Goal: Task Accomplishment & Management: Manage account settings

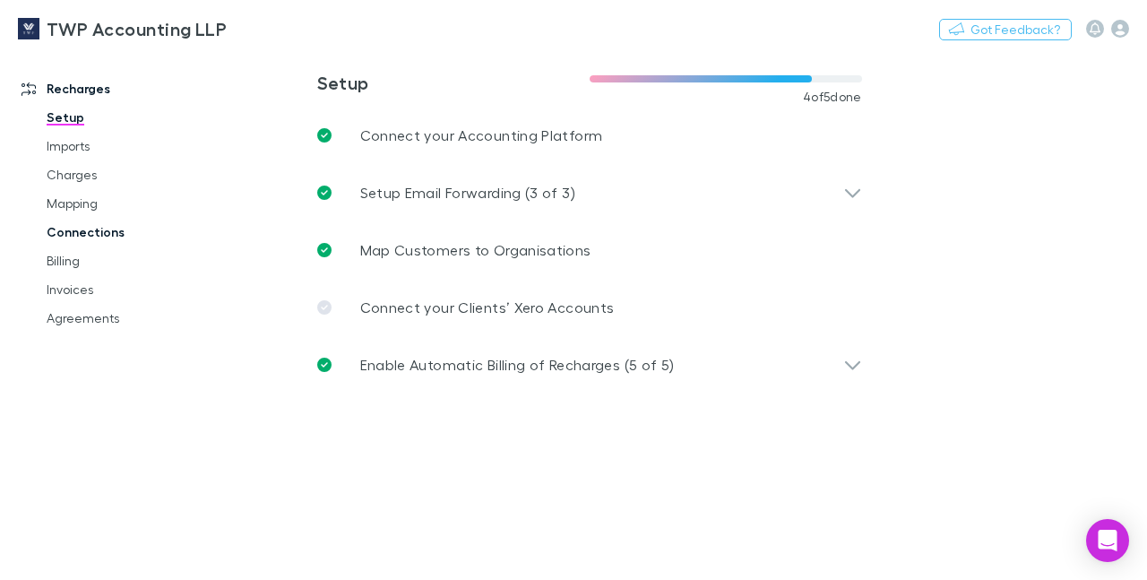
click at [99, 230] on link "Connections" at bounding box center [129, 232] width 201 height 29
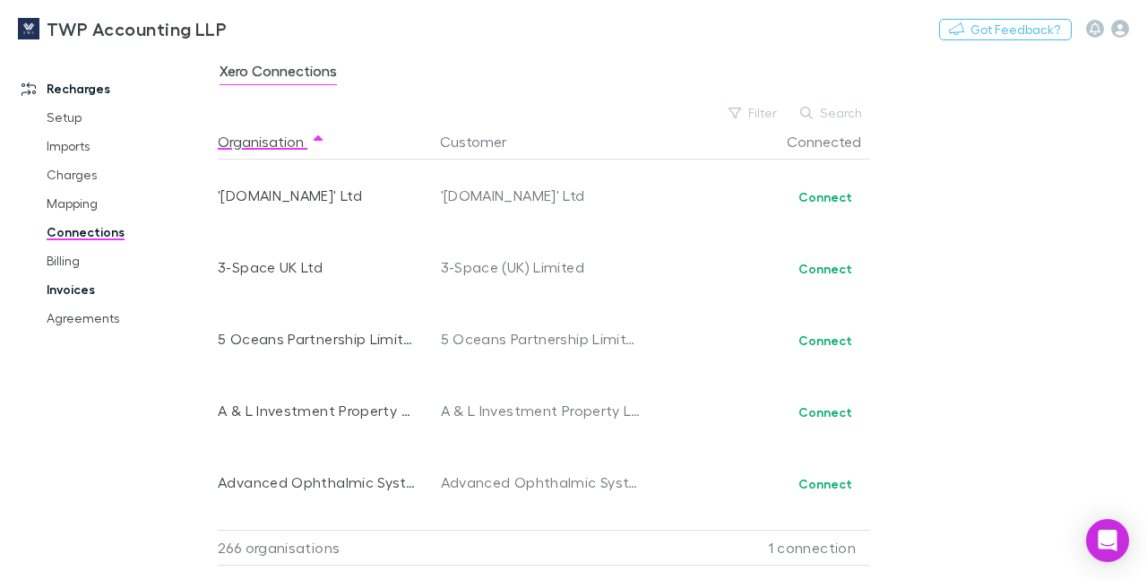
click at [72, 288] on link "Invoices" at bounding box center [129, 289] width 201 height 29
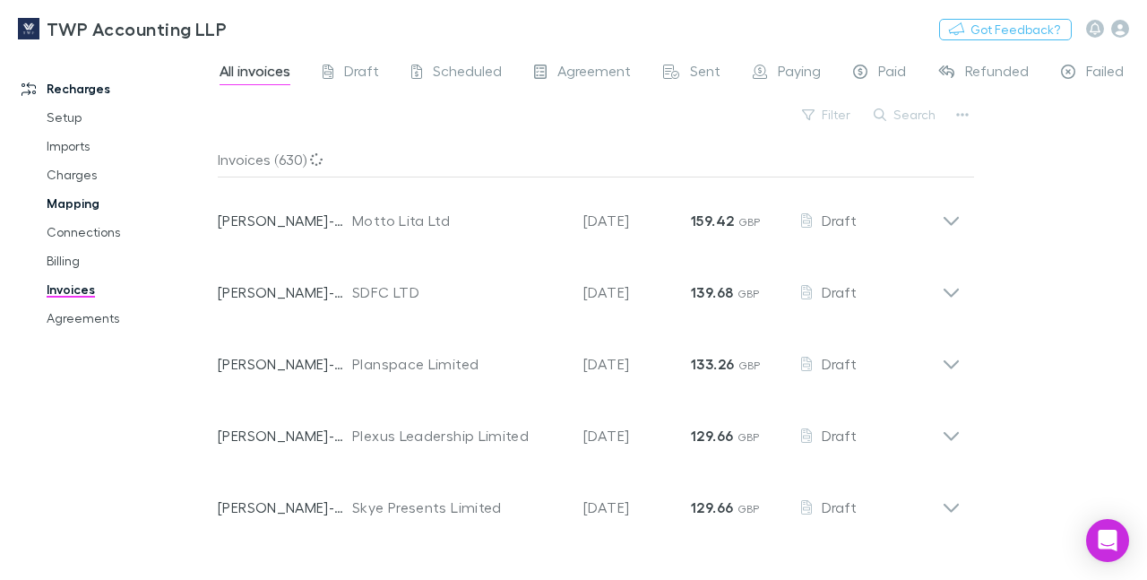
click at [73, 202] on link "Mapping" at bounding box center [129, 203] width 201 height 29
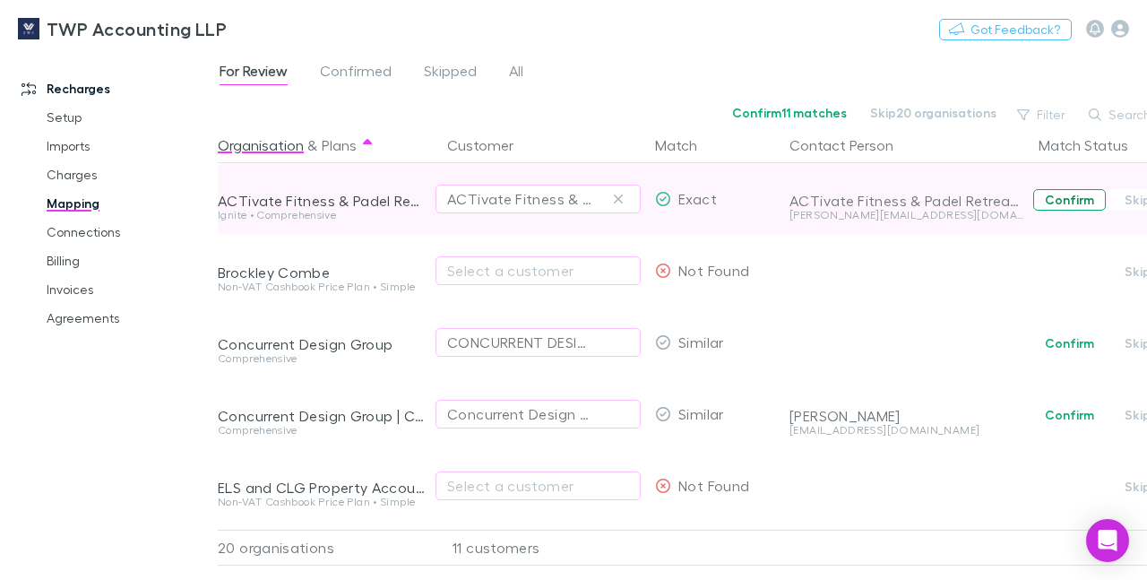
click at [1061, 195] on button "Confirm" at bounding box center [1069, 199] width 73 height 21
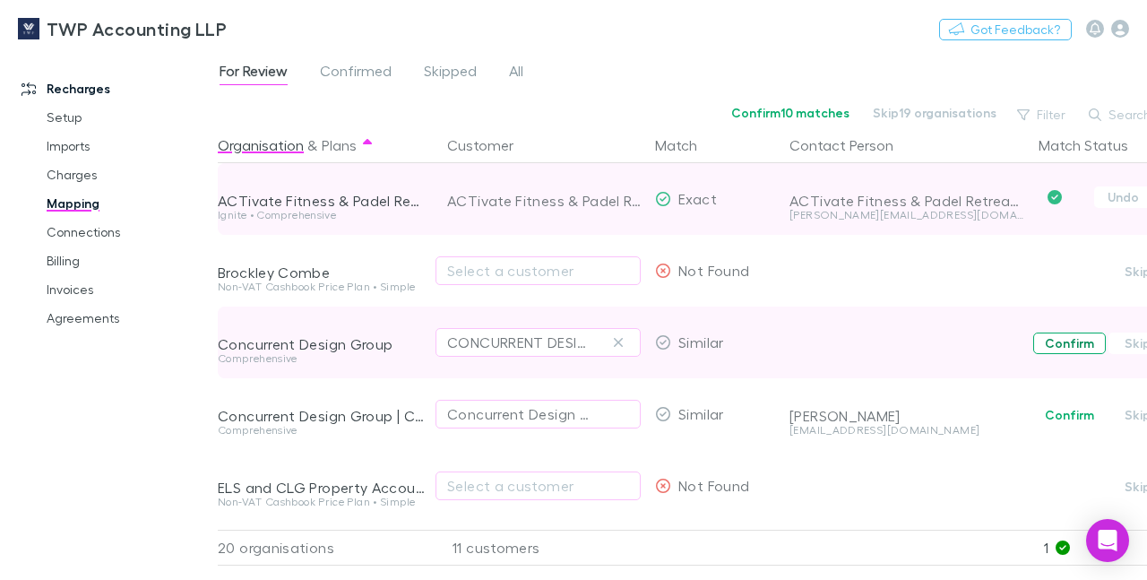
click at [1062, 344] on button "Confirm" at bounding box center [1069, 342] width 73 height 21
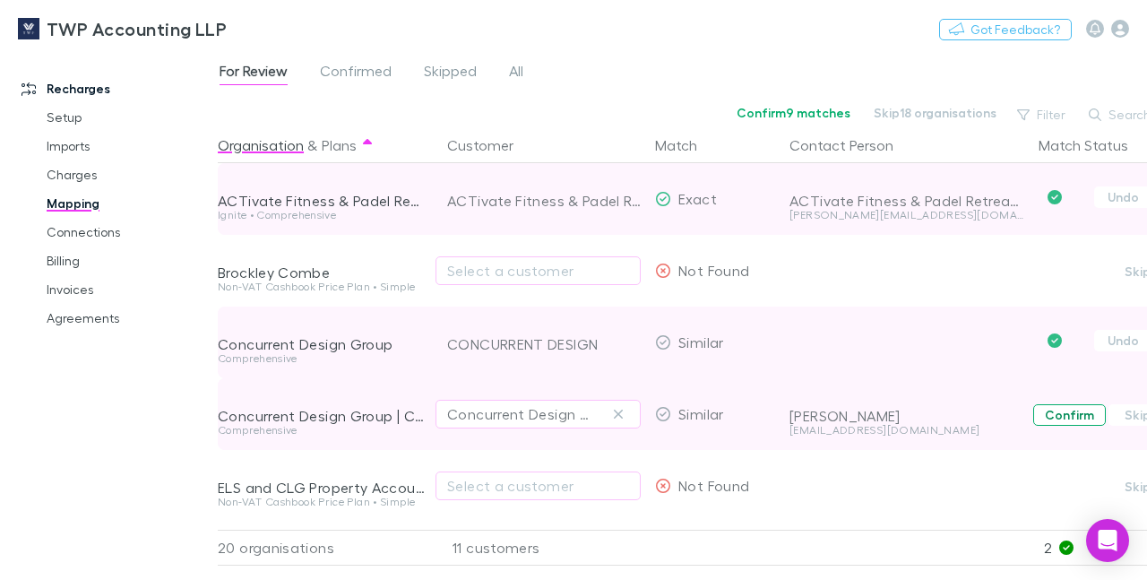
click at [1069, 421] on button "Confirm" at bounding box center [1069, 414] width 73 height 21
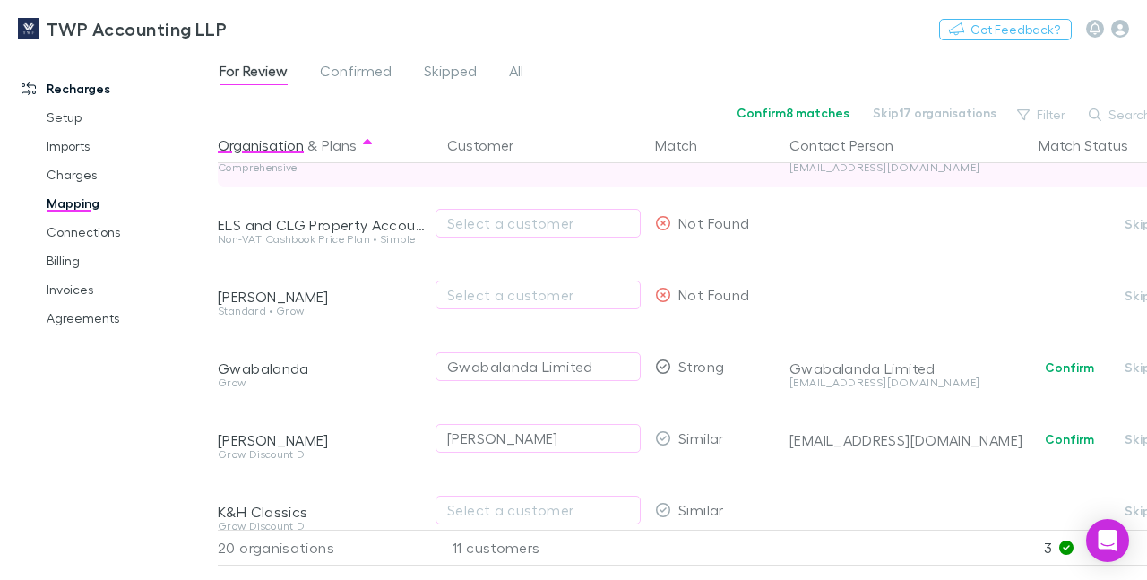
scroll to position [282, 0]
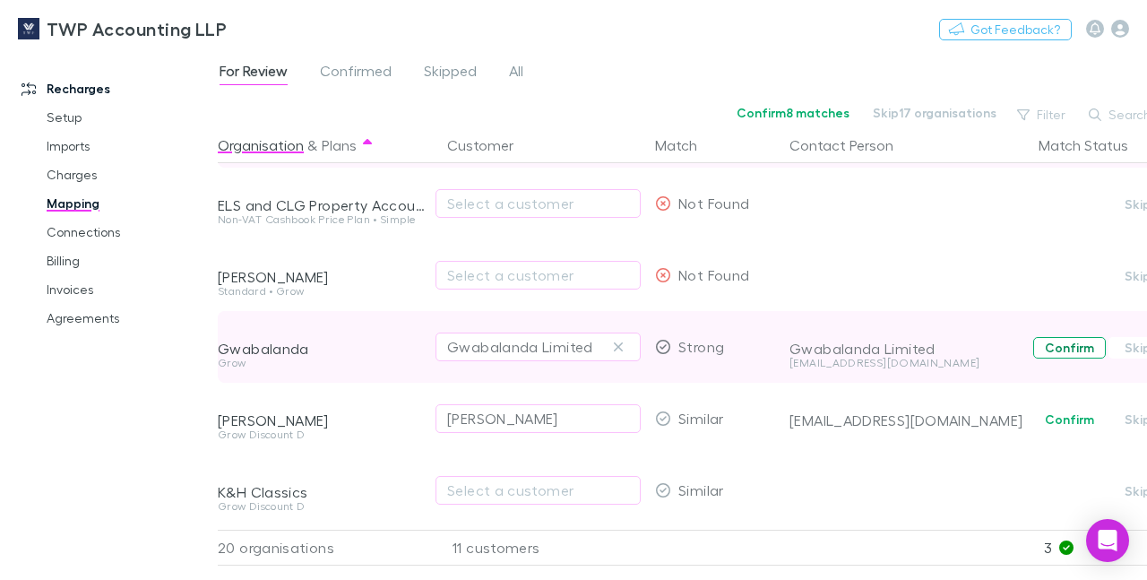
click at [1057, 349] on button "Confirm" at bounding box center [1069, 347] width 73 height 21
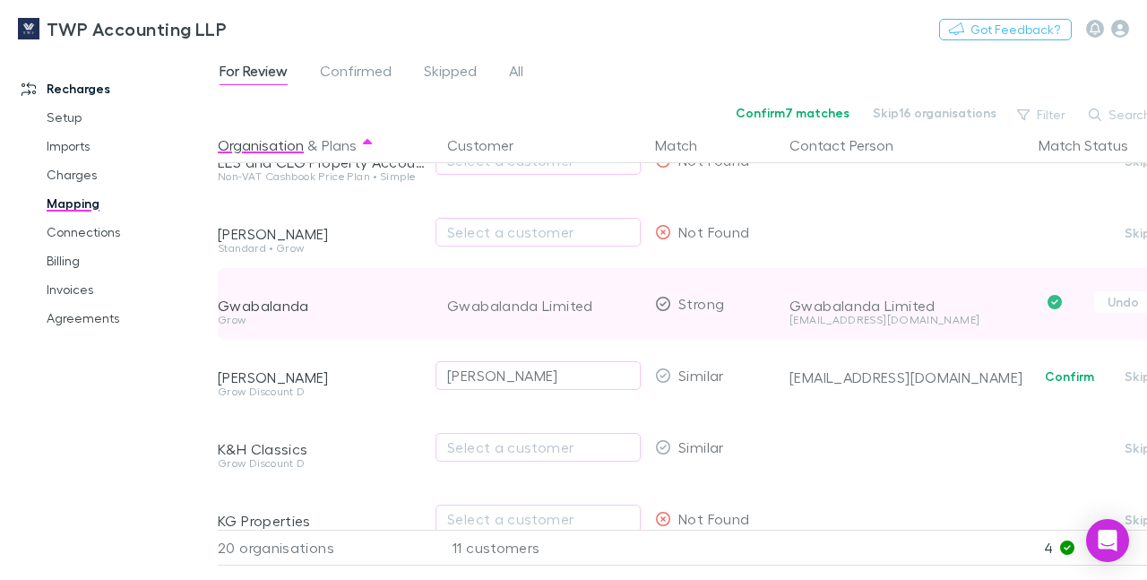
scroll to position [367, 0]
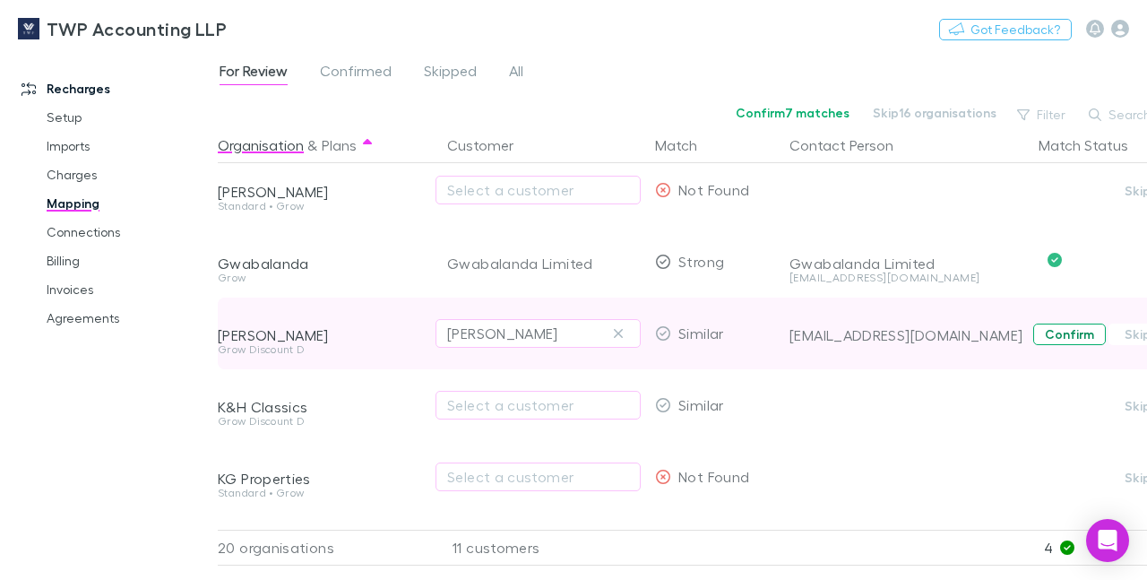
click at [1056, 323] on button "Confirm" at bounding box center [1069, 333] width 73 height 21
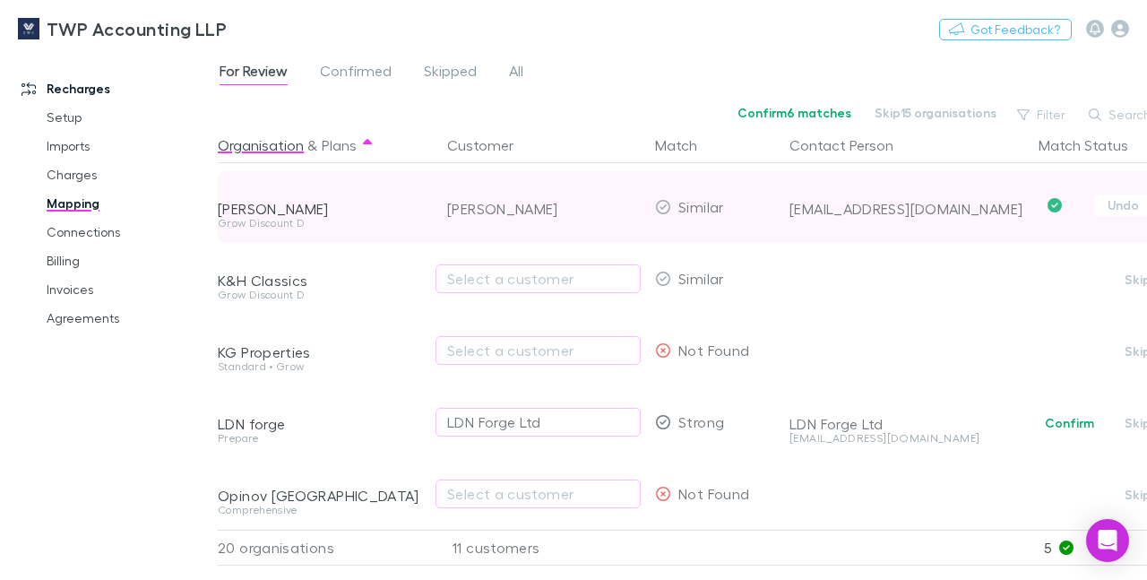
scroll to position [516, 0]
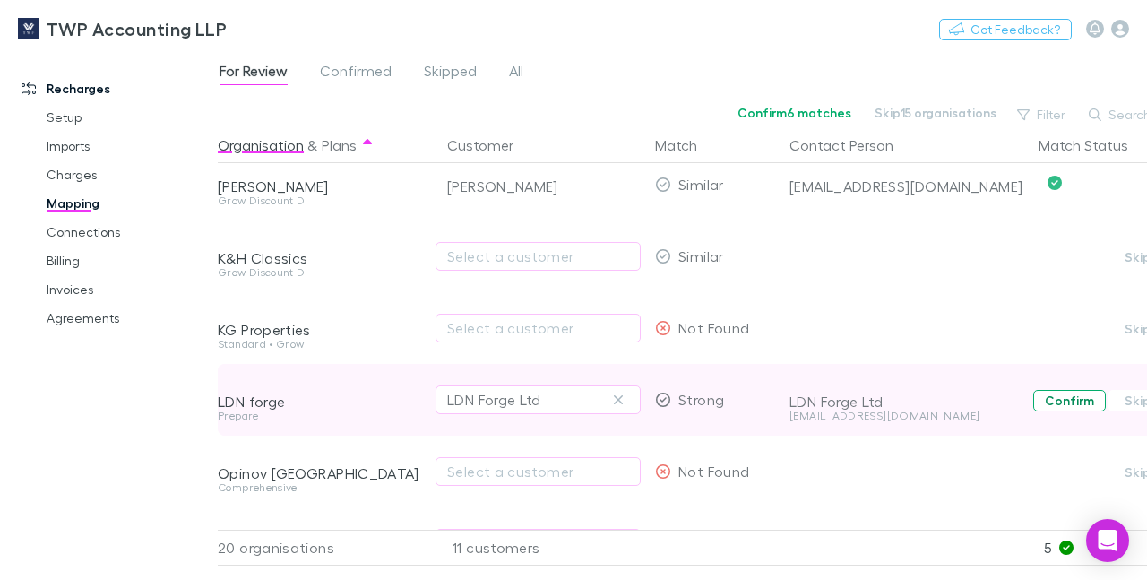
click at [1075, 399] on button "Confirm" at bounding box center [1069, 400] width 73 height 21
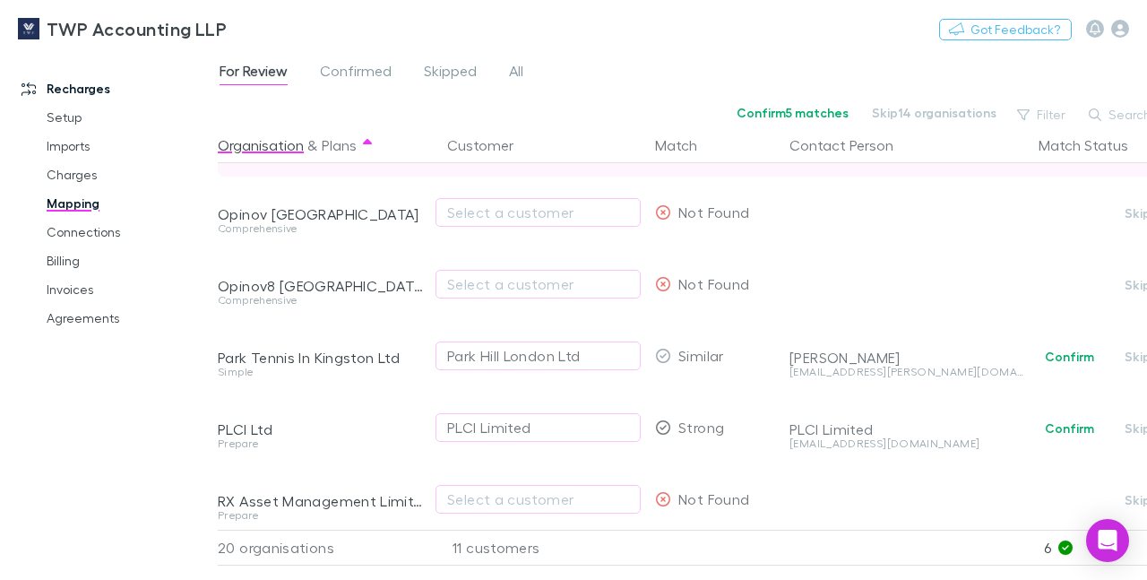
scroll to position [795, 0]
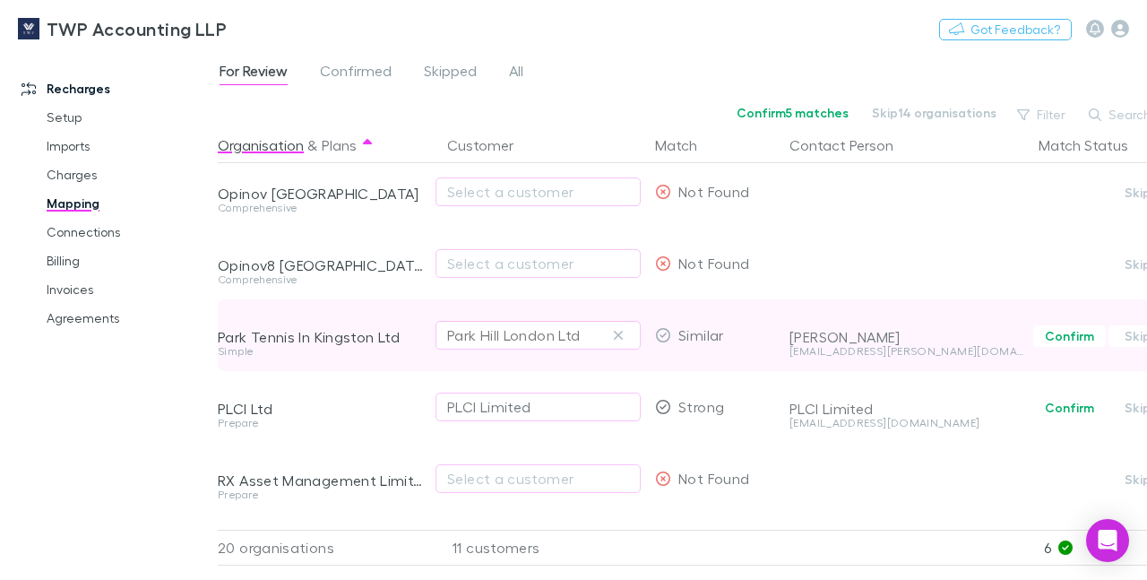
click at [529, 335] on div "Park Hill London Ltd" at bounding box center [513, 334] width 133 height 21
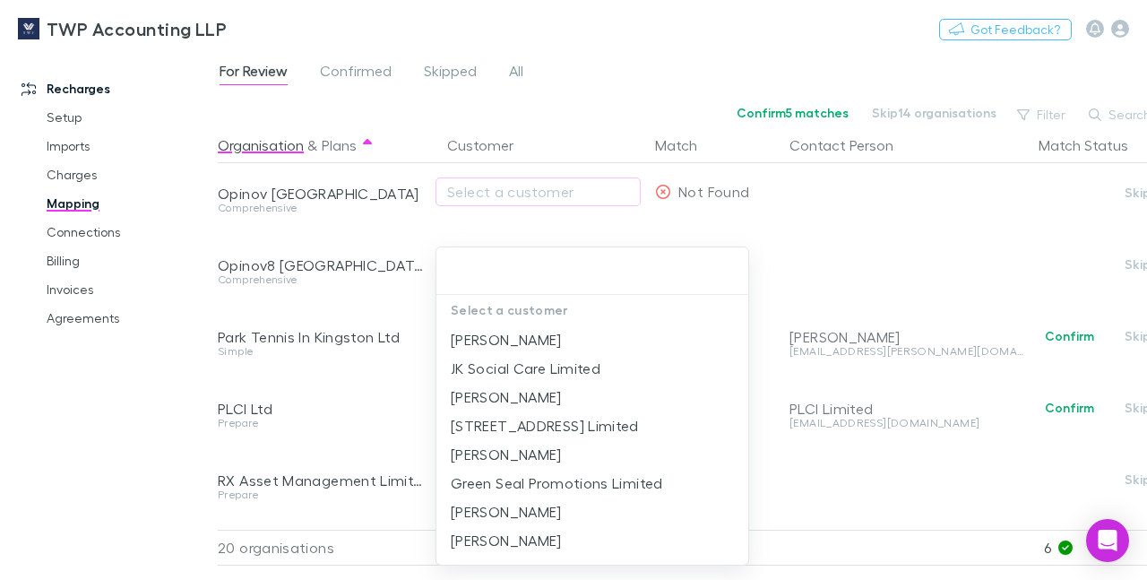
click at [513, 271] on input "text" at bounding box center [591, 270] width 297 height 33
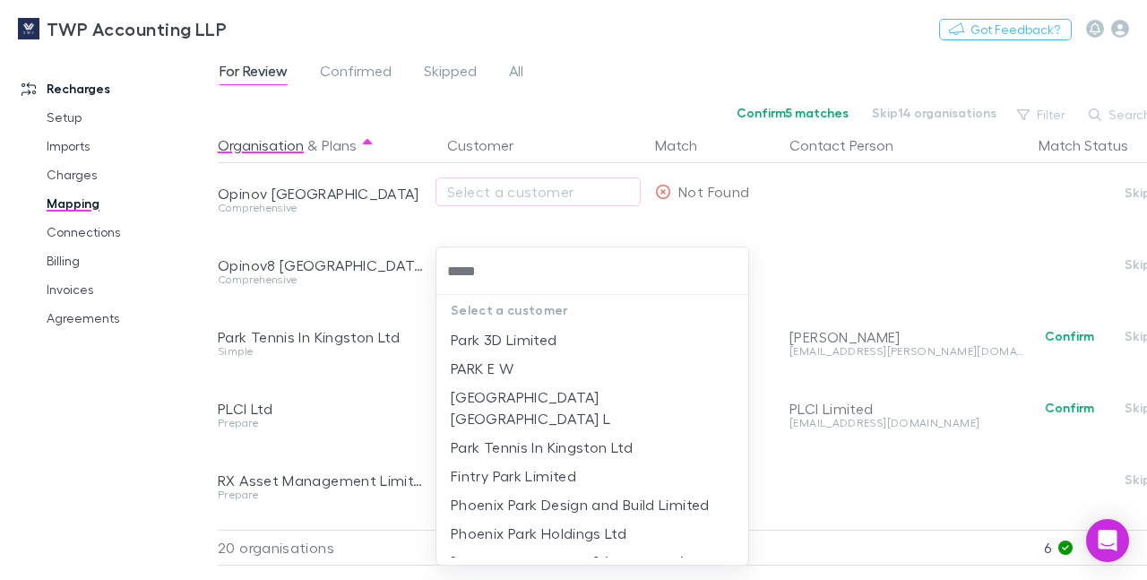
type input "******"
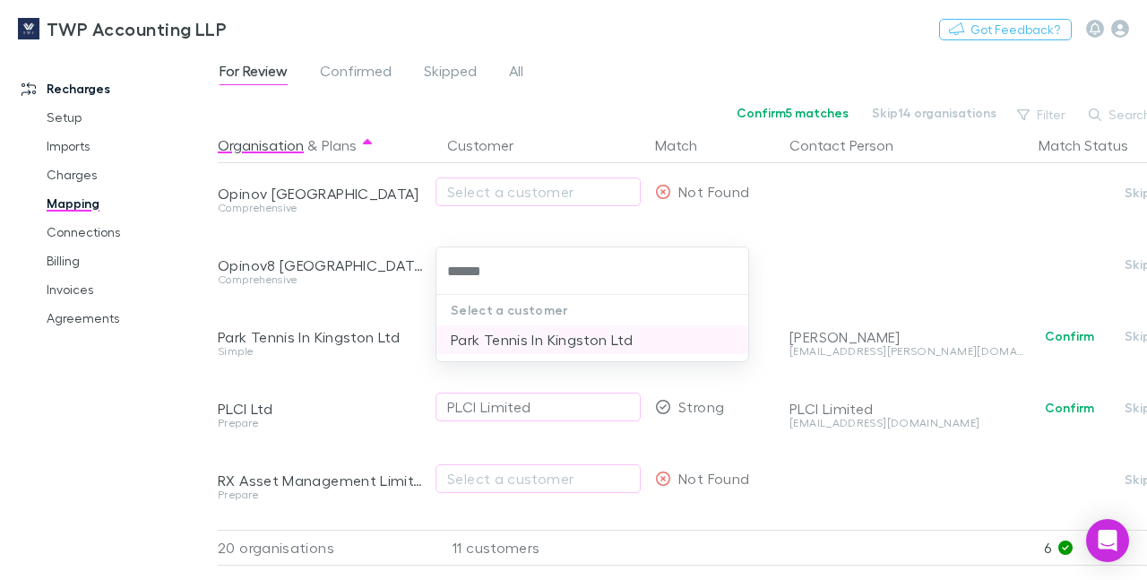
click at [507, 340] on li "Park Tennis In Kingston Ltd" at bounding box center [592, 339] width 312 height 29
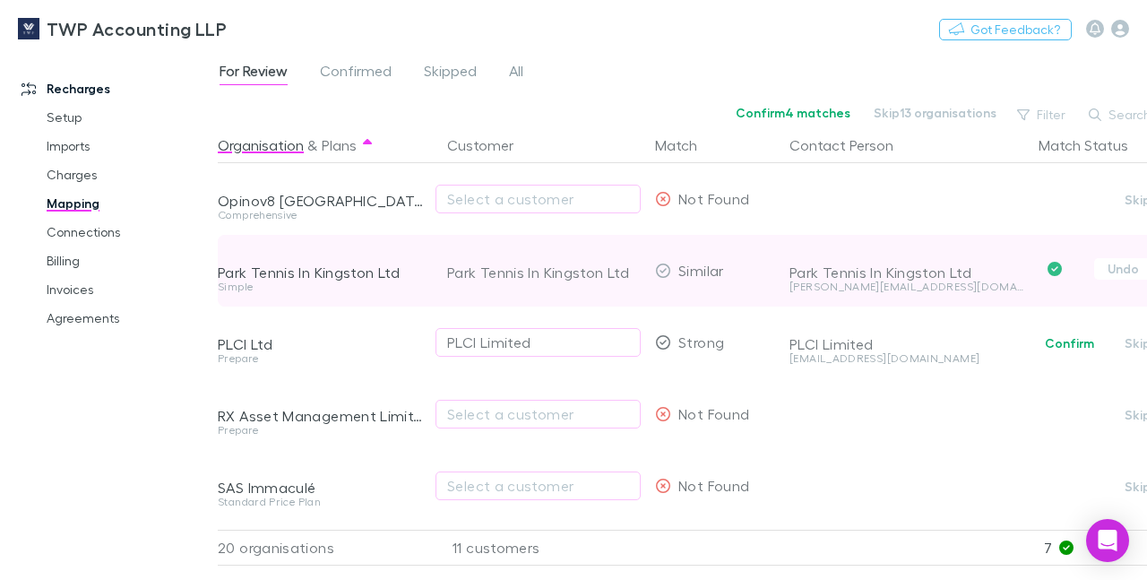
scroll to position [881, 0]
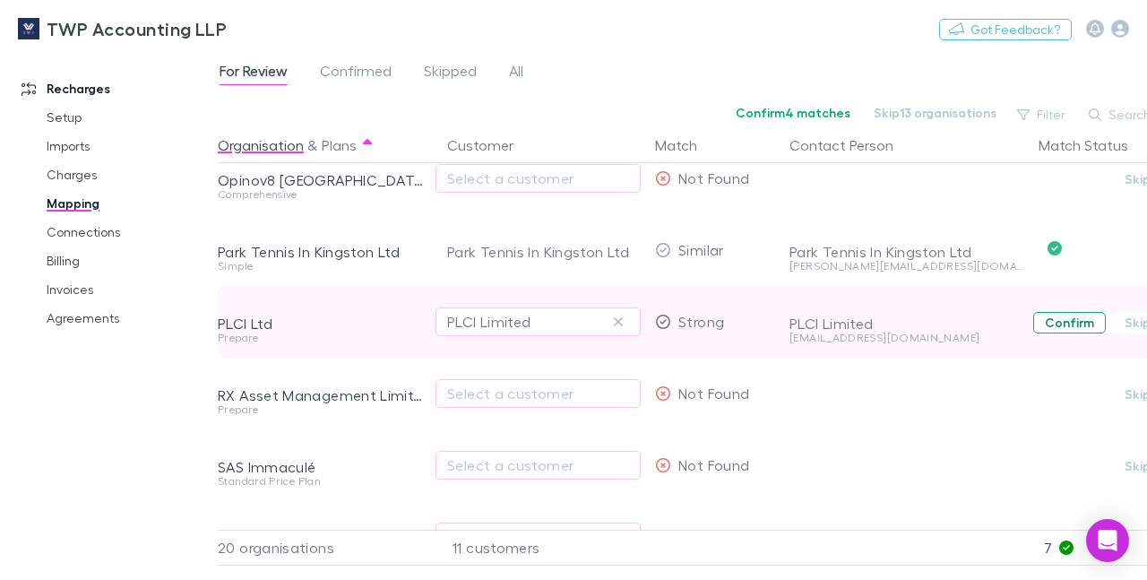
click at [1063, 325] on button "Confirm" at bounding box center [1069, 322] width 73 height 21
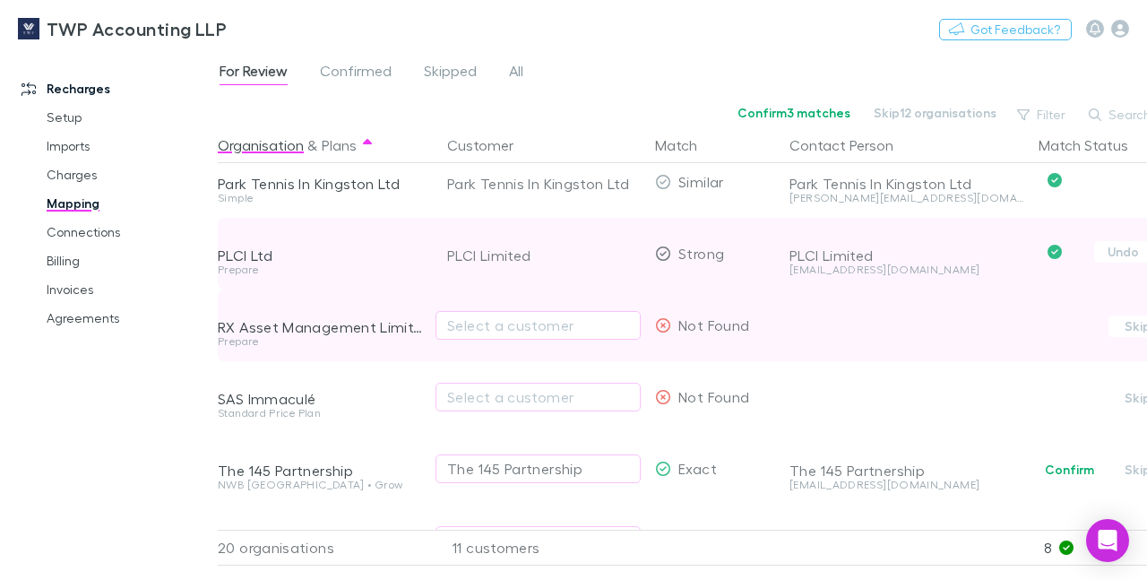
scroll to position [968, 0]
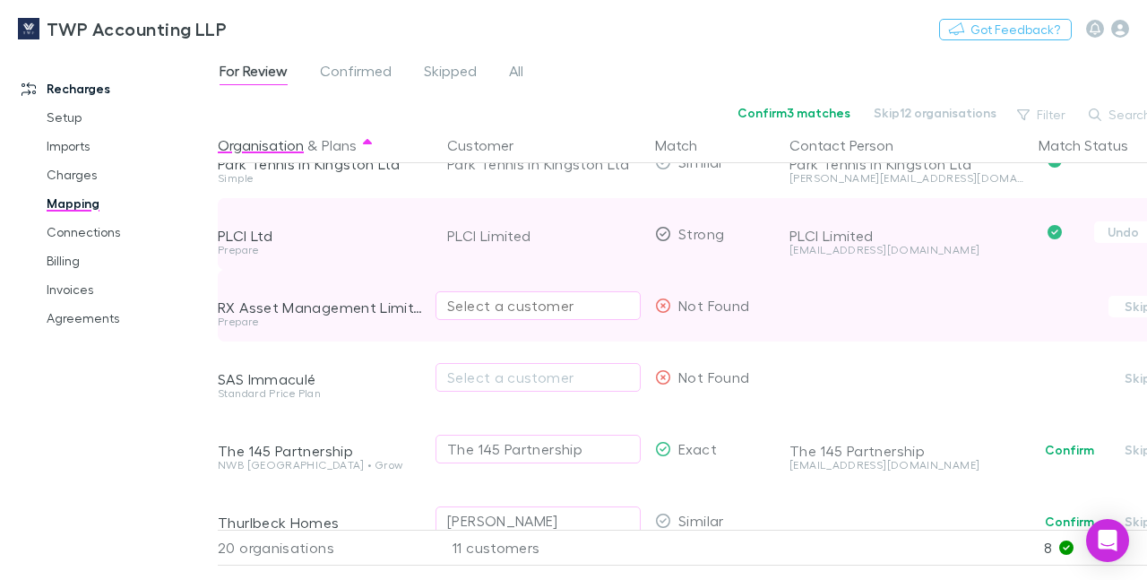
click at [503, 312] on div "Select a customer" at bounding box center [538, 305] width 182 height 21
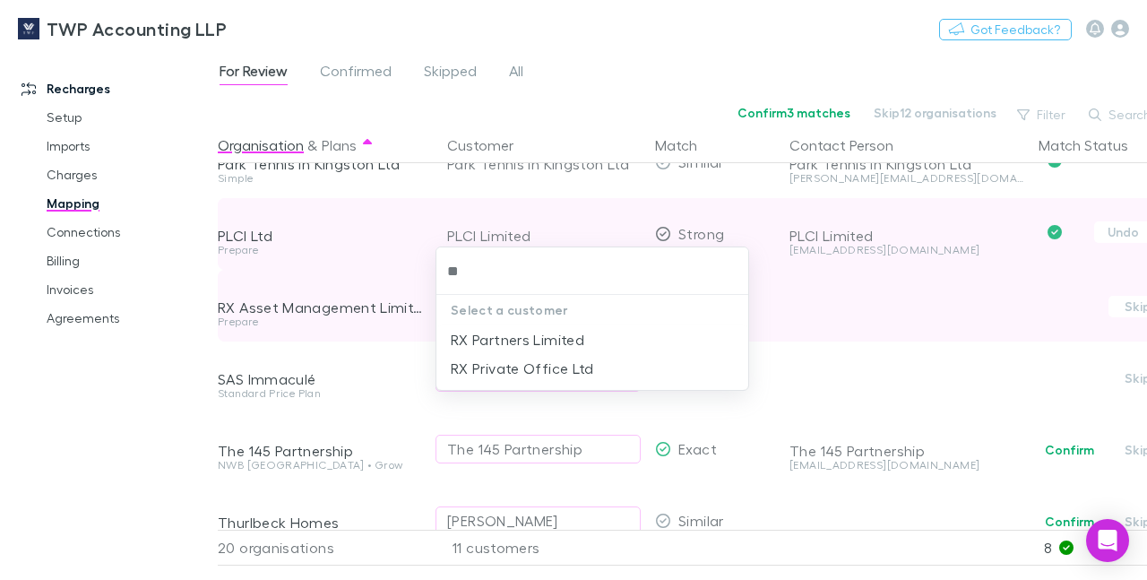
type input "*"
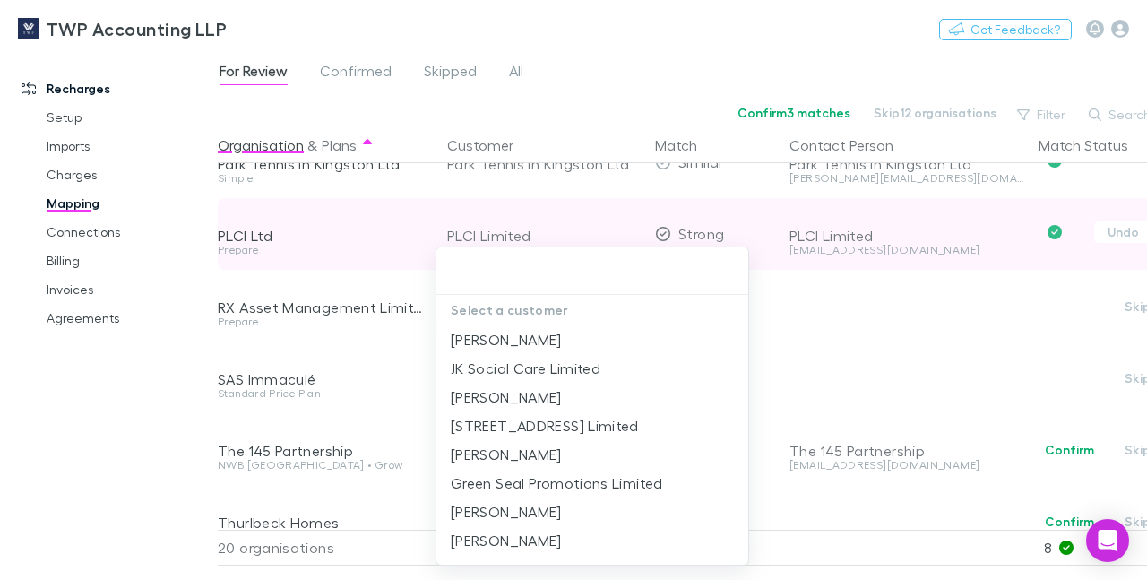
click at [484, 263] on input "text" at bounding box center [591, 270] width 297 height 33
click at [144, 439] on div at bounding box center [573, 290] width 1147 height 580
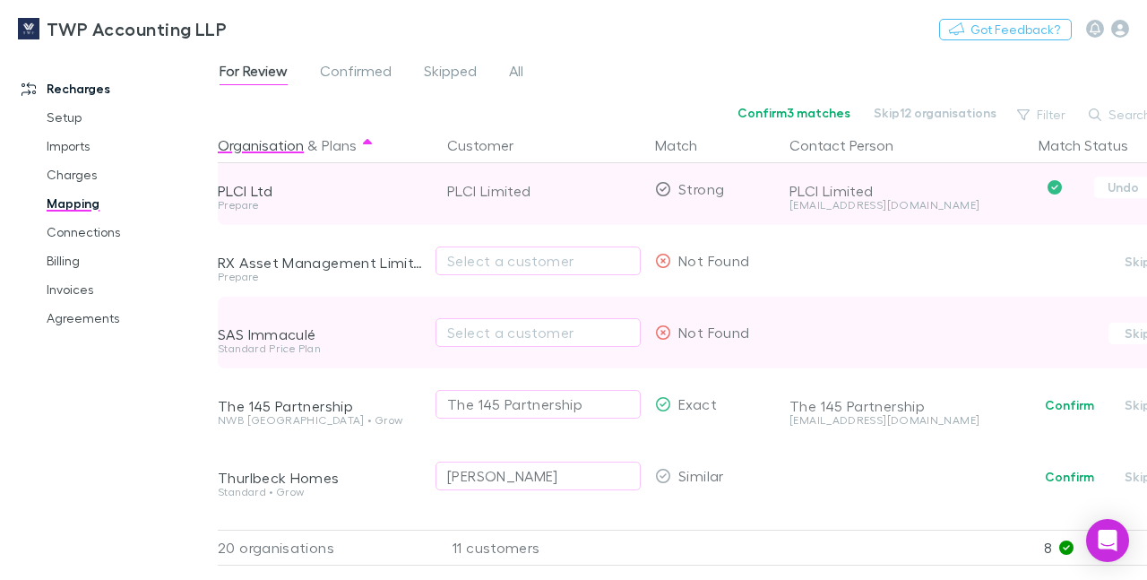
scroll to position [1034, 0]
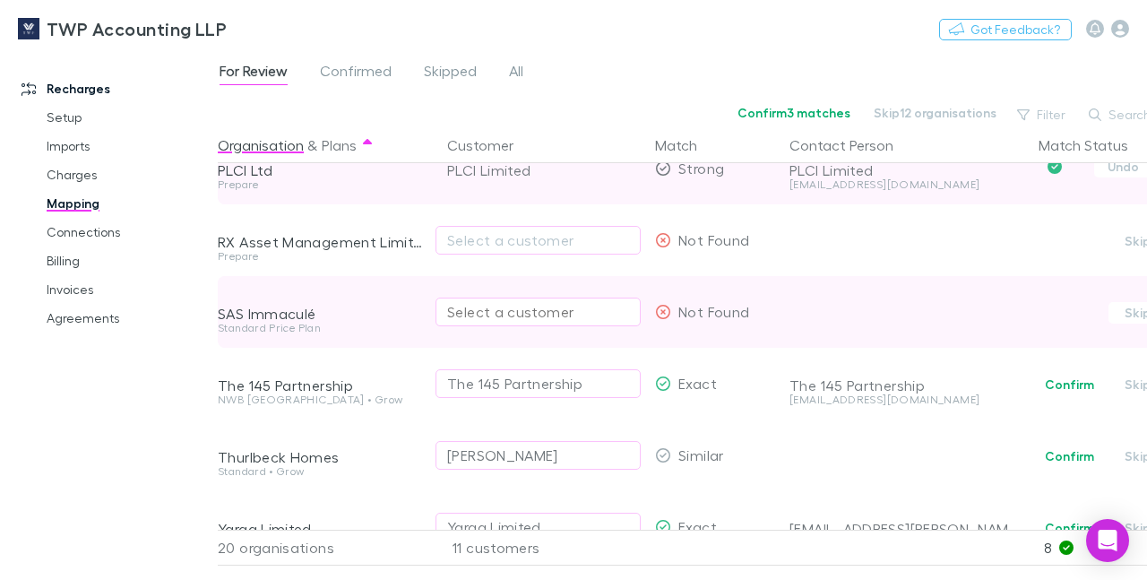
click at [514, 308] on div "Select a customer" at bounding box center [538, 311] width 182 height 21
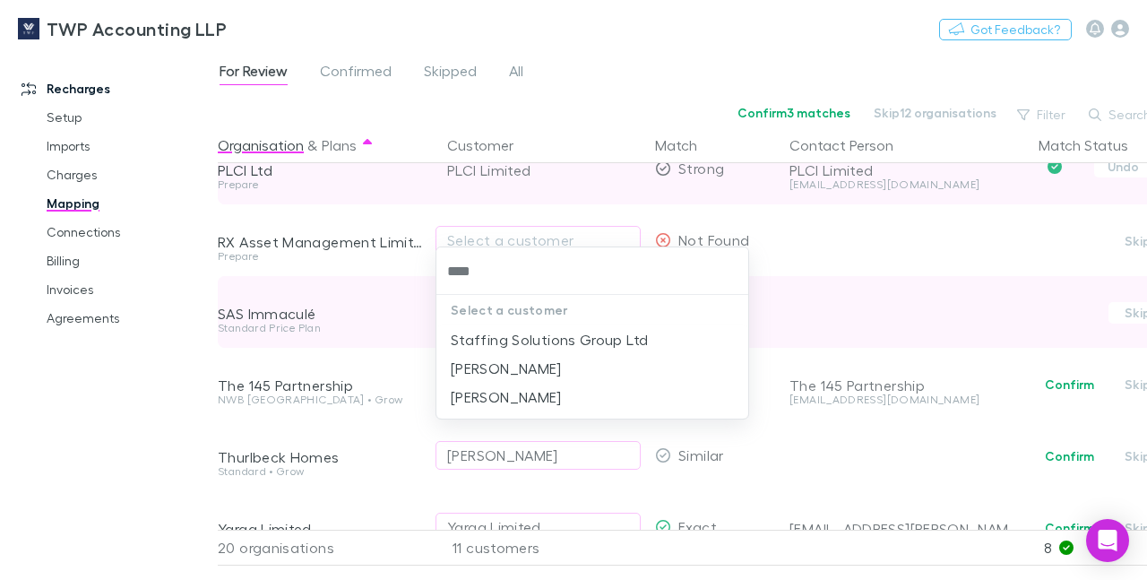
type input "*****"
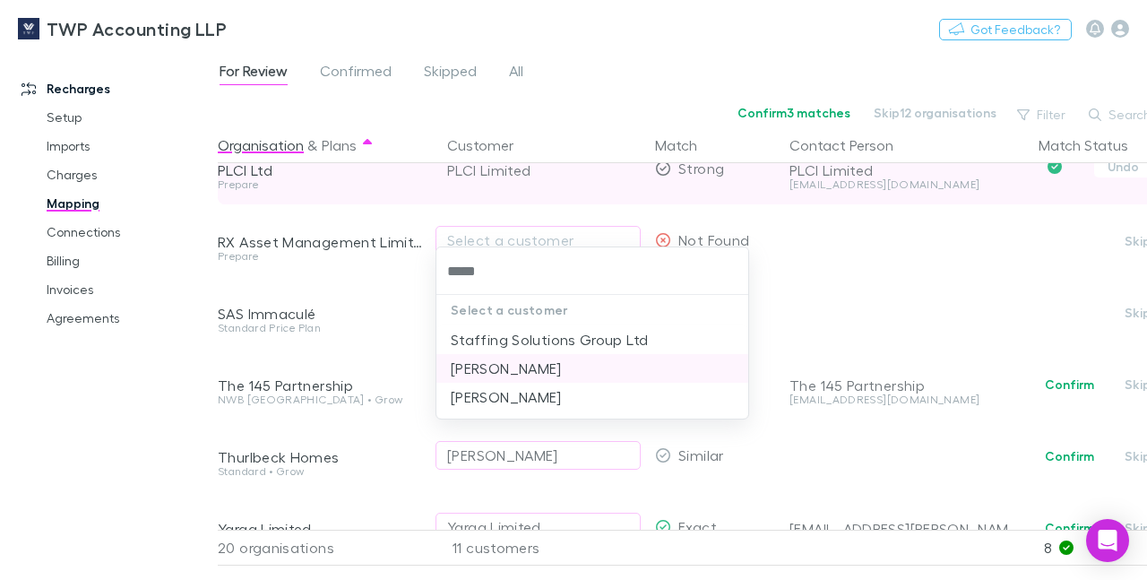
click at [488, 362] on li "[PERSON_NAME]" at bounding box center [592, 368] width 312 height 29
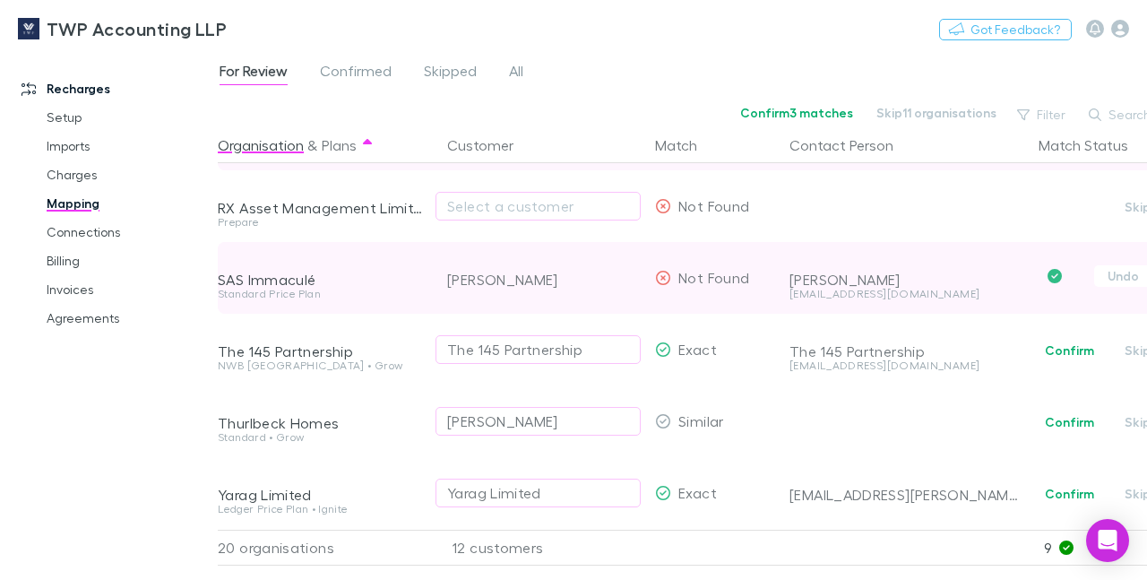
scroll to position [1098, 0]
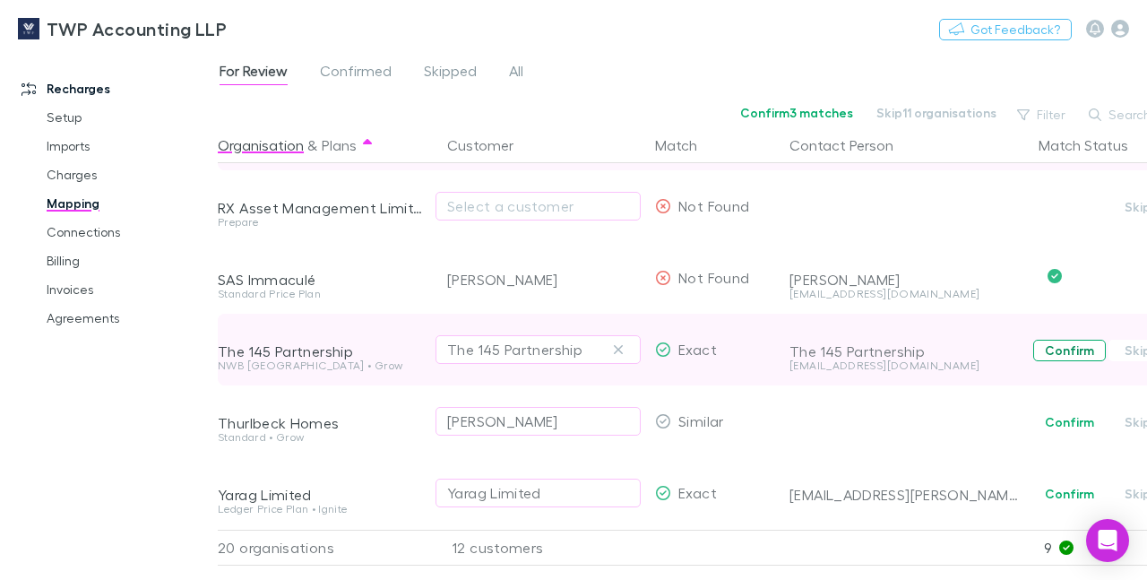
click at [1065, 340] on button "Confirm" at bounding box center [1069, 350] width 73 height 21
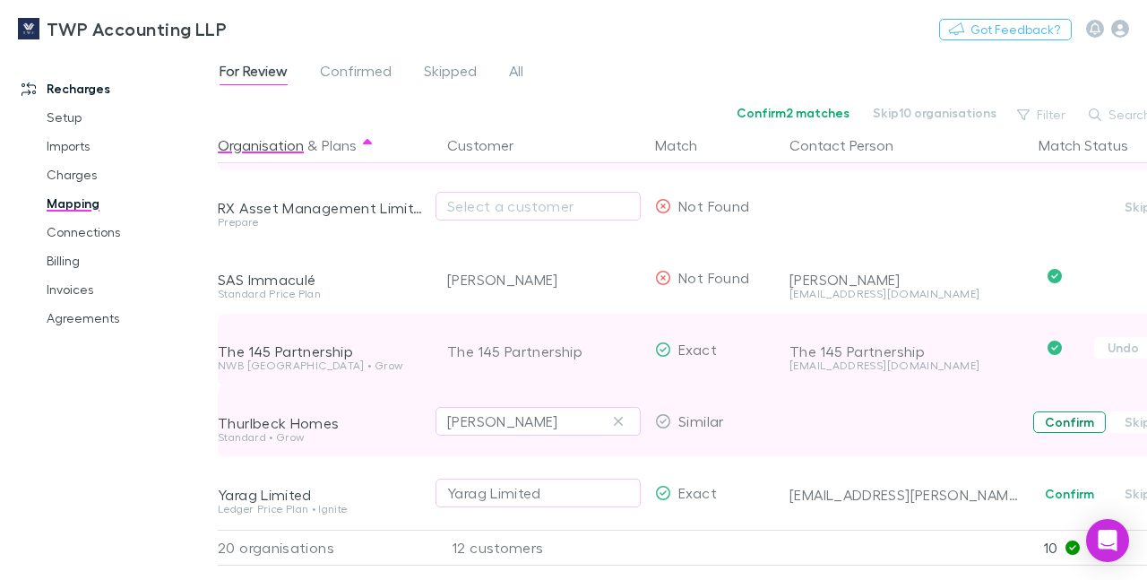
click at [1056, 411] on button "Confirm" at bounding box center [1069, 421] width 73 height 21
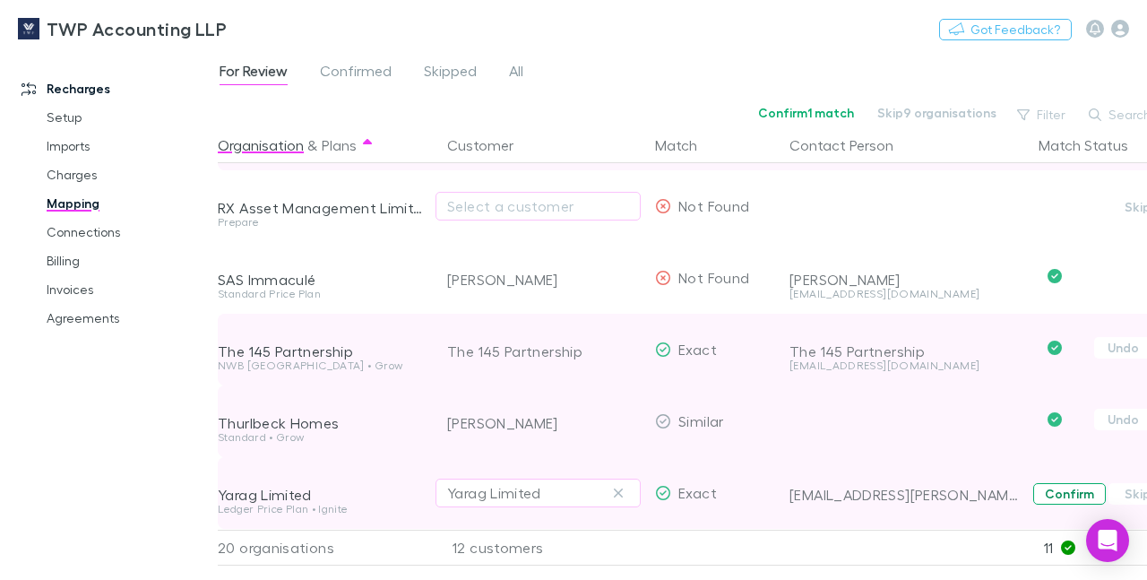
click at [1054, 483] on button "Confirm" at bounding box center [1069, 493] width 73 height 21
click at [83, 205] on link "Mapping" at bounding box center [129, 203] width 201 height 29
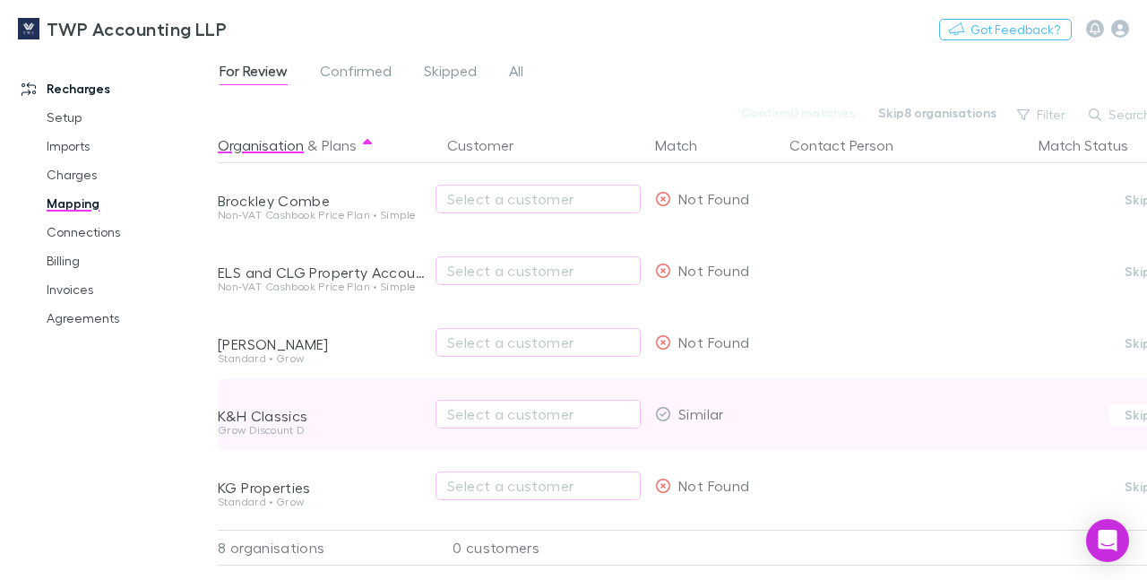
scroll to position [0, 25]
click at [1105, 414] on button "Skip" at bounding box center [1133, 414] width 57 height 21
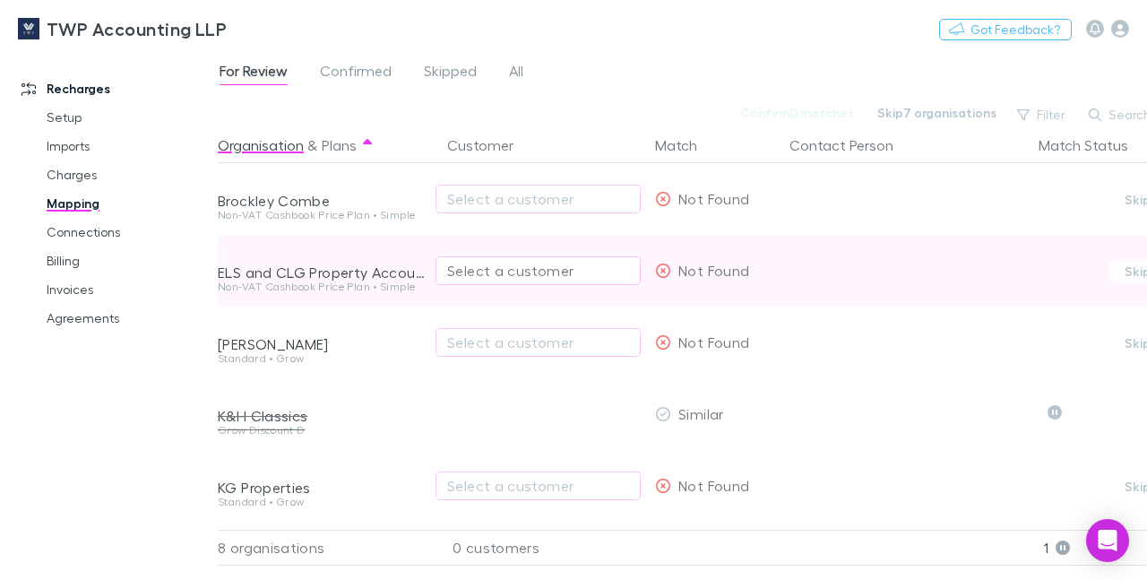
click at [492, 273] on div "Select a customer" at bounding box center [538, 270] width 182 height 21
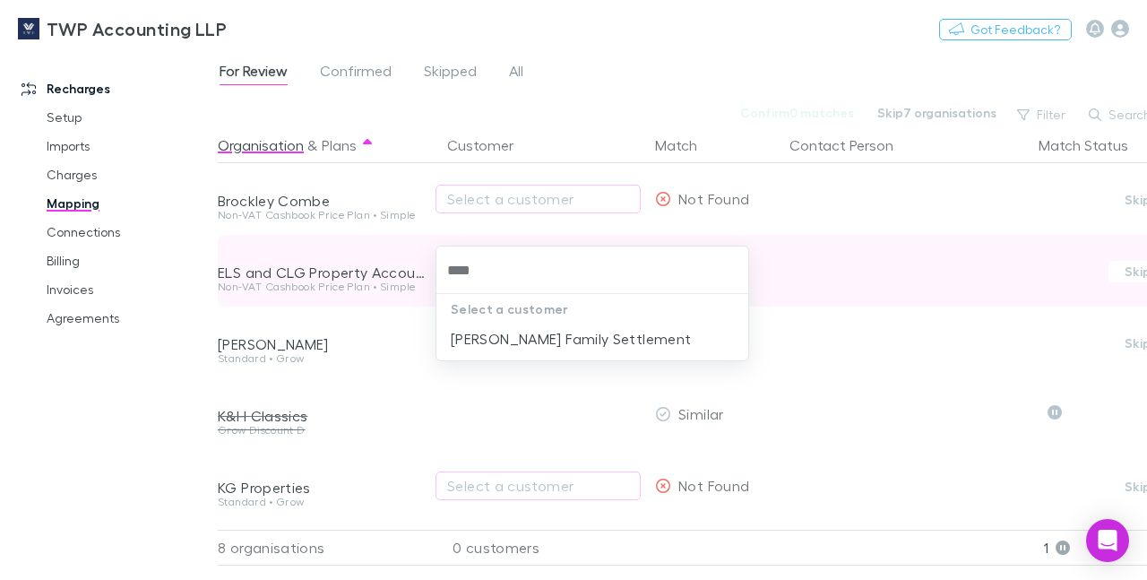
type input "*****"
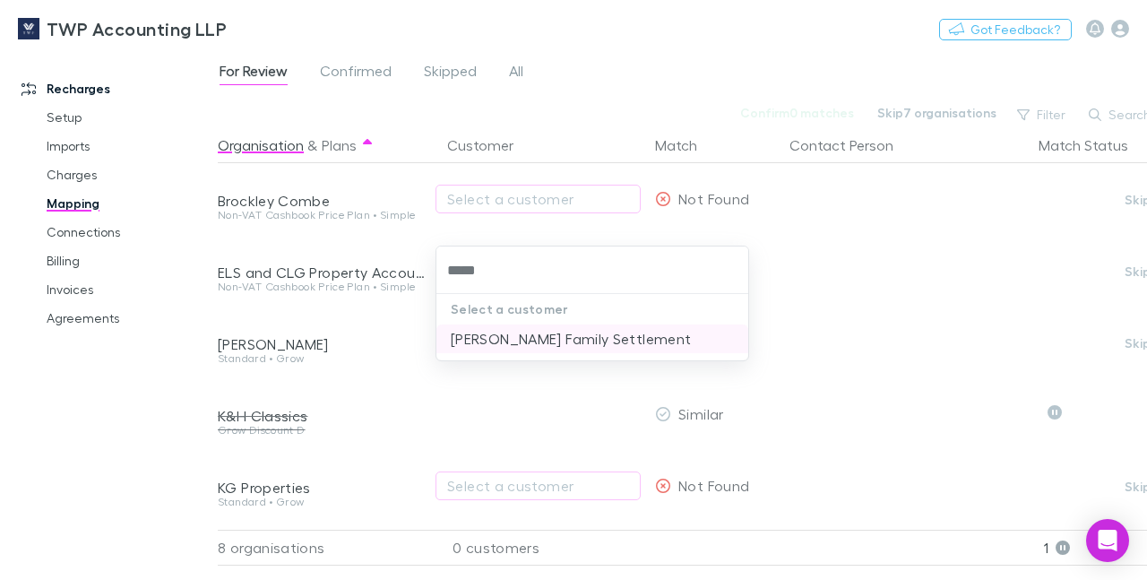
click at [486, 345] on li "[PERSON_NAME] Family Settlement" at bounding box center [592, 338] width 312 height 29
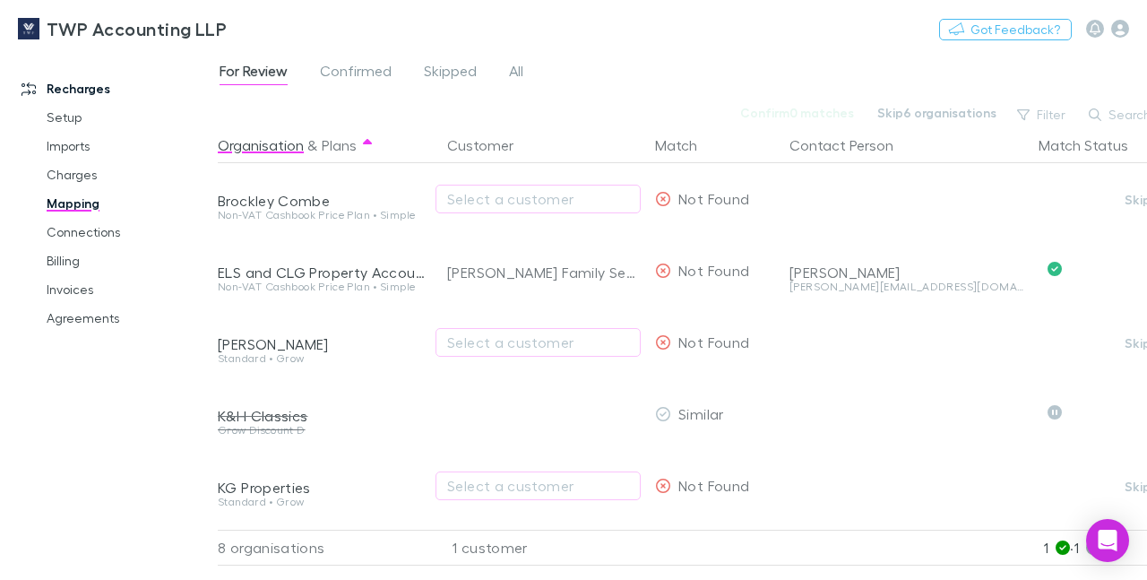
click at [68, 205] on link "Mapping" at bounding box center [129, 203] width 201 height 29
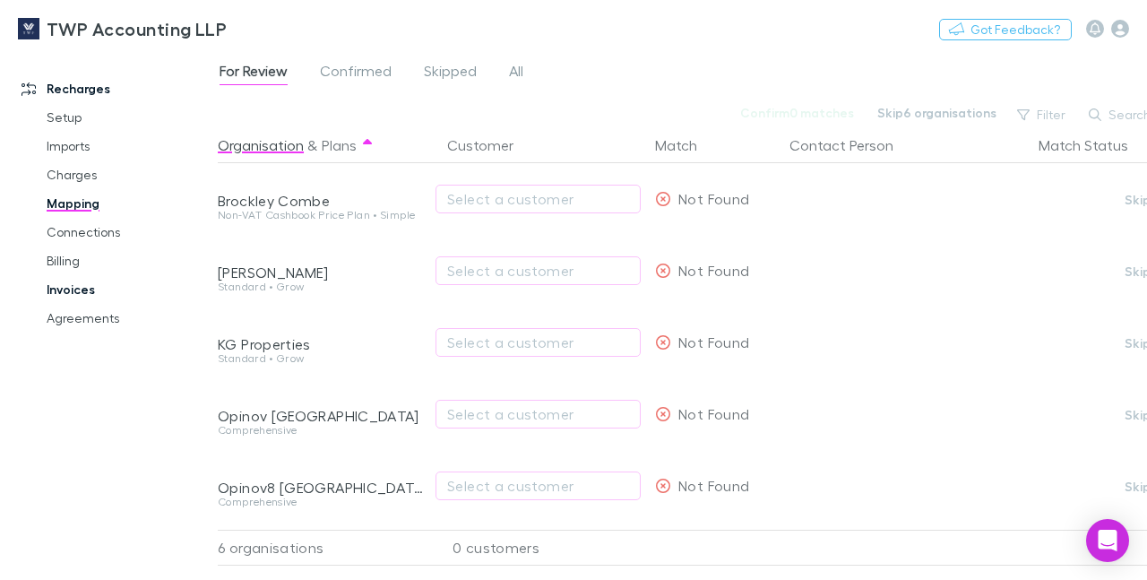
click at [75, 293] on link "Invoices" at bounding box center [129, 289] width 201 height 29
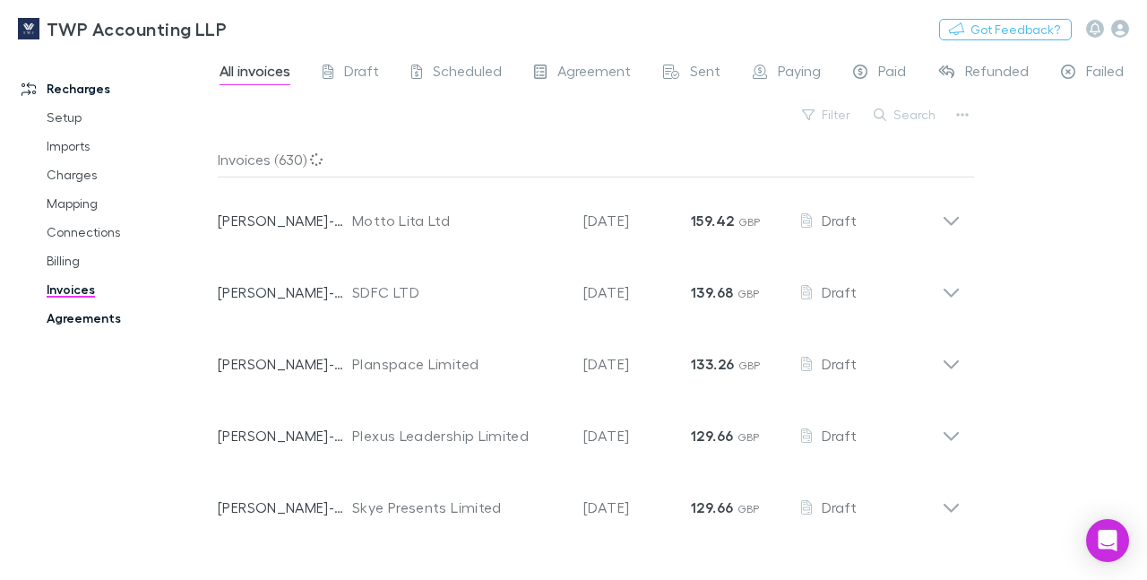
click at [76, 320] on link "Agreements" at bounding box center [129, 318] width 201 height 29
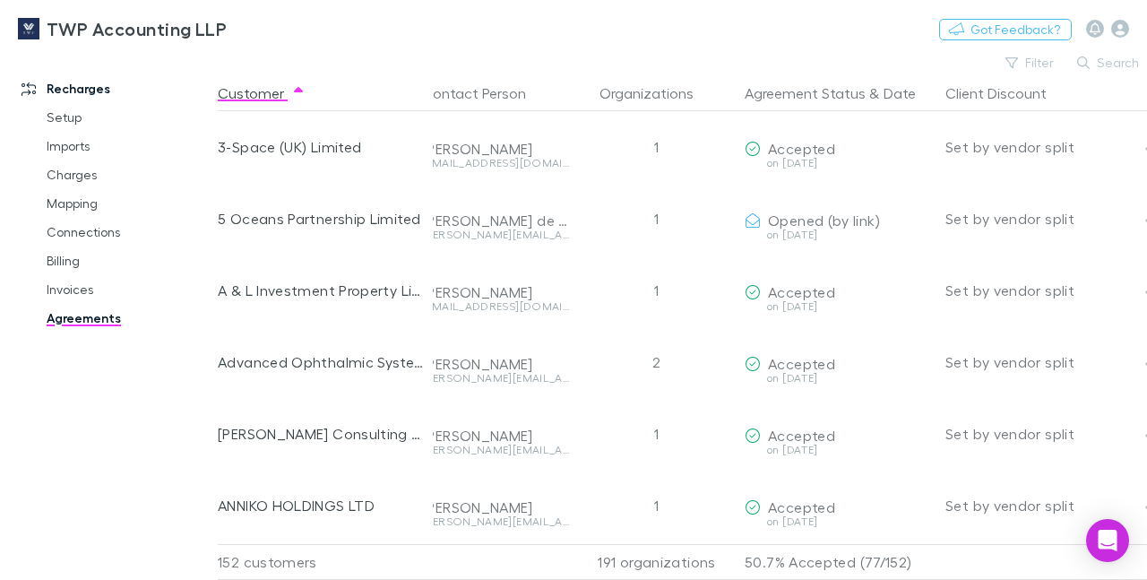
scroll to position [0, 30]
click at [1018, 56] on icon "button" at bounding box center [1011, 62] width 13 height 13
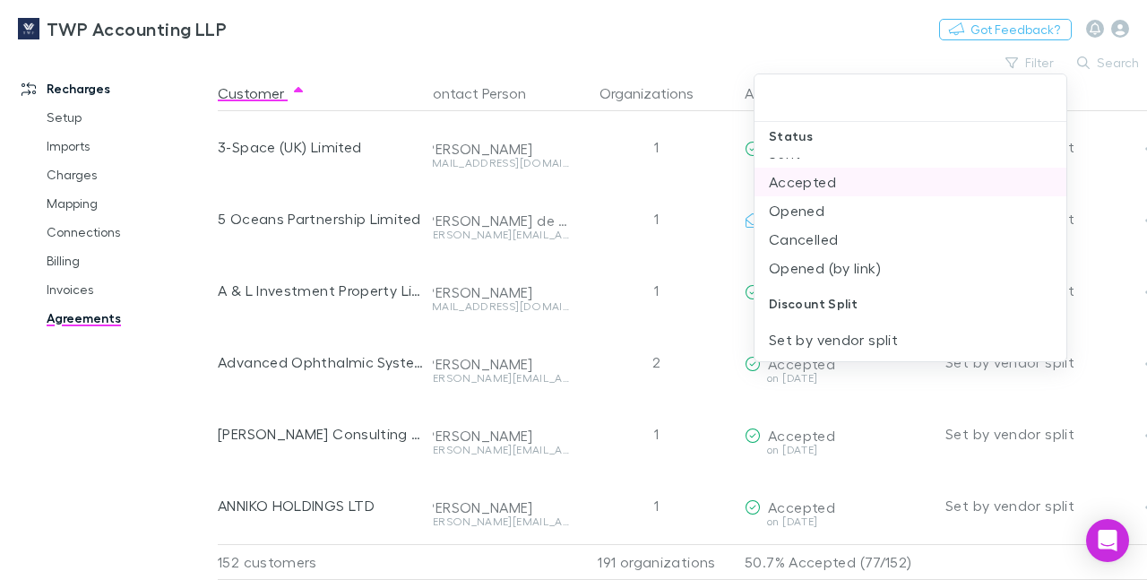
scroll to position [0, 0]
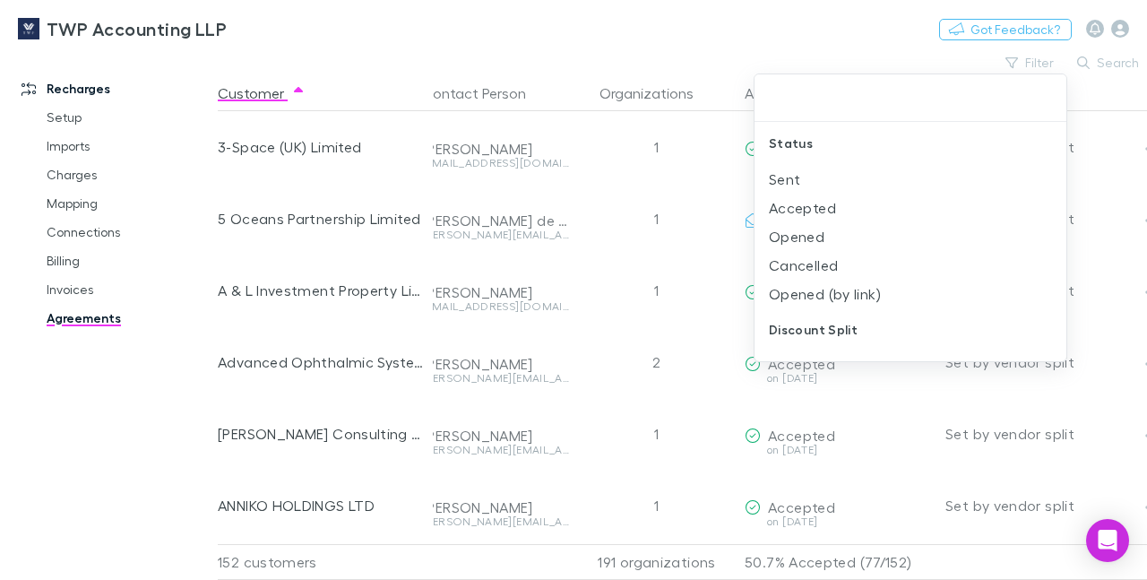
click at [64, 182] on div at bounding box center [573, 290] width 1147 height 580
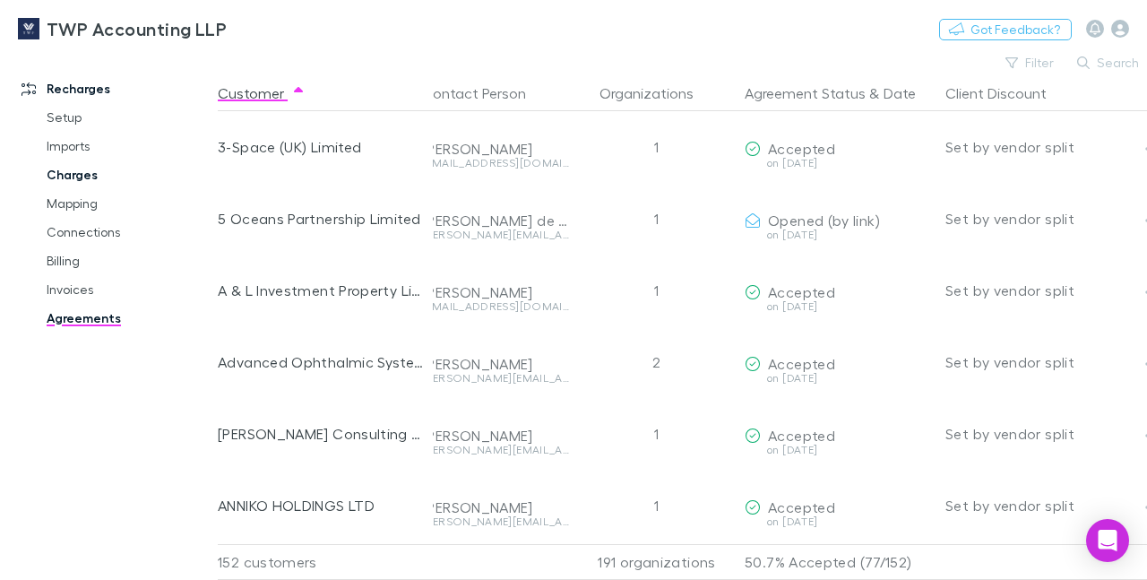
click at [82, 177] on link "Charges" at bounding box center [129, 174] width 201 height 29
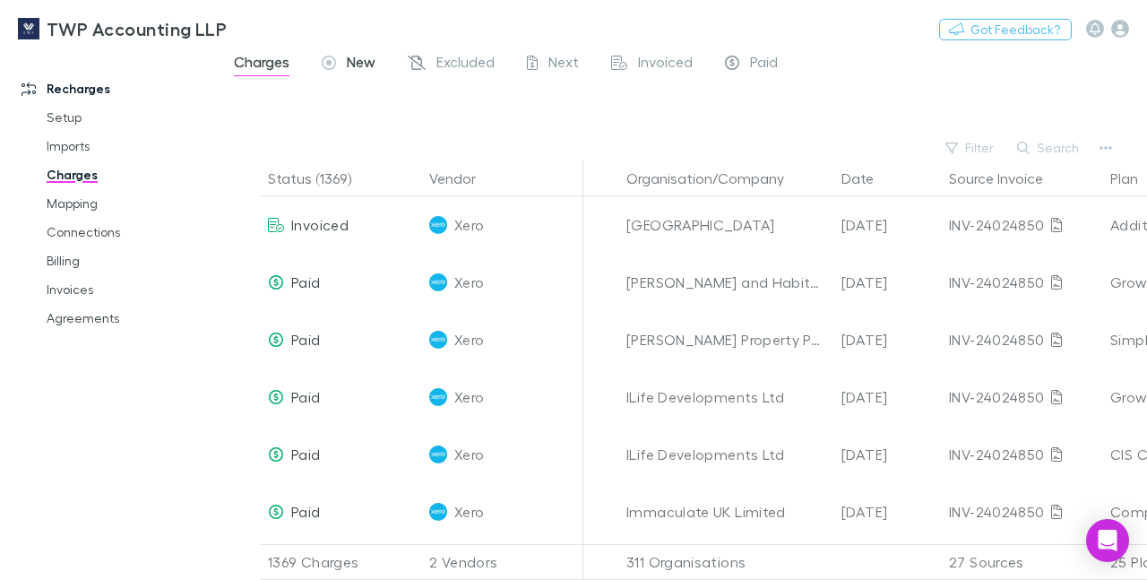
click at [356, 65] on span "New" at bounding box center [361, 64] width 29 height 23
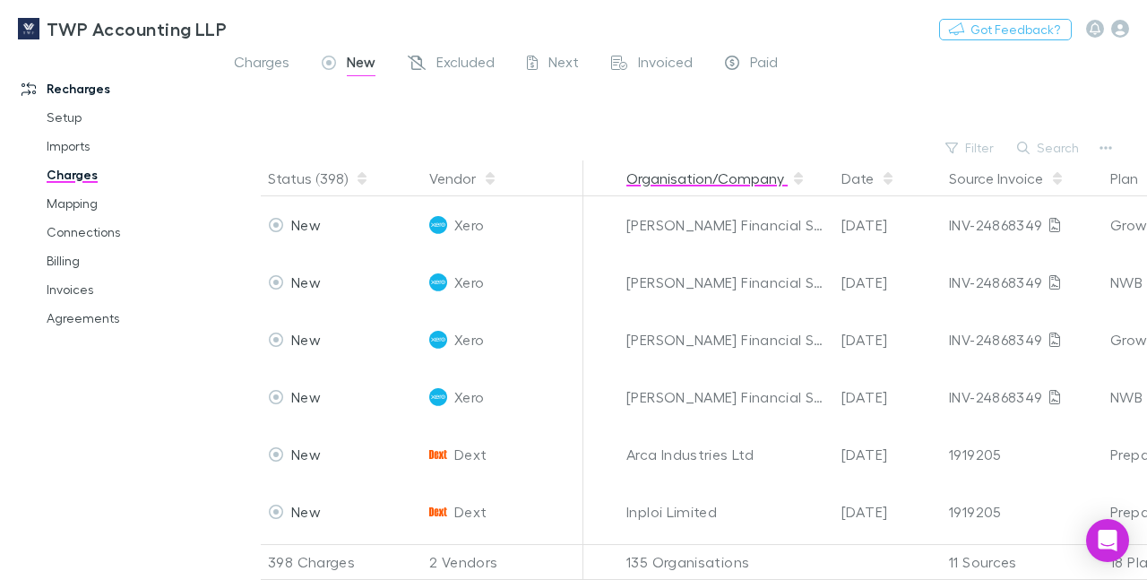
click at [726, 175] on button "Organisation/Company" at bounding box center [715, 178] width 179 height 36
click at [69, 234] on link "Connections" at bounding box center [129, 232] width 201 height 29
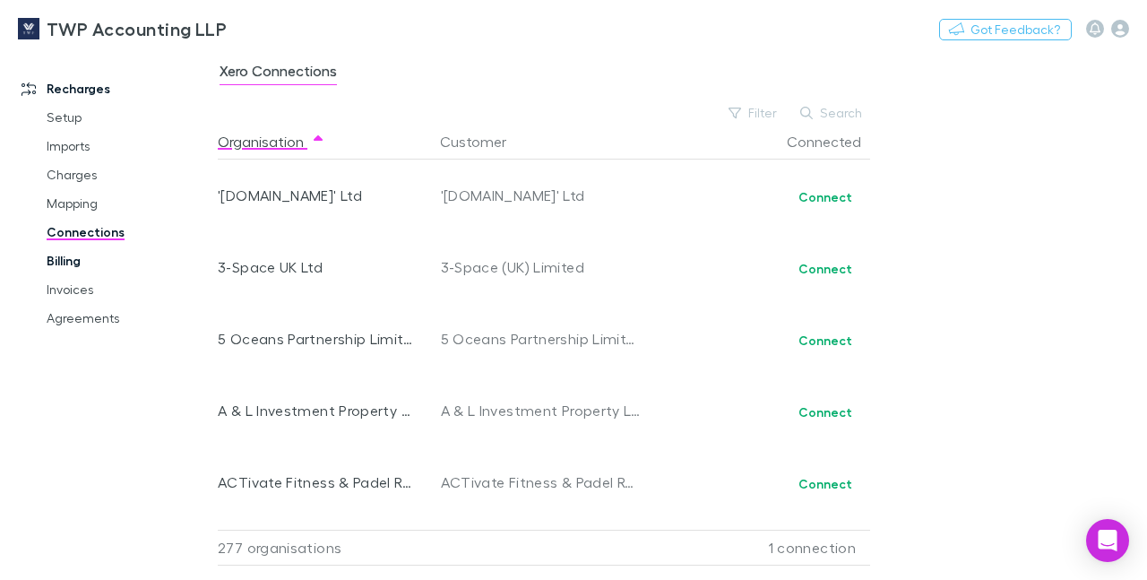
click at [64, 261] on link "Billing" at bounding box center [129, 260] width 201 height 29
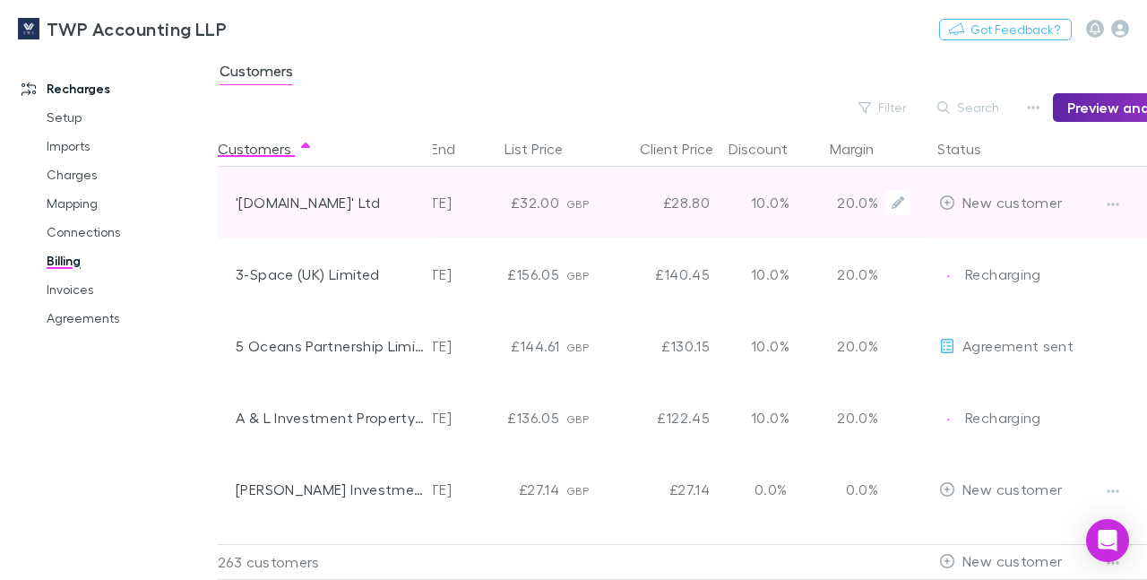
scroll to position [0, 233]
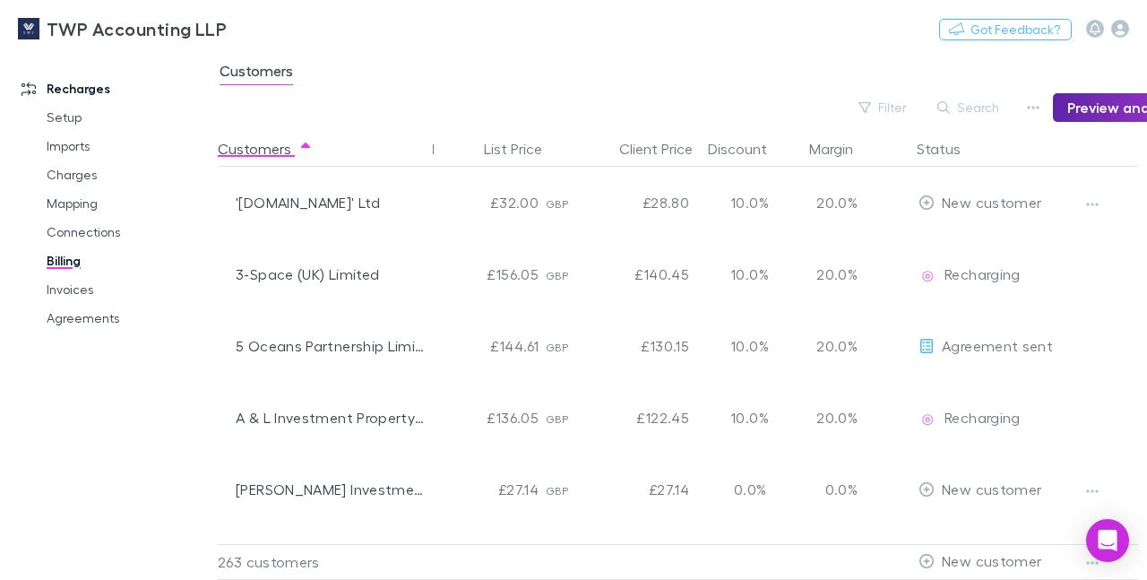
click at [879, 89] on div "Customers" at bounding box center [682, 76] width 929 height 34
click at [889, 109] on button "Filter" at bounding box center [883, 107] width 68 height 21
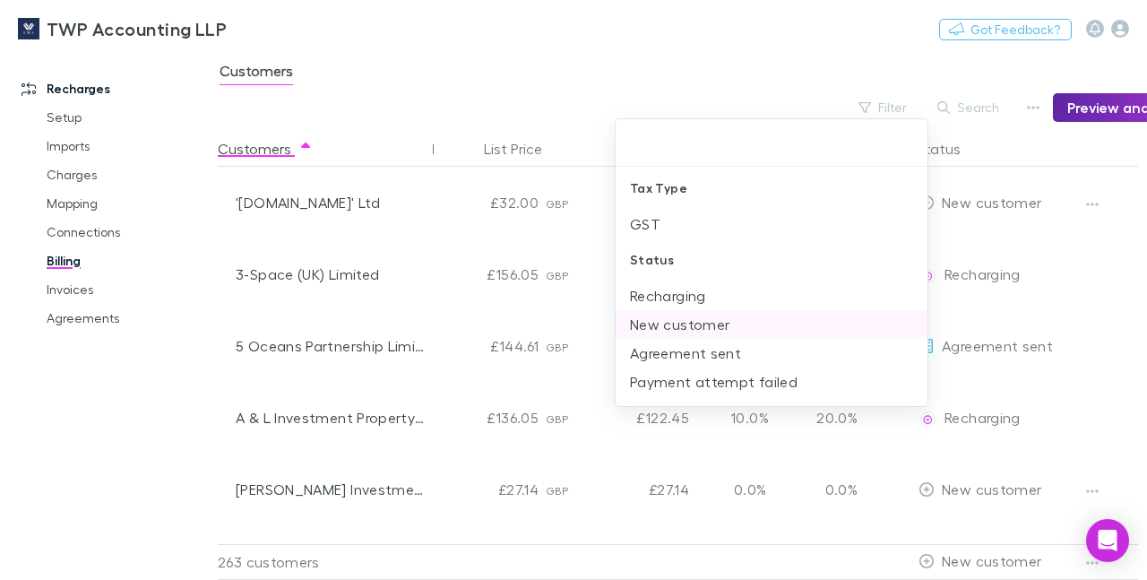
click at [714, 327] on li "New customer" at bounding box center [771, 324] width 312 height 29
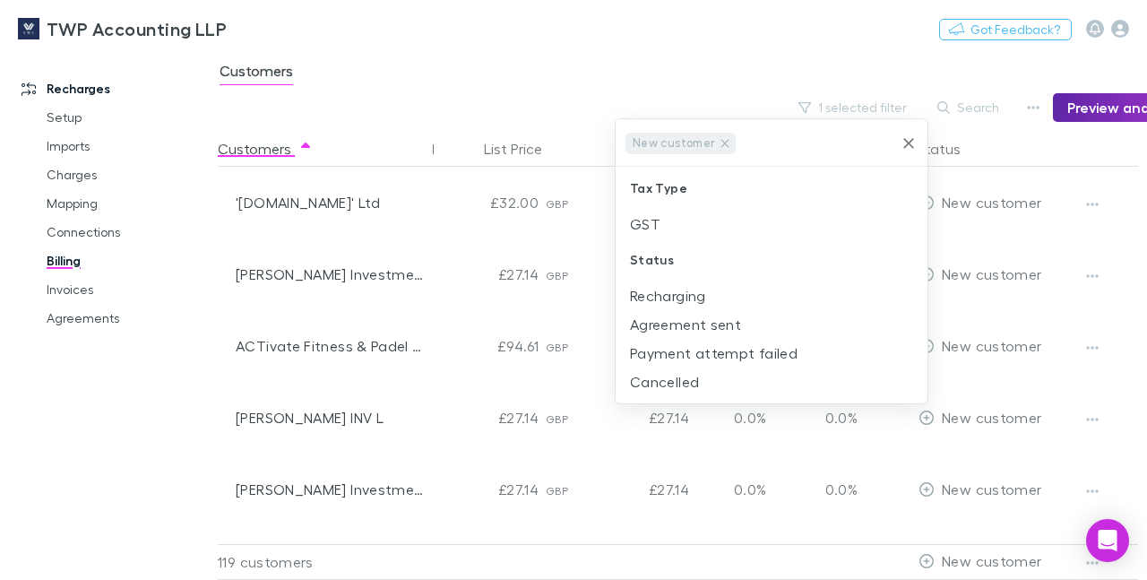
click at [740, 50] on div at bounding box center [573, 290] width 1147 height 580
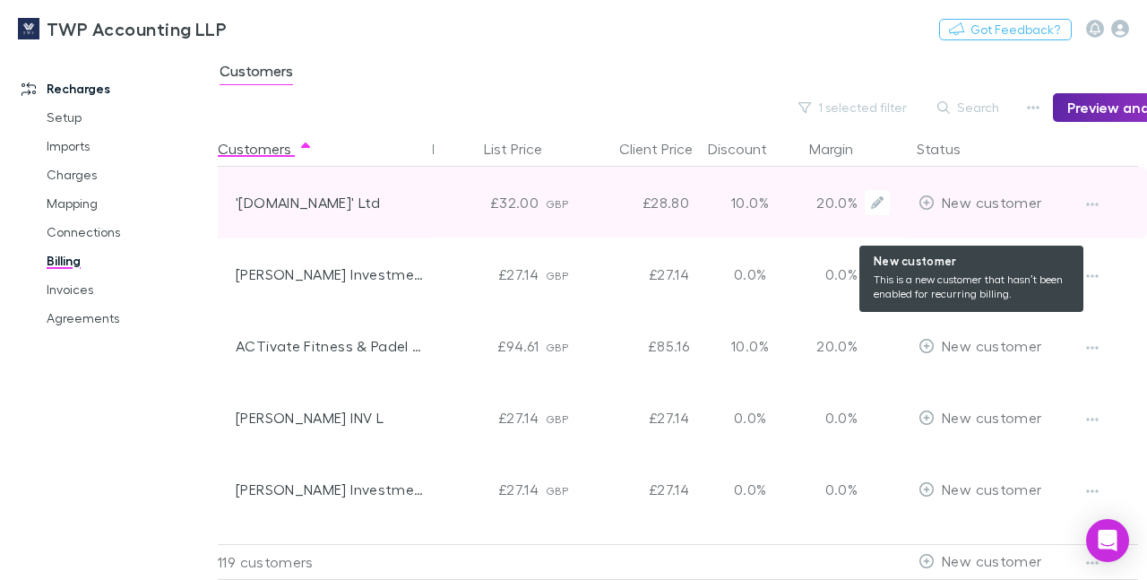
click at [982, 202] on span "New customer" at bounding box center [990, 201] width 99 height 17
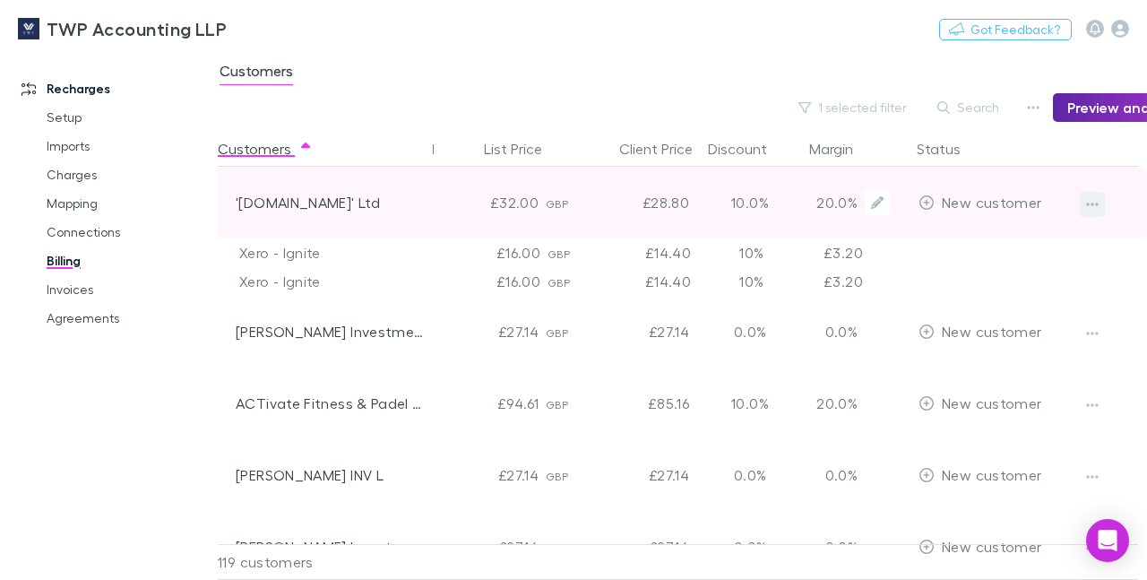
click at [1086, 203] on icon "button" at bounding box center [1092, 204] width 13 height 4
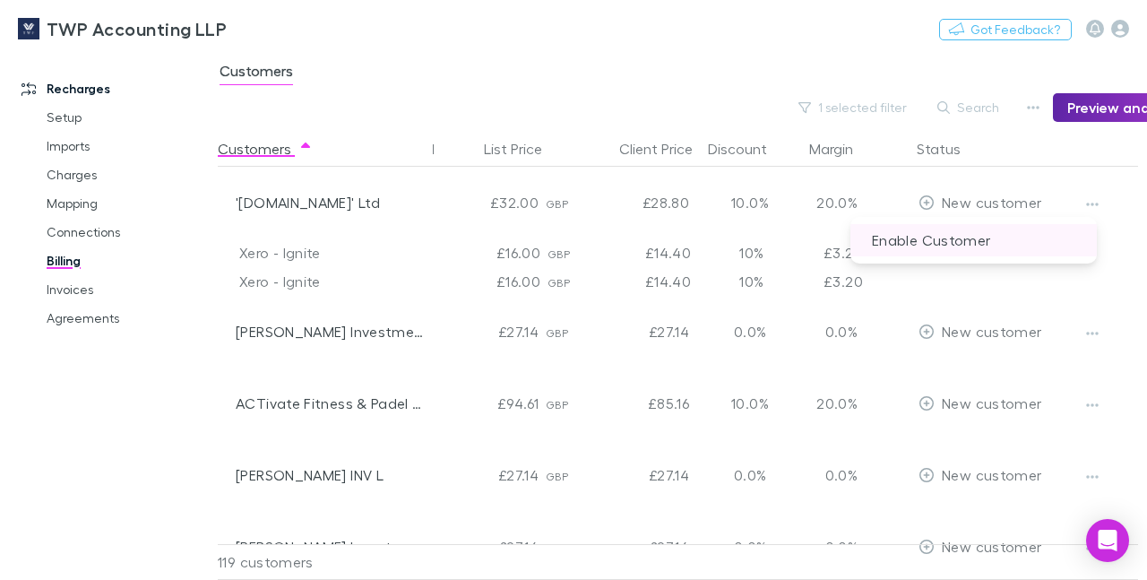
click at [967, 239] on p "Enable Customer" at bounding box center [973, 240] width 246 height 32
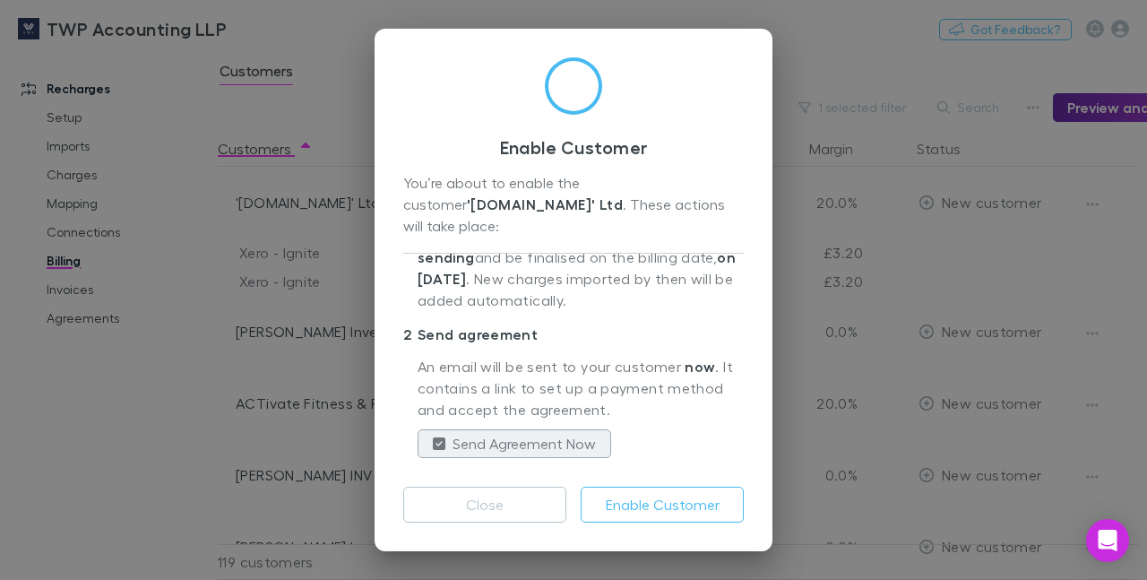
scroll to position [198, 0]
click at [664, 507] on button "Enable Customer" at bounding box center [661, 504] width 163 height 36
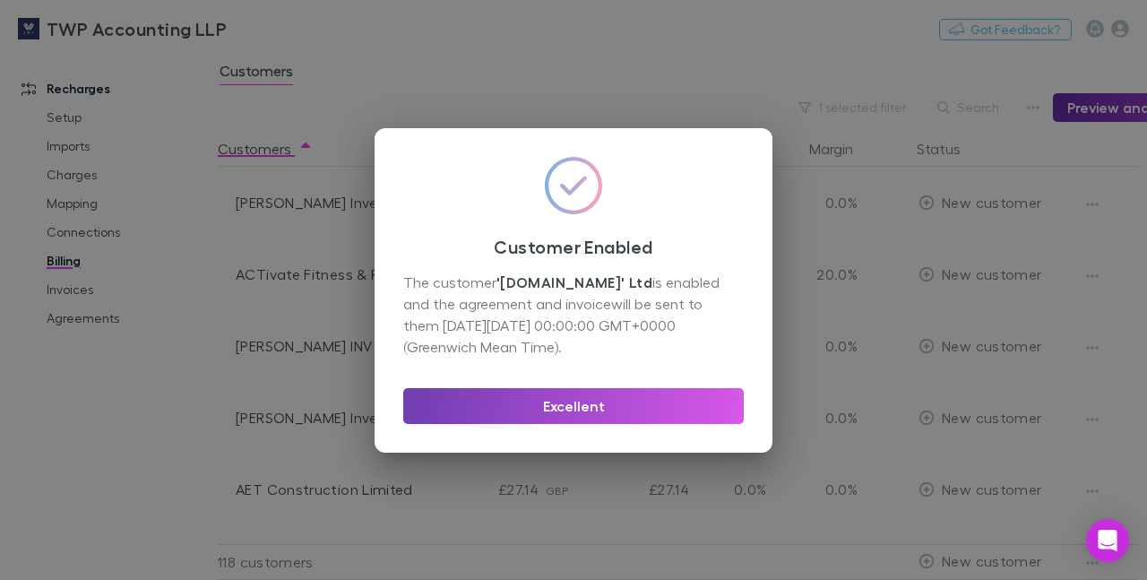
click at [628, 395] on button "Excellent" at bounding box center [573, 406] width 340 height 36
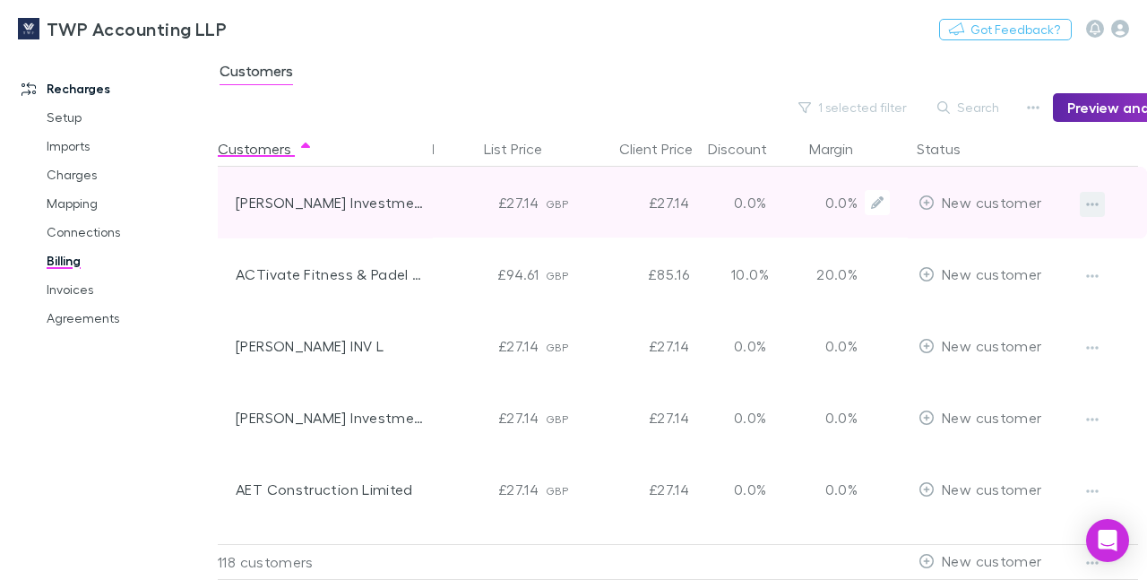
click at [1086, 205] on icon "button" at bounding box center [1092, 204] width 13 height 4
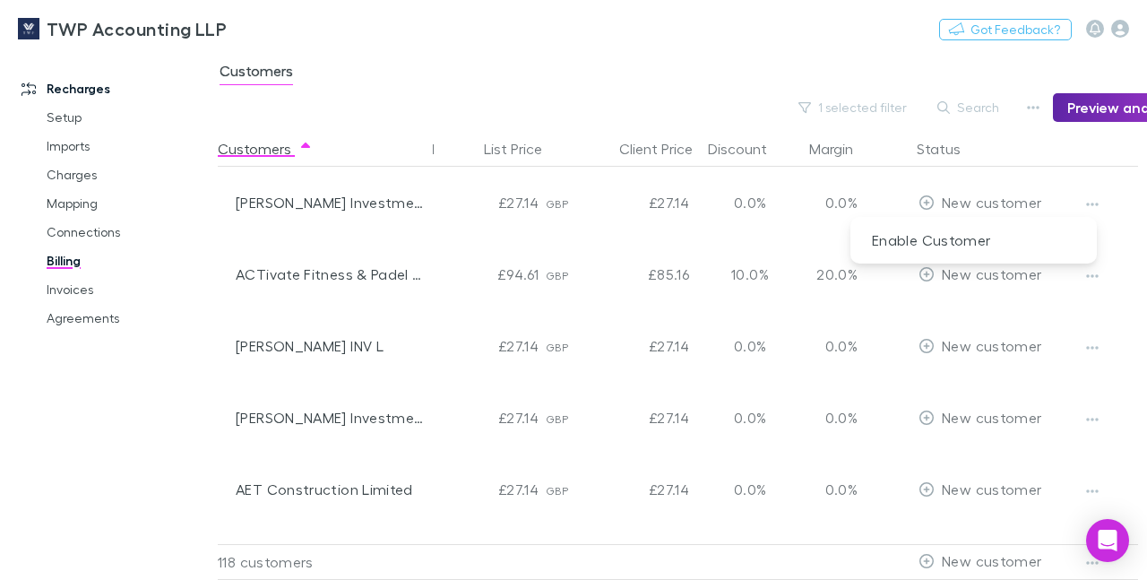
click at [340, 198] on div at bounding box center [573, 290] width 1147 height 580
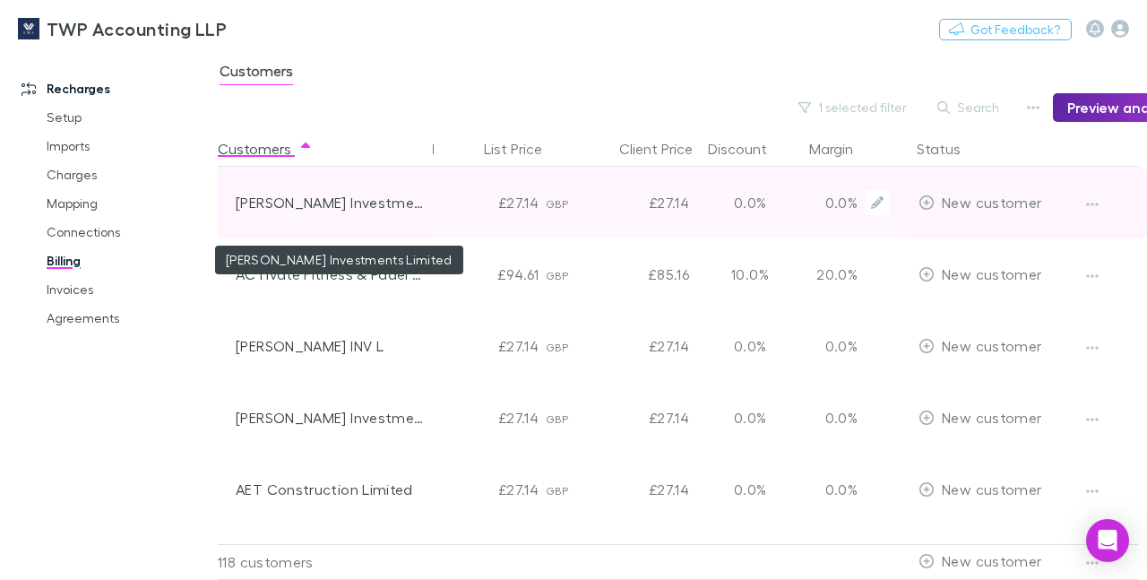
click at [316, 202] on div "[PERSON_NAME] Investments Limited" at bounding box center [331, 203] width 190 height 72
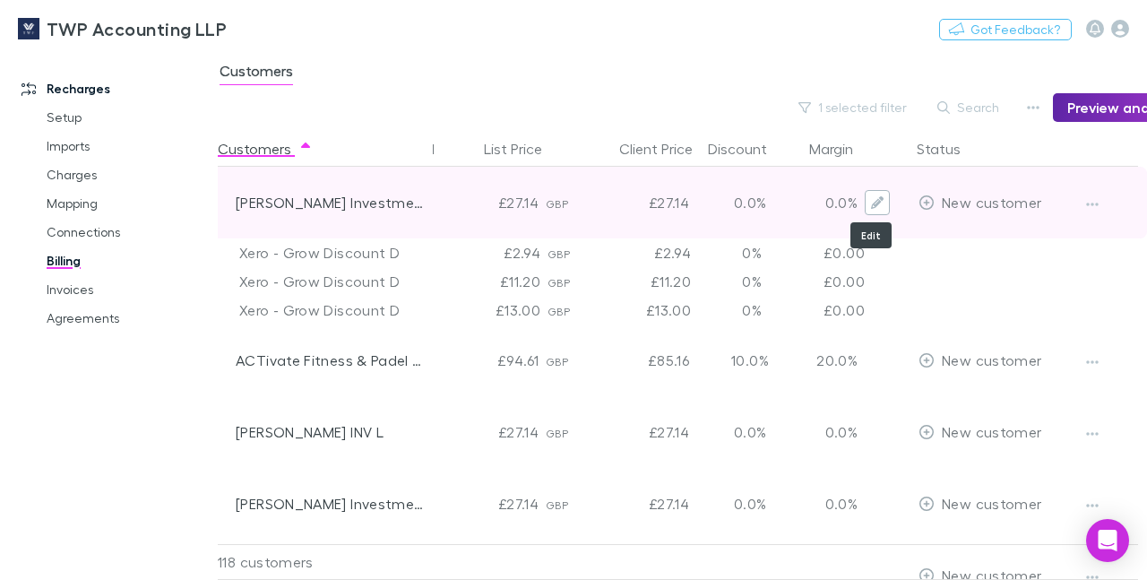
click at [871, 200] on icon "Edit" at bounding box center [877, 202] width 13 height 13
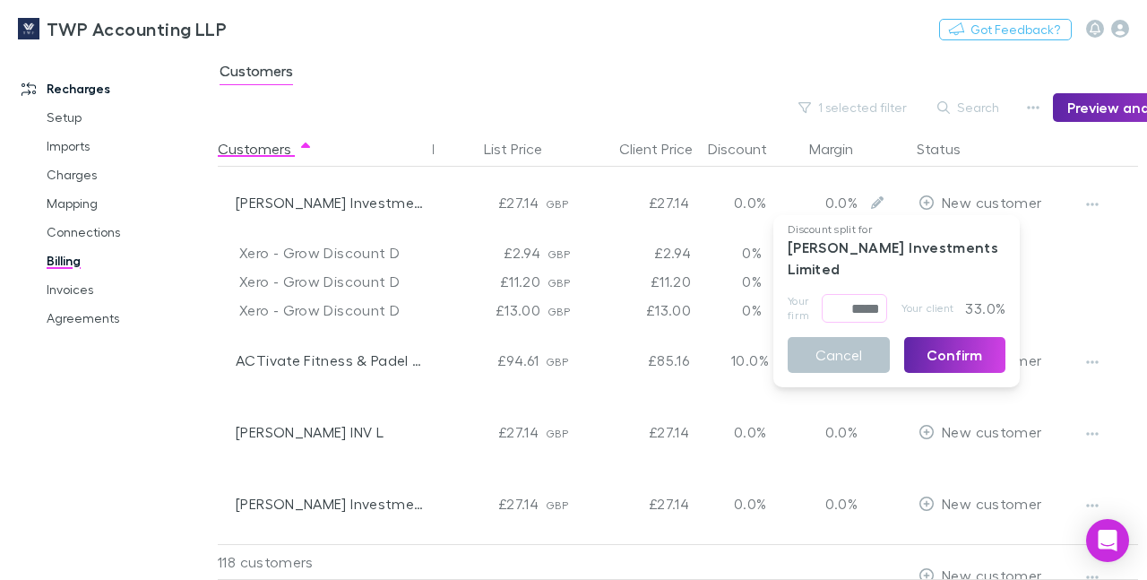
click at [391, 197] on div at bounding box center [573, 290] width 1147 height 580
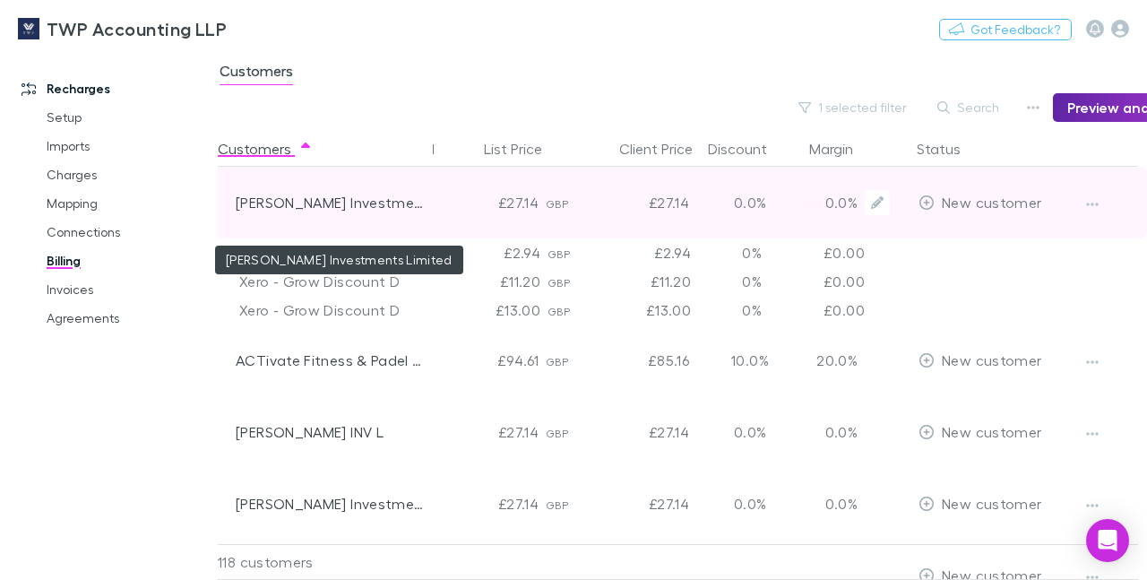
click at [297, 197] on div "[PERSON_NAME] Investments Limited" at bounding box center [331, 203] width 190 height 72
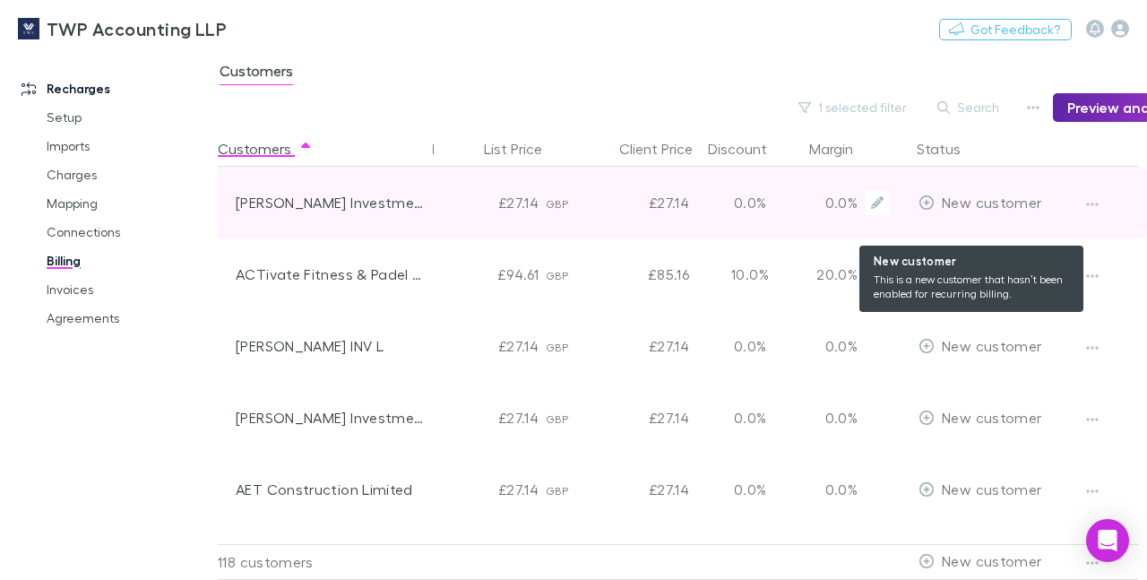
click at [961, 201] on span "New customer" at bounding box center [990, 201] width 99 height 17
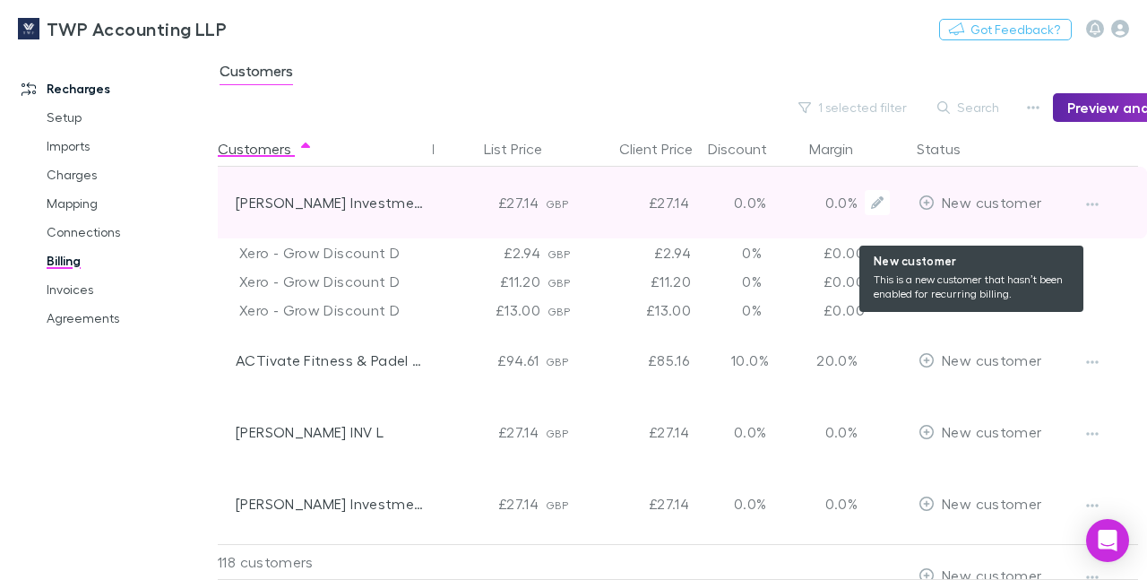
click at [987, 204] on span "New customer" at bounding box center [990, 201] width 99 height 17
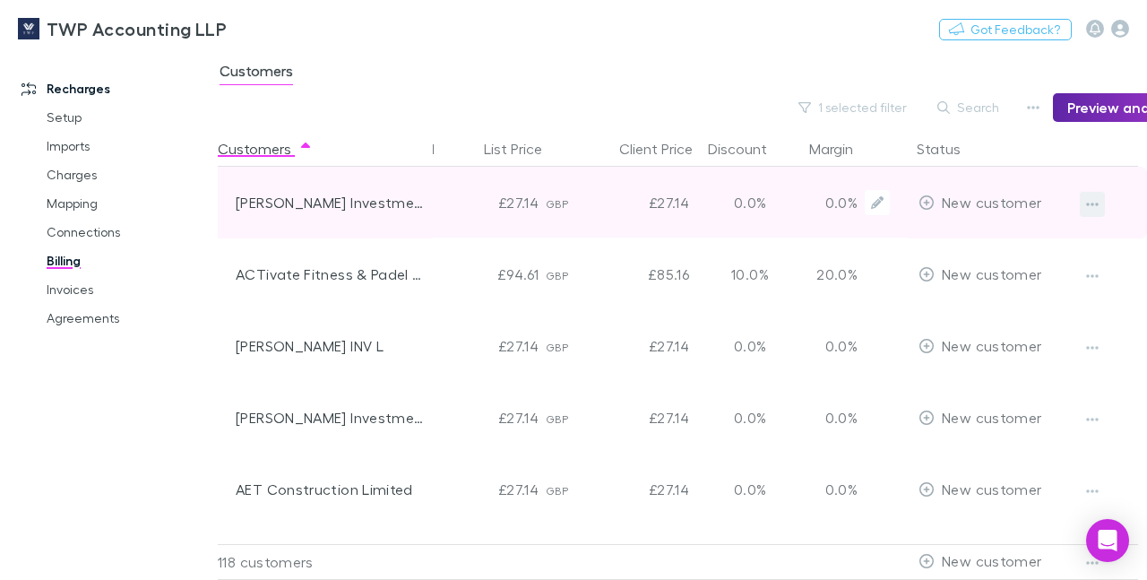
click at [1086, 203] on icon "button" at bounding box center [1092, 204] width 13 height 4
click at [1084, 203] on div at bounding box center [573, 290] width 1147 height 580
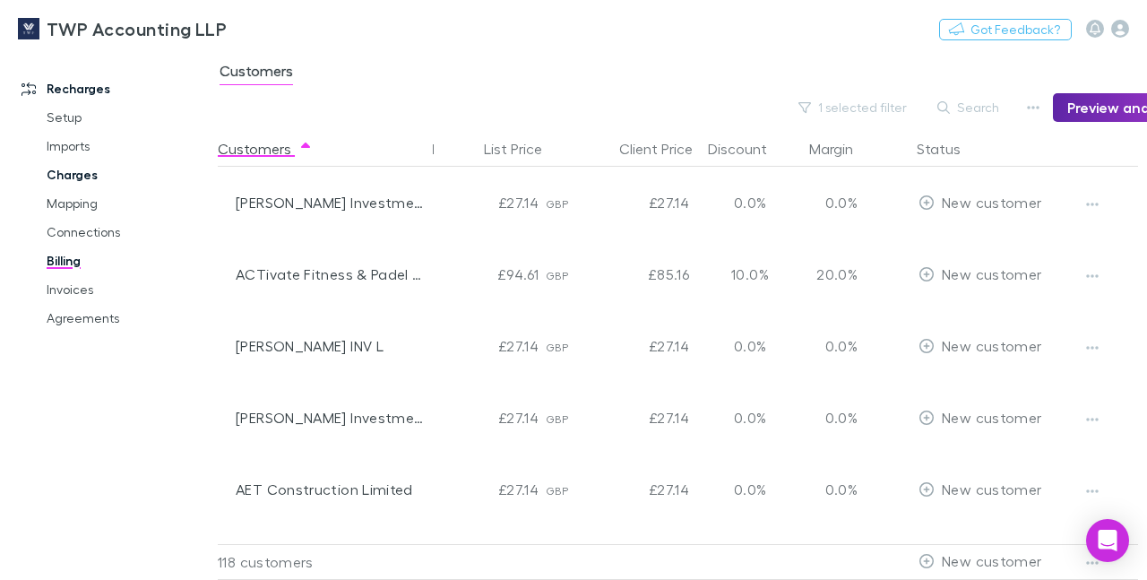
click at [80, 173] on link "Charges" at bounding box center [129, 174] width 201 height 29
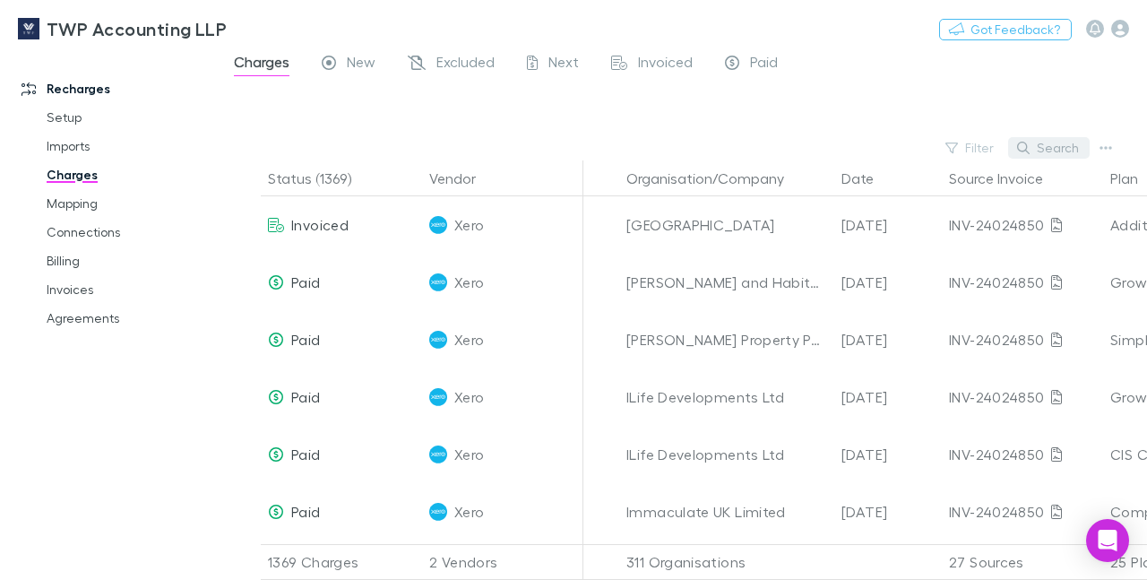
click at [1064, 144] on button "Search" at bounding box center [1049, 147] width 82 height 21
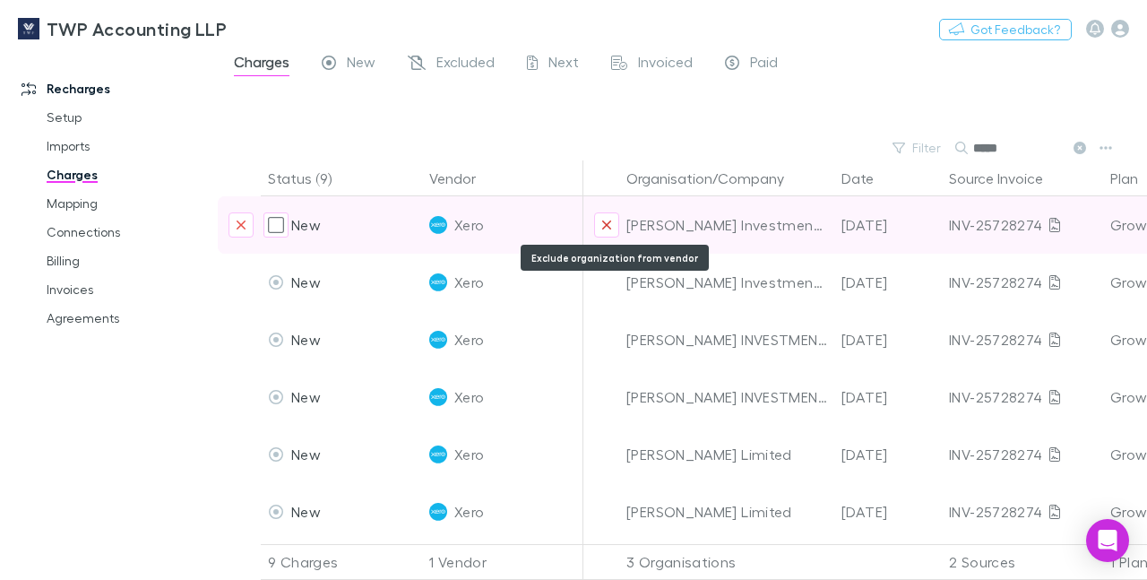
click at [604, 220] on icon "Exclude organization from vendor" at bounding box center [606, 225] width 11 height 14
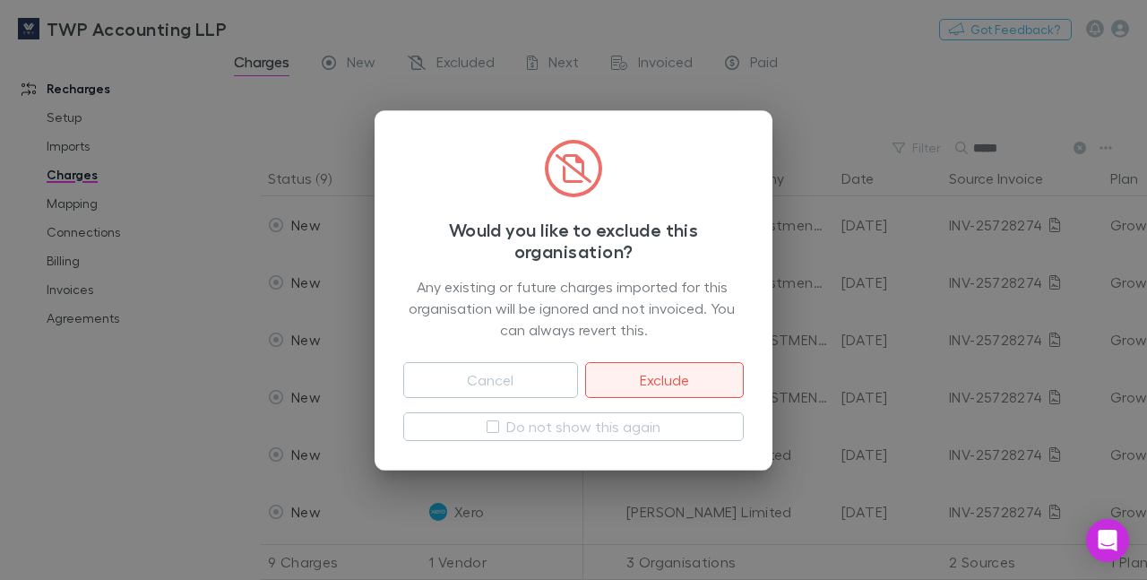
click at [649, 375] on button "Exclude" at bounding box center [664, 380] width 159 height 36
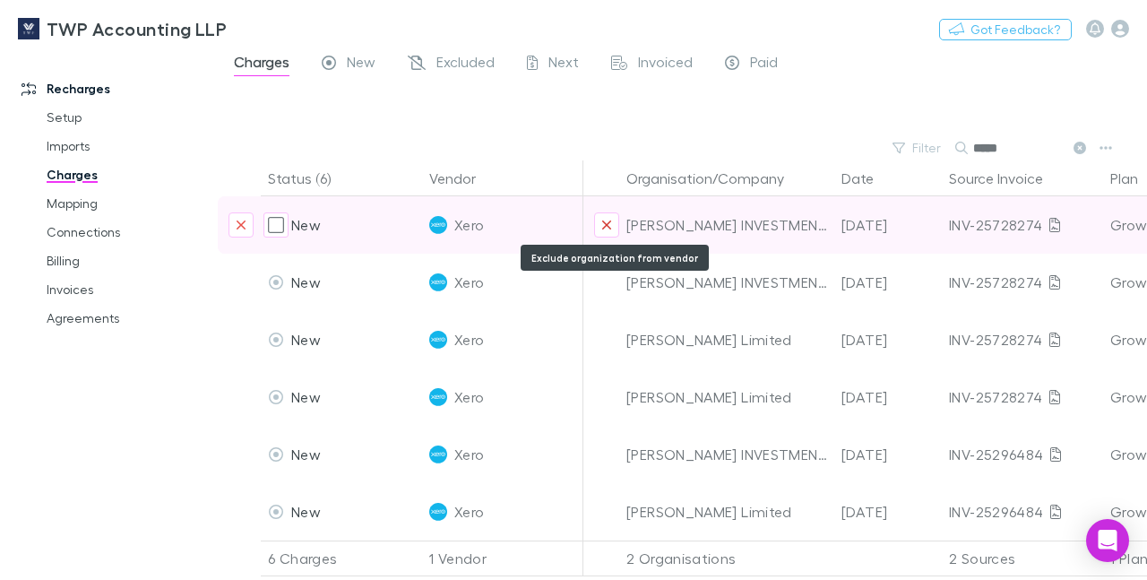
click at [606, 223] on icon "Exclude organization from vendor" at bounding box center [606, 224] width 9 height 9
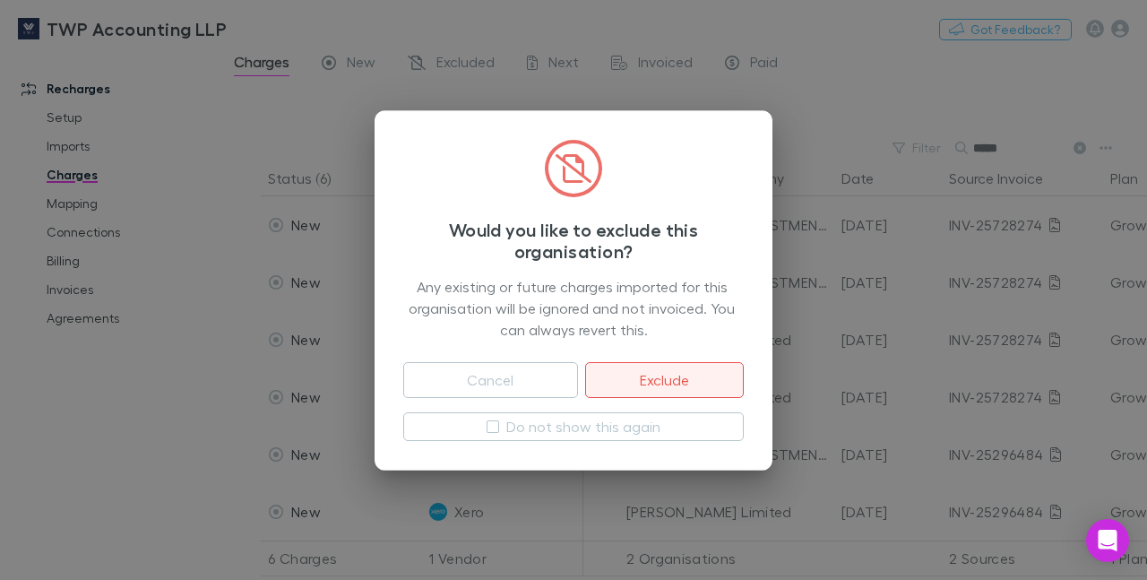
click at [656, 377] on button "Exclude" at bounding box center [664, 380] width 159 height 36
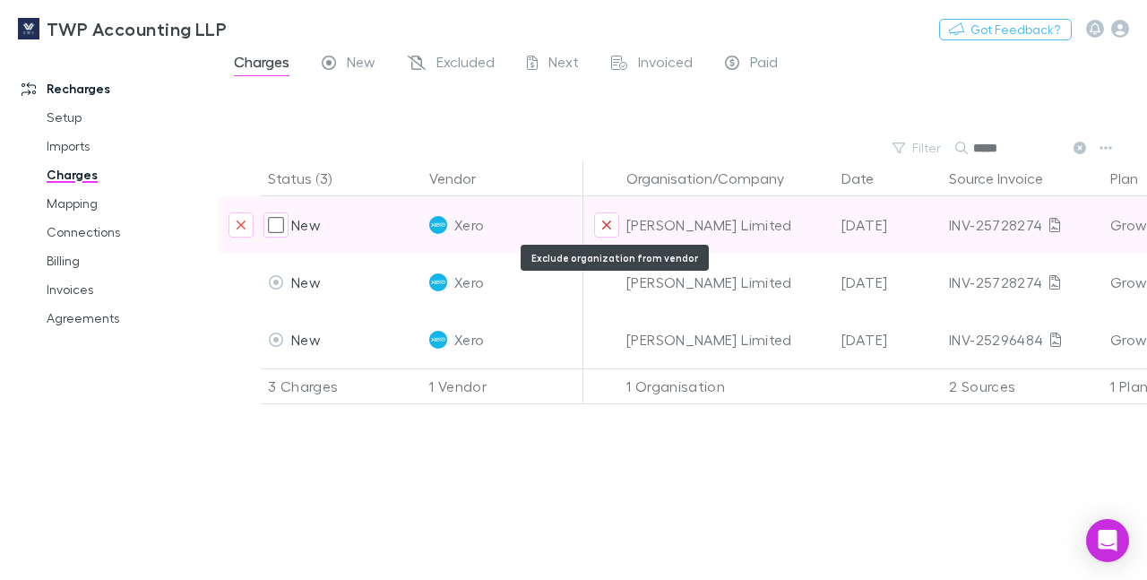
click at [607, 224] on icon "Exclude organization from vendor" at bounding box center [606, 224] width 9 height 9
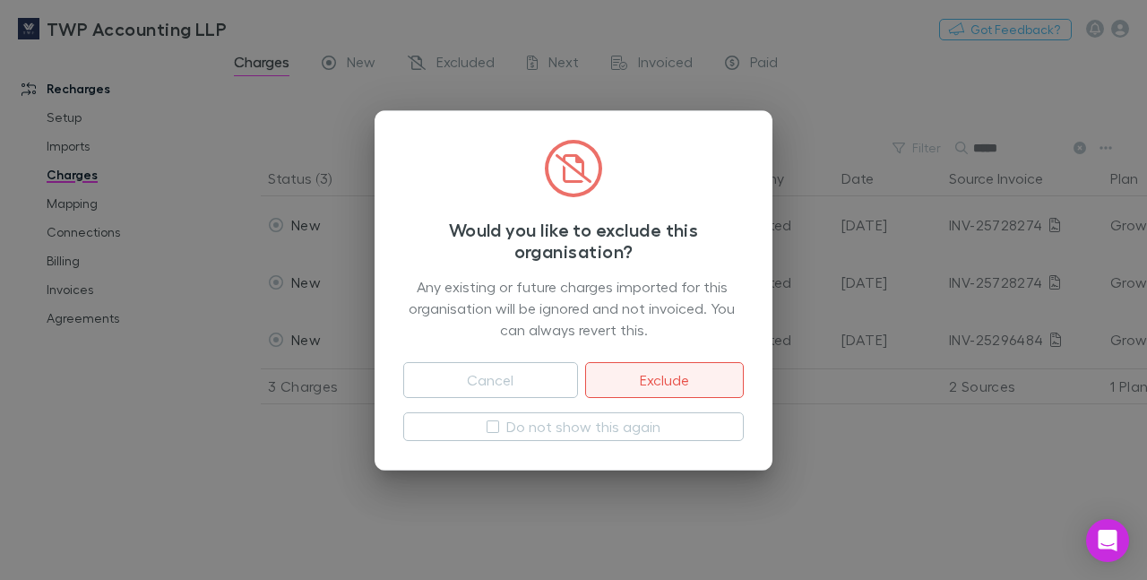
click at [645, 381] on button "Exclude" at bounding box center [664, 380] width 159 height 36
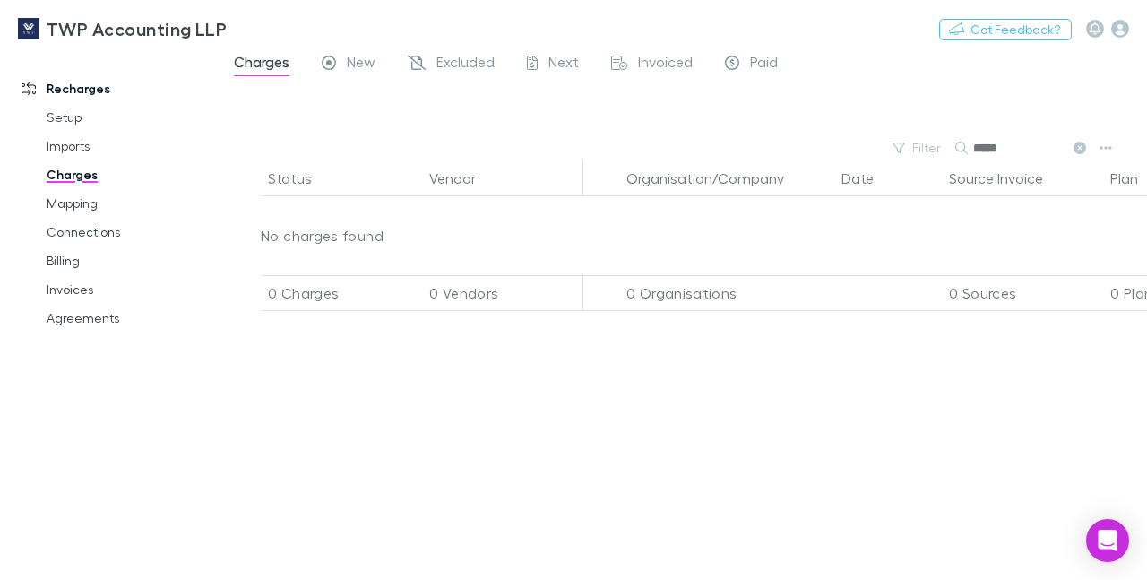
click at [1004, 148] on input "*****" at bounding box center [1018, 147] width 90 height 25
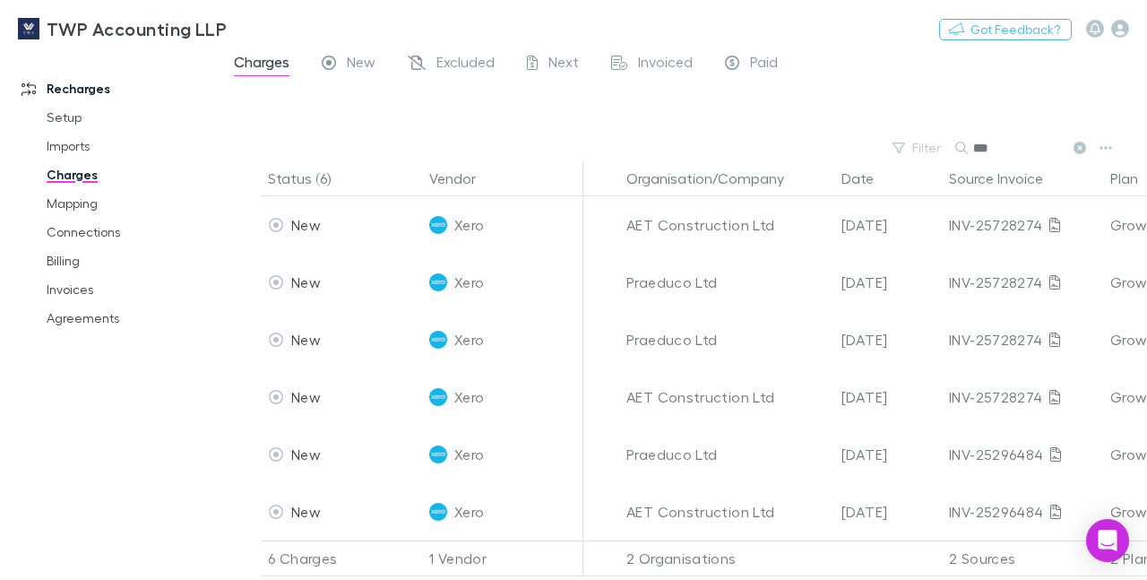
type input "***"
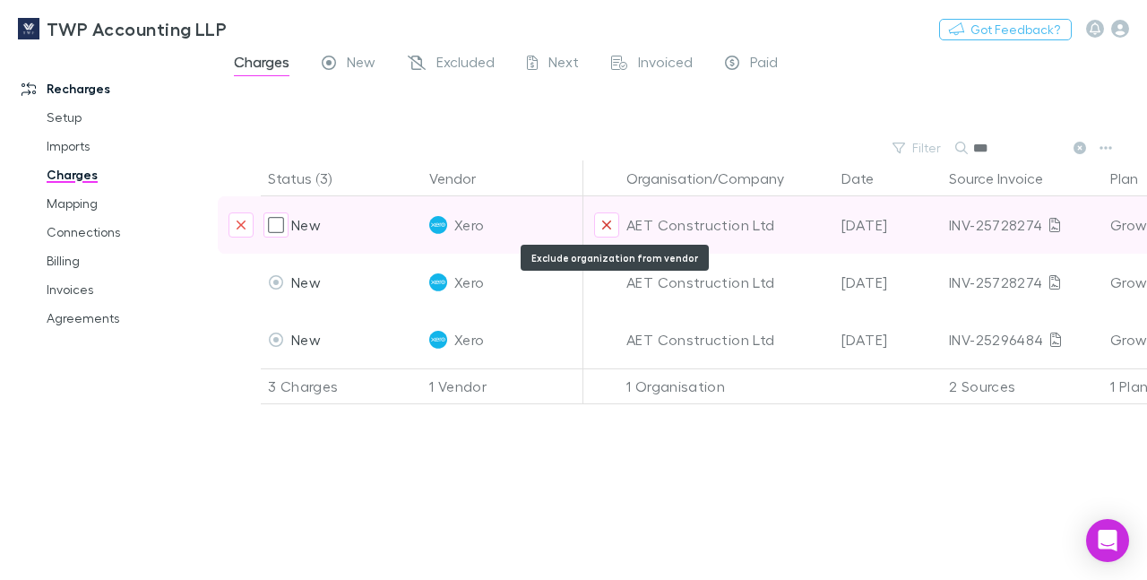
click at [597, 225] on button "Exclude organization from vendor" at bounding box center [606, 224] width 25 height 25
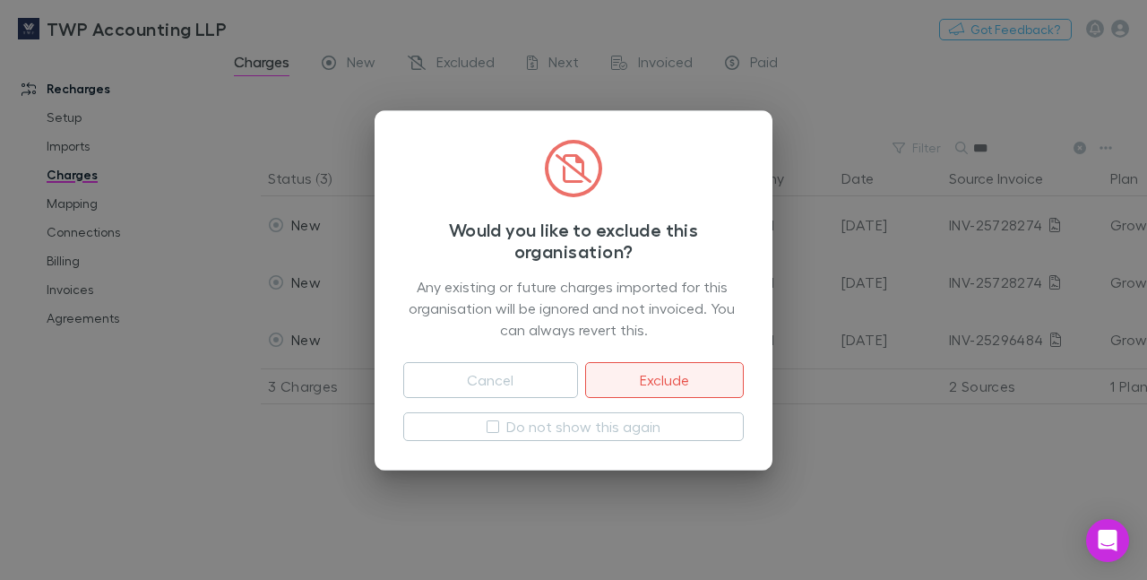
click at [635, 367] on button "Exclude" at bounding box center [664, 380] width 159 height 36
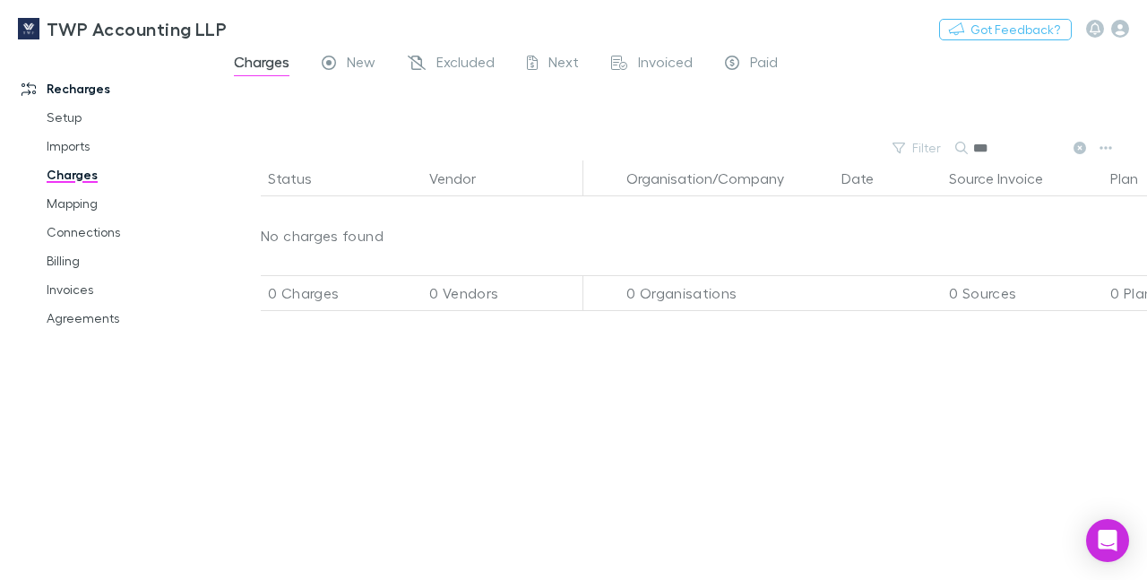
click at [997, 150] on input "***" at bounding box center [1018, 147] width 90 height 25
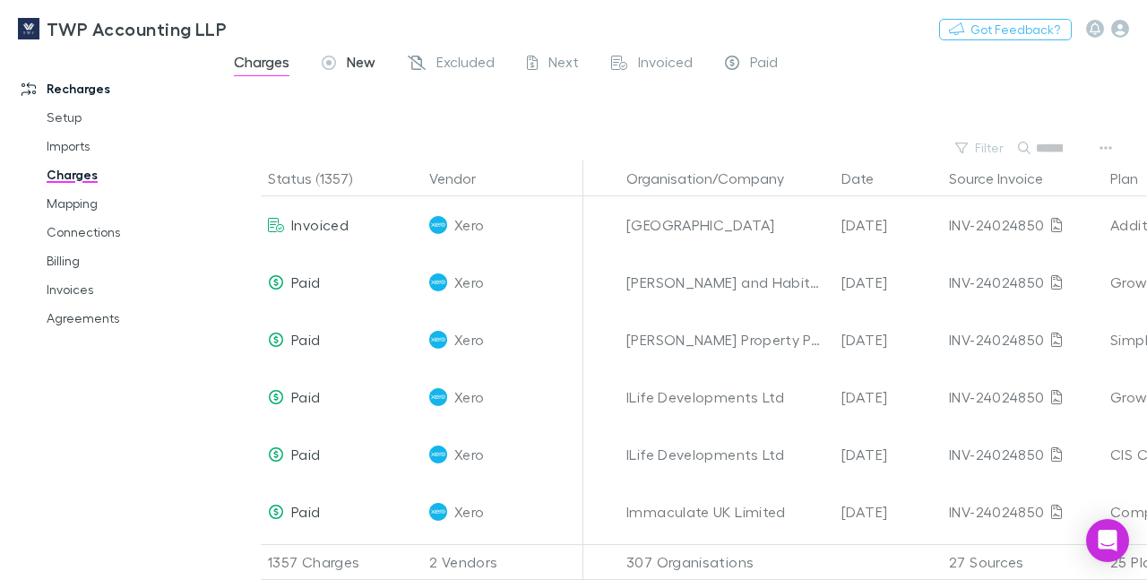
click at [348, 58] on span "New" at bounding box center [361, 64] width 29 height 23
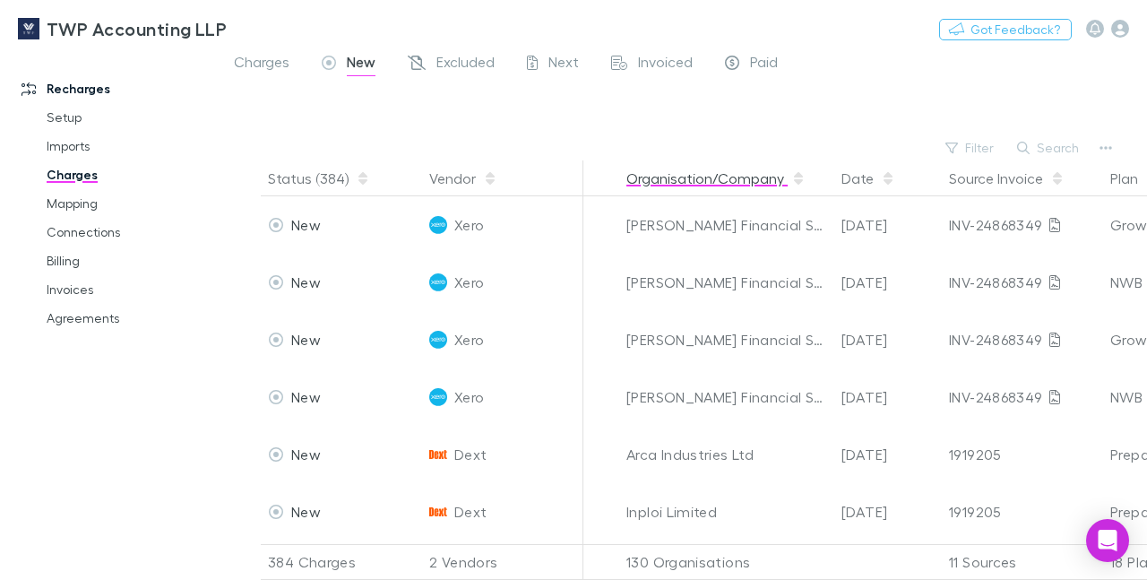
click at [692, 185] on button "Organisation/Company" at bounding box center [715, 178] width 179 height 36
click at [73, 231] on link "Connections" at bounding box center [129, 232] width 201 height 29
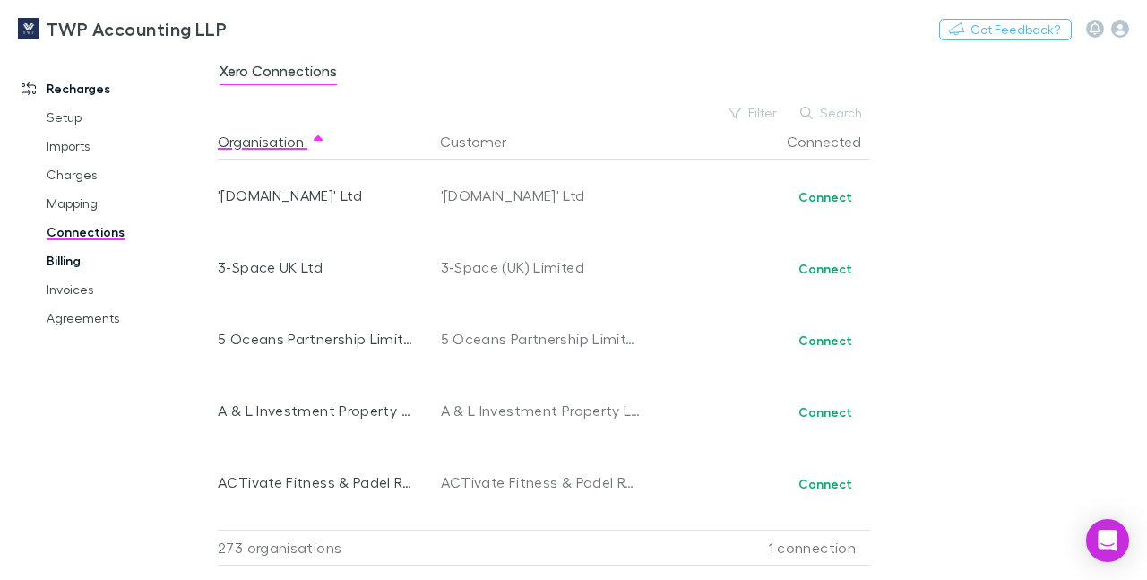
click at [65, 259] on link "Billing" at bounding box center [129, 260] width 201 height 29
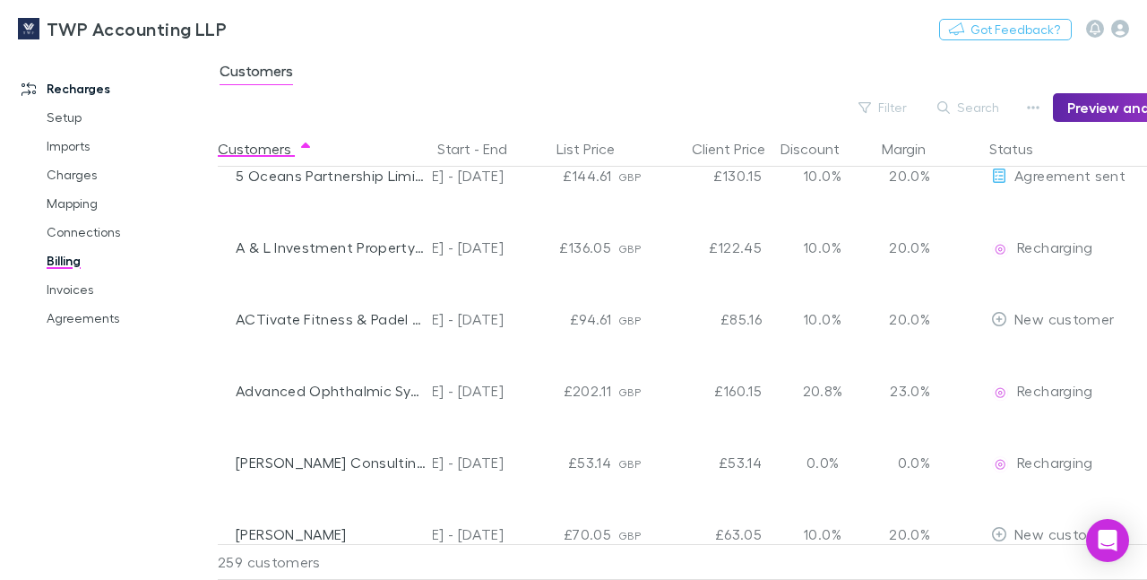
scroll to position [170, 224]
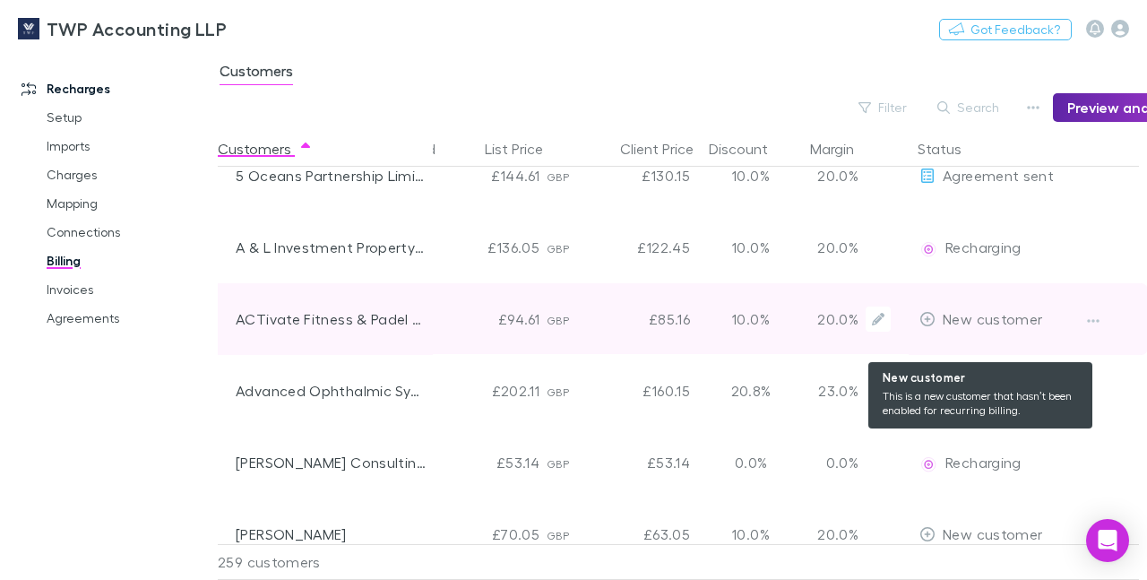
click at [988, 322] on span "New customer" at bounding box center [991, 318] width 99 height 17
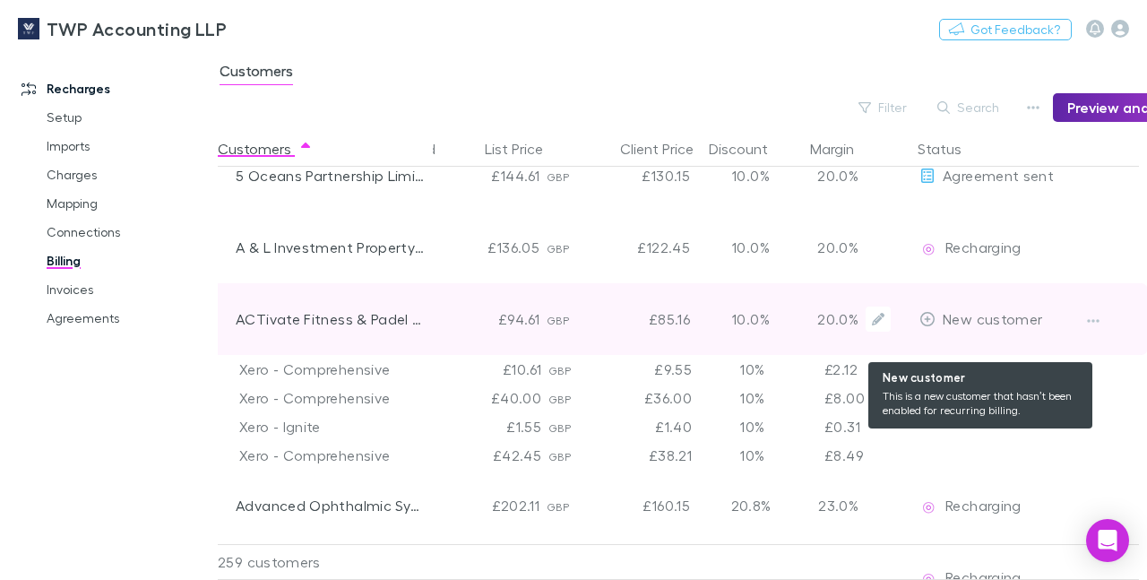
scroll to position [236, 217]
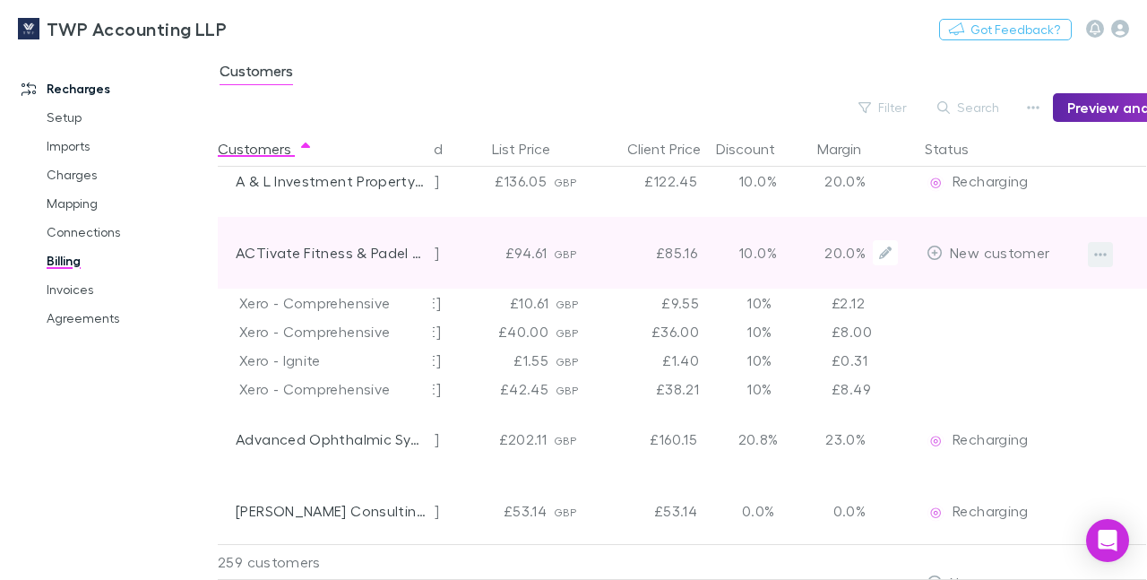
click at [1100, 257] on icon "button" at bounding box center [1100, 254] width 13 height 14
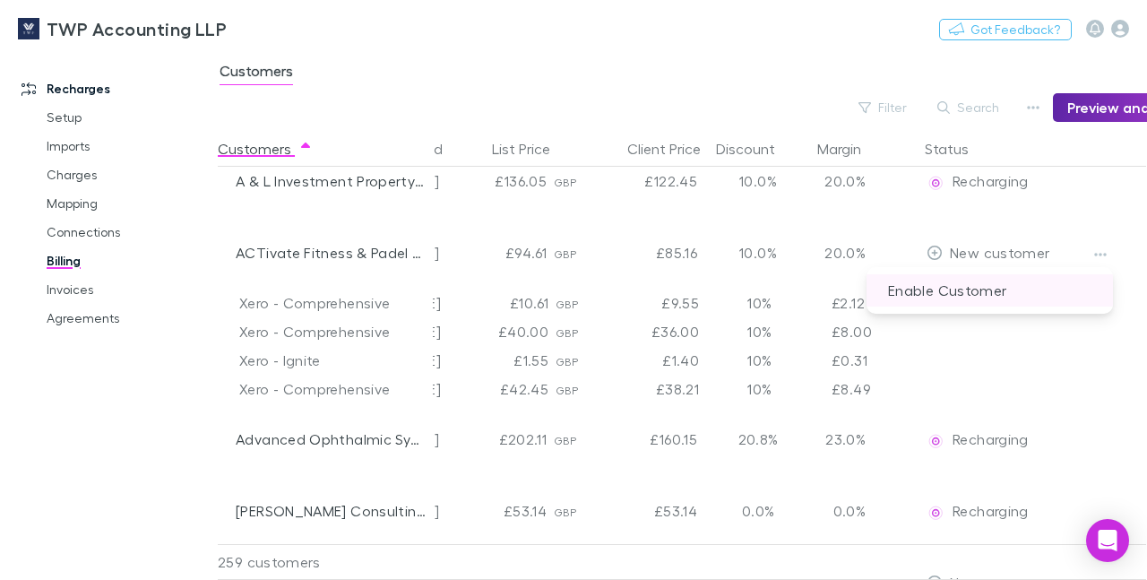
click at [958, 296] on p "Enable Customer" at bounding box center [989, 290] width 246 height 32
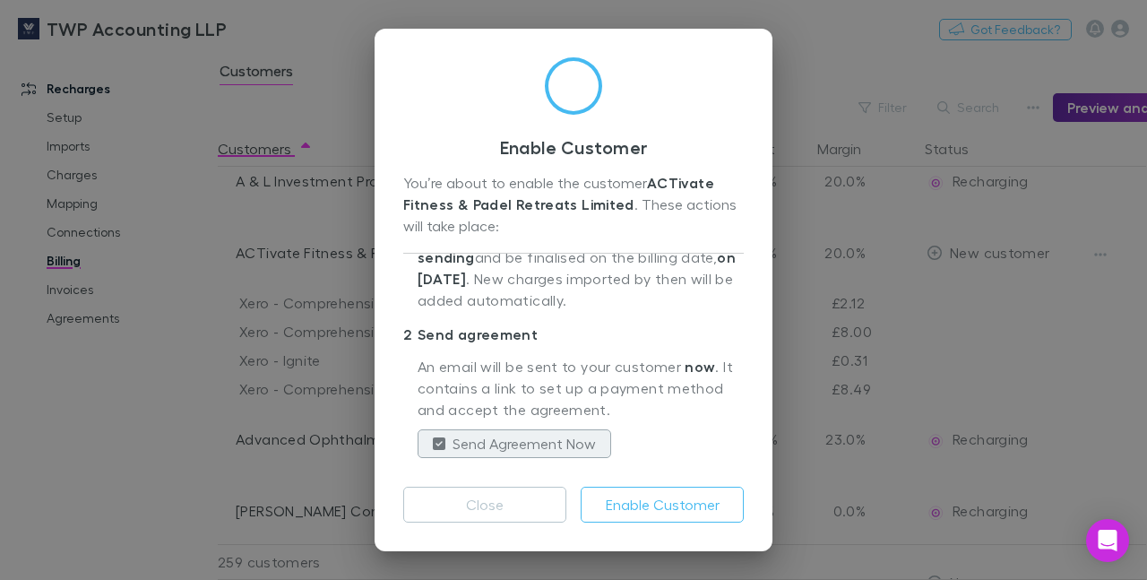
scroll to position [220, 0]
click at [651, 507] on button "Enable Customer" at bounding box center [661, 504] width 163 height 36
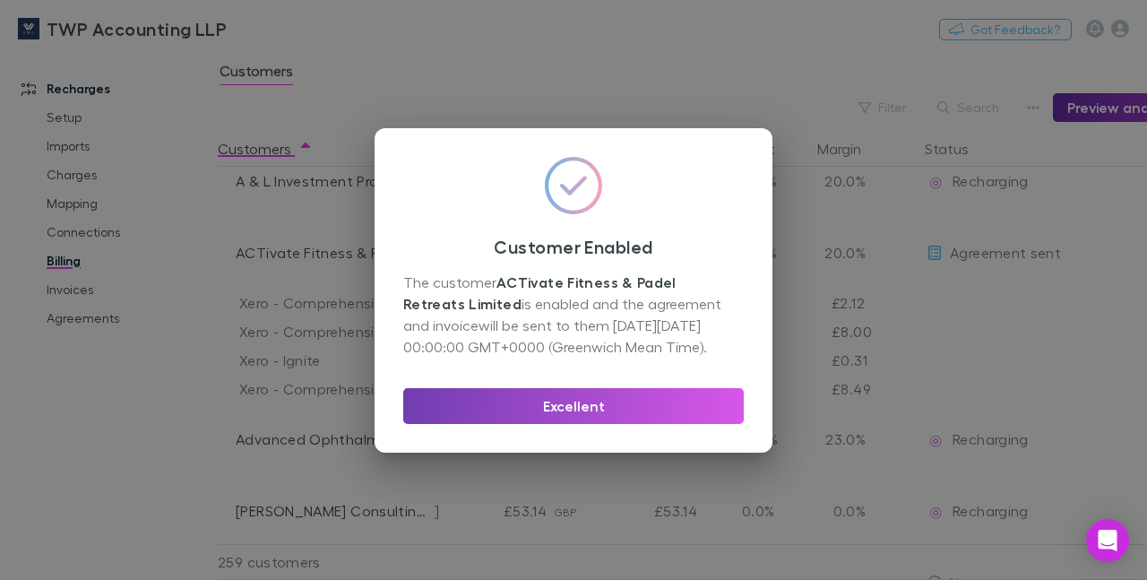
click at [502, 388] on button "Excellent" at bounding box center [573, 406] width 340 height 36
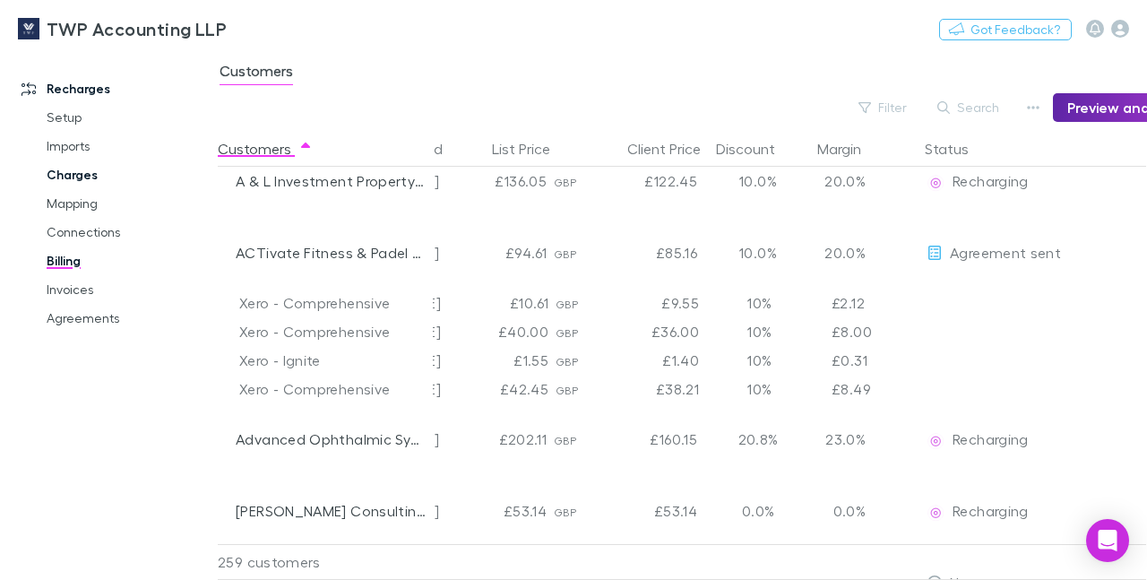
click at [75, 185] on link "Charges" at bounding box center [129, 174] width 201 height 29
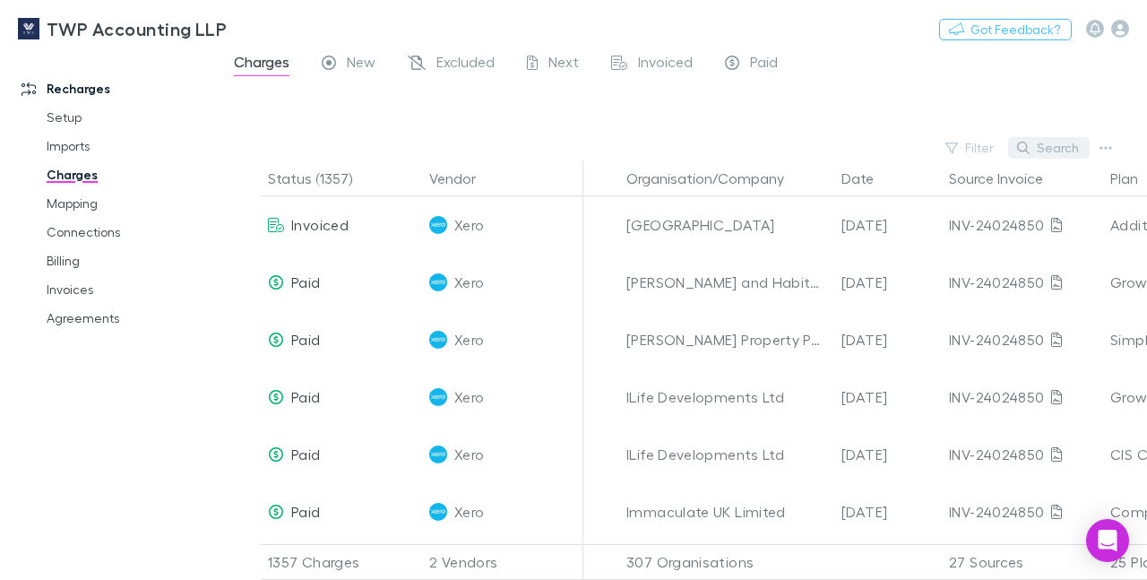
click at [1040, 152] on button "Search" at bounding box center [1049, 147] width 82 height 21
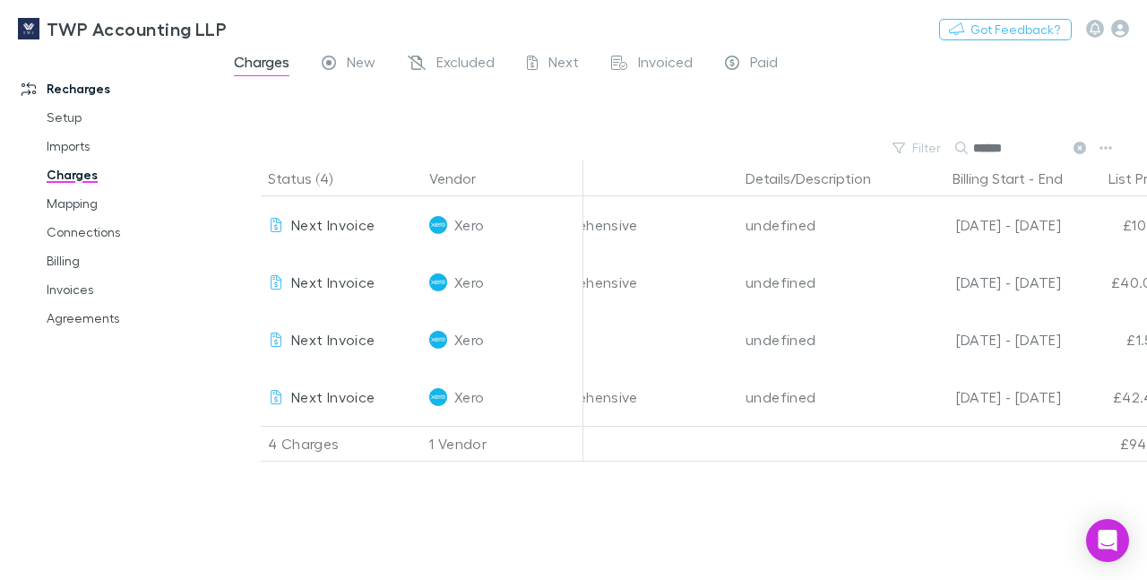
scroll to position [0, 685]
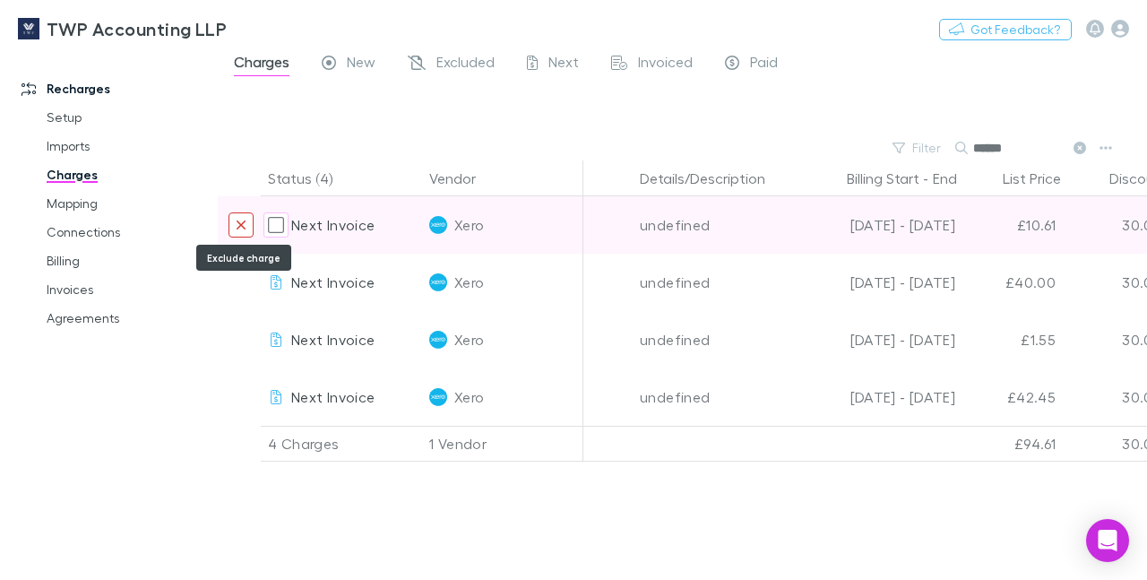
type input "******"
click at [241, 222] on icon "Exclude charge" at bounding box center [241, 225] width 11 height 14
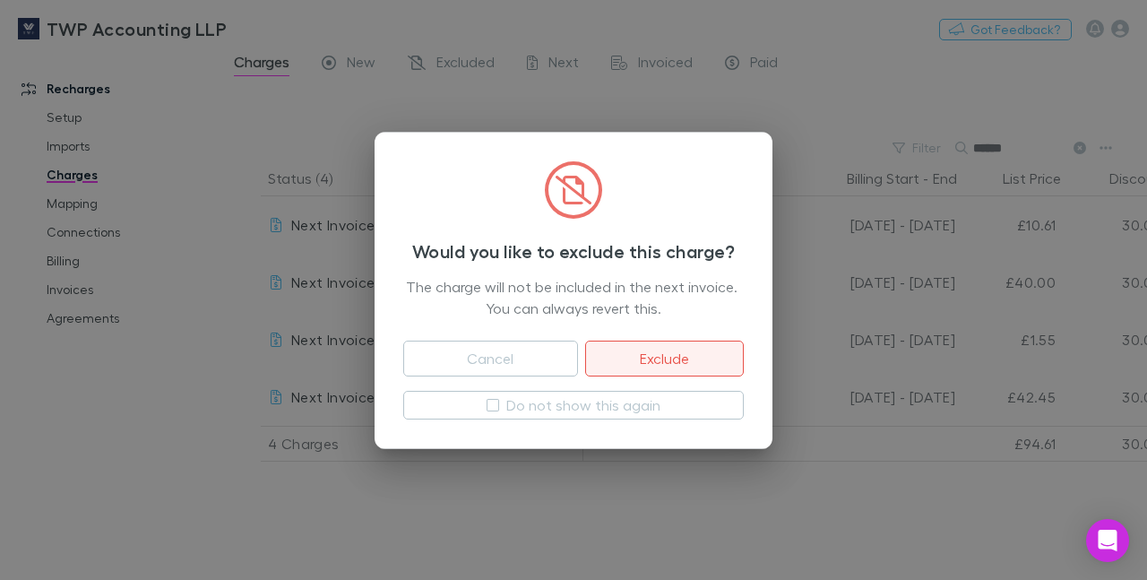
click at [646, 349] on button "Exclude" at bounding box center [664, 358] width 159 height 36
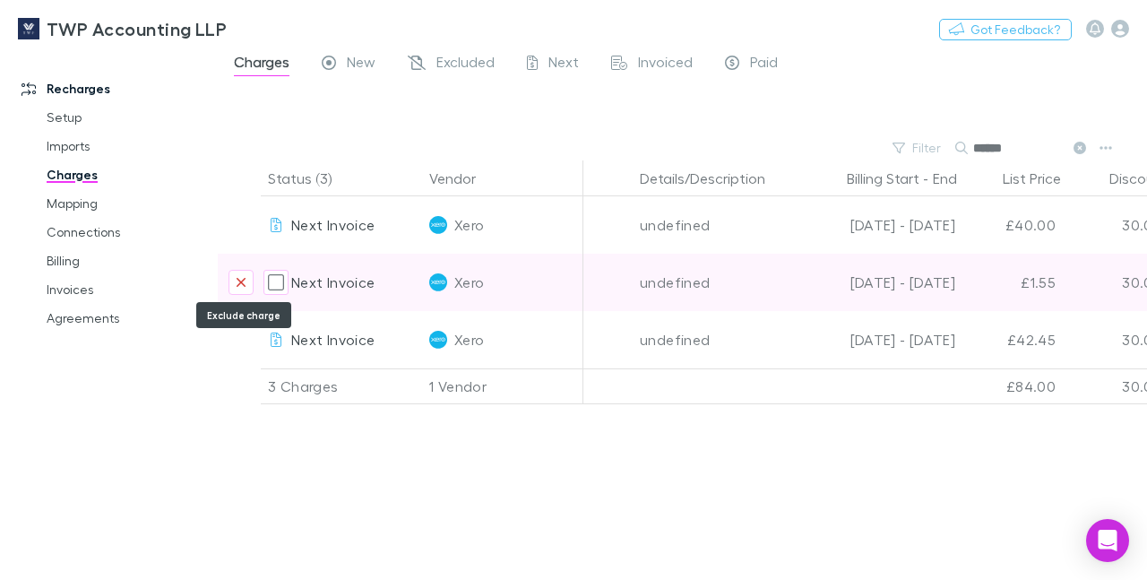
click at [240, 283] on icon "Exclude charge" at bounding box center [240, 282] width 9 height 9
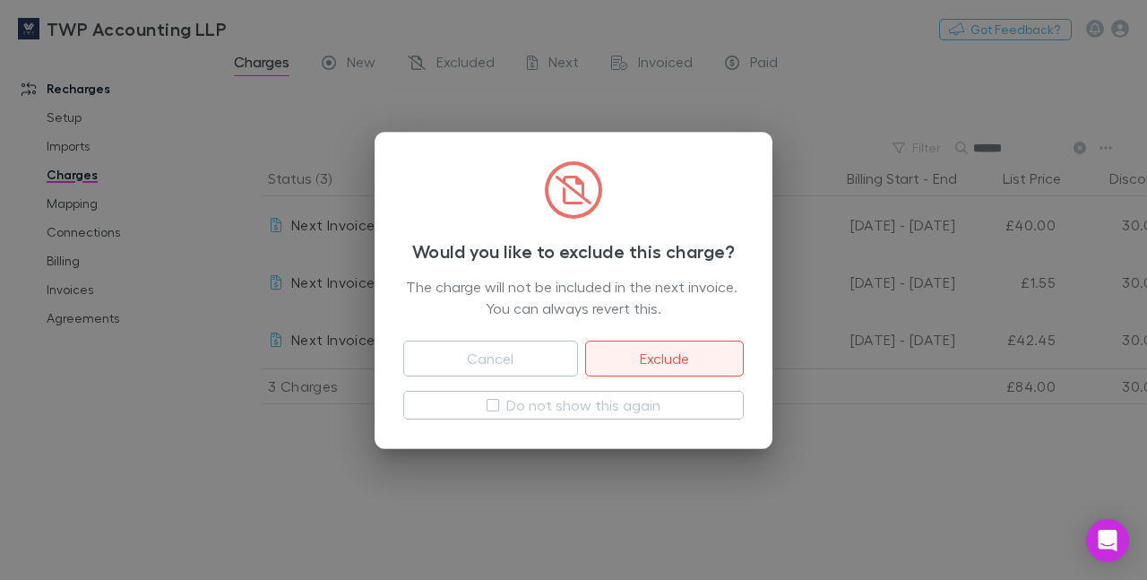
click at [654, 341] on button "Exclude" at bounding box center [664, 358] width 159 height 36
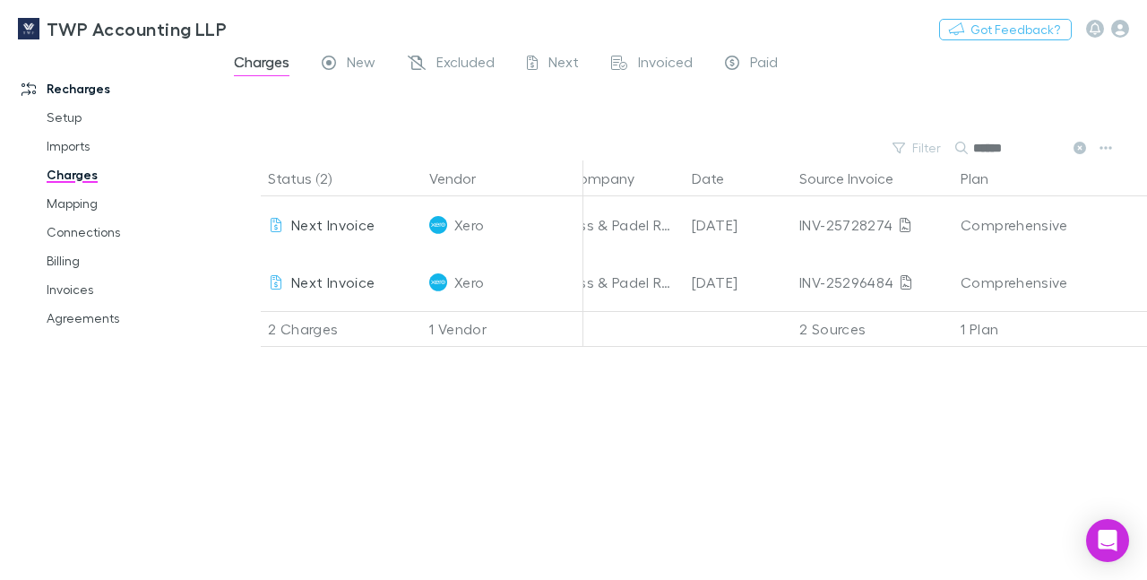
scroll to position [0, 0]
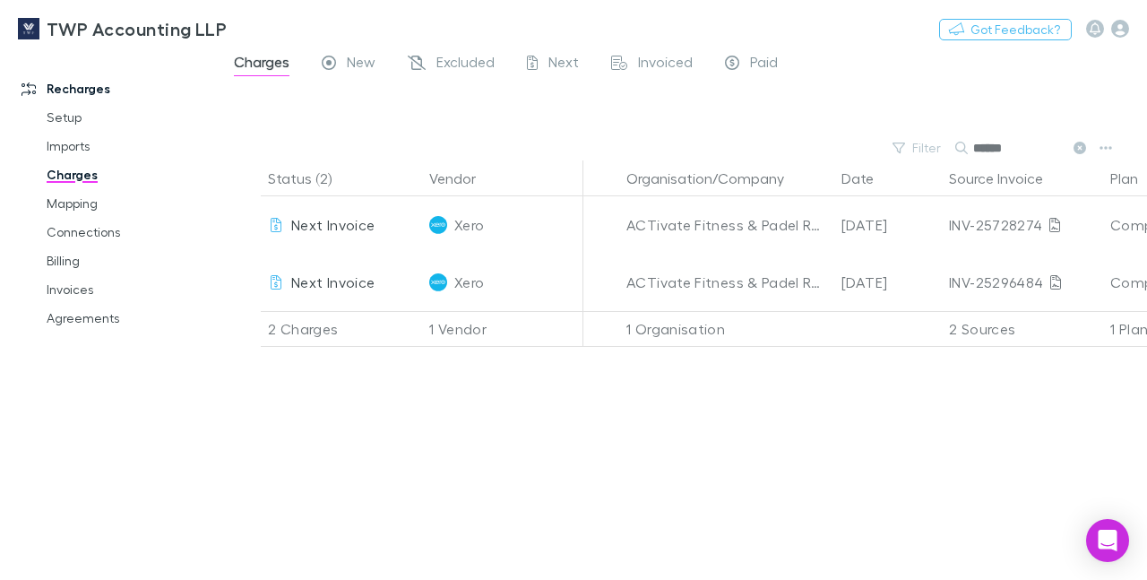
drag, startPoint x: 1022, startPoint y: 149, endPoint x: 964, endPoint y: 151, distance: 58.3
click at [973, 151] on input "******" at bounding box center [1018, 147] width 90 height 25
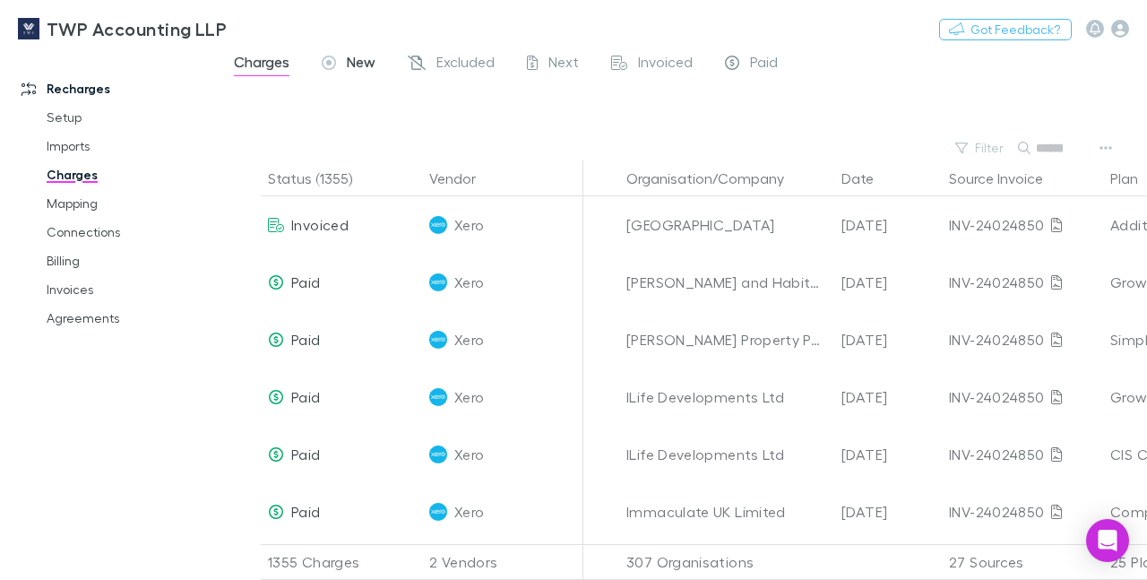
click at [346, 64] on div "New" at bounding box center [349, 64] width 54 height 23
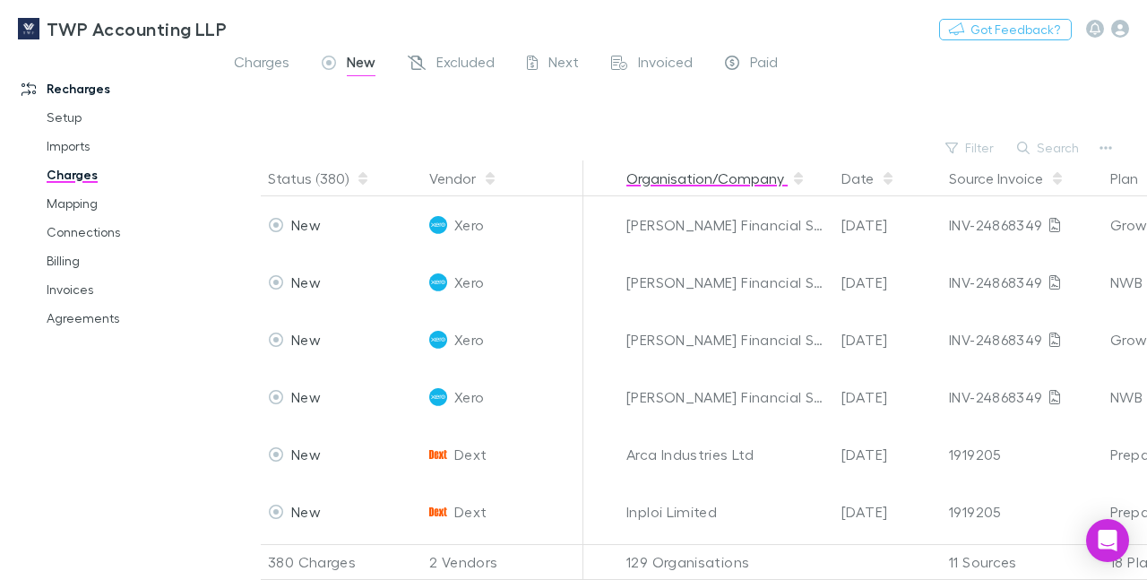
click at [696, 179] on button "Organisation/Company" at bounding box center [715, 178] width 179 height 36
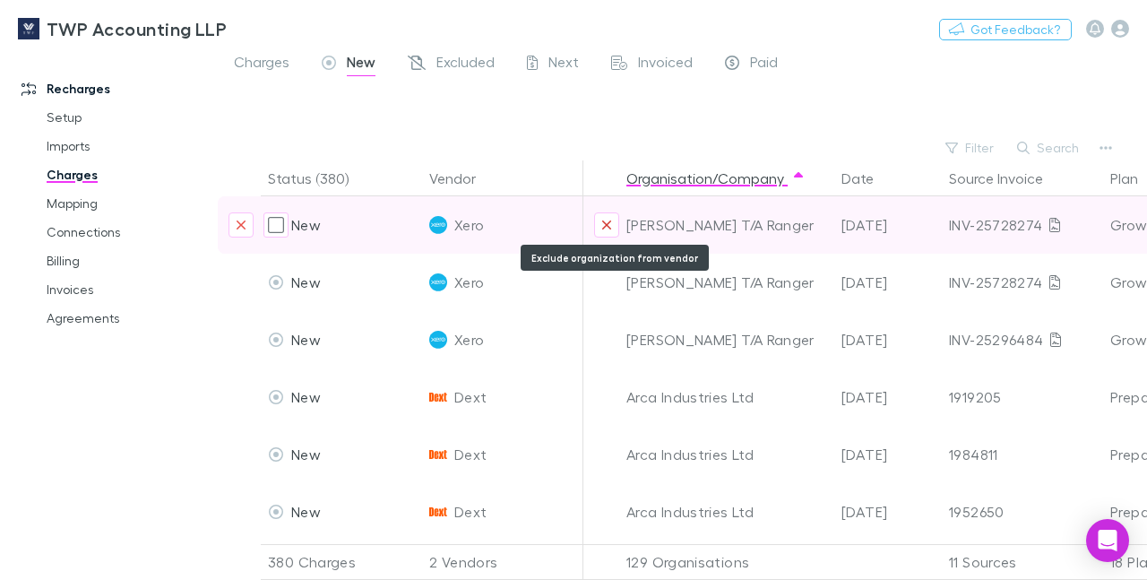
click at [603, 222] on icon "Exclude organization from vendor" at bounding box center [606, 224] width 9 height 9
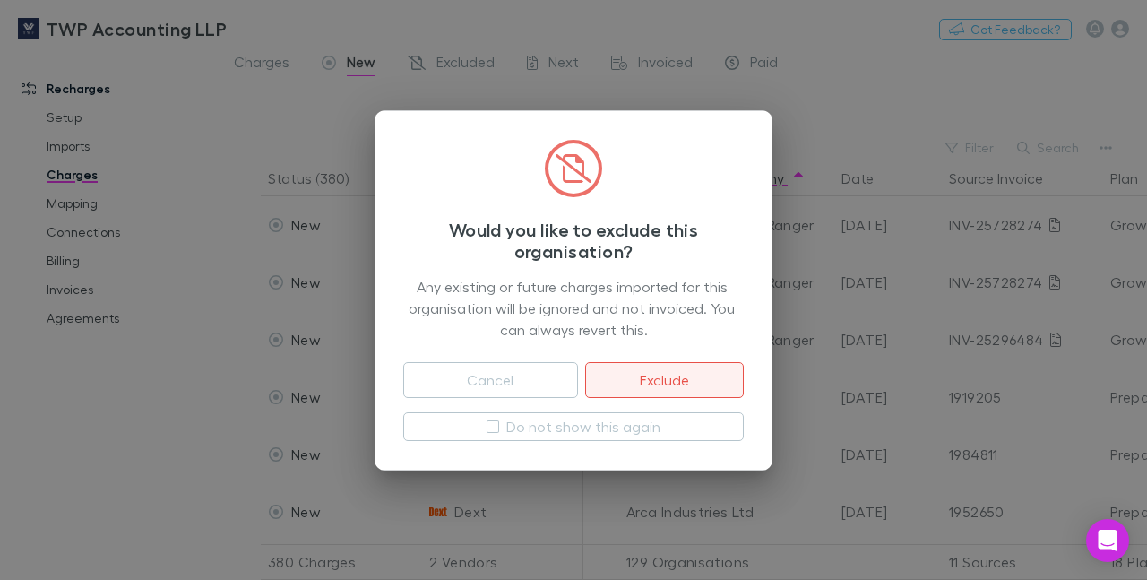
click at [655, 375] on button "Exclude" at bounding box center [664, 380] width 159 height 36
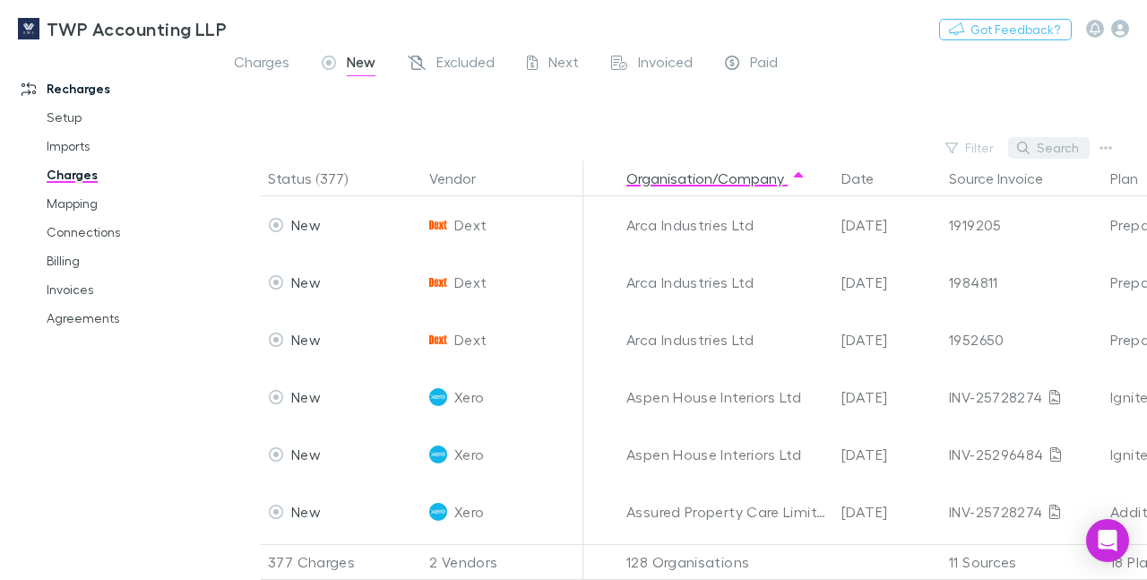
click at [1062, 150] on button "Search" at bounding box center [1049, 147] width 82 height 21
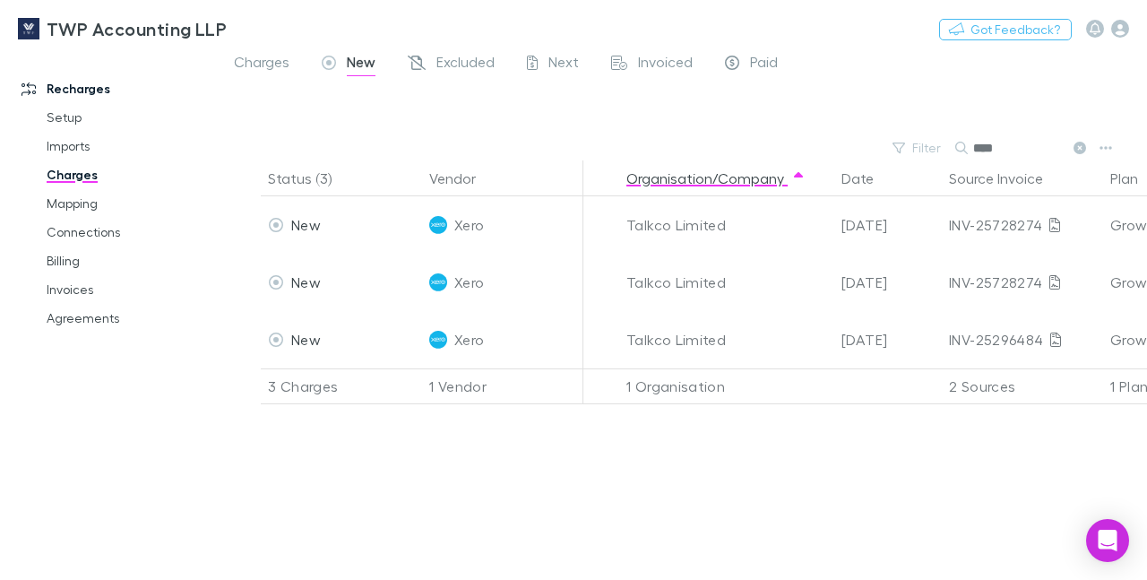
type input "*****"
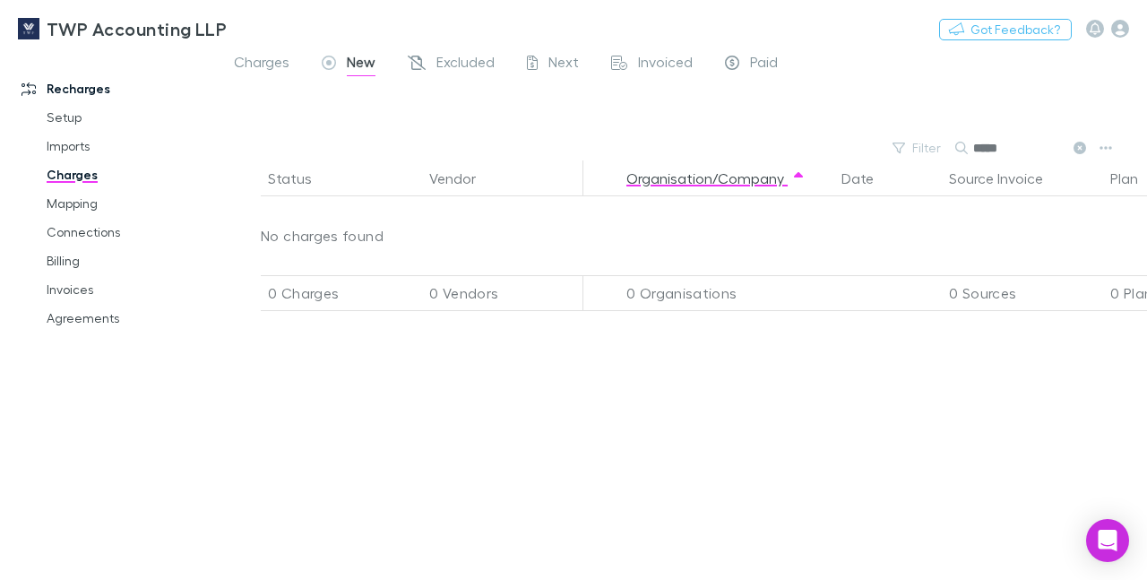
click at [1005, 150] on input "*****" at bounding box center [1018, 147] width 90 height 25
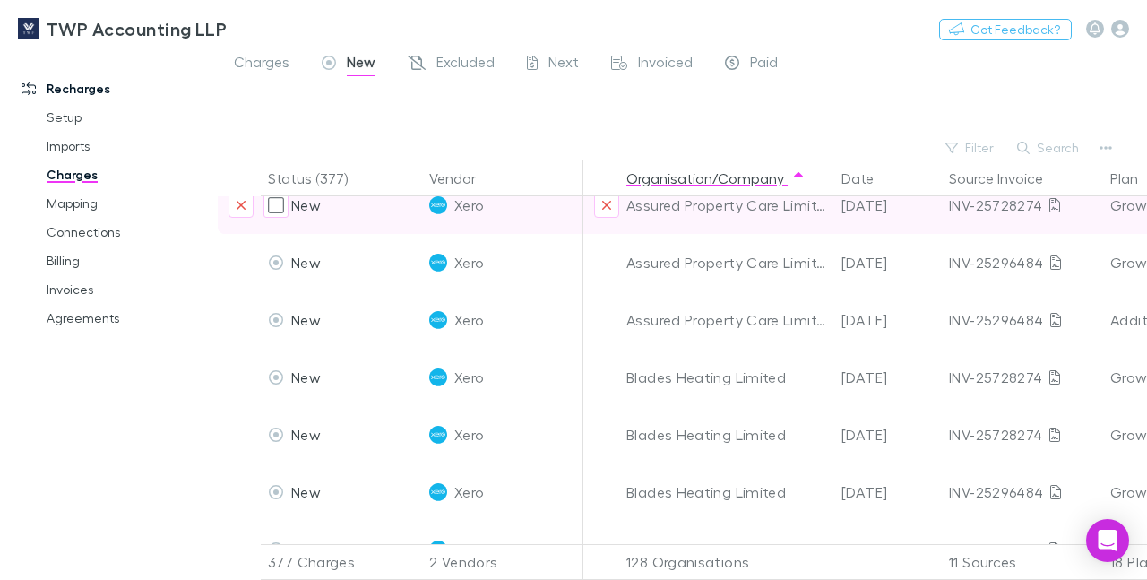
scroll to position [466, 0]
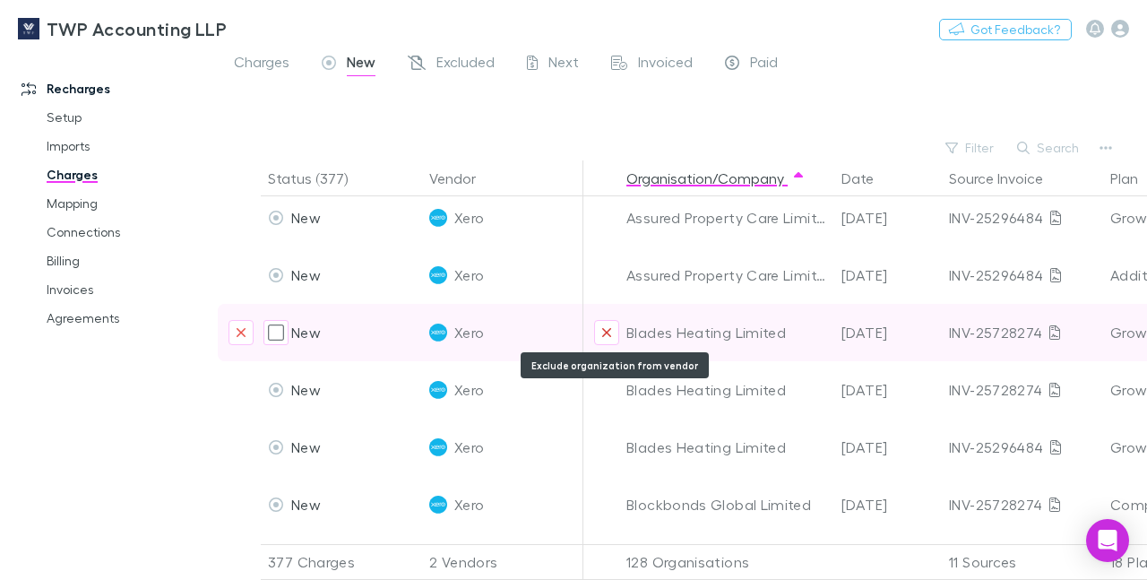
click at [607, 333] on icon "Exclude organization from vendor" at bounding box center [606, 332] width 9 height 9
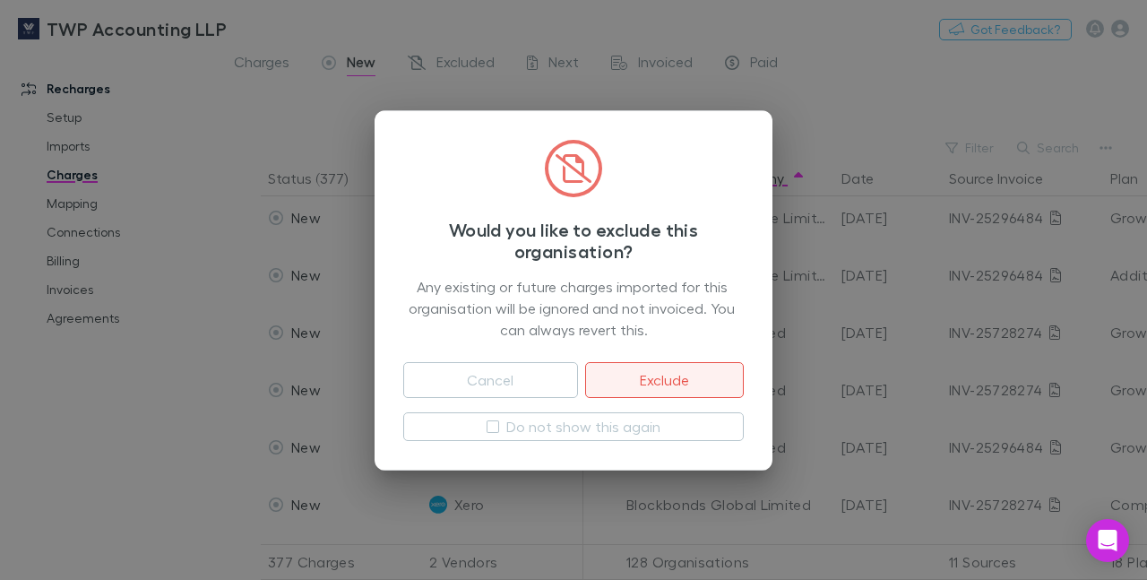
click at [646, 369] on button "Exclude" at bounding box center [664, 380] width 159 height 36
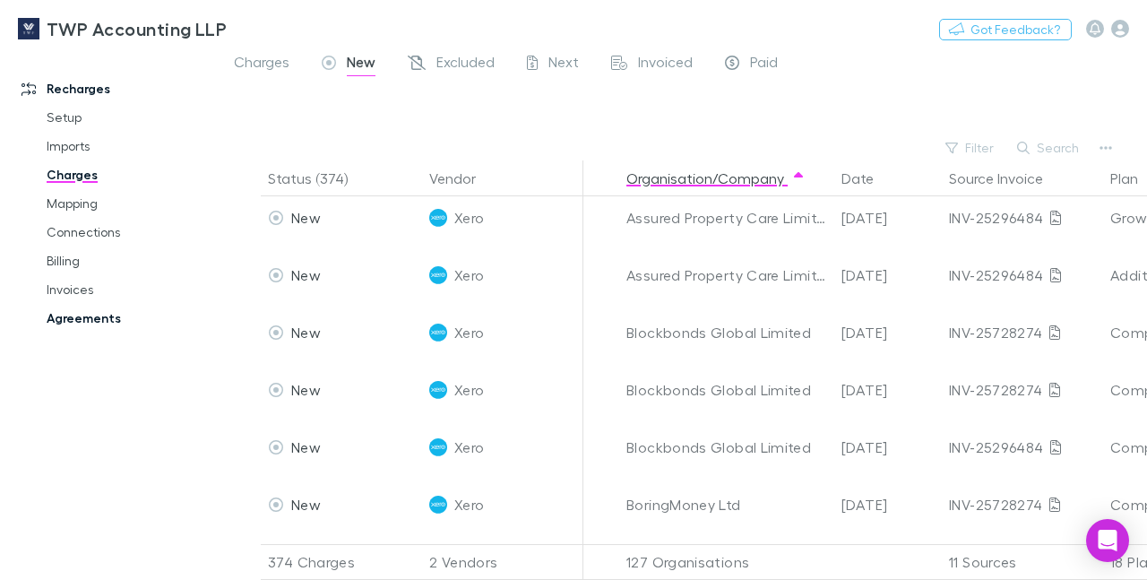
click at [60, 317] on link "Agreements" at bounding box center [129, 318] width 201 height 29
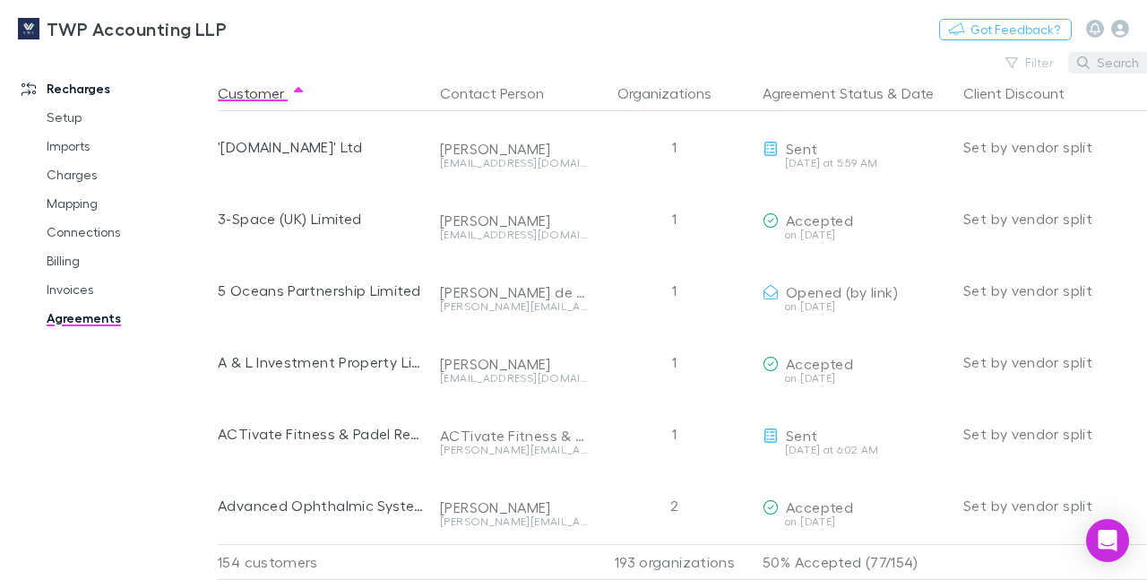
click at [1117, 64] on button "Search" at bounding box center [1109, 62] width 82 height 21
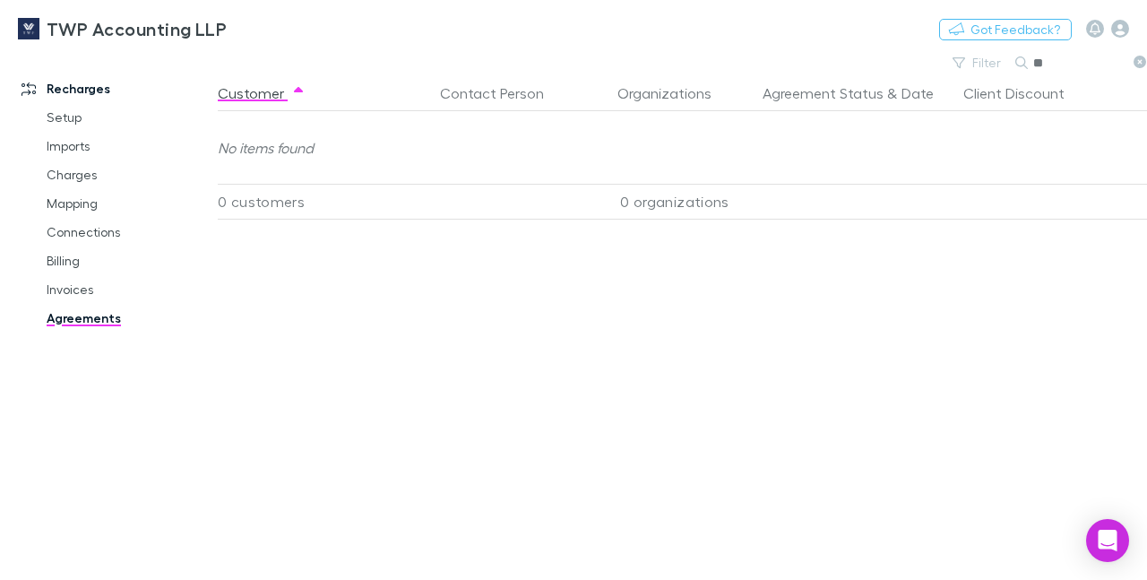
type input "*"
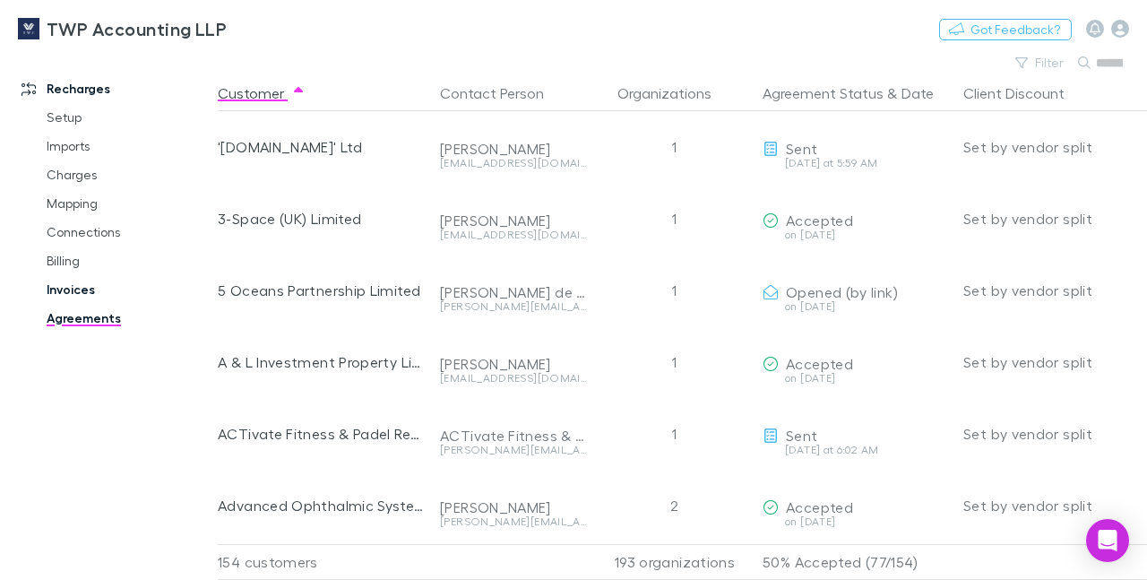
click at [67, 285] on link "Invoices" at bounding box center [129, 289] width 201 height 29
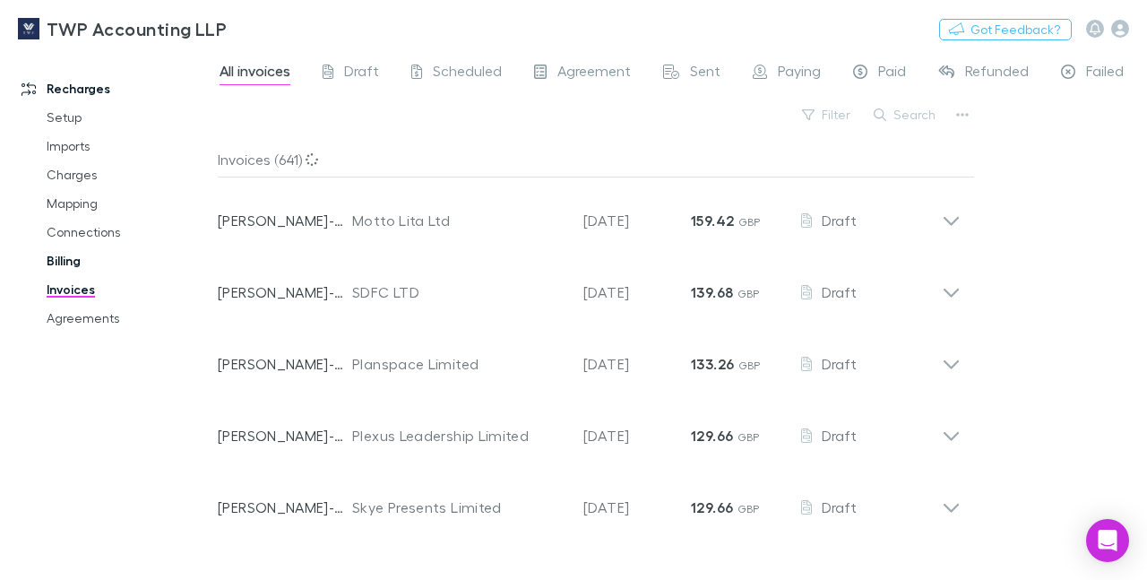
click at [70, 259] on link "Billing" at bounding box center [129, 260] width 201 height 29
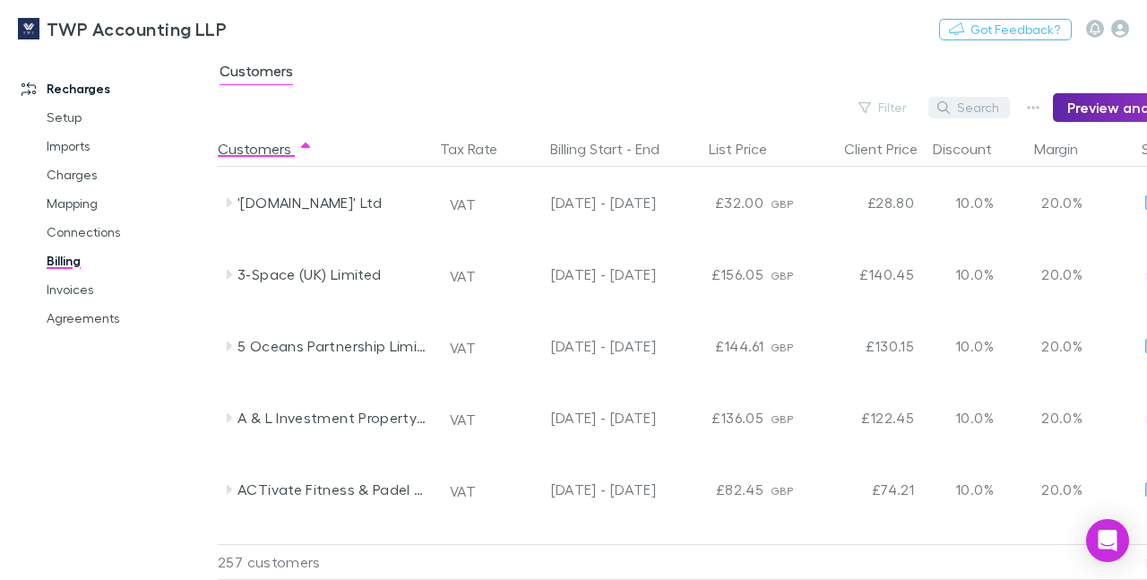
click at [973, 112] on button "Search" at bounding box center [969, 107] width 82 height 21
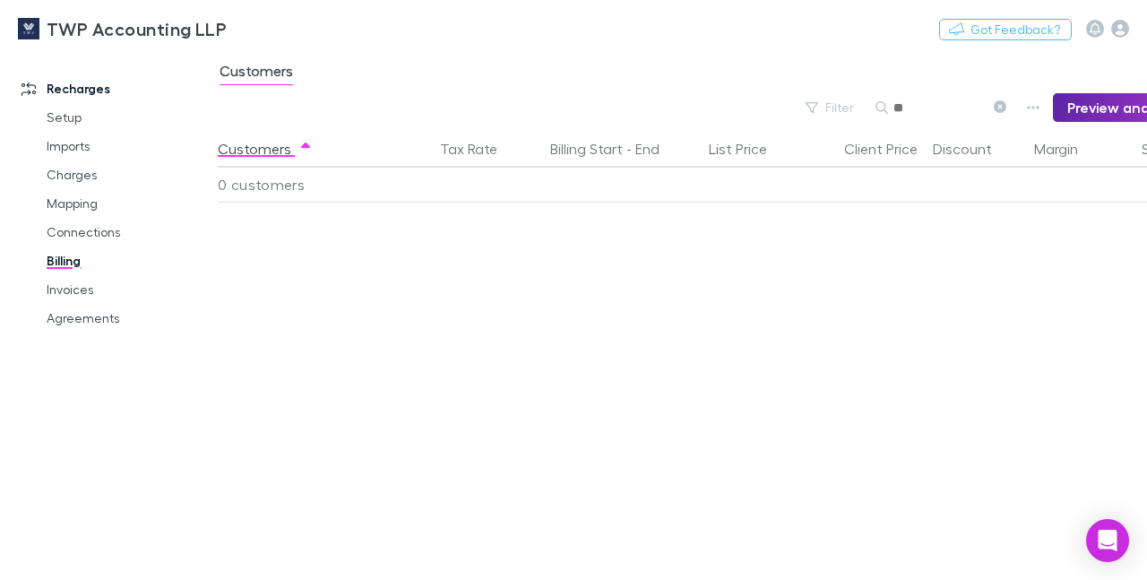
type input "*"
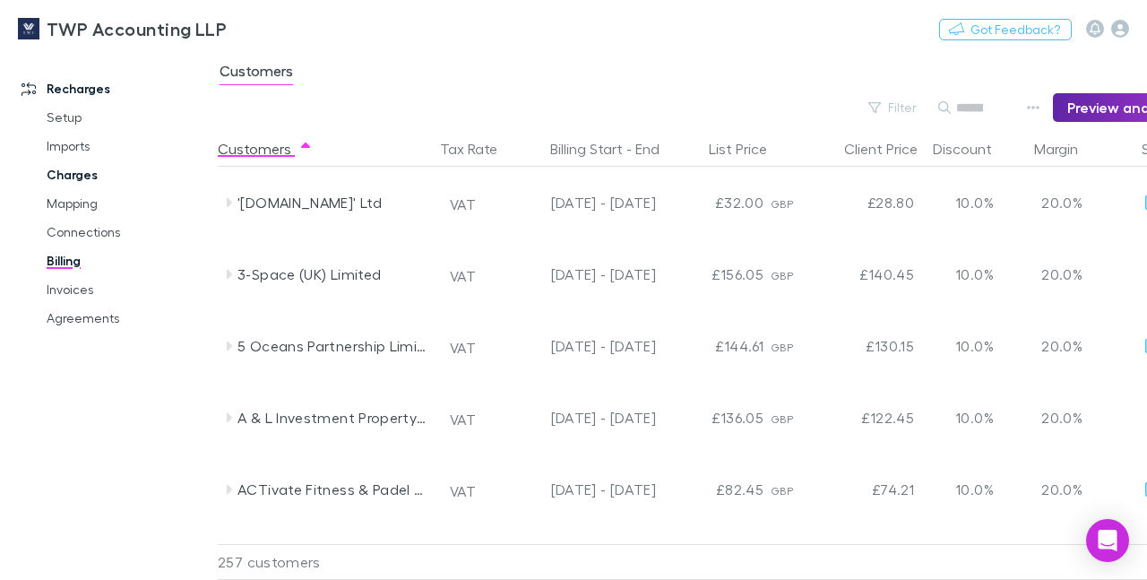
click at [80, 177] on link "Charges" at bounding box center [129, 174] width 201 height 29
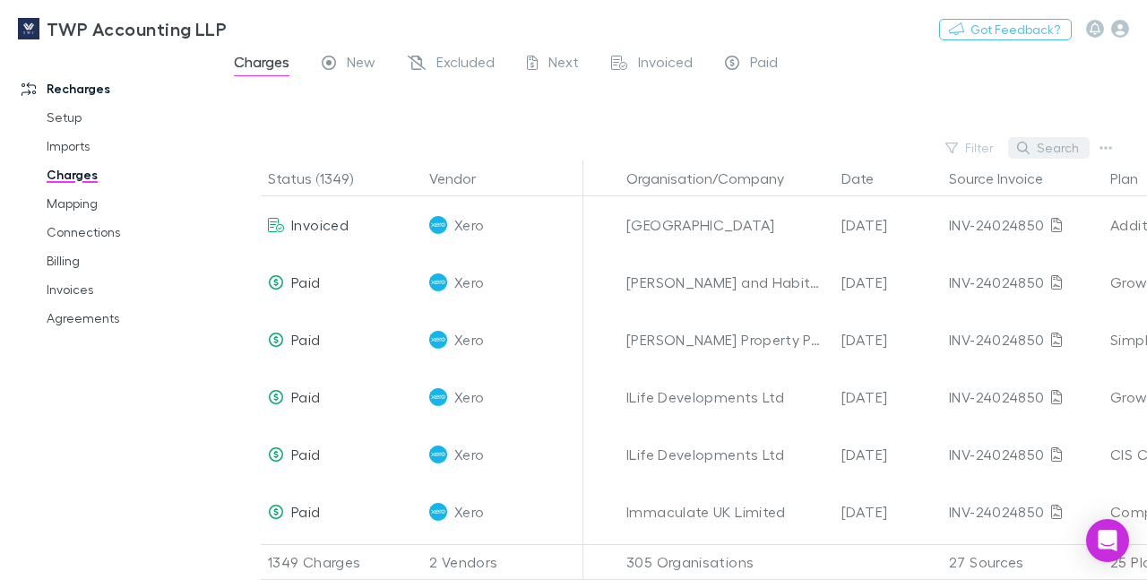
click at [1058, 142] on button "Search" at bounding box center [1049, 147] width 82 height 21
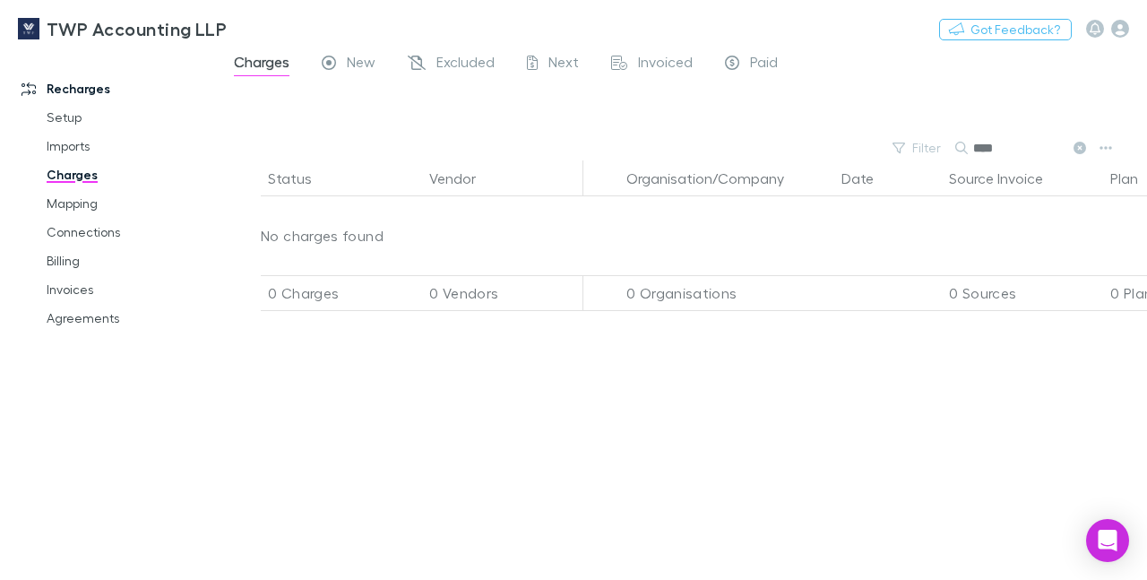
click at [1010, 157] on input "****" at bounding box center [1018, 147] width 90 height 25
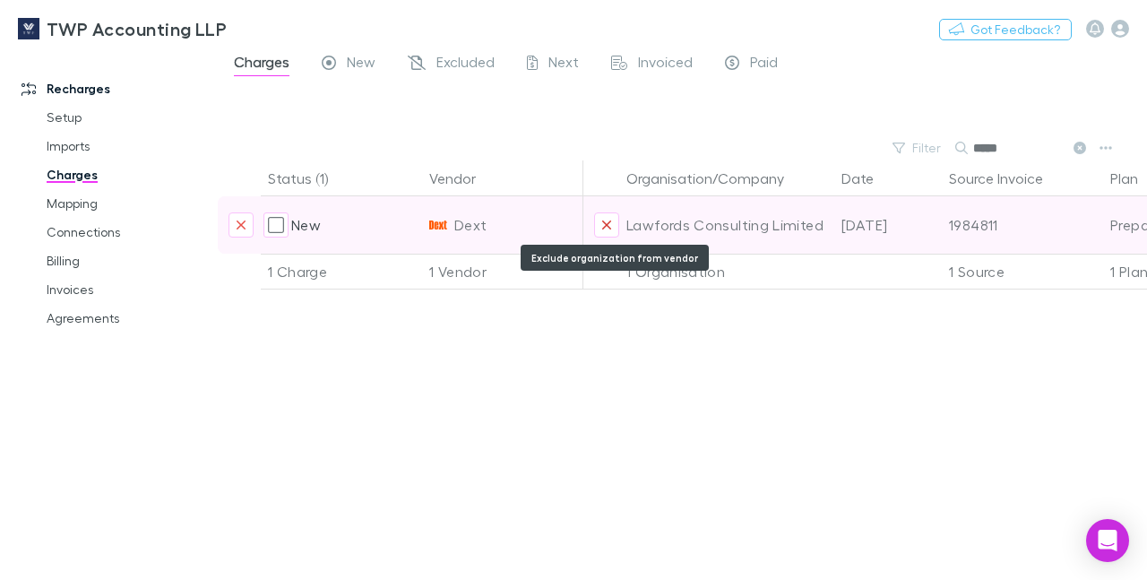
click at [606, 226] on icon "Exclude organization from vendor" at bounding box center [606, 224] width 9 height 9
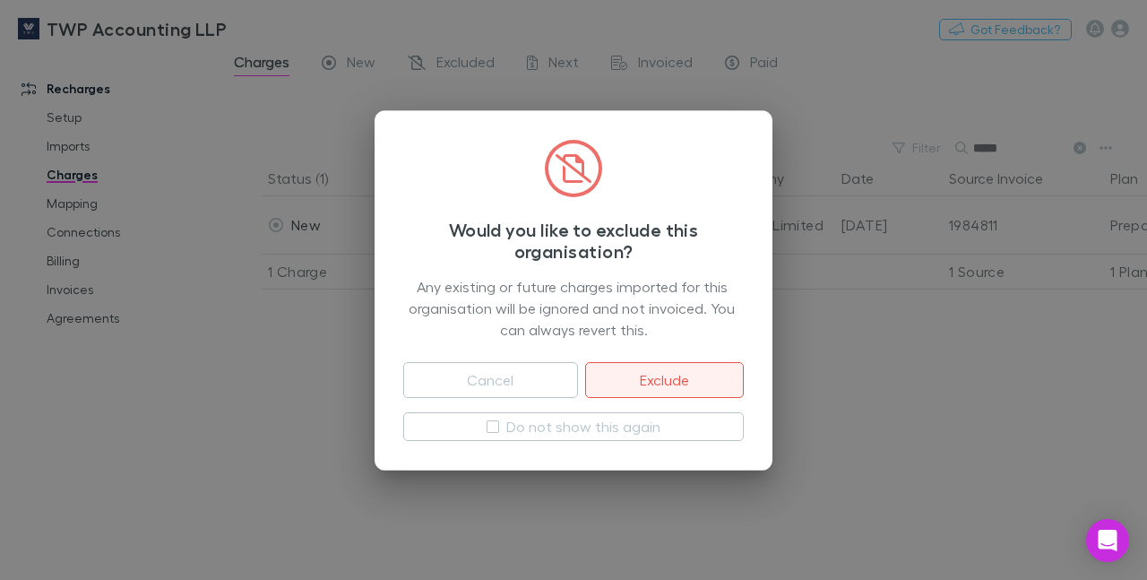
click at [636, 383] on button "Exclude" at bounding box center [664, 380] width 159 height 36
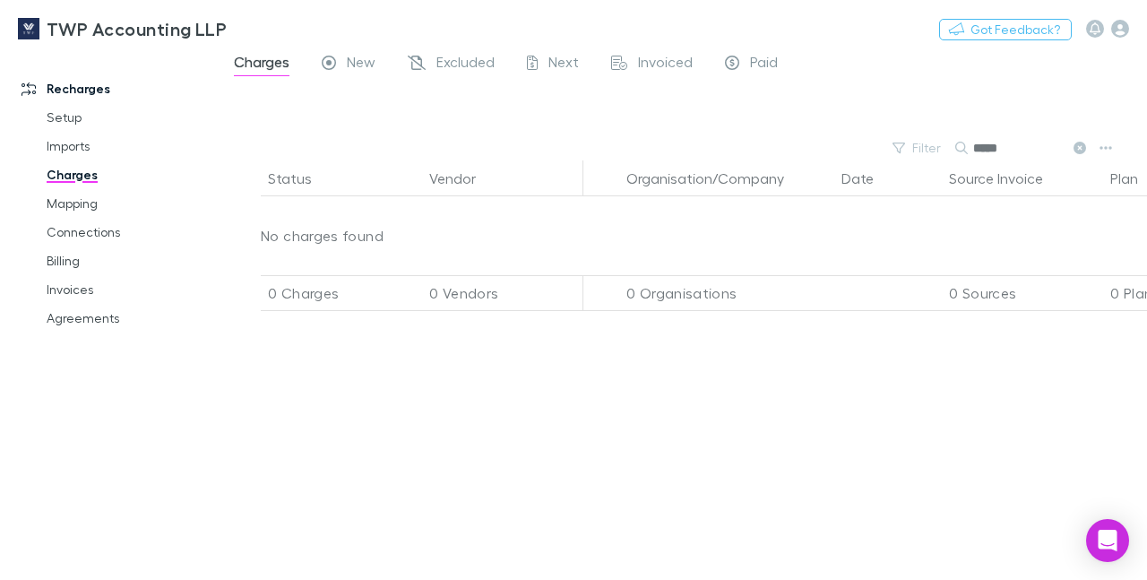
click at [1010, 135] on input "*****" at bounding box center [1018, 147] width 90 height 25
click at [1014, 150] on input "*****" at bounding box center [1018, 147] width 90 height 25
type input "****"
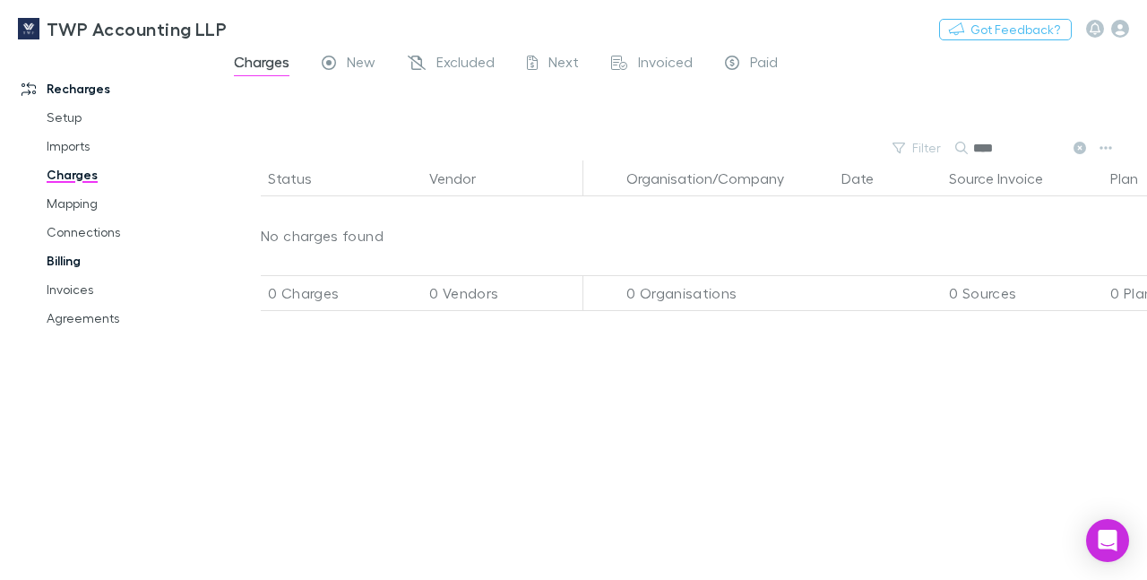
click at [63, 259] on link "Billing" at bounding box center [129, 260] width 201 height 29
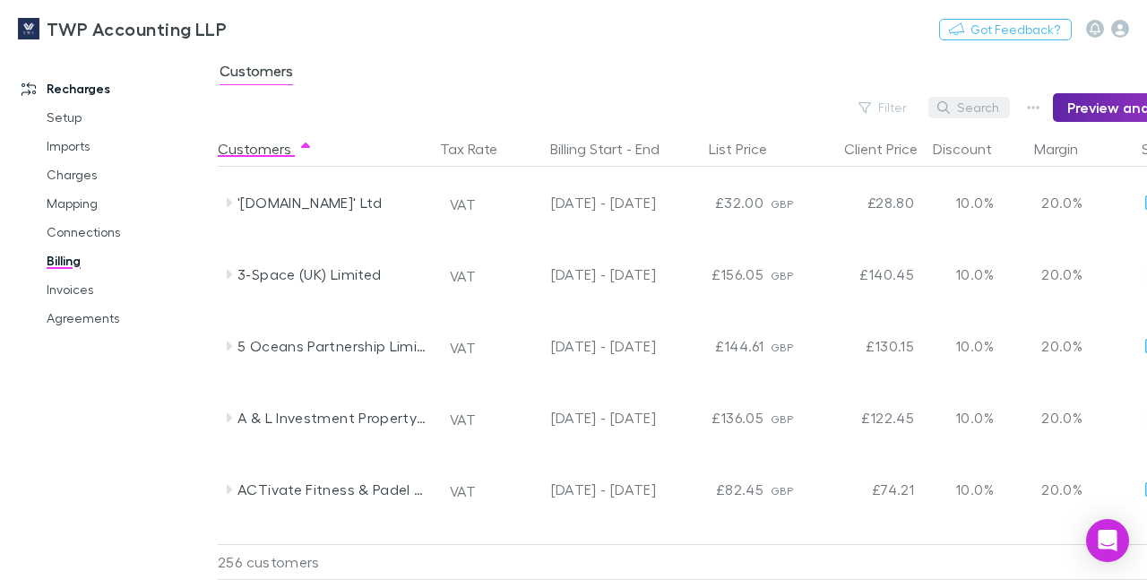
click at [980, 106] on button "Search" at bounding box center [969, 107] width 82 height 21
type input "*****"
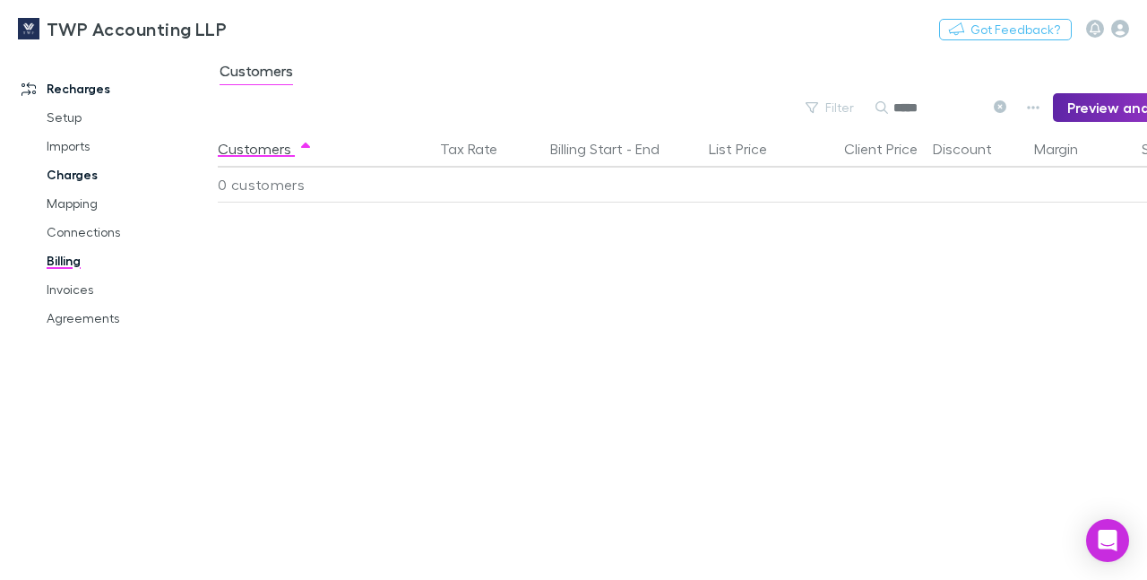
click at [70, 176] on link "Charges" at bounding box center [129, 174] width 201 height 29
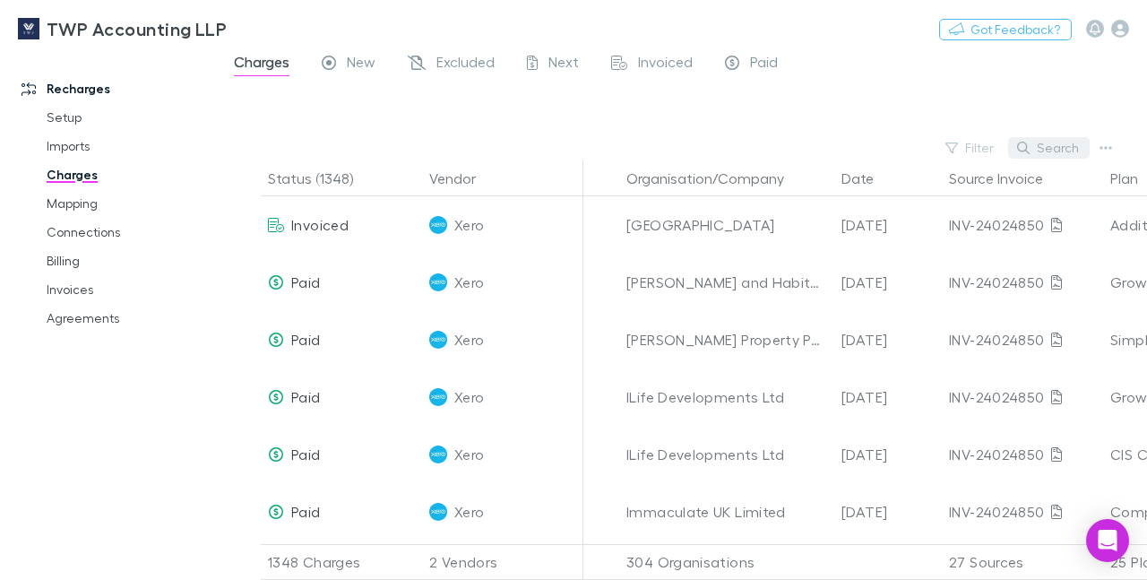
click at [1058, 149] on button "Search" at bounding box center [1049, 147] width 82 height 21
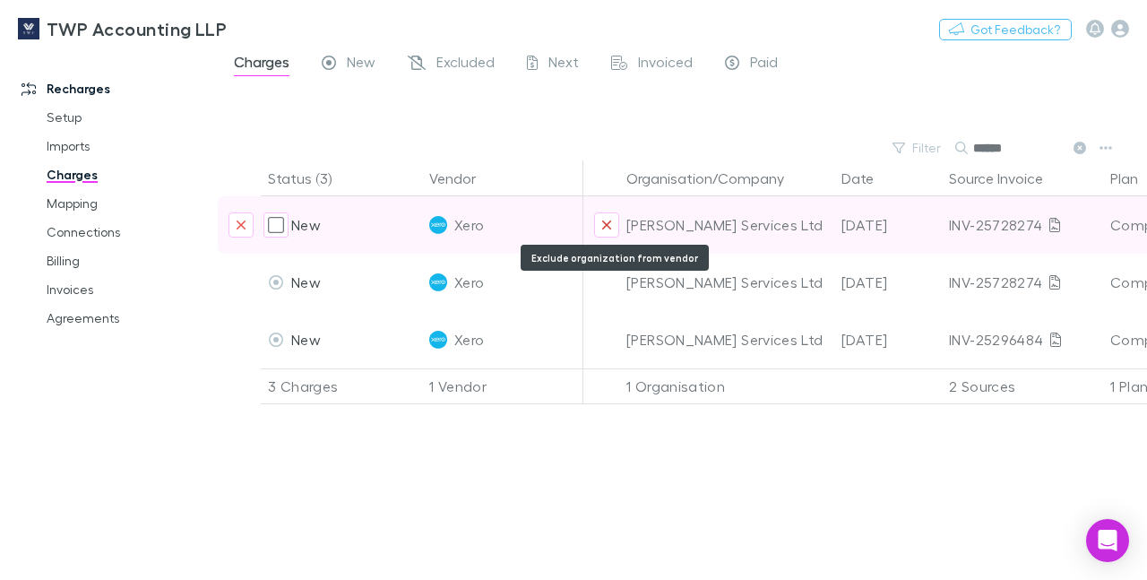
click at [611, 221] on icon "Exclude organization from vendor" at bounding box center [606, 225] width 11 height 14
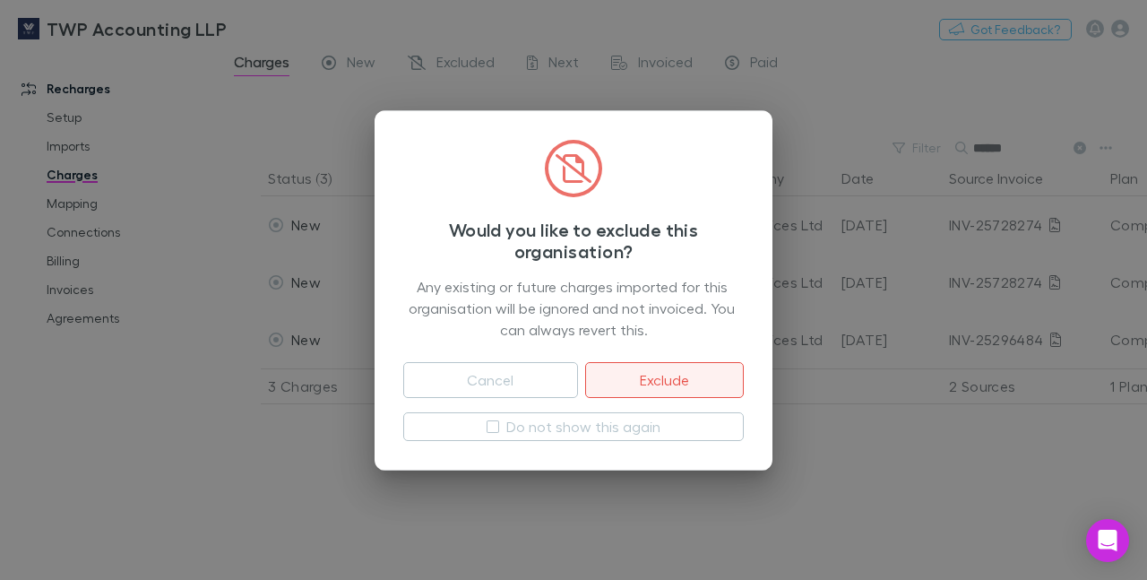
click at [658, 369] on button "Exclude" at bounding box center [664, 380] width 159 height 36
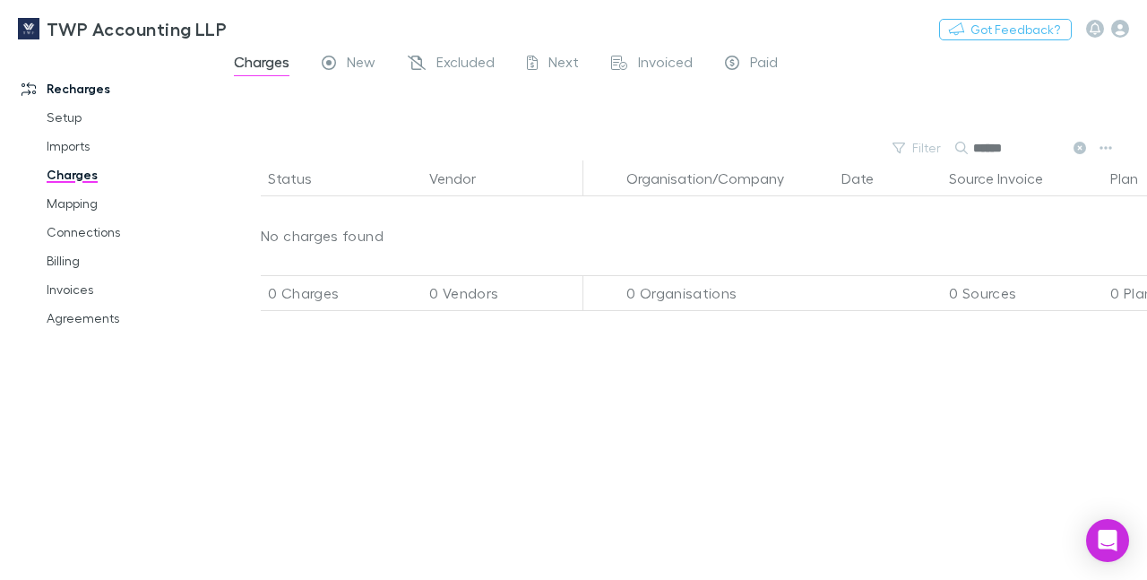
click at [1000, 145] on input "******" at bounding box center [1018, 147] width 90 height 25
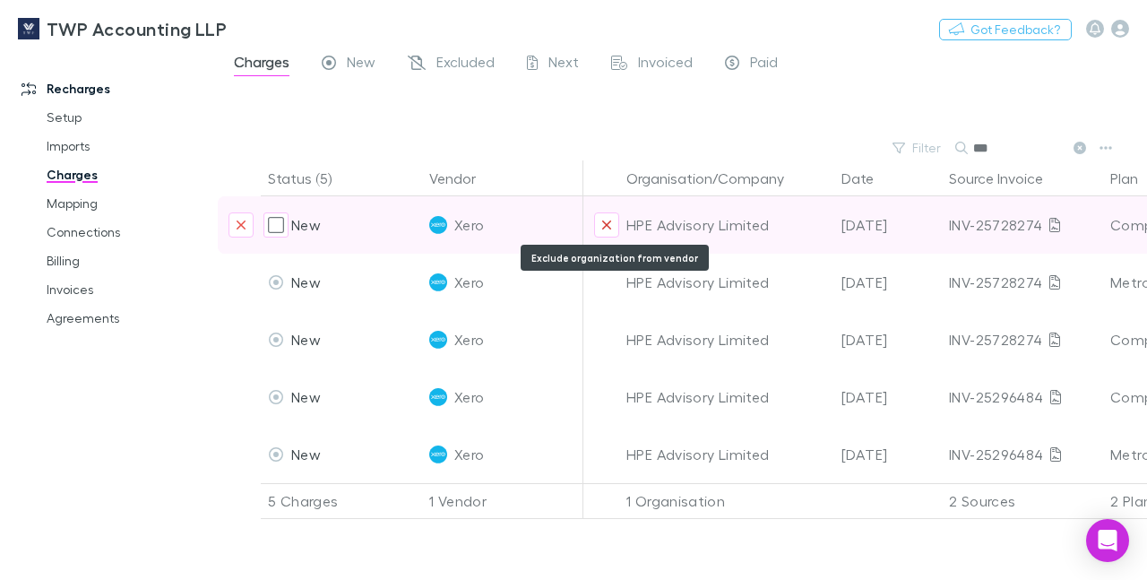
click at [601, 220] on button "Exclude organization from vendor" at bounding box center [606, 224] width 25 height 25
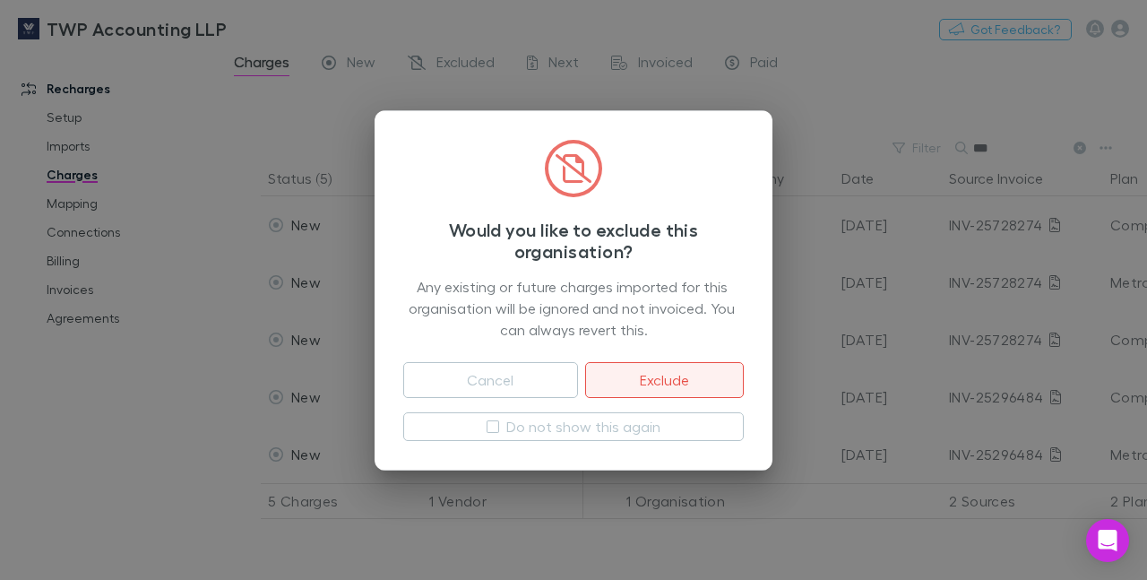
click at [659, 385] on button "Exclude" at bounding box center [664, 380] width 159 height 36
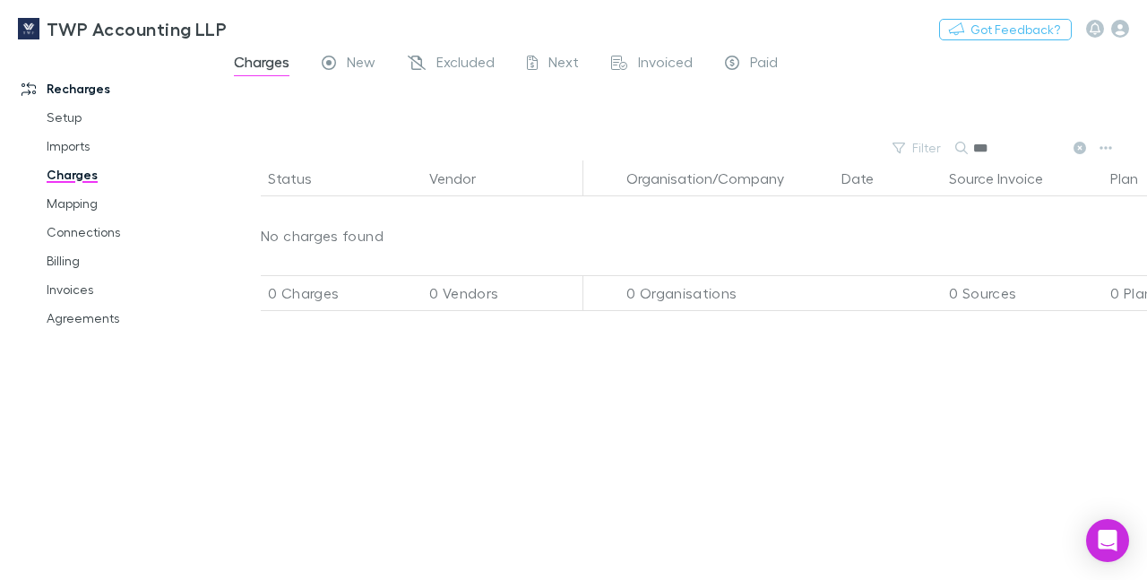
click at [993, 149] on input "***" at bounding box center [1018, 147] width 90 height 25
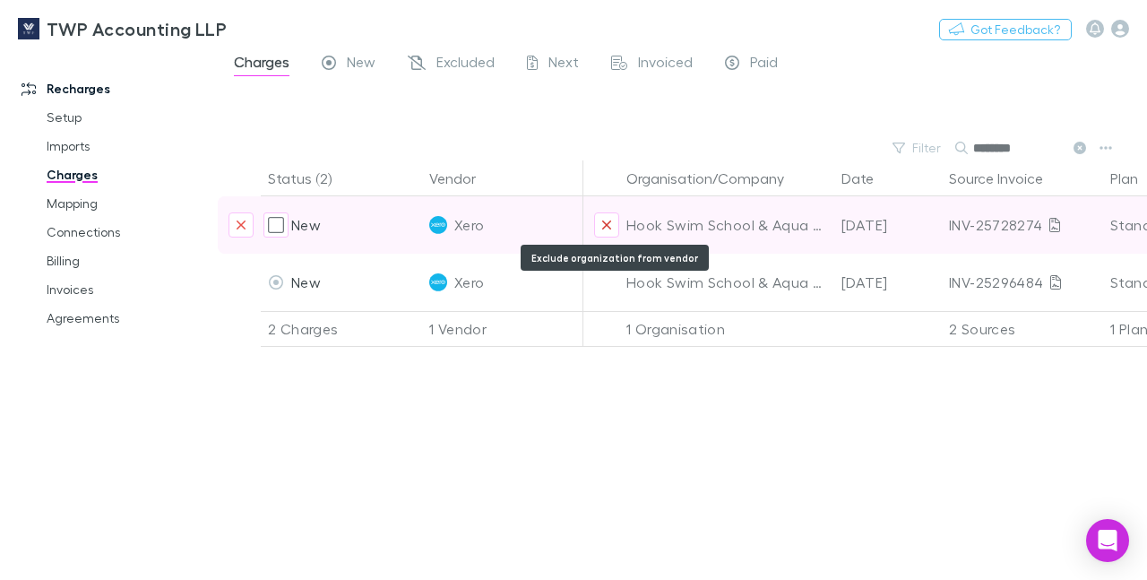
click at [605, 221] on icon "Exclude organization from vendor" at bounding box center [606, 225] width 11 height 14
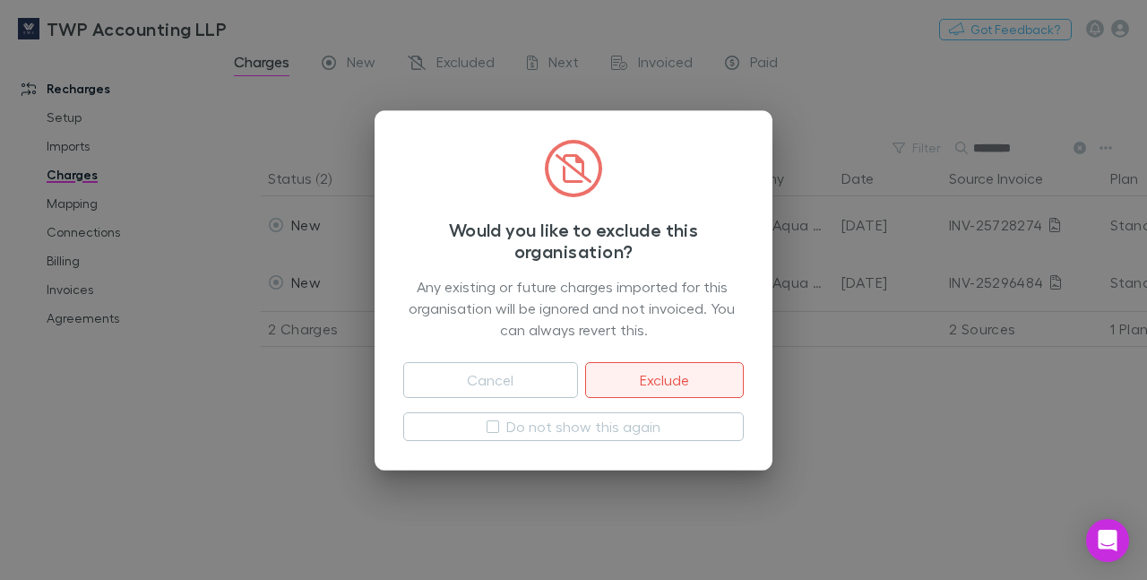
click at [647, 378] on button "Exclude" at bounding box center [664, 380] width 159 height 36
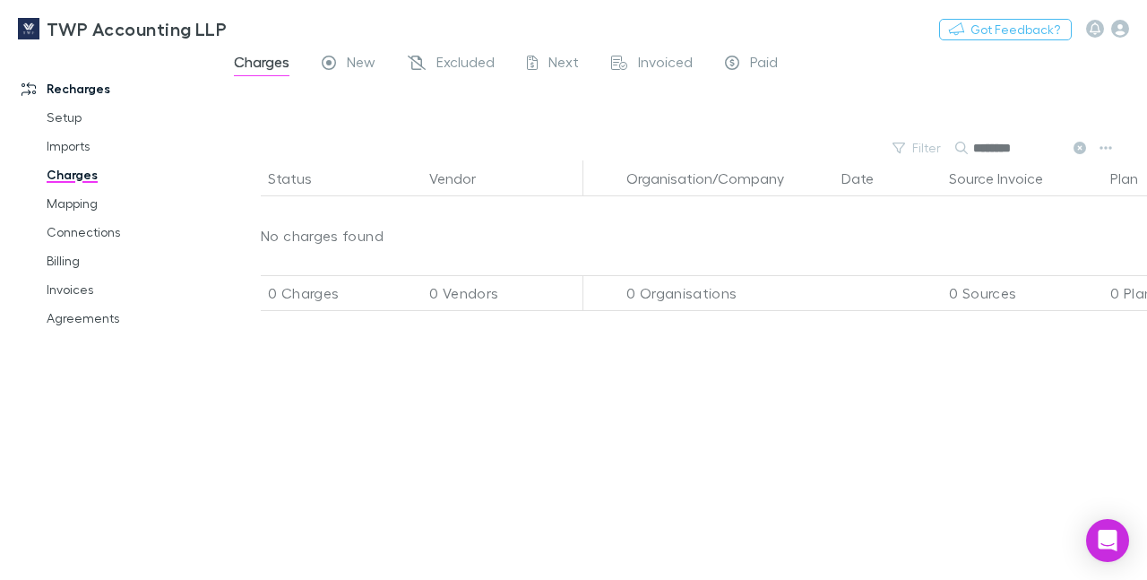
click at [1039, 150] on input "********" at bounding box center [1018, 147] width 90 height 25
type input "*"
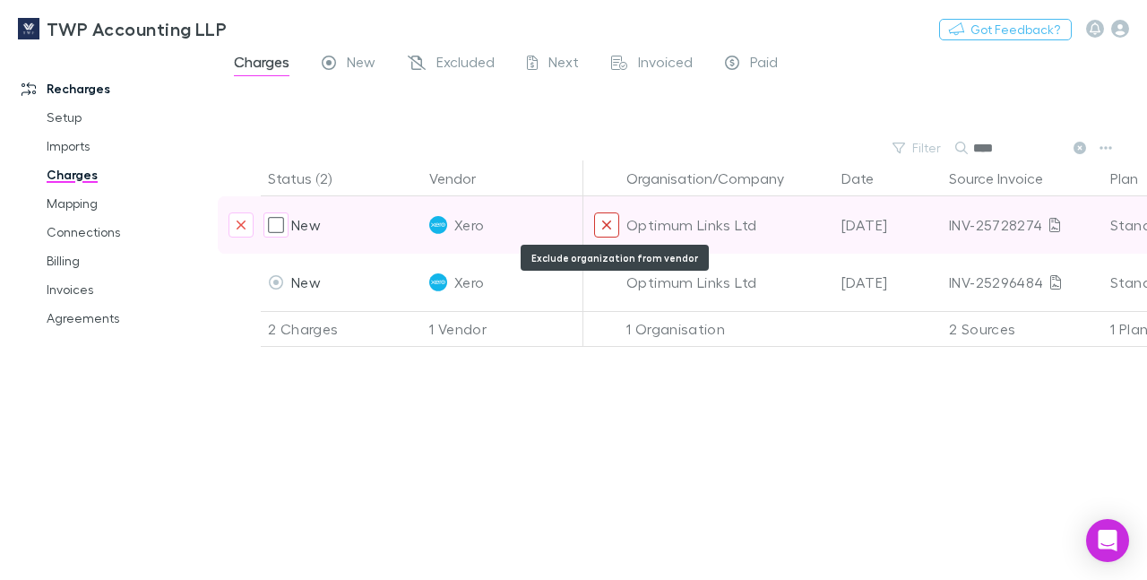
type input "****"
click at [606, 216] on button "Exclude organization from vendor" at bounding box center [606, 224] width 25 height 25
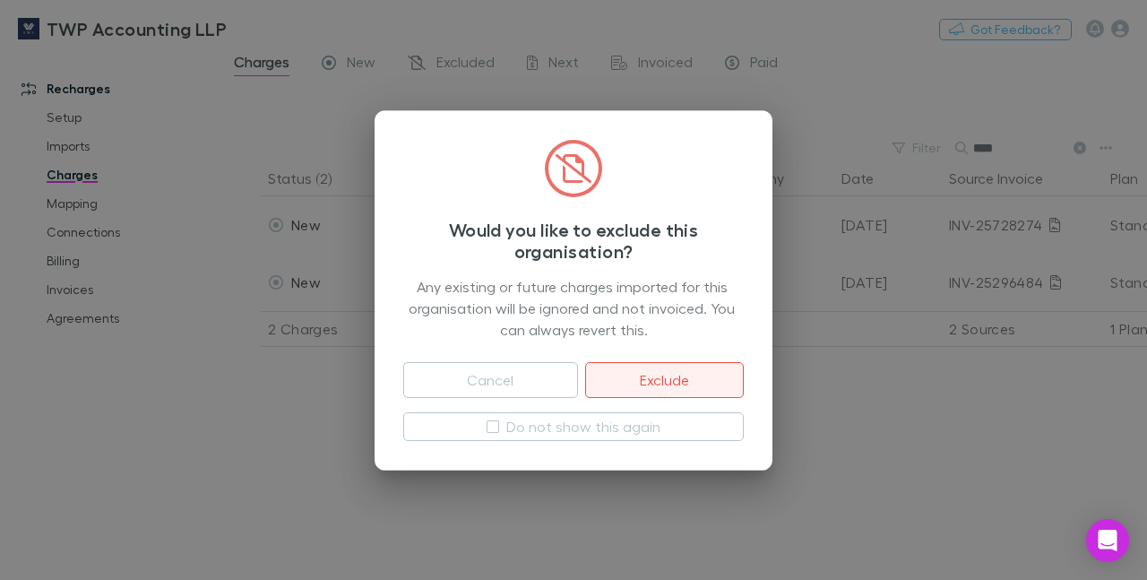
click at [662, 384] on button "Exclude" at bounding box center [664, 380] width 159 height 36
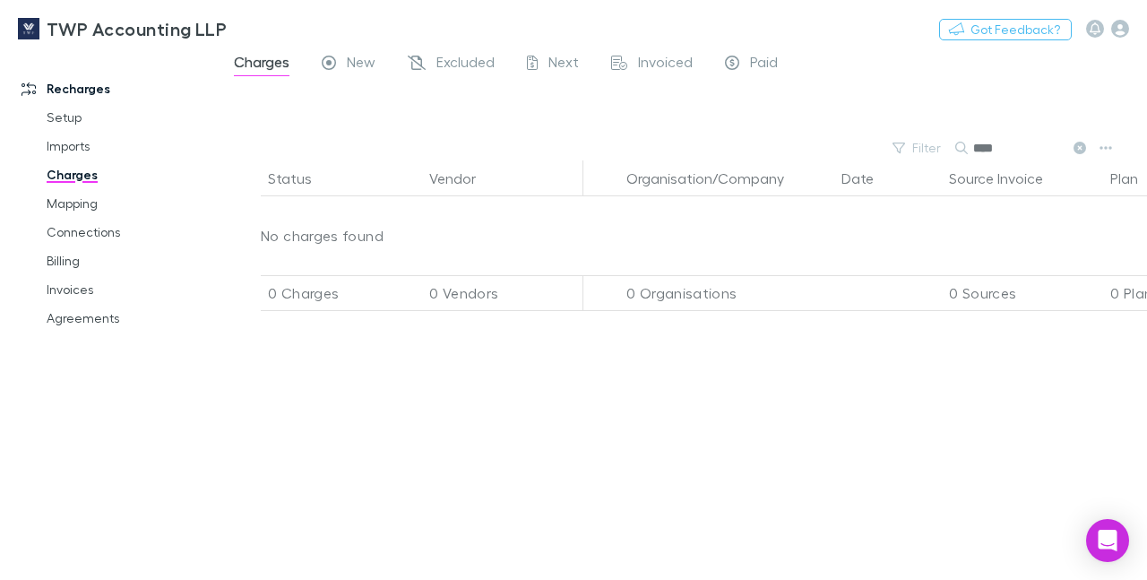
click at [1007, 139] on input "****" at bounding box center [1018, 147] width 90 height 25
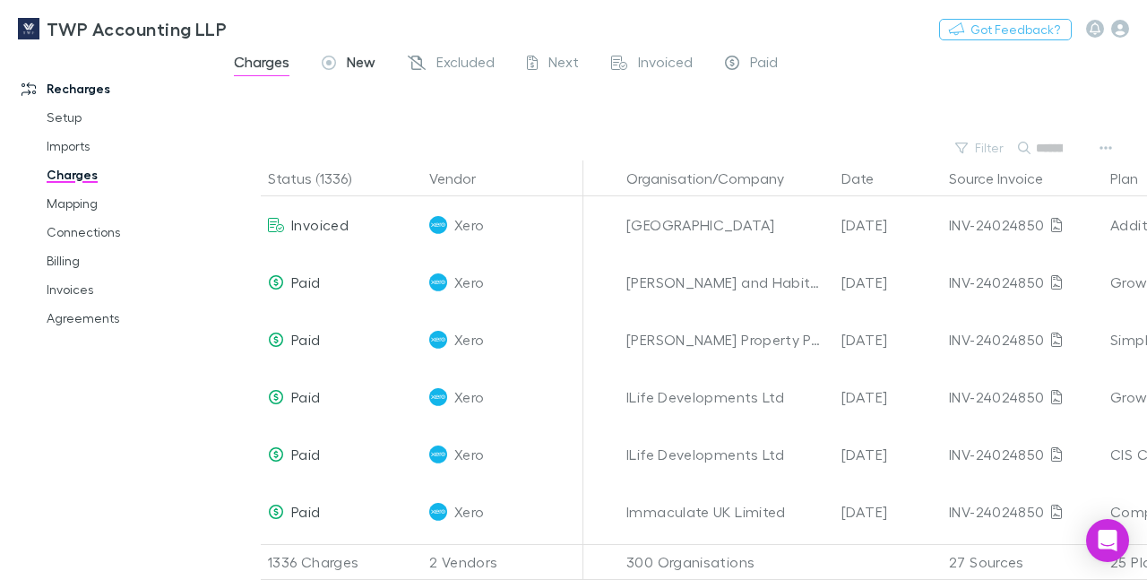
click at [347, 67] on div "New" at bounding box center [349, 64] width 54 height 23
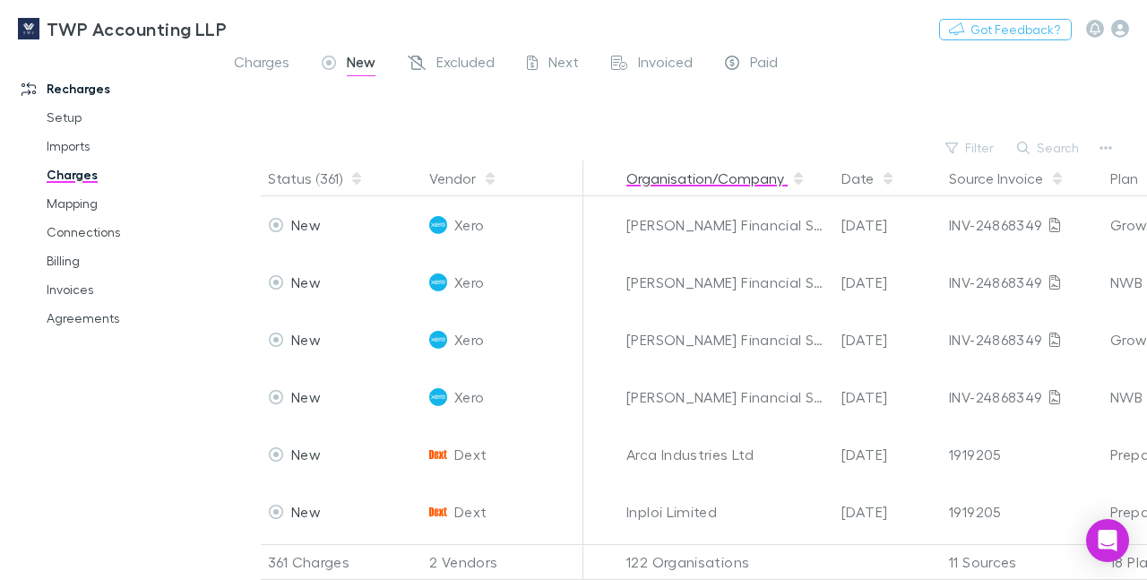
click at [670, 174] on button "Organisation/Company" at bounding box center [715, 178] width 179 height 36
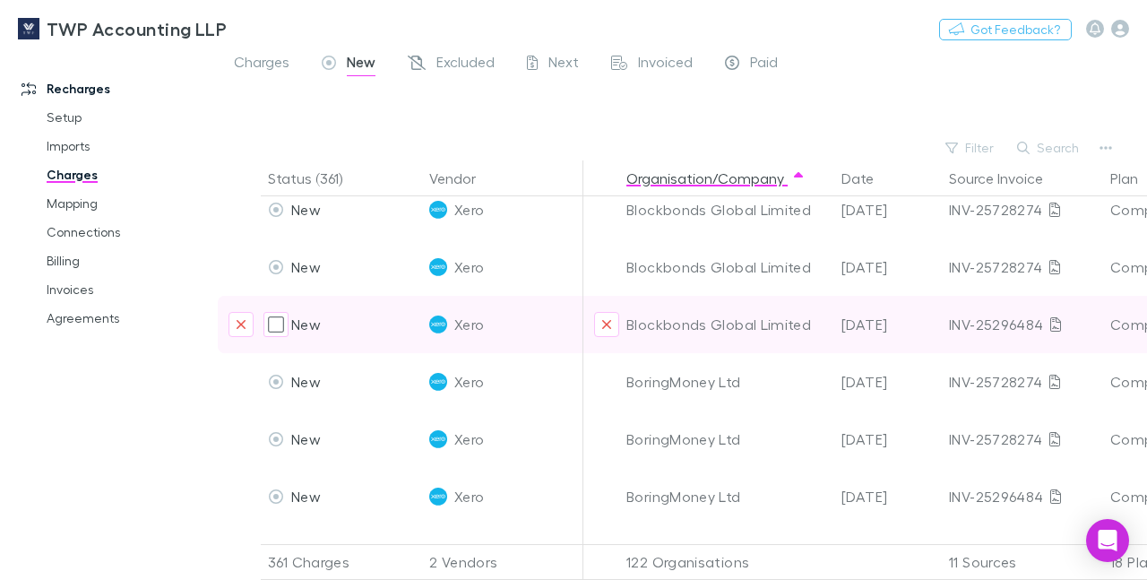
scroll to position [681, 0]
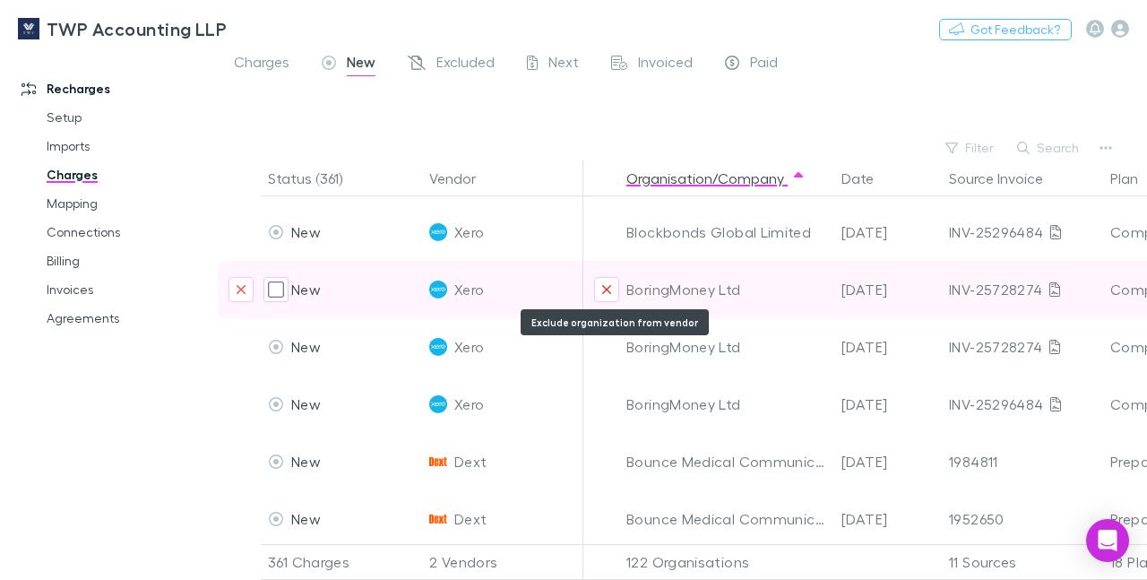
click at [604, 288] on icon "Exclude organization from vendor" at bounding box center [606, 289] width 11 height 14
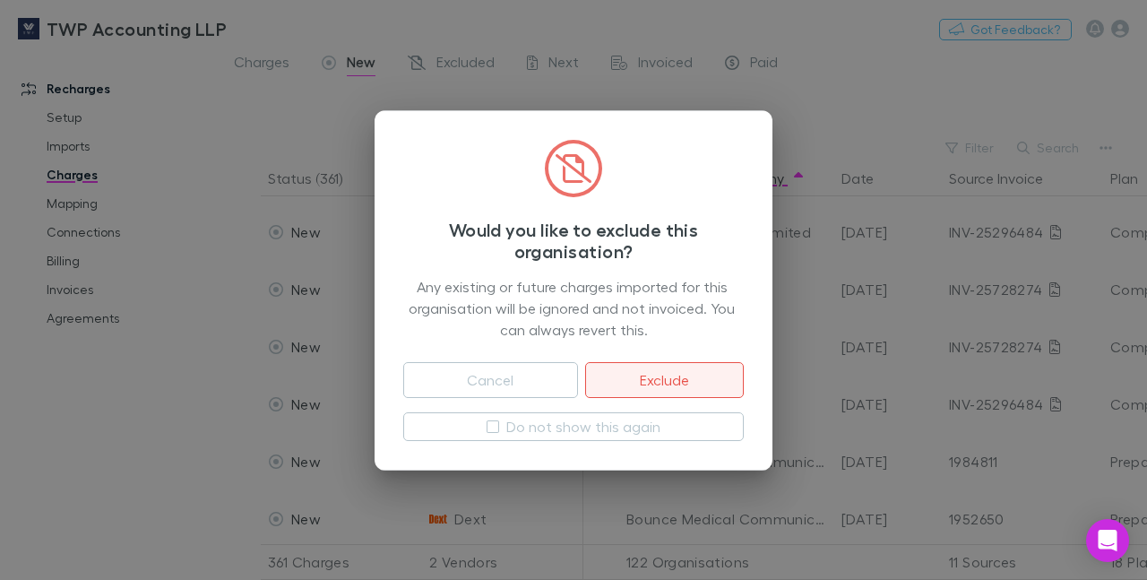
click at [632, 372] on button "Exclude" at bounding box center [664, 380] width 159 height 36
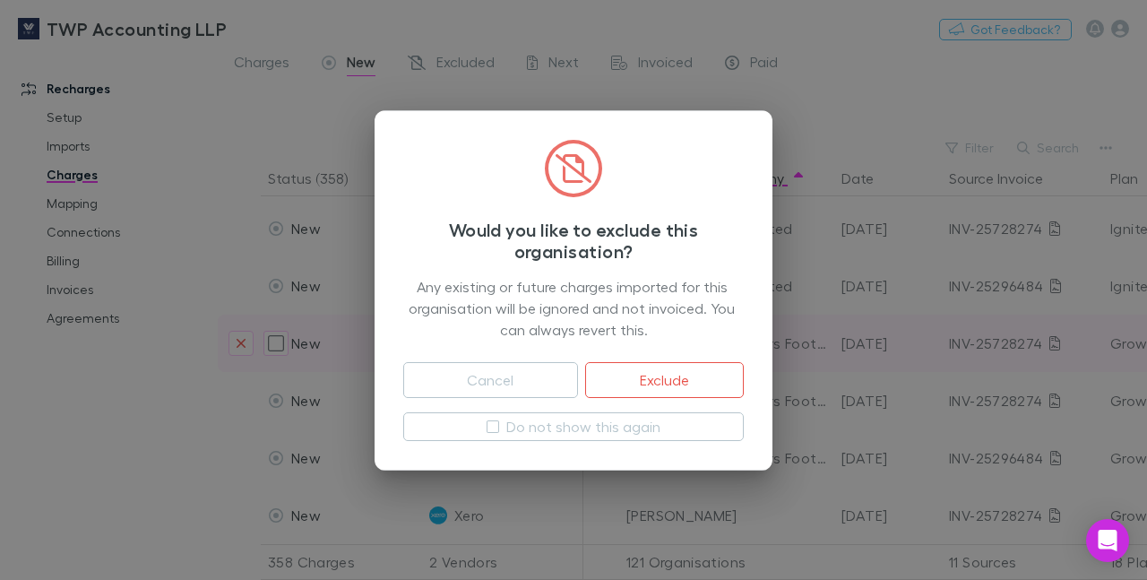
click at [621, 380] on button "Exclude" at bounding box center [664, 380] width 159 height 36
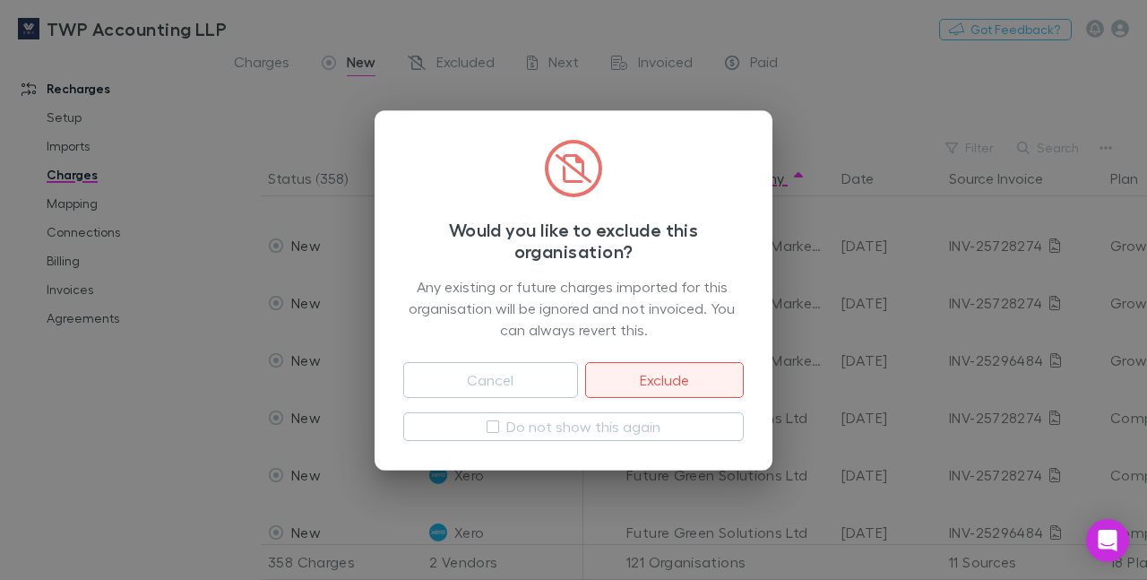
click at [640, 369] on button "Exclude" at bounding box center [664, 380] width 159 height 36
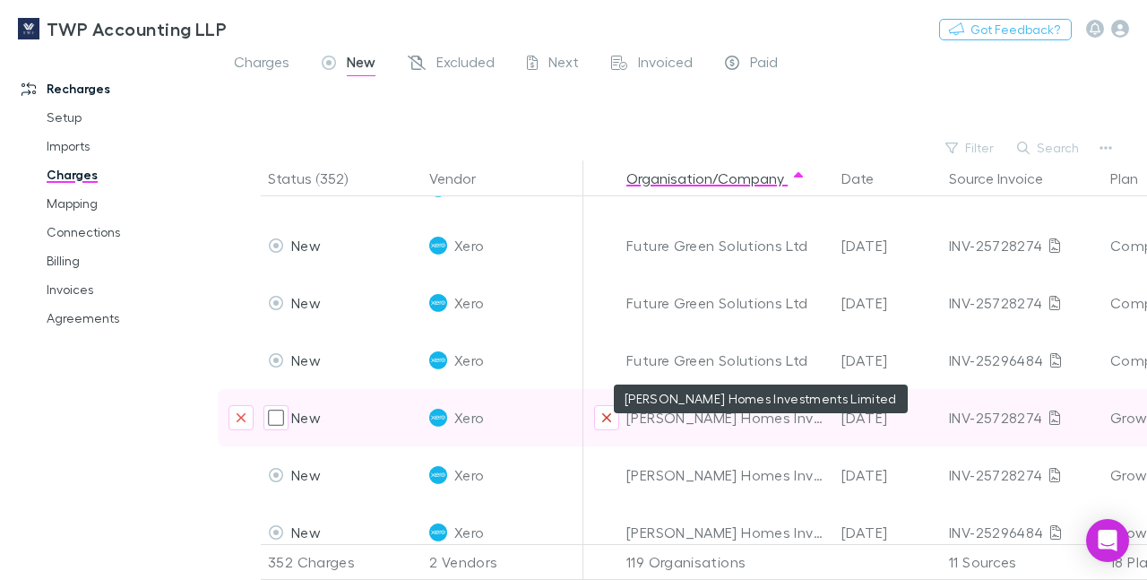
click at [604, 413] on icon "Exclude organization from vendor" at bounding box center [606, 417] width 9 height 9
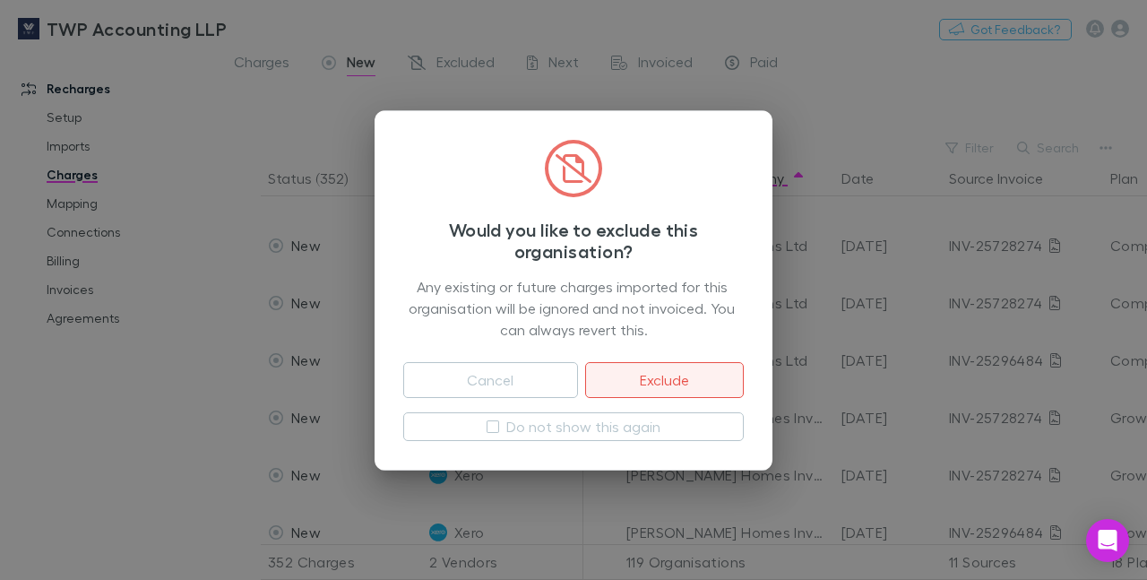
click at [642, 371] on button "Exclude" at bounding box center [664, 380] width 159 height 36
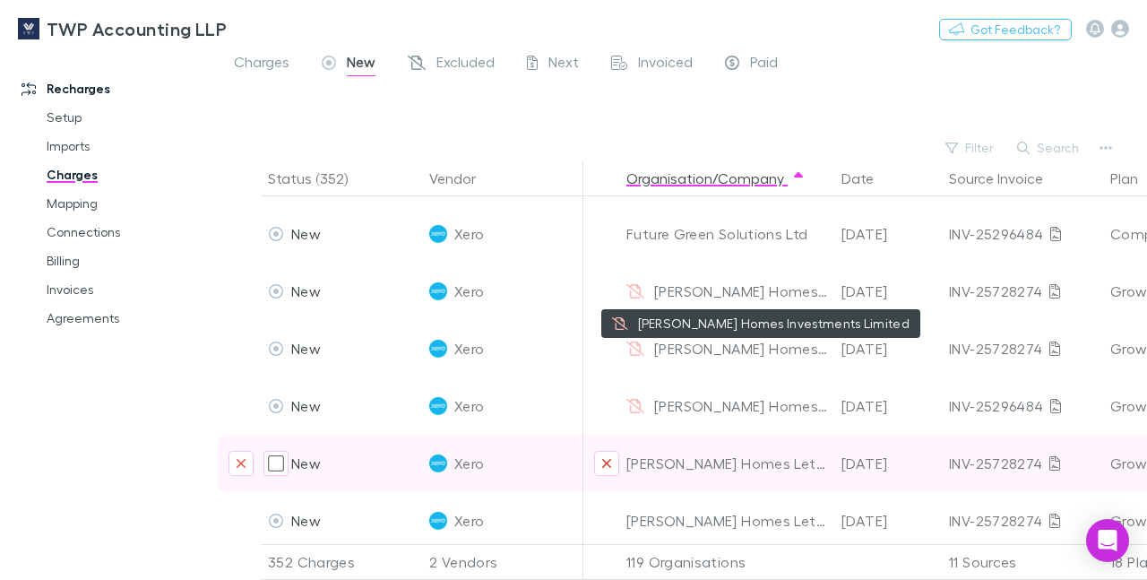
click at [607, 459] on icon "Exclude organization from vendor" at bounding box center [606, 463] width 9 height 9
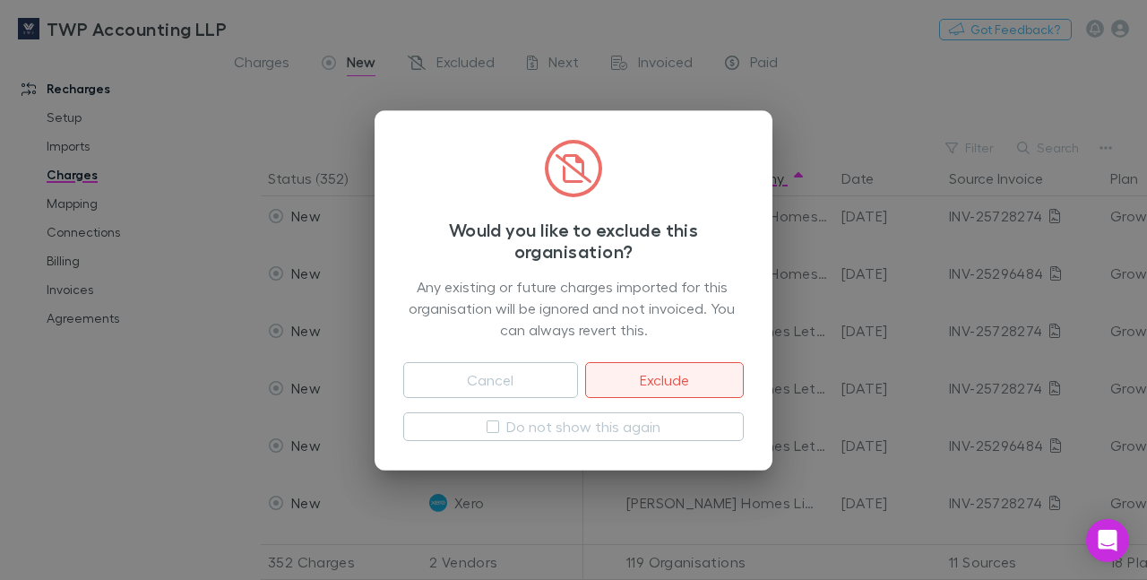
click at [637, 376] on button "Exclude" at bounding box center [664, 380] width 159 height 36
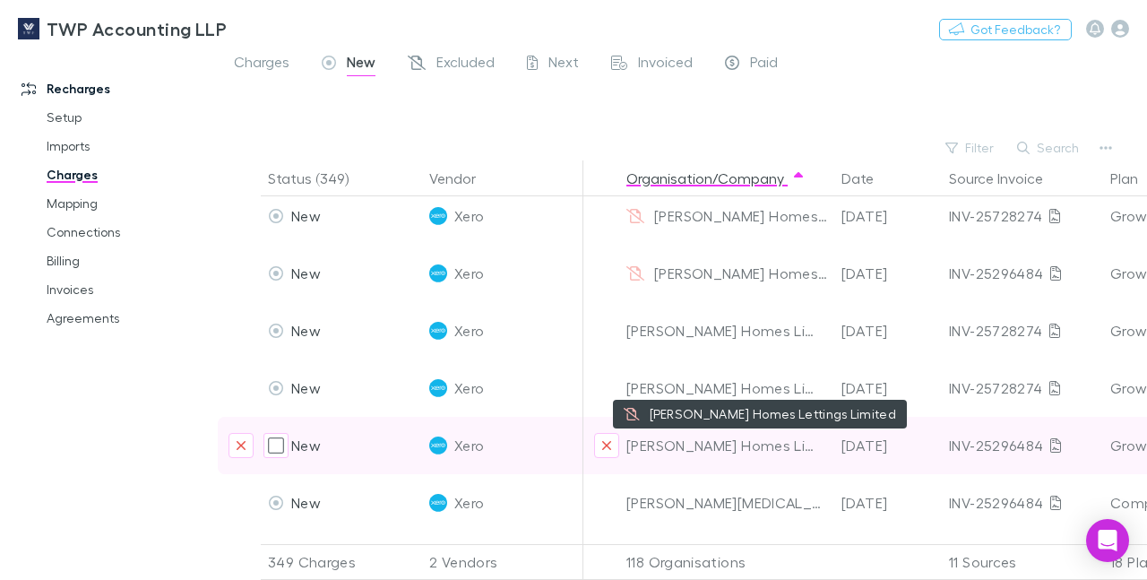
scroll to position [3244, 0]
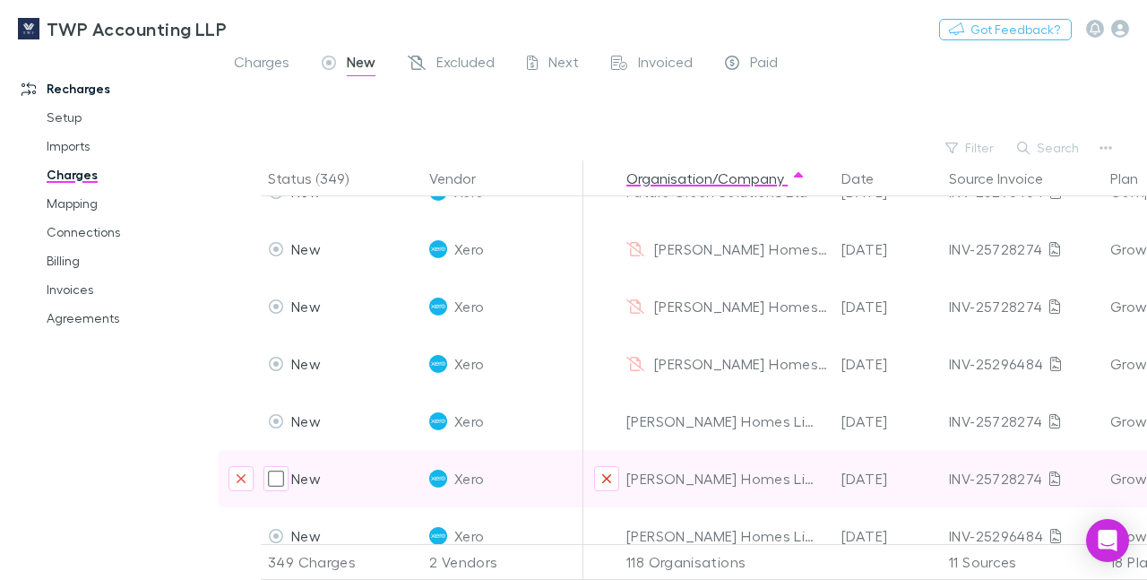
click at [605, 471] on icon "Exclude organization from vendor" at bounding box center [606, 478] width 11 height 14
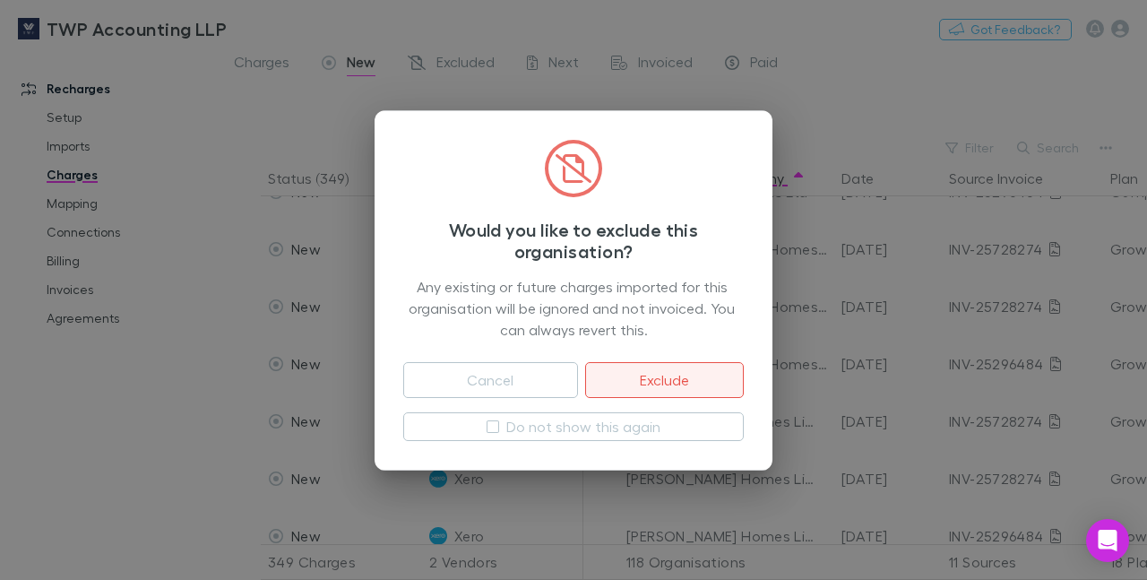
click at [632, 382] on button "Exclude" at bounding box center [664, 380] width 159 height 36
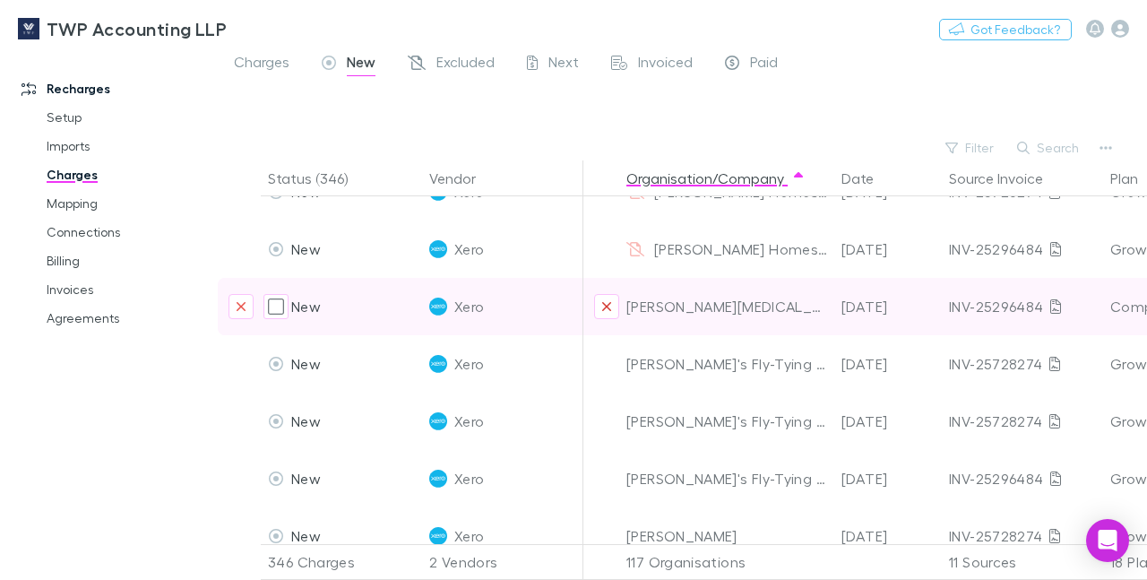
click at [607, 302] on icon "Exclude organization from vendor" at bounding box center [606, 306] width 9 height 9
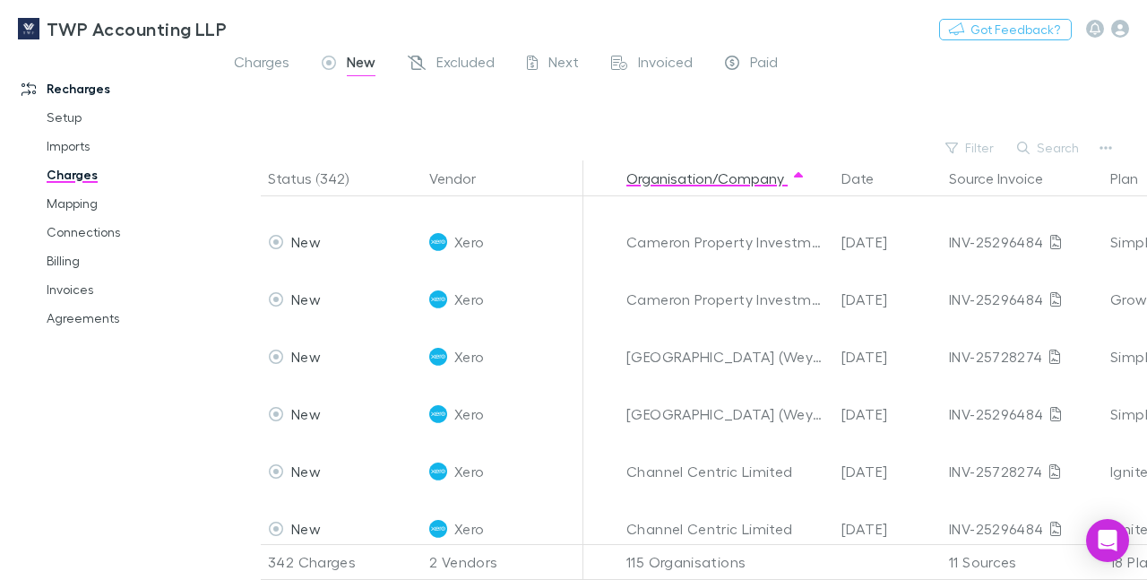
scroll to position [1108, 0]
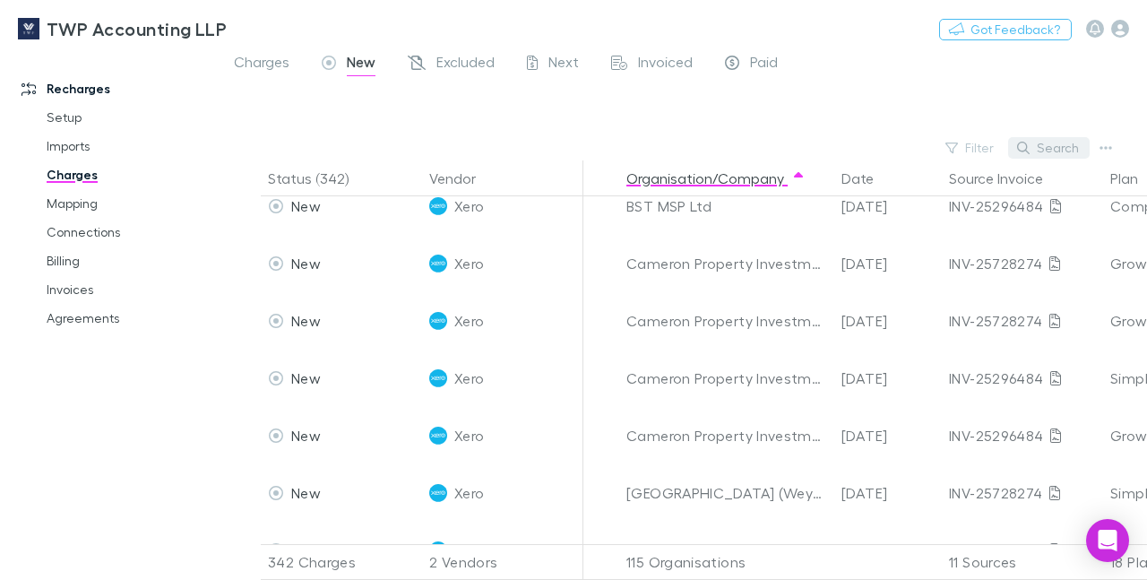
click at [1053, 152] on button "Search" at bounding box center [1049, 147] width 82 height 21
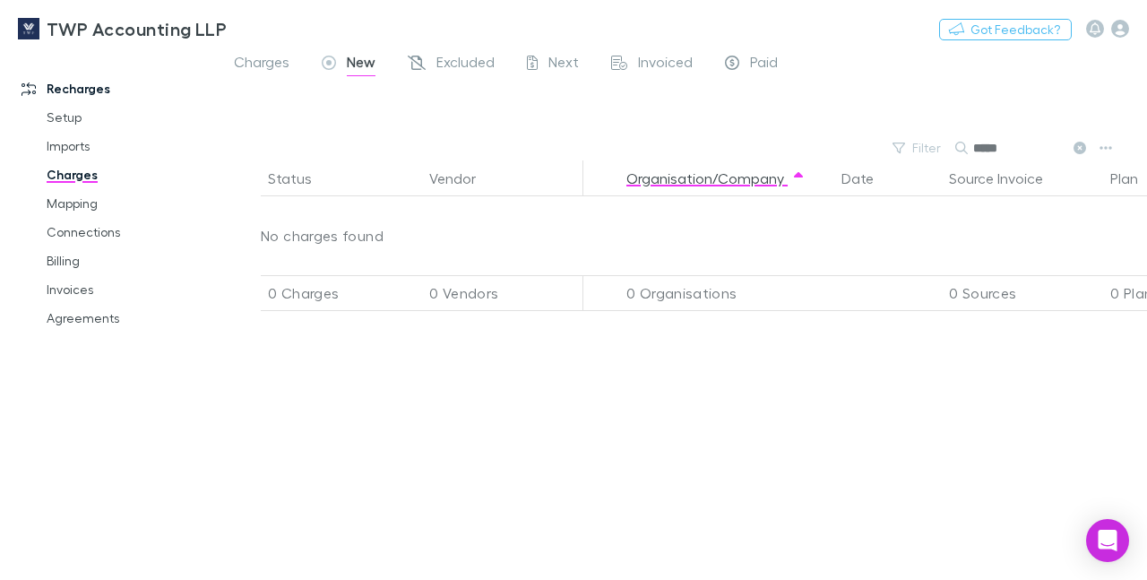
scroll to position [0, 0]
type input "*"
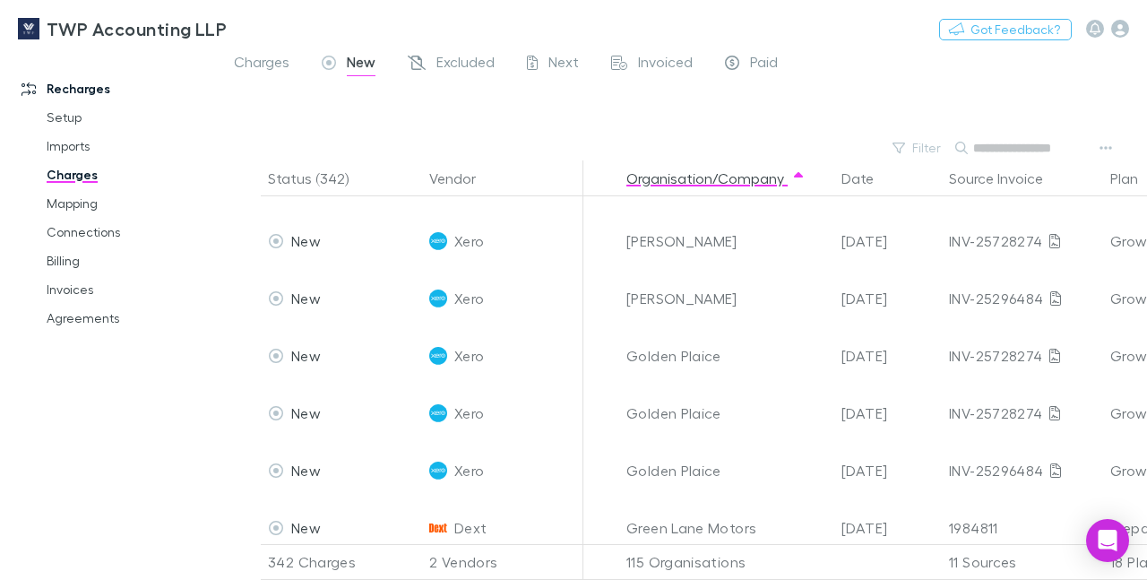
scroll to position [3522, 0]
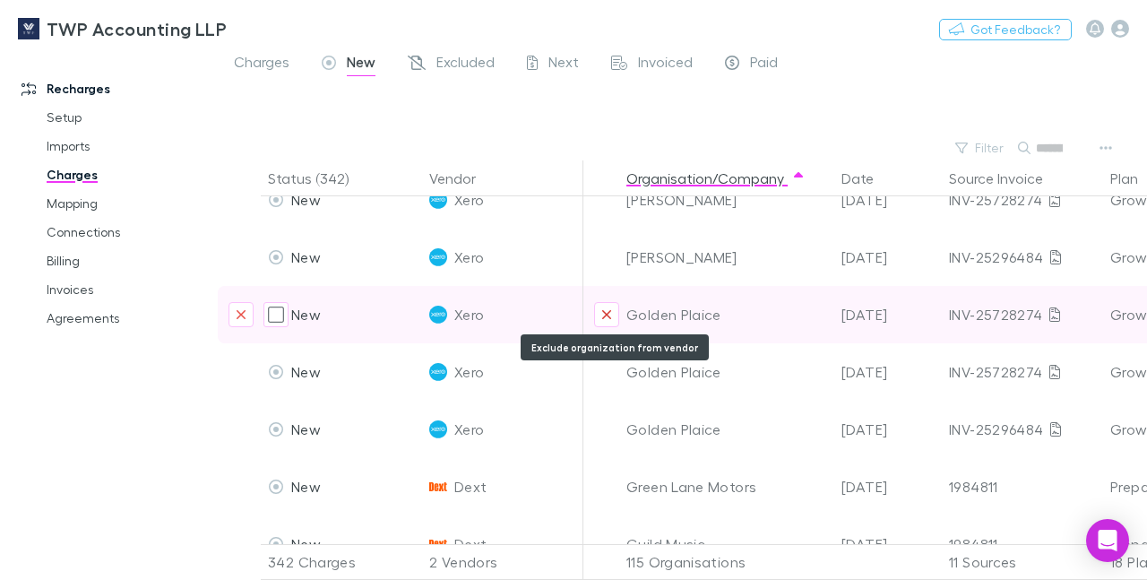
click at [603, 314] on icon "Exclude organization from vendor" at bounding box center [606, 314] width 11 height 14
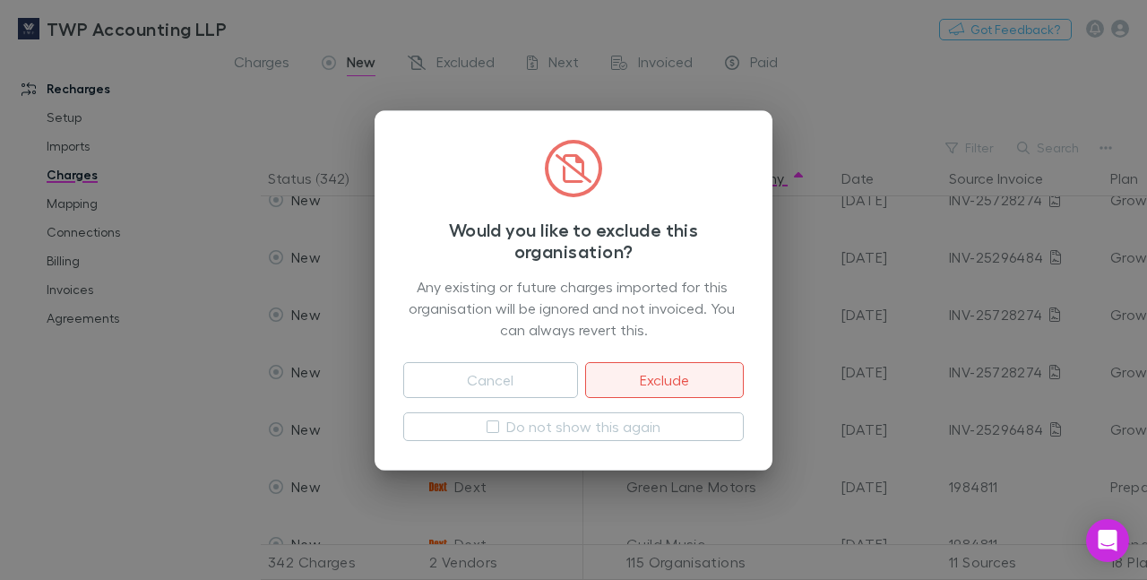
click at [633, 374] on button "Exclude" at bounding box center [664, 380] width 159 height 36
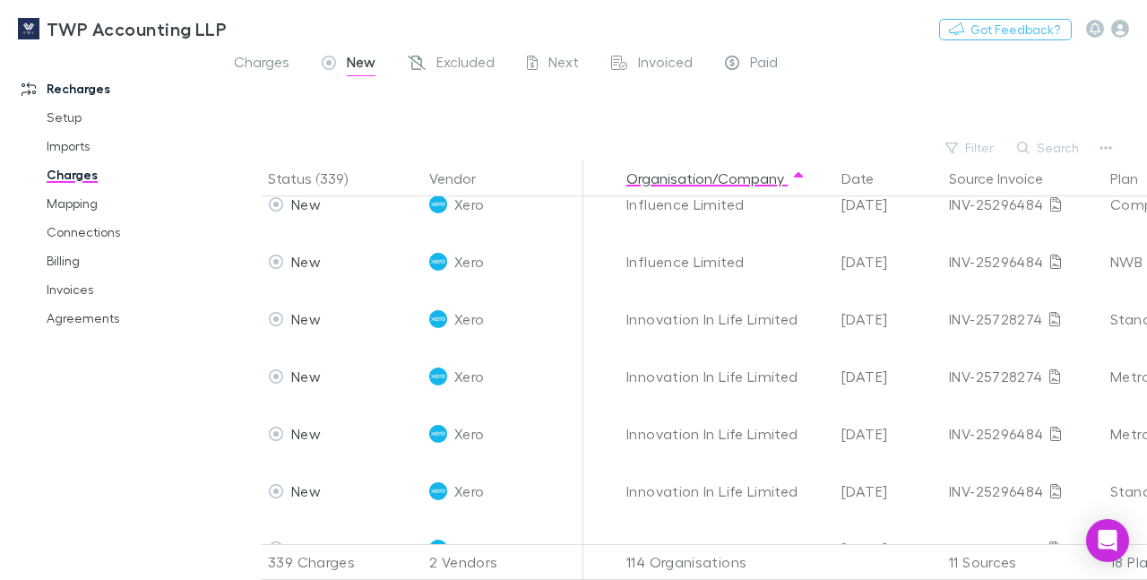
scroll to position [4419, 0]
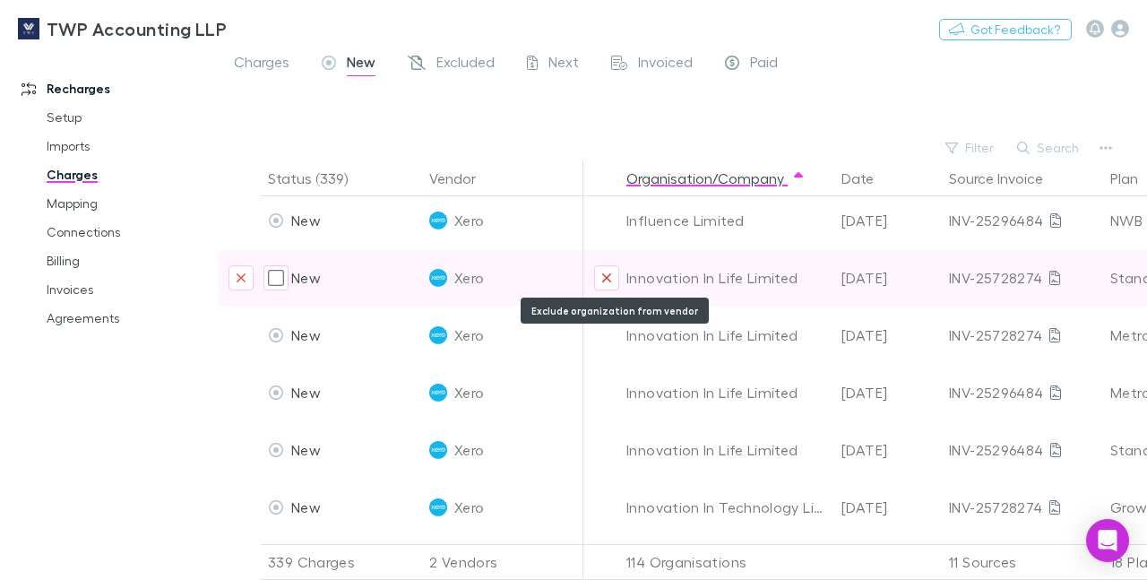
click at [602, 282] on icon "Exclude organization from vendor" at bounding box center [606, 278] width 11 height 14
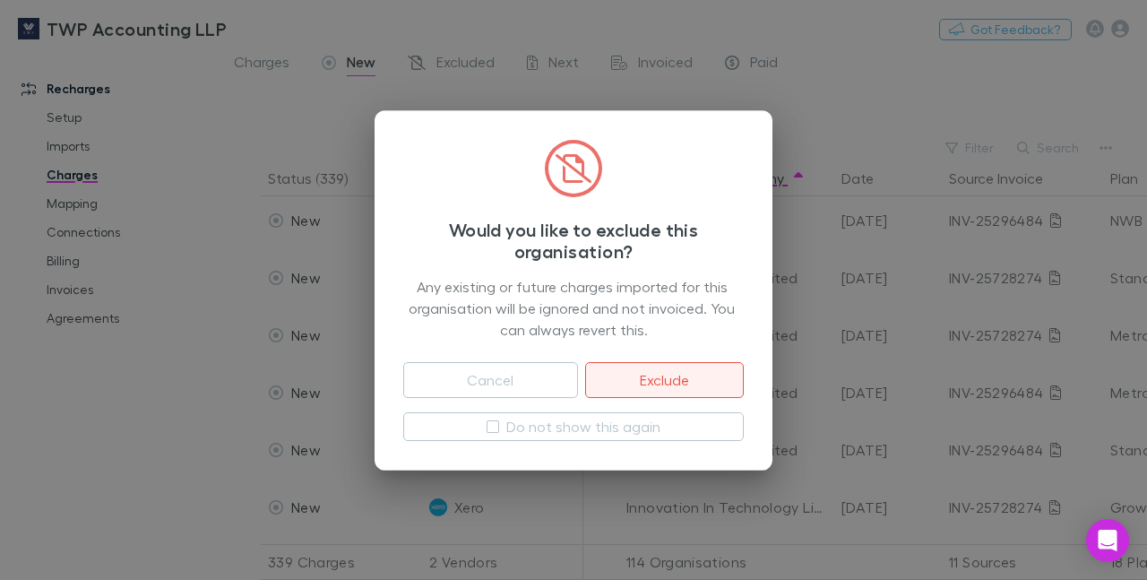
click at [661, 374] on button "Exclude" at bounding box center [664, 380] width 159 height 36
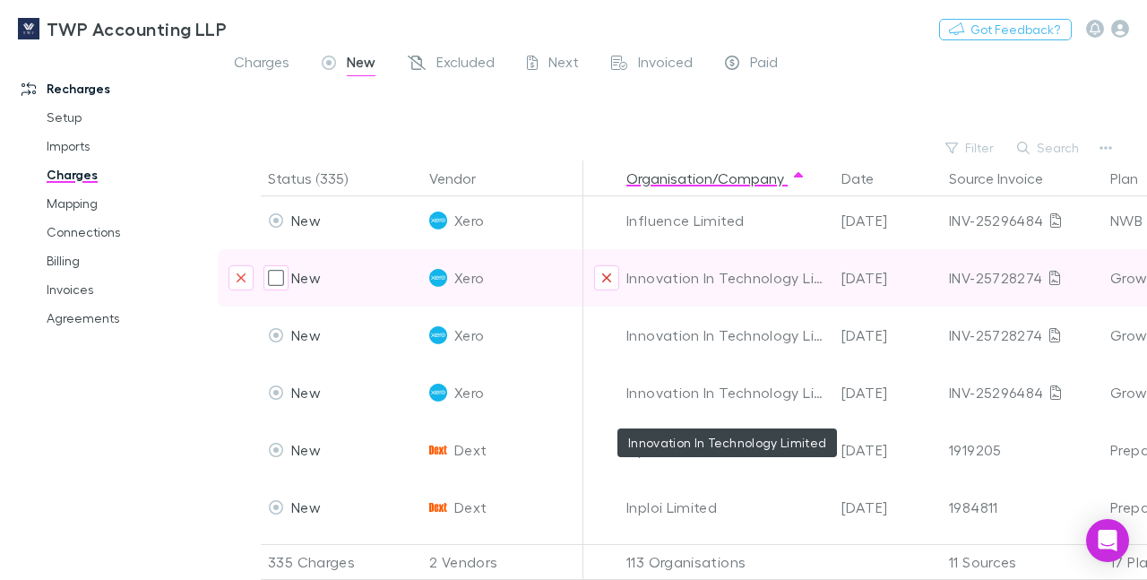
click at [606, 273] on icon "Exclude organization from vendor" at bounding box center [606, 278] width 11 height 14
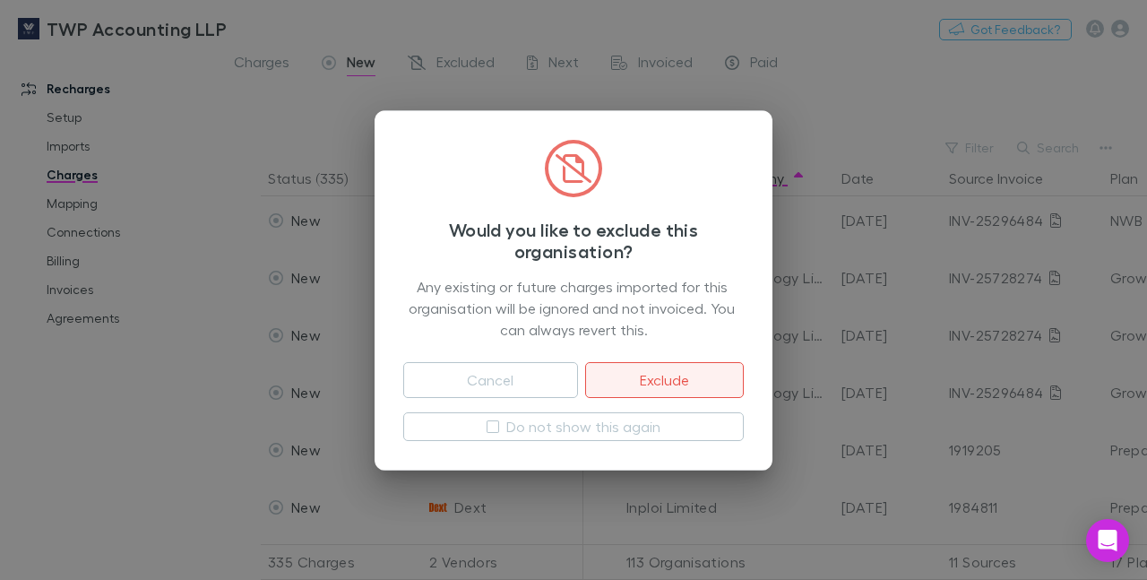
click at [672, 379] on button "Exclude" at bounding box center [664, 380] width 159 height 36
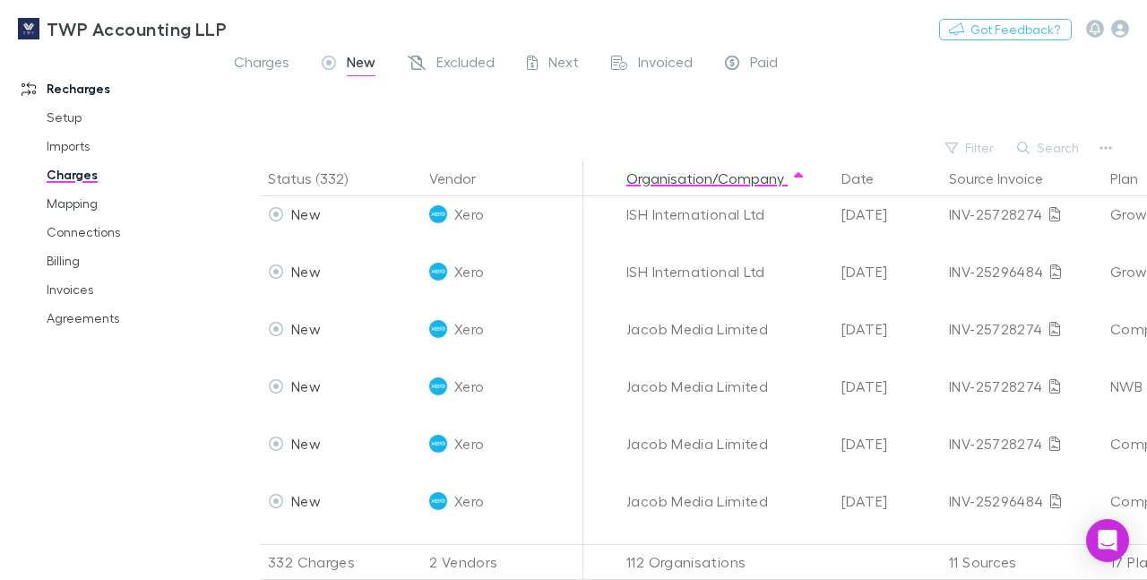
scroll to position [4734, 0]
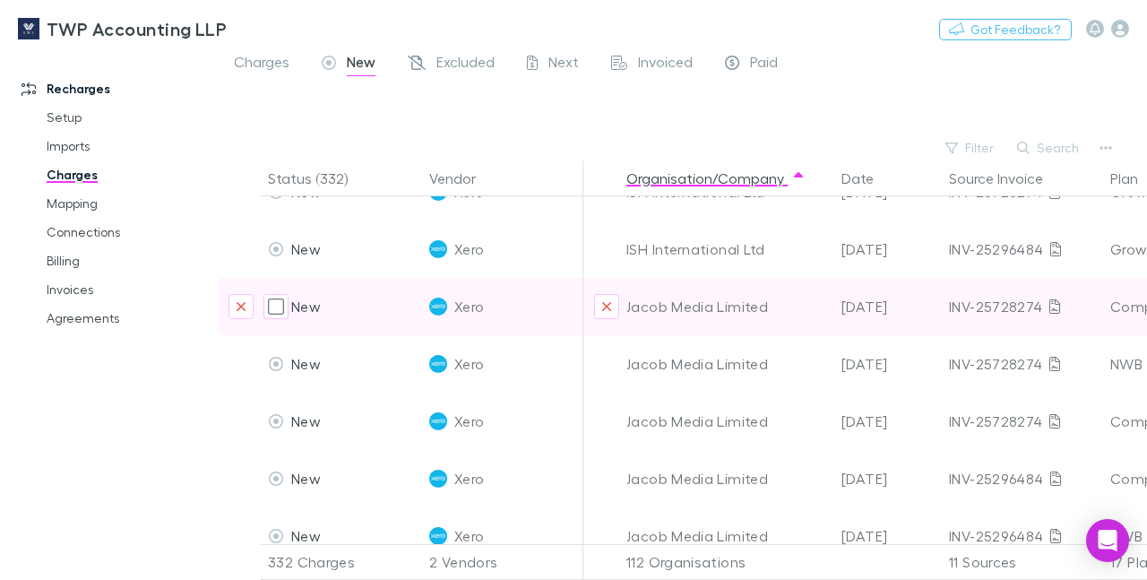
click at [803, 304] on div "Jacob Media Limited" at bounding box center [726, 306] width 201 height 57
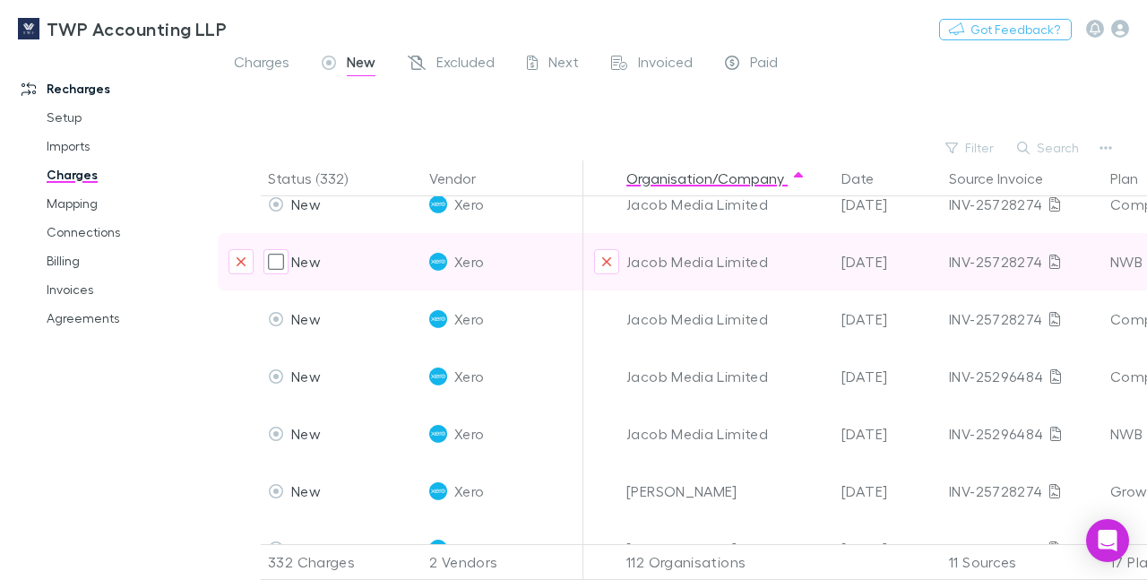
scroll to position [4879, 0]
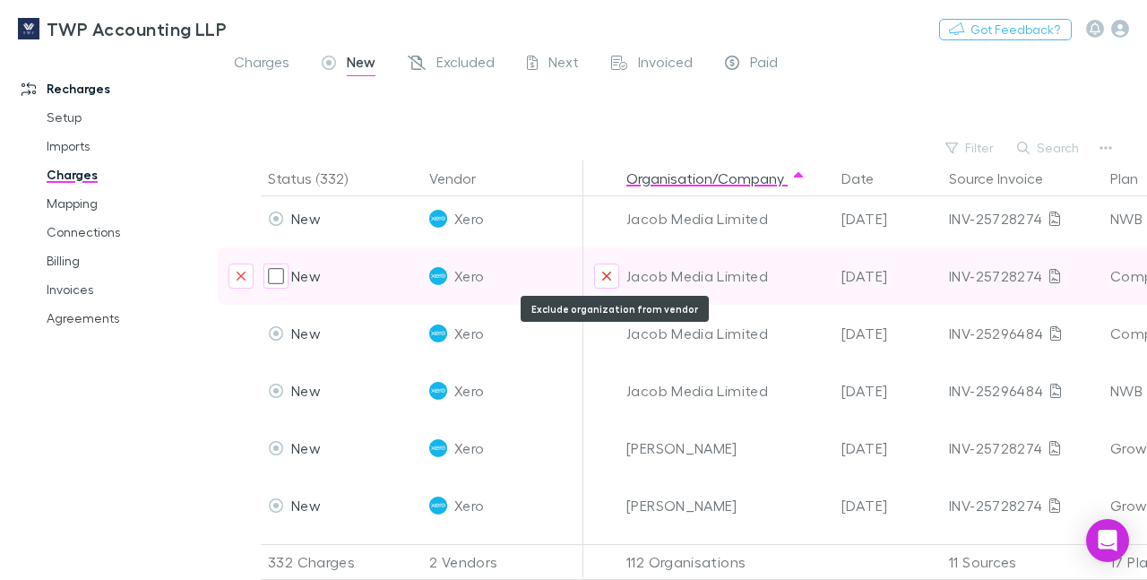
click at [607, 280] on icon "Exclude organization from vendor" at bounding box center [606, 276] width 11 height 14
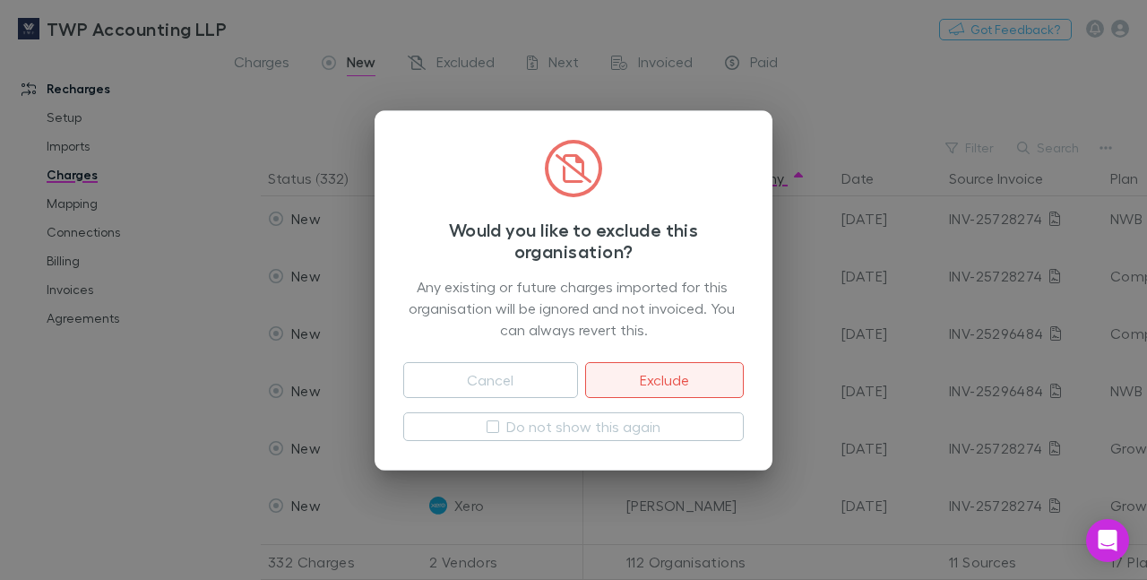
click at [638, 378] on button "Exclude" at bounding box center [664, 380] width 159 height 36
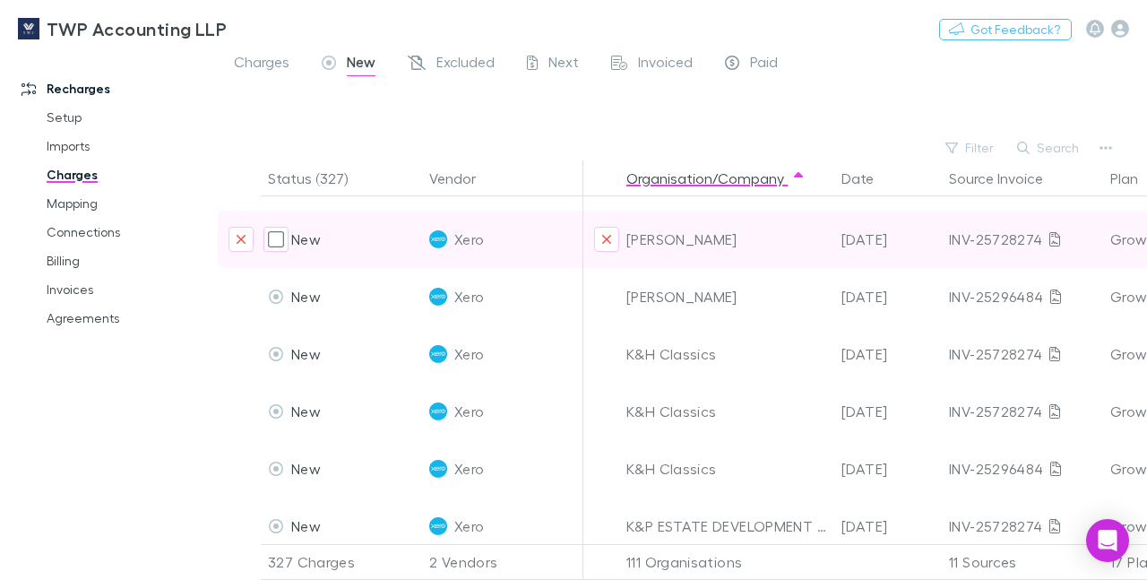
scroll to position [4944, 0]
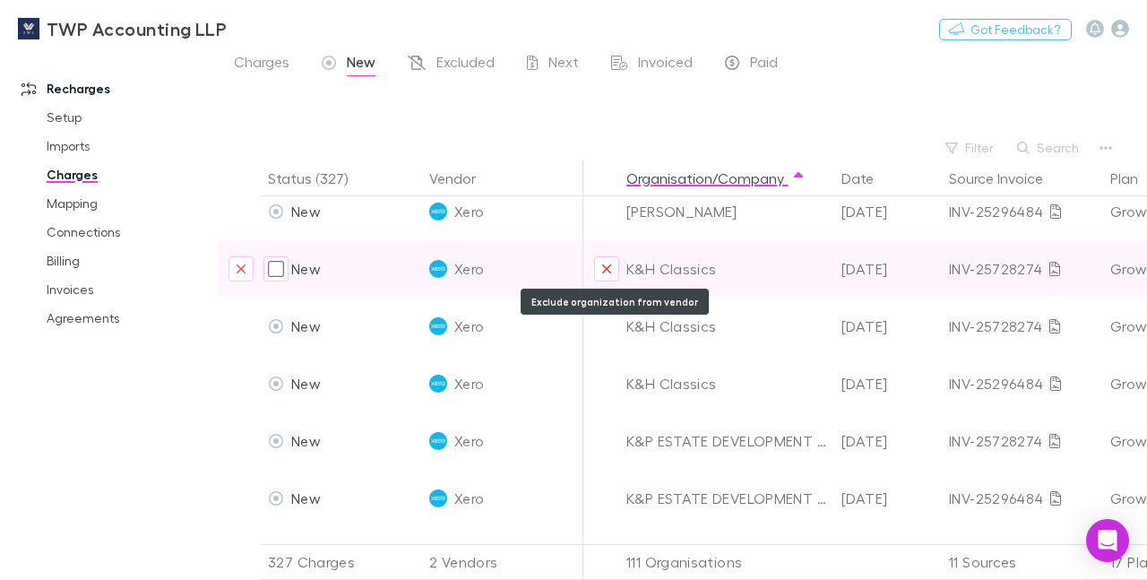
click at [606, 267] on icon "Exclude organization from vendor" at bounding box center [606, 269] width 11 height 14
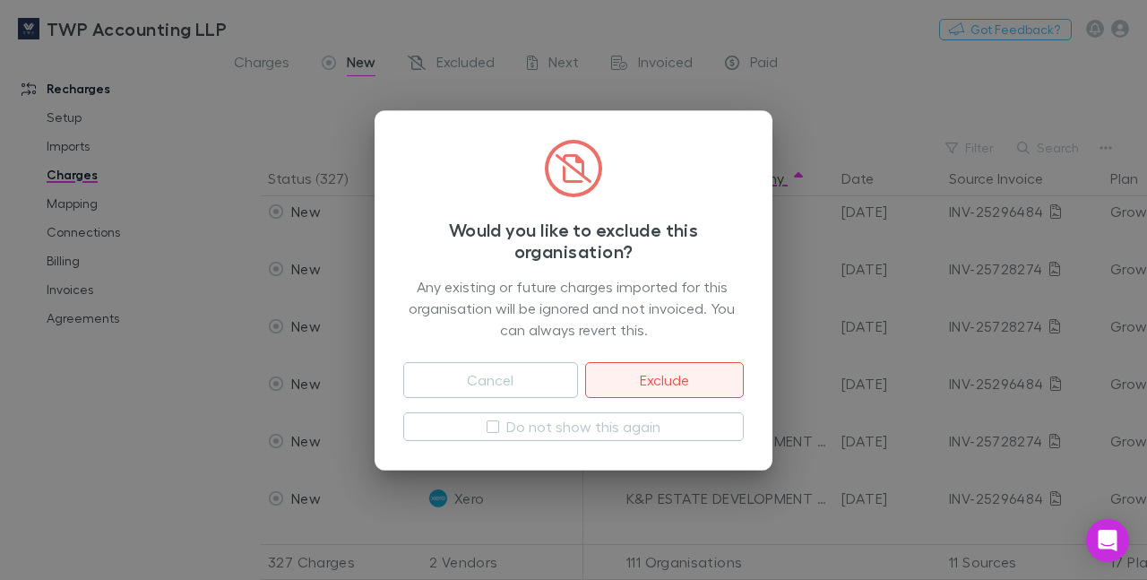
click at [658, 386] on button "Exclude" at bounding box center [664, 380] width 159 height 36
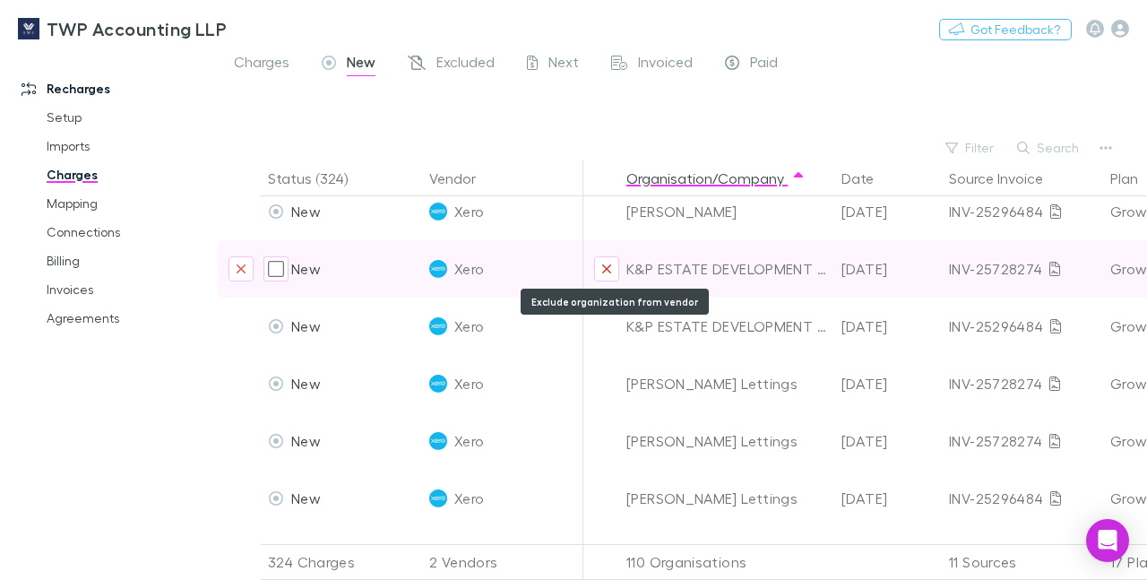
click at [604, 259] on button "Exclude organization from vendor" at bounding box center [606, 268] width 25 height 25
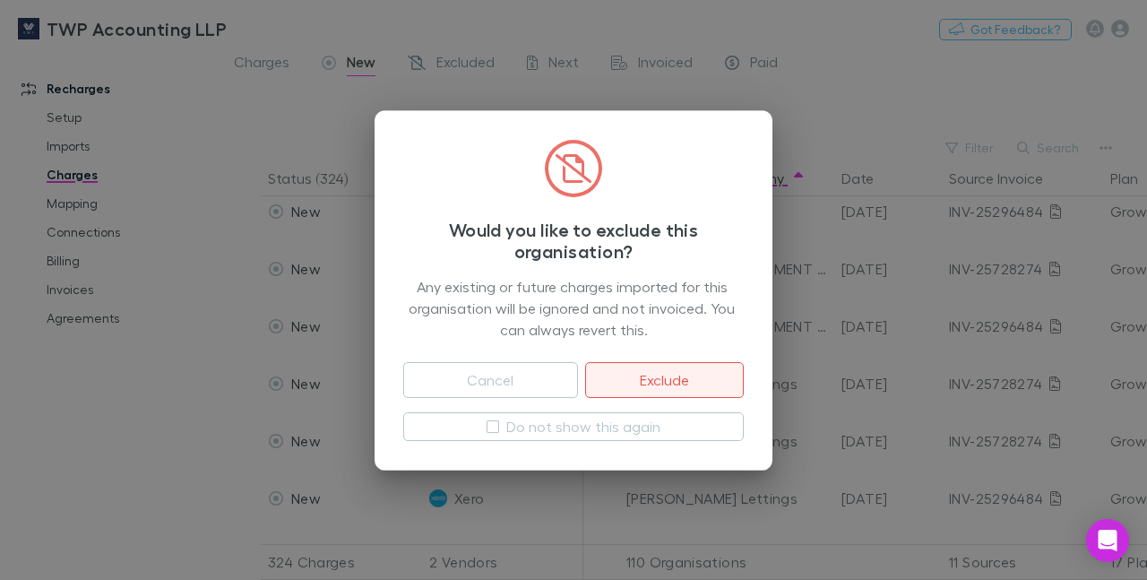
click at [649, 382] on button "Exclude" at bounding box center [664, 380] width 159 height 36
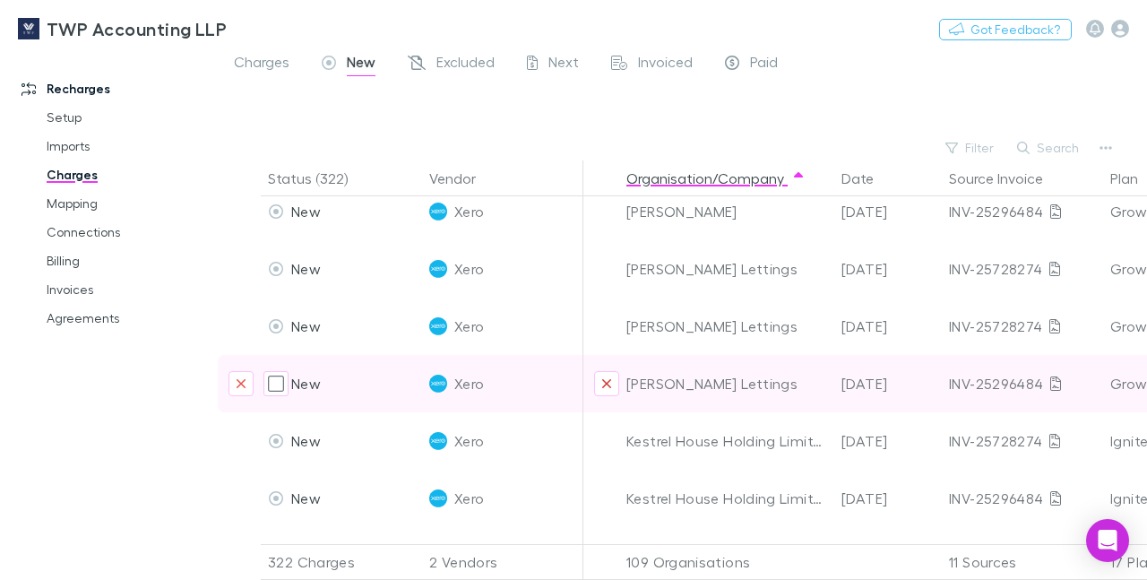
click at [608, 385] on icon "Exclude organization from vendor" at bounding box center [606, 383] width 9 height 9
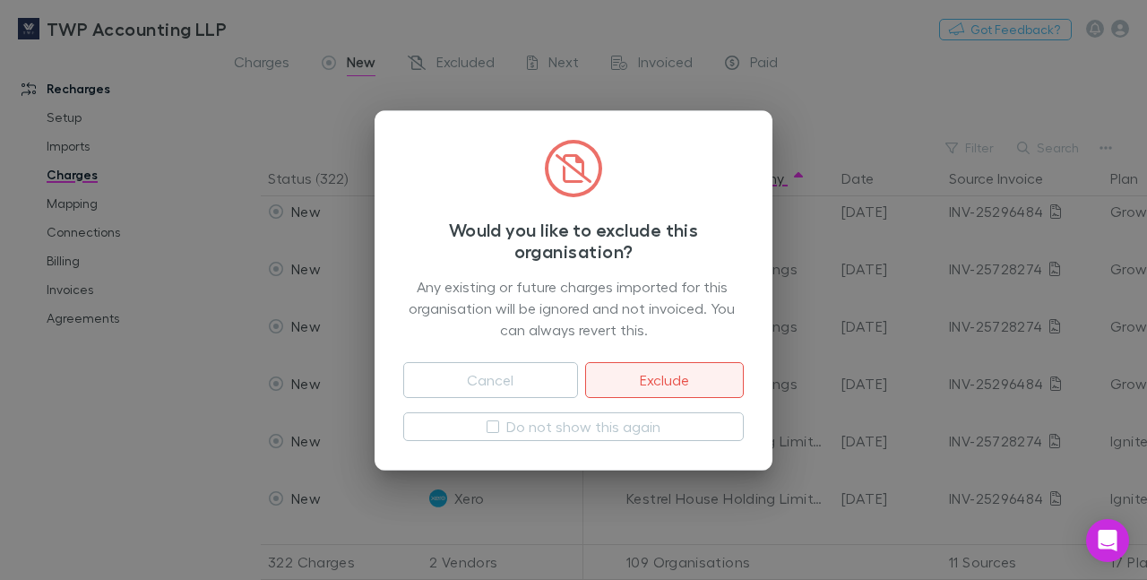
click at [659, 374] on button "Exclude" at bounding box center [664, 380] width 159 height 36
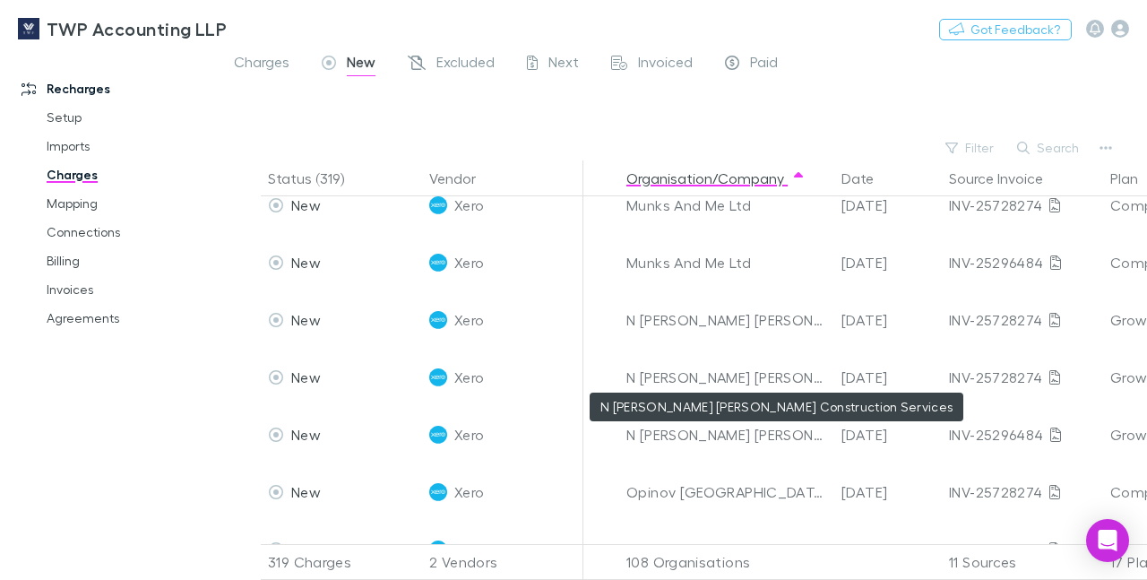
scroll to position [8009, 0]
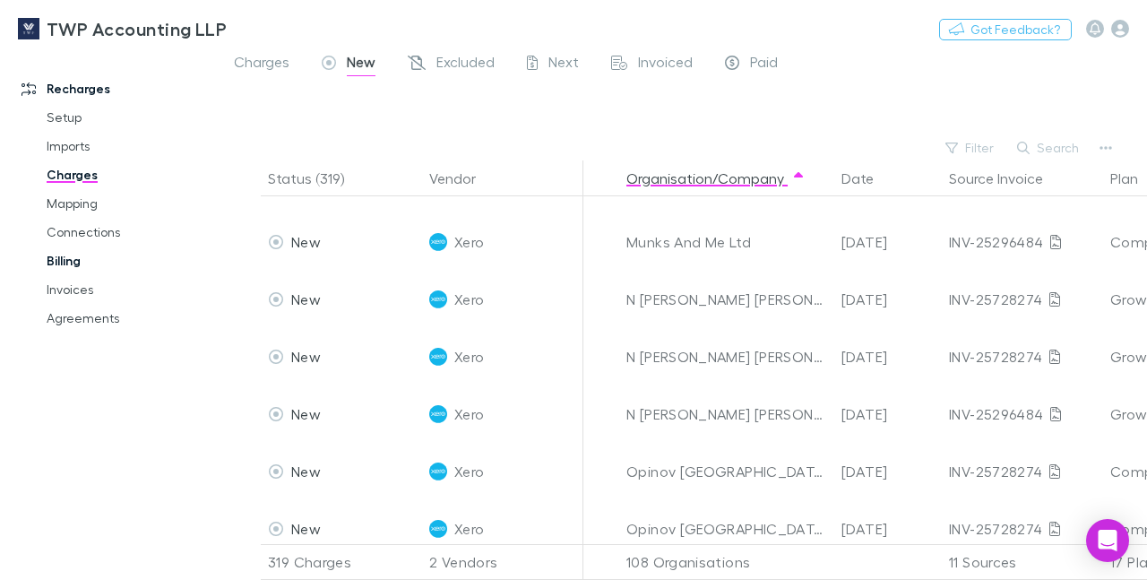
click at [70, 258] on link "Billing" at bounding box center [129, 260] width 201 height 29
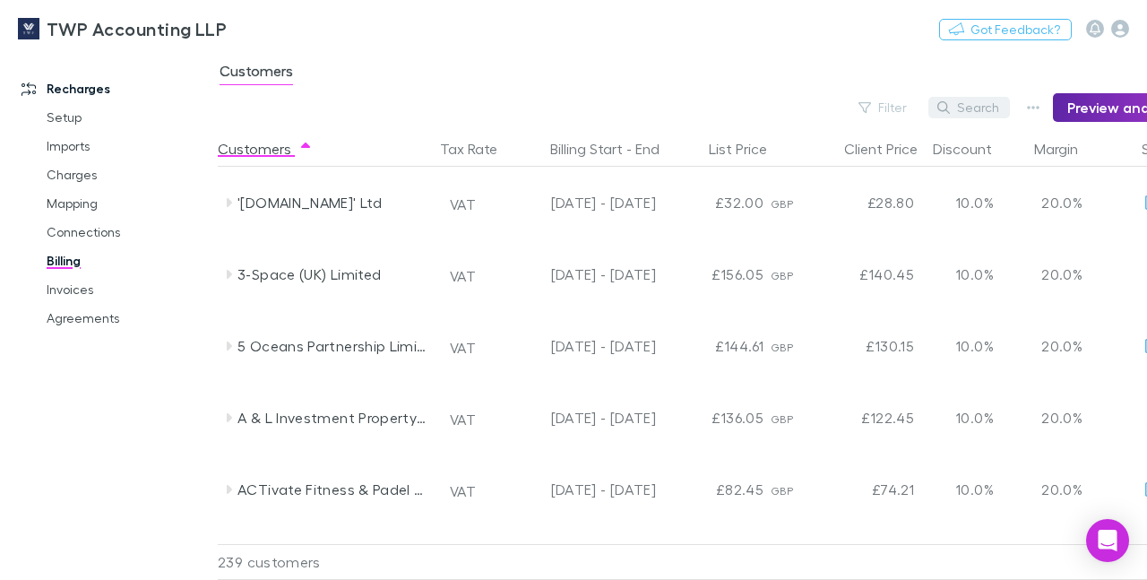
click at [985, 107] on button "Search" at bounding box center [969, 107] width 82 height 21
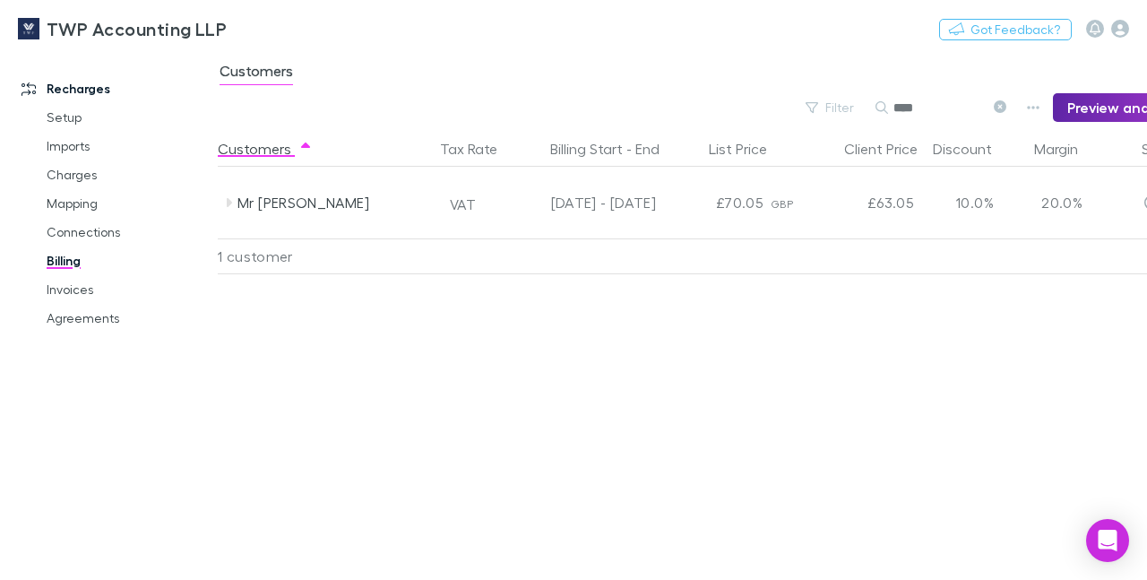
scroll to position [0, 127]
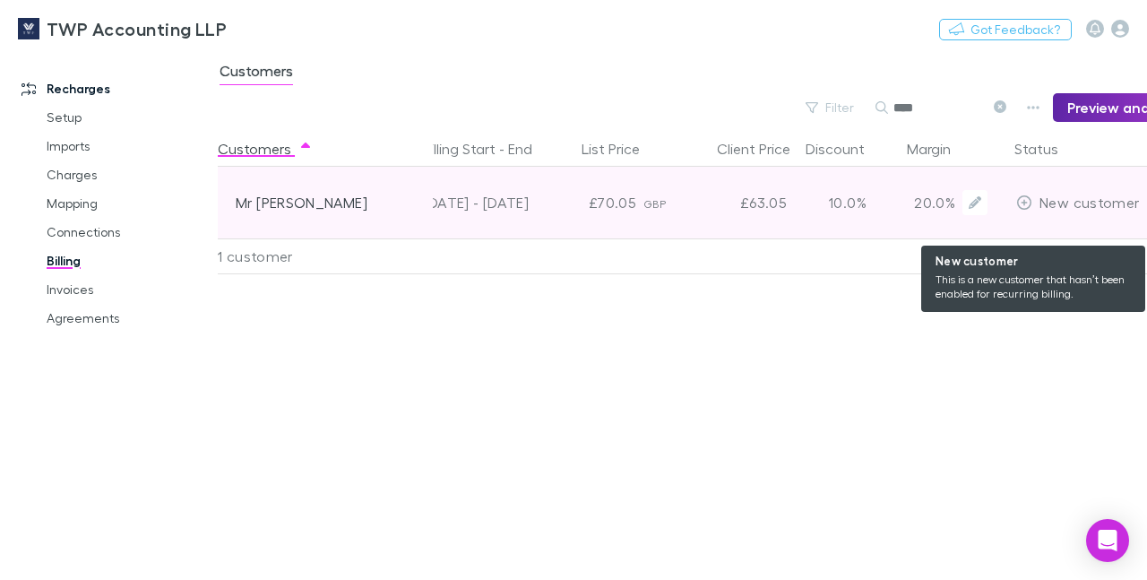
type input "****"
click at [1063, 197] on span "New customer" at bounding box center [1088, 201] width 99 height 17
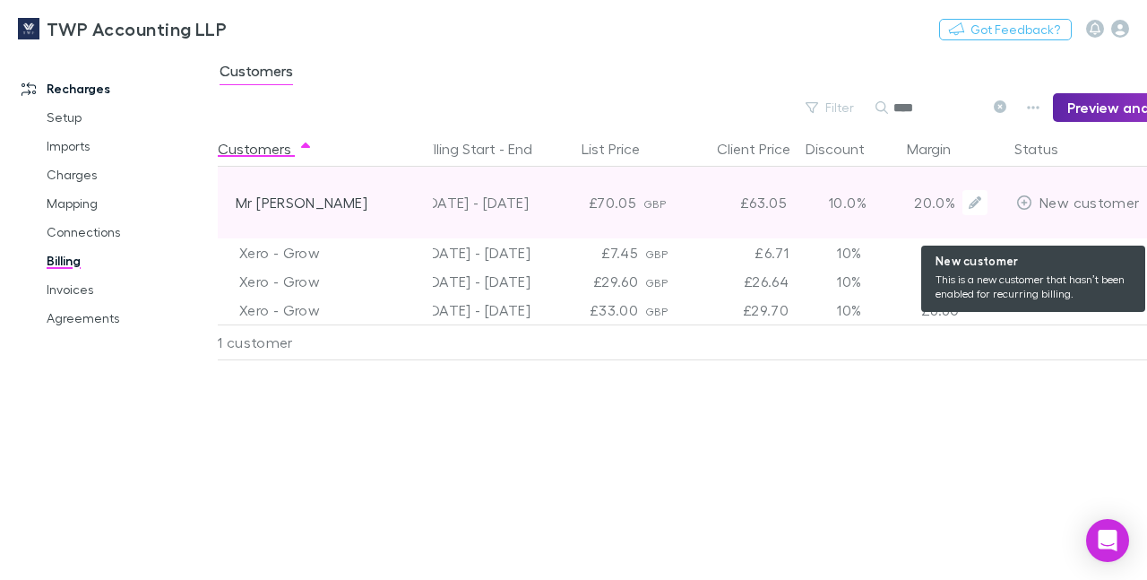
click at [1060, 196] on span "New customer" at bounding box center [1088, 201] width 99 height 17
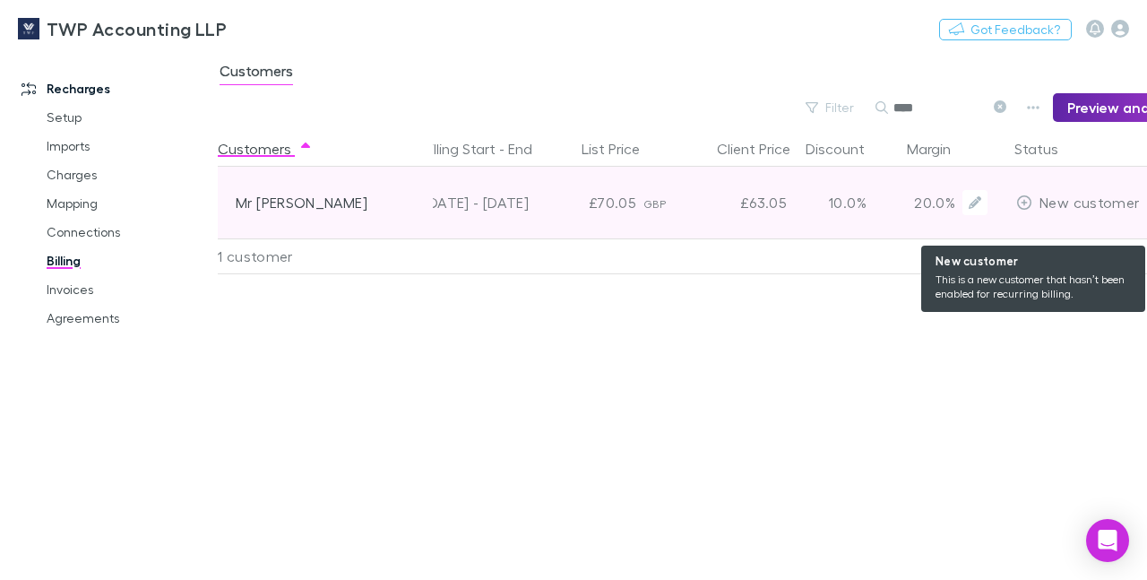
click at [1060, 196] on span "New customer" at bounding box center [1088, 201] width 99 height 17
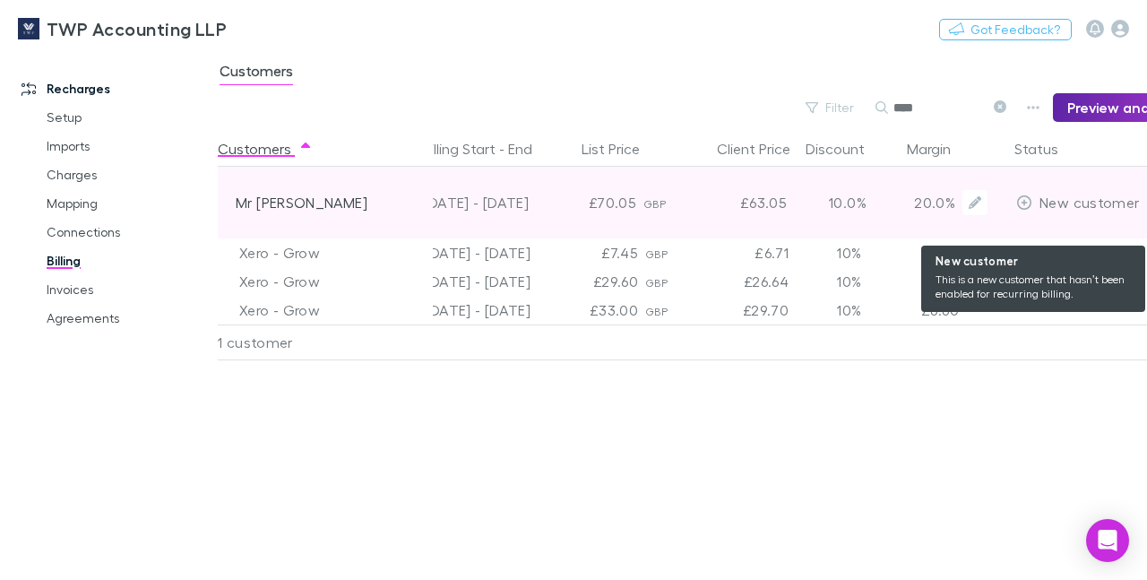
click at [1029, 205] on icon at bounding box center [1024, 202] width 14 height 14
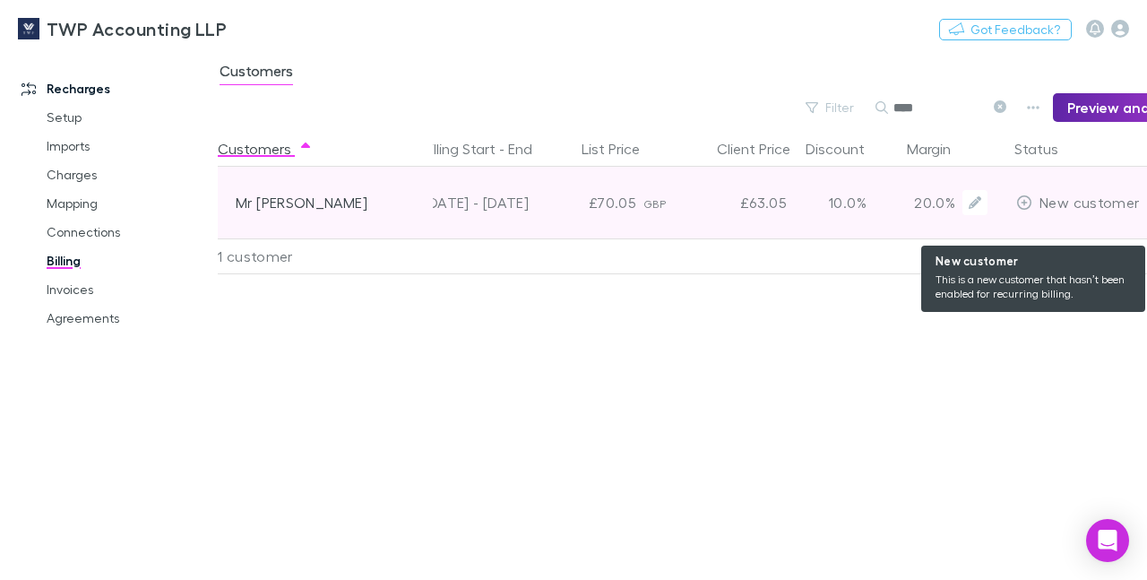
click at [1029, 205] on icon at bounding box center [1024, 202] width 14 height 14
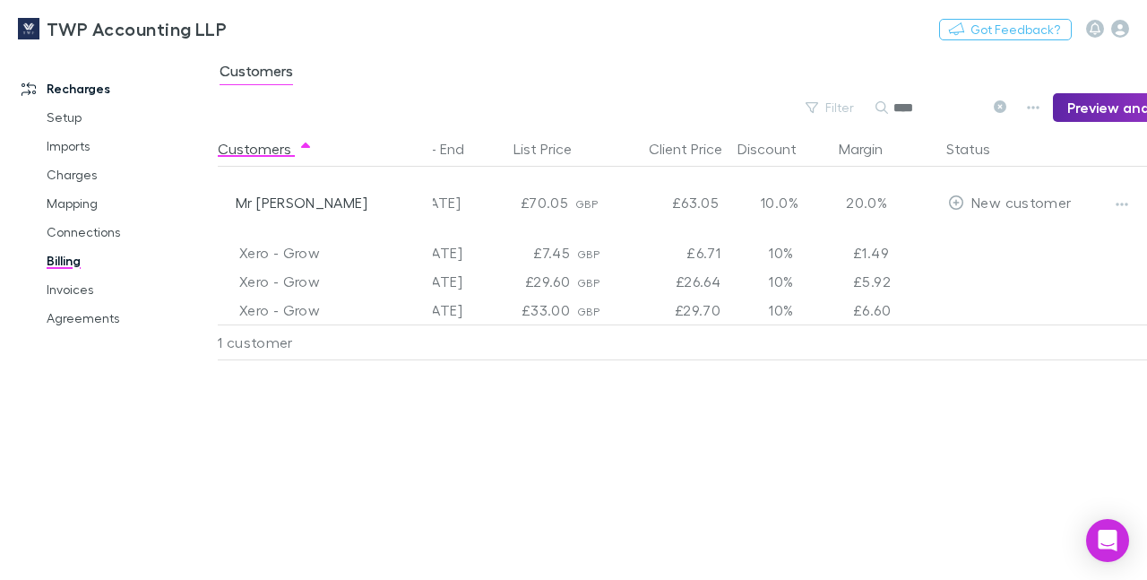
scroll to position [0, 225]
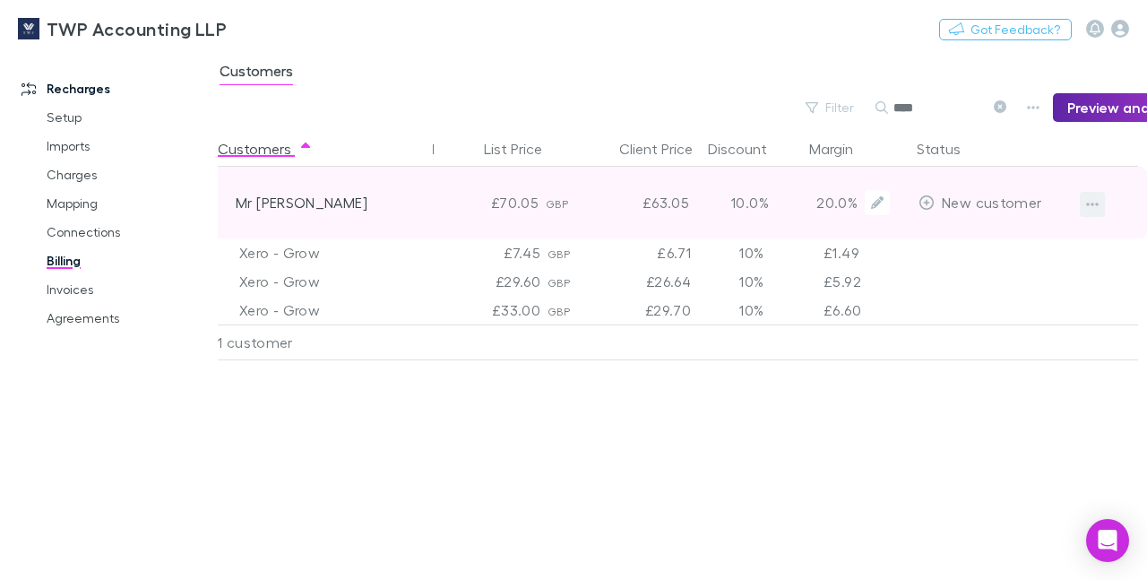
click at [1090, 204] on icon "button" at bounding box center [1092, 204] width 13 height 14
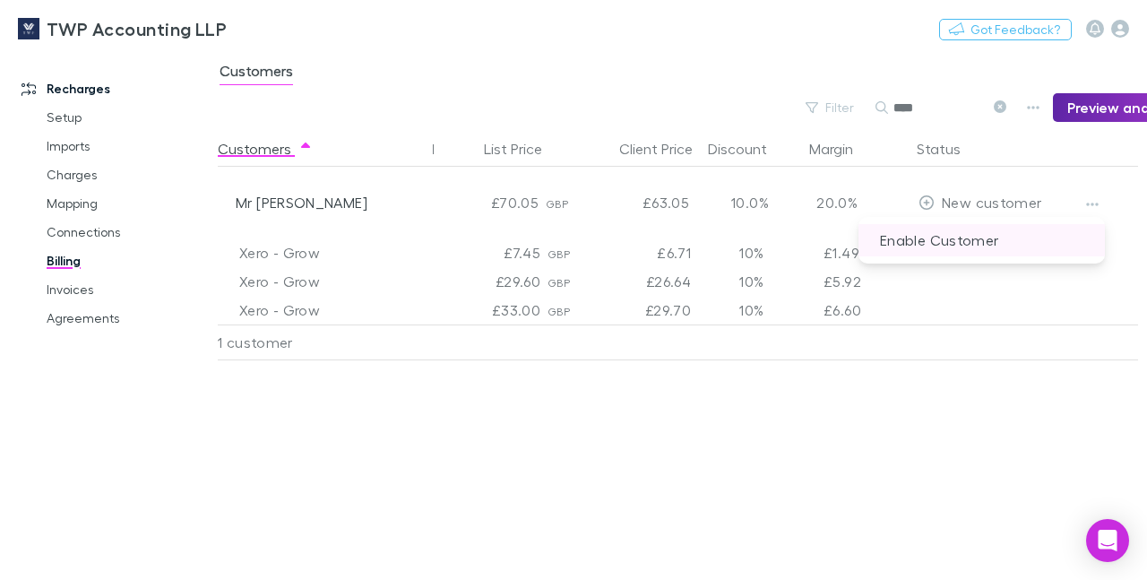
click at [970, 245] on p "Enable Customer" at bounding box center [981, 240] width 246 height 32
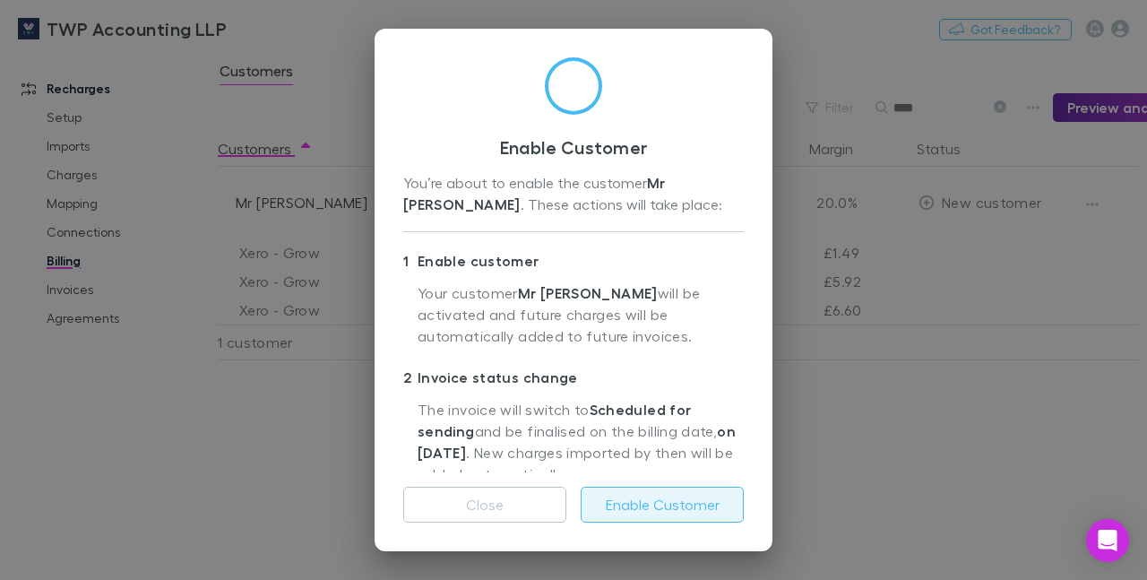
click at [636, 500] on button "Enable Customer" at bounding box center [661, 504] width 163 height 36
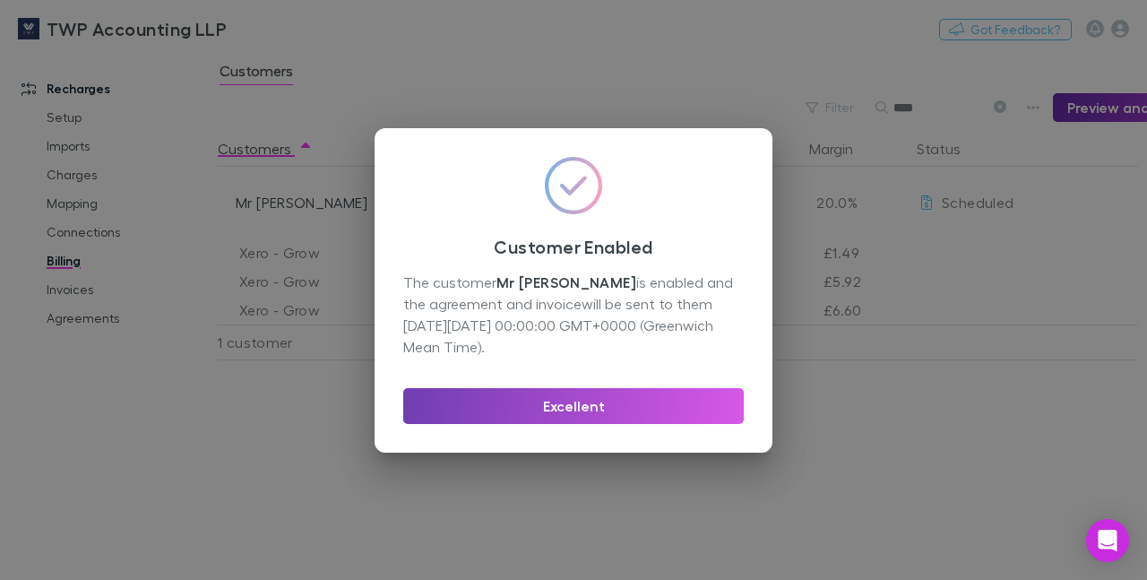
click at [590, 400] on button "Excellent" at bounding box center [573, 406] width 340 height 36
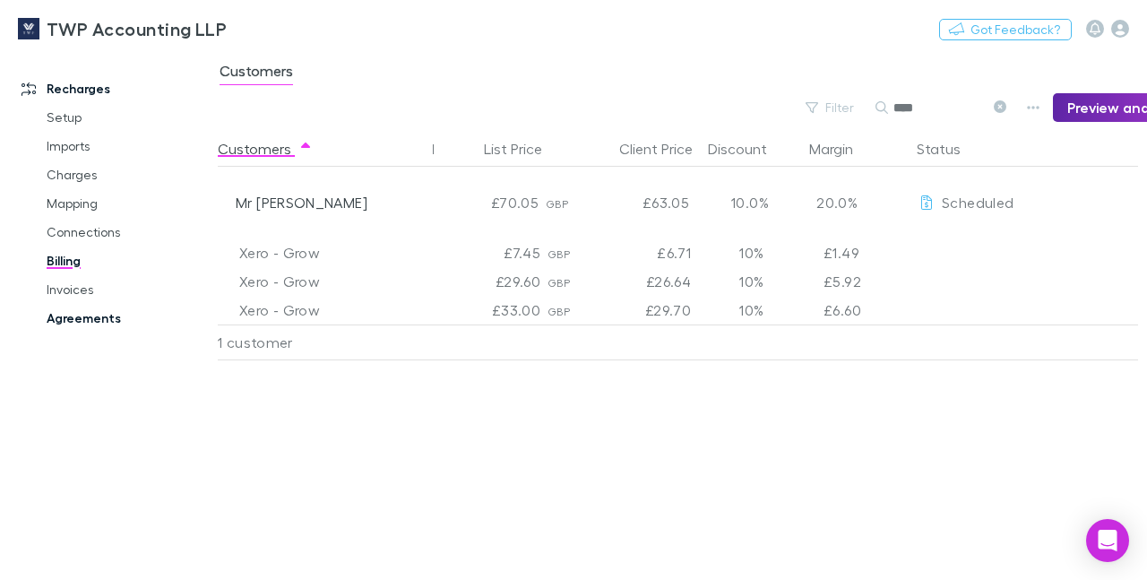
click at [82, 319] on link "Agreements" at bounding box center [129, 318] width 201 height 29
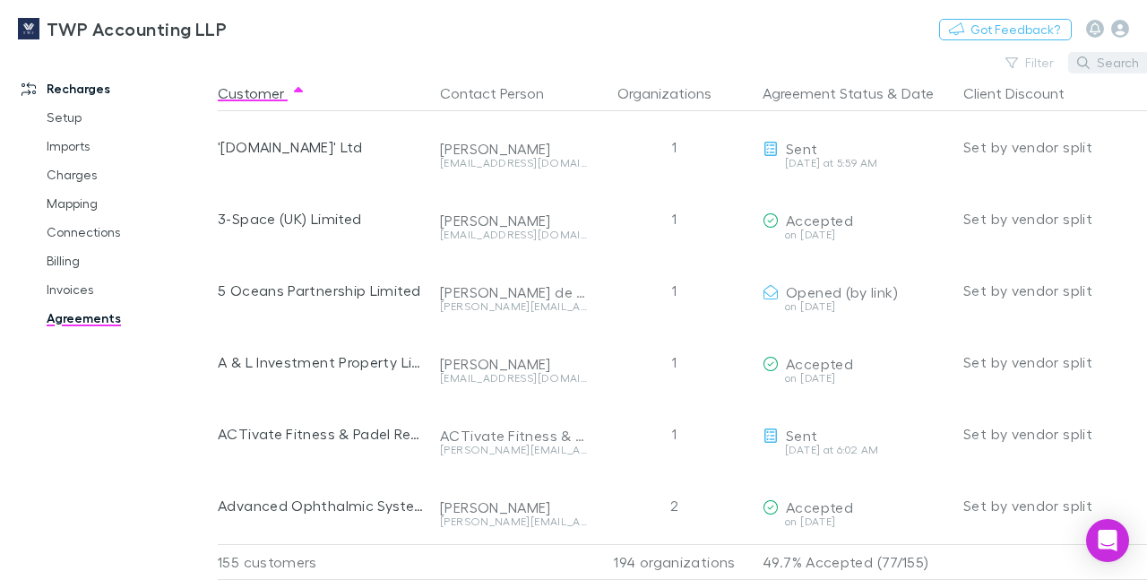
click at [1112, 64] on button "Search" at bounding box center [1109, 62] width 82 height 21
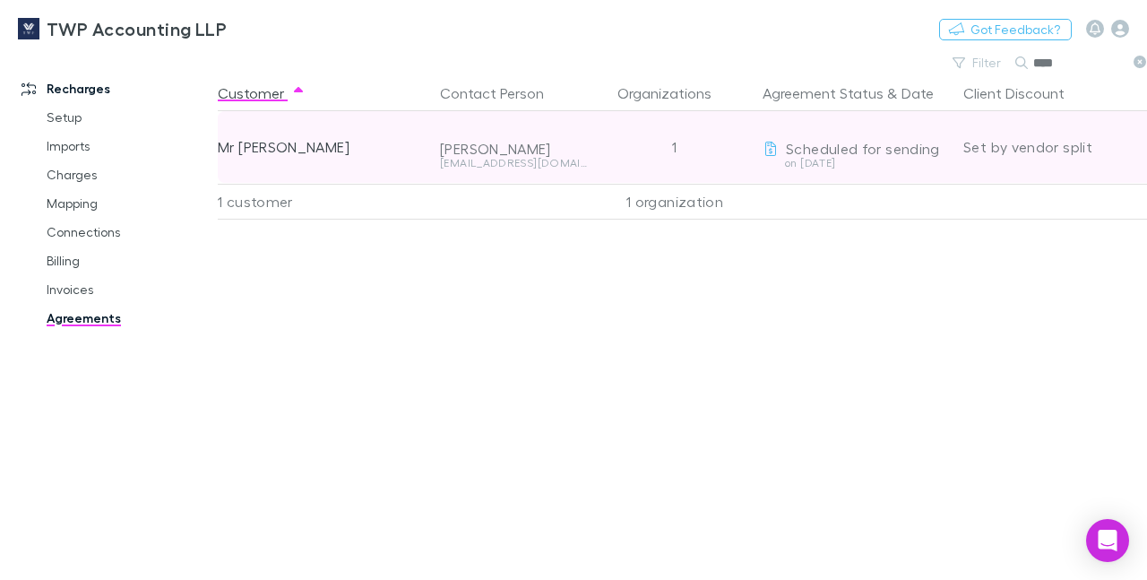
type input "****"
click at [928, 149] on span "Scheduled for sending" at bounding box center [863, 148] width 154 height 17
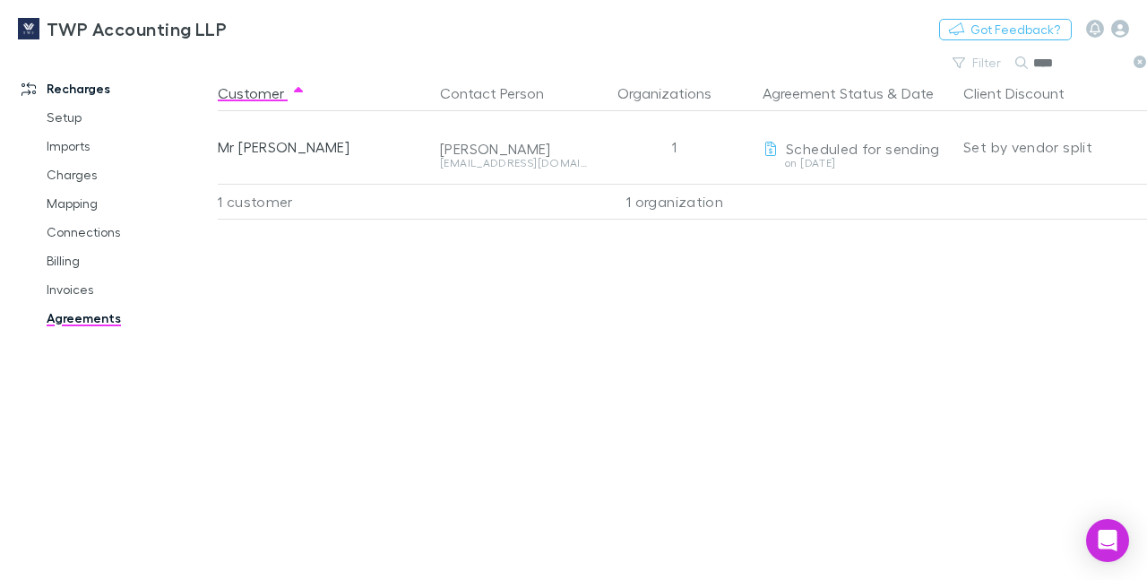
scroll to position [0, 25]
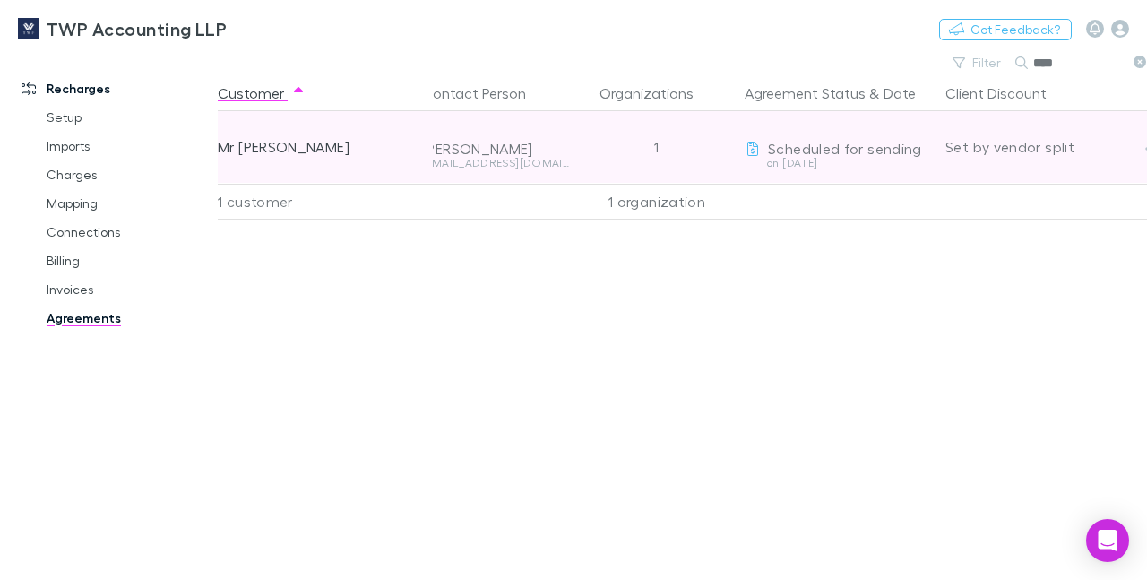
click at [793, 151] on span "Scheduled for sending" at bounding box center [845, 148] width 154 height 17
click at [1146, 152] on icon "button" at bounding box center [1151, 149] width 13 height 14
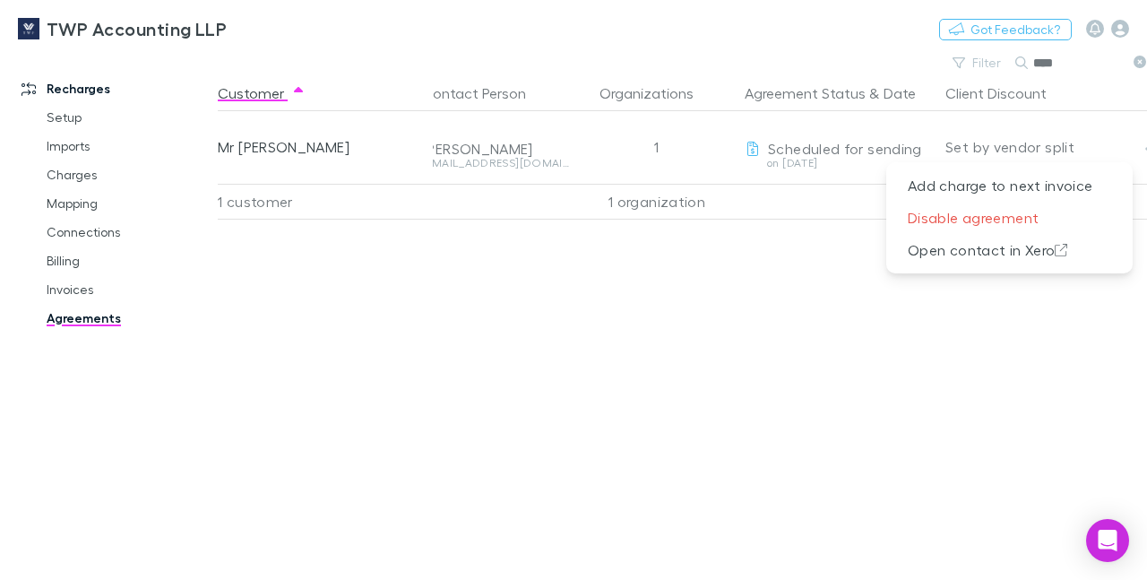
click at [813, 253] on div at bounding box center [573, 290] width 1147 height 580
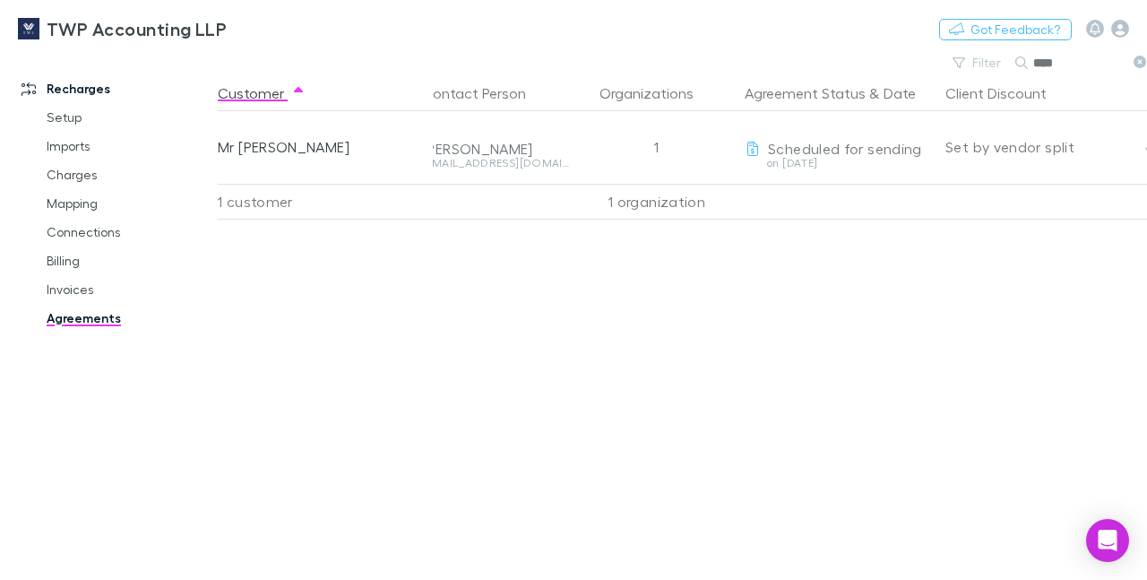
scroll to position [0, 0]
click at [64, 259] on link "Billing" at bounding box center [129, 260] width 201 height 29
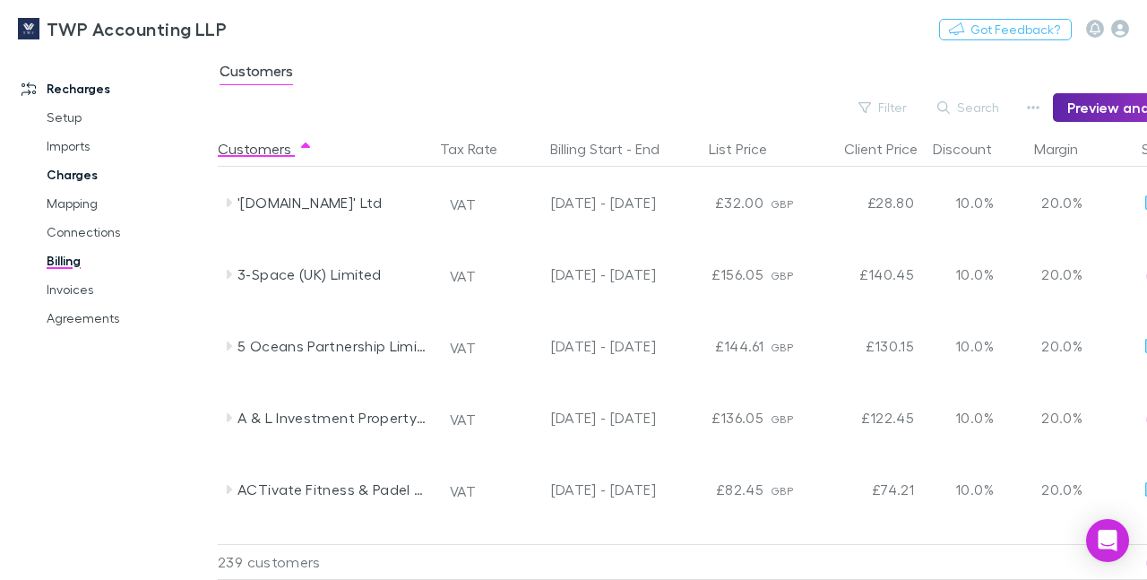
click at [73, 181] on link "Charges" at bounding box center [129, 174] width 201 height 29
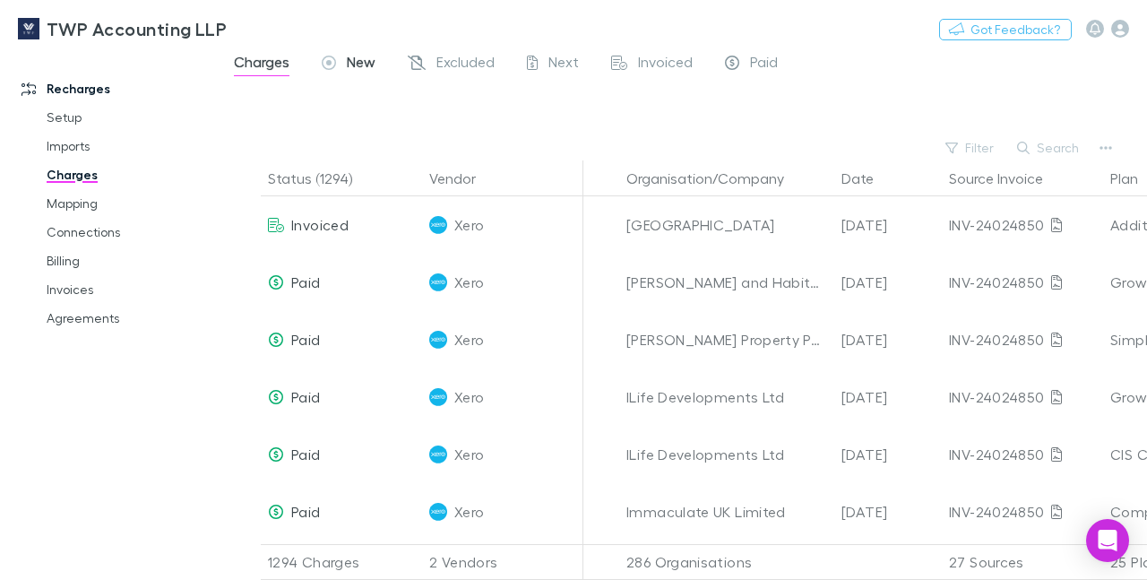
click at [364, 64] on span "New" at bounding box center [361, 64] width 29 height 23
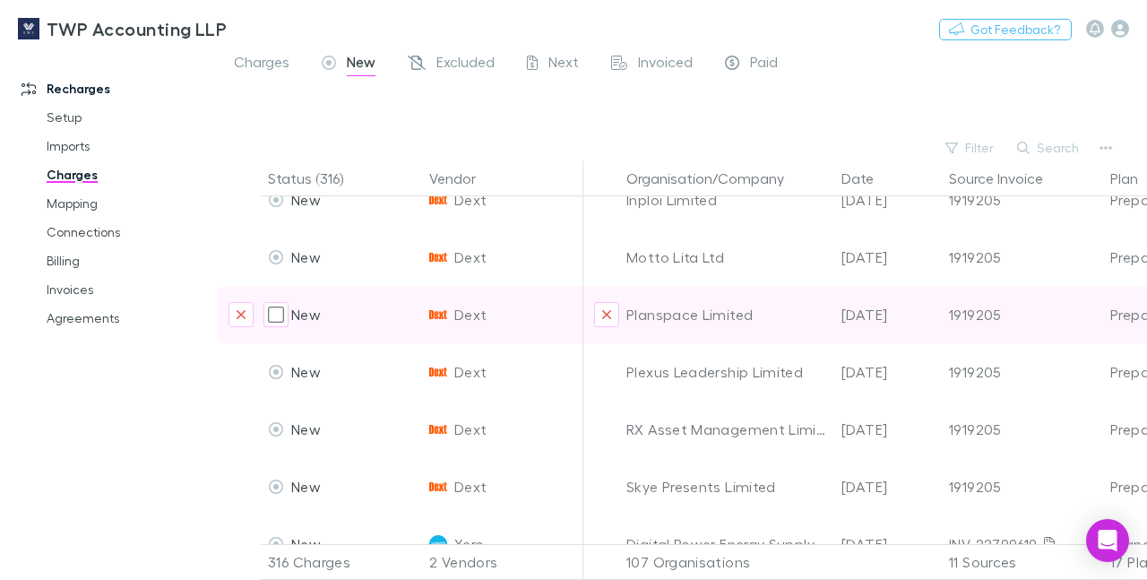
scroll to position [291, 0]
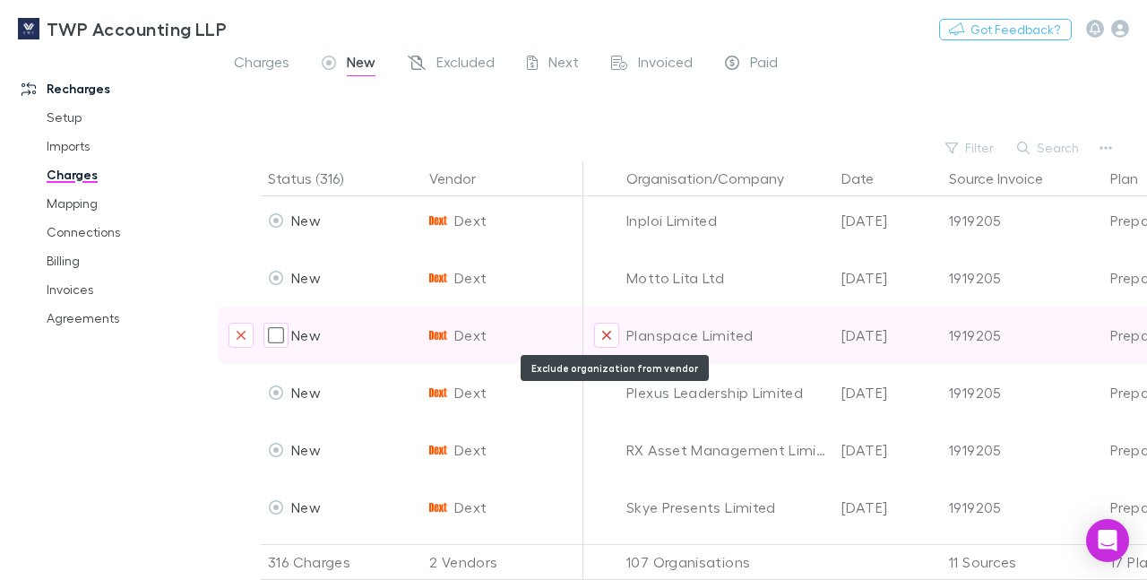
click at [604, 332] on icon "Exclude organization from vendor" at bounding box center [606, 335] width 9 height 9
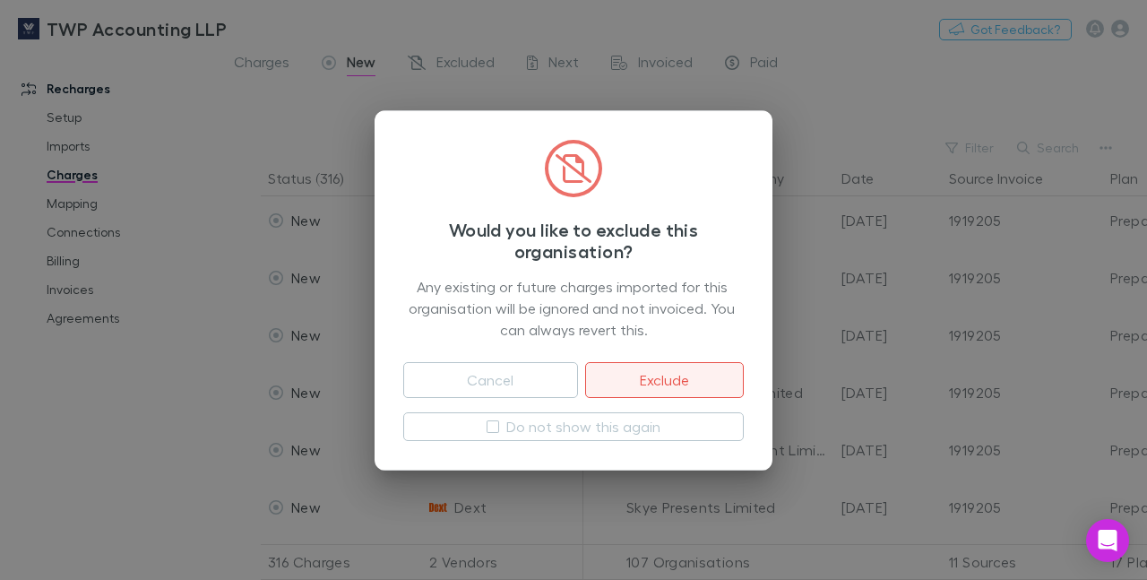
click at [640, 377] on button "Exclude" at bounding box center [664, 380] width 159 height 36
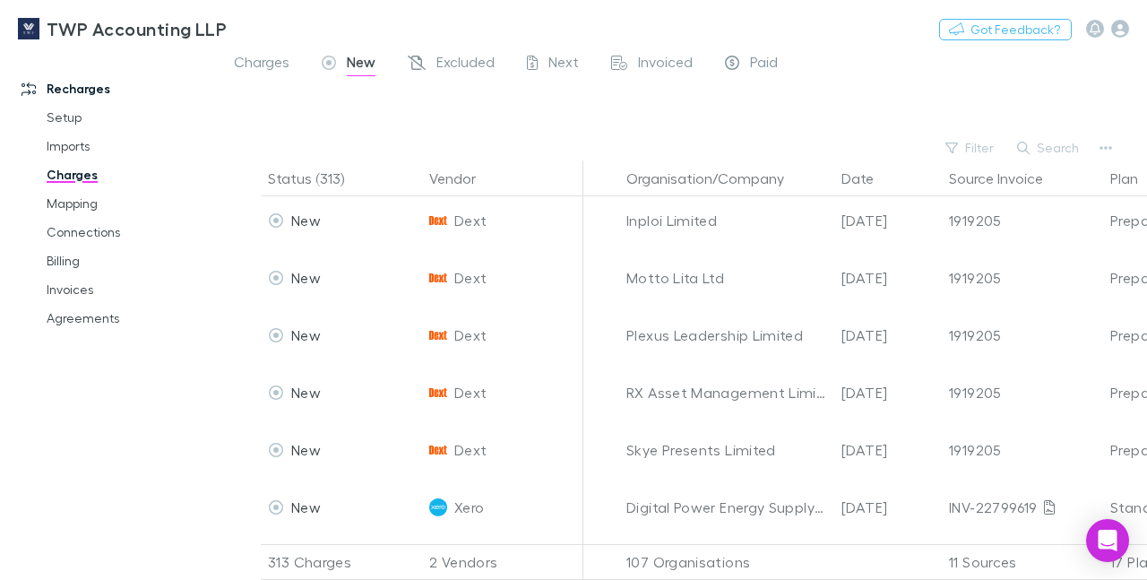
scroll to position [578, 0]
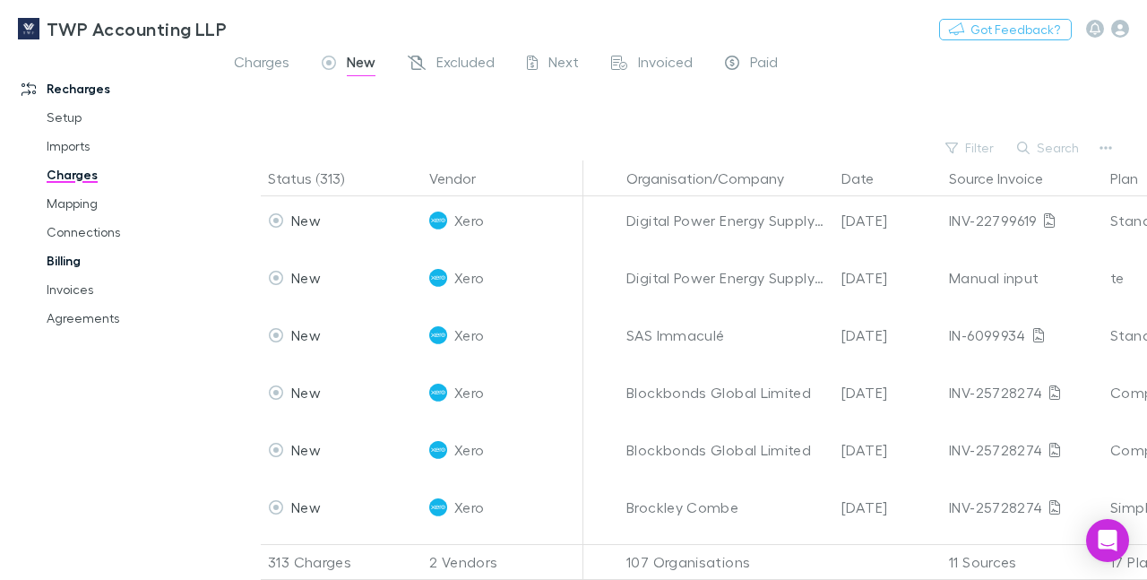
click at [64, 260] on link "Billing" at bounding box center [129, 260] width 201 height 29
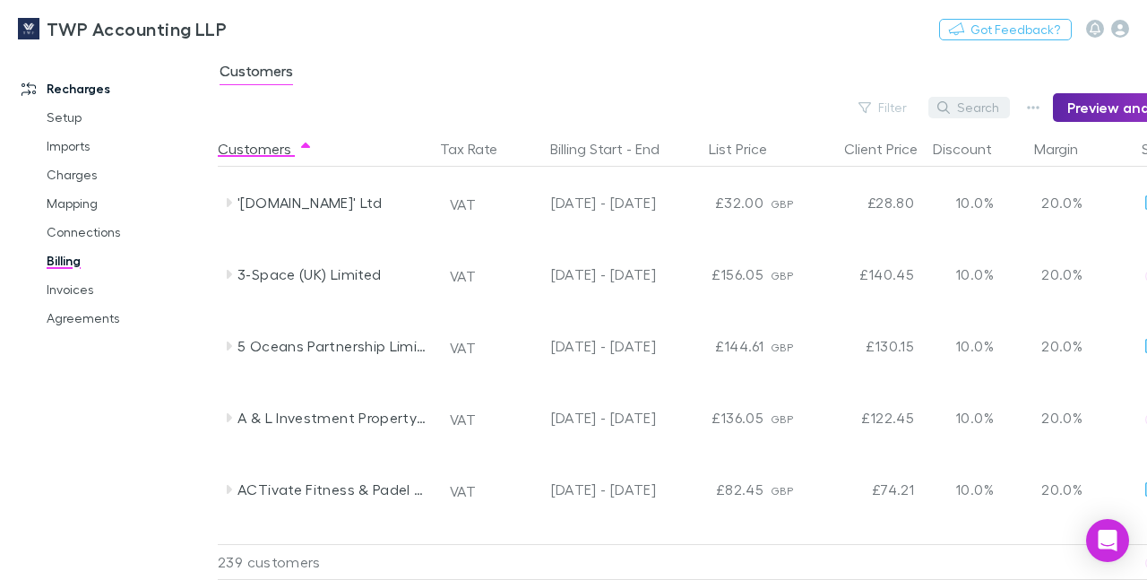
click at [982, 109] on button "Search" at bounding box center [969, 107] width 82 height 21
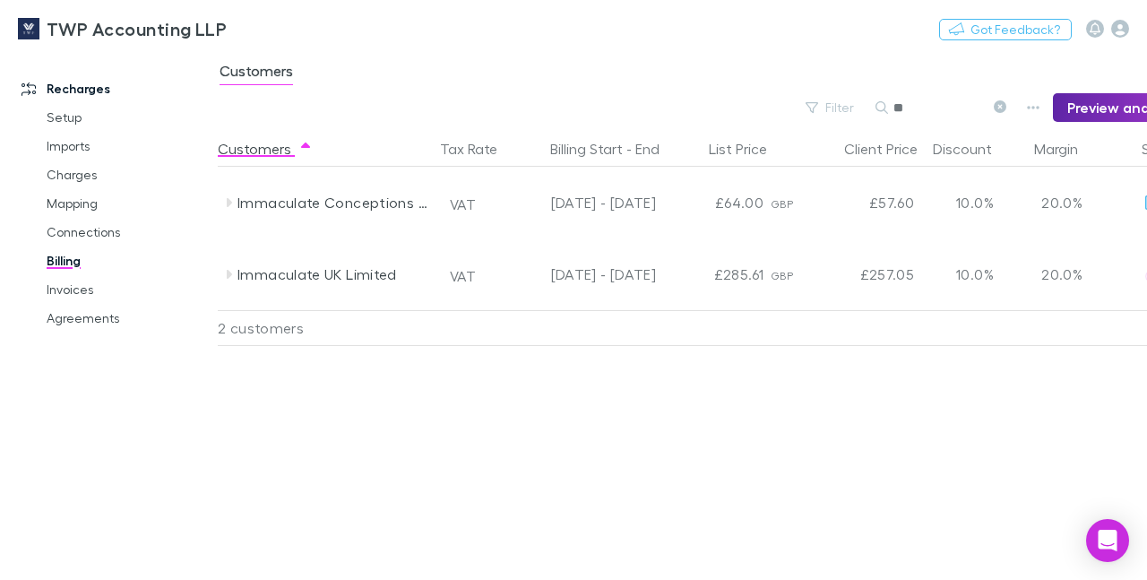
type input "*"
type input "***"
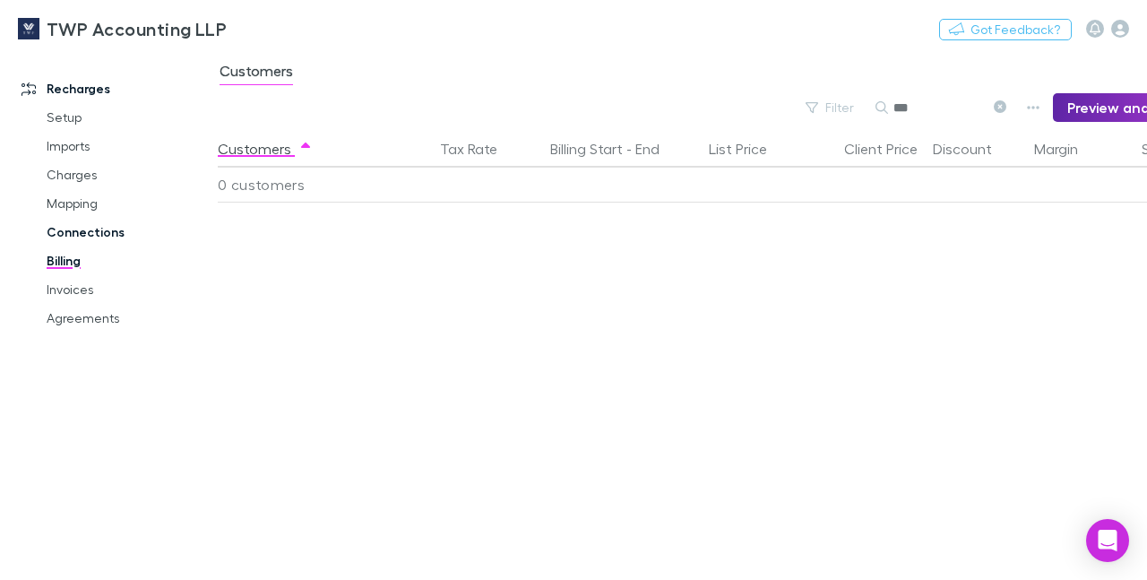
click at [73, 231] on link "Connections" at bounding box center [129, 232] width 201 height 29
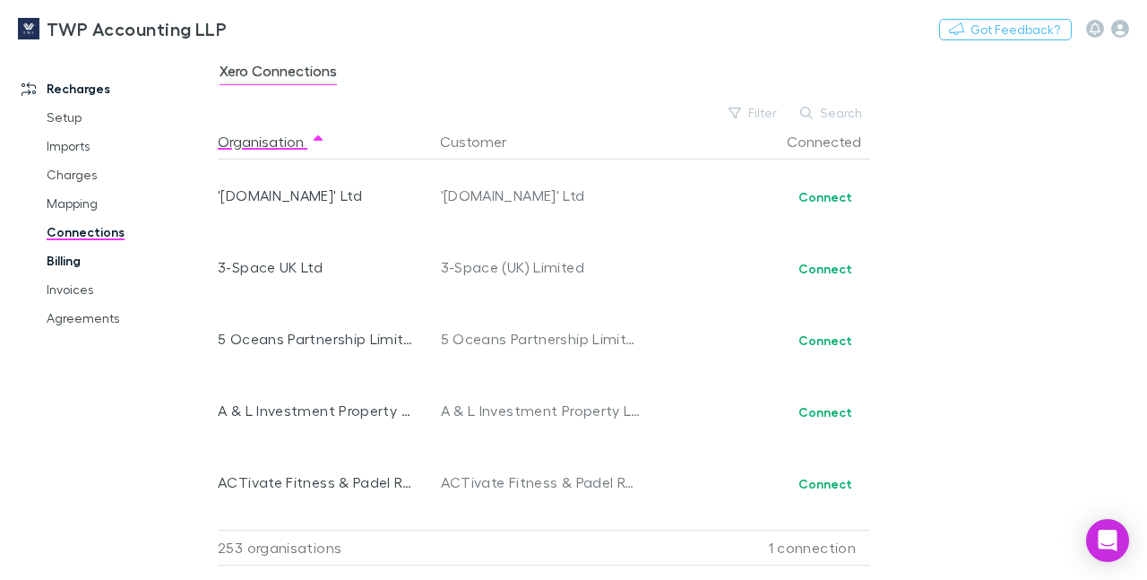
click at [72, 262] on link "Billing" at bounding box center [129, 260] width 201 height 29
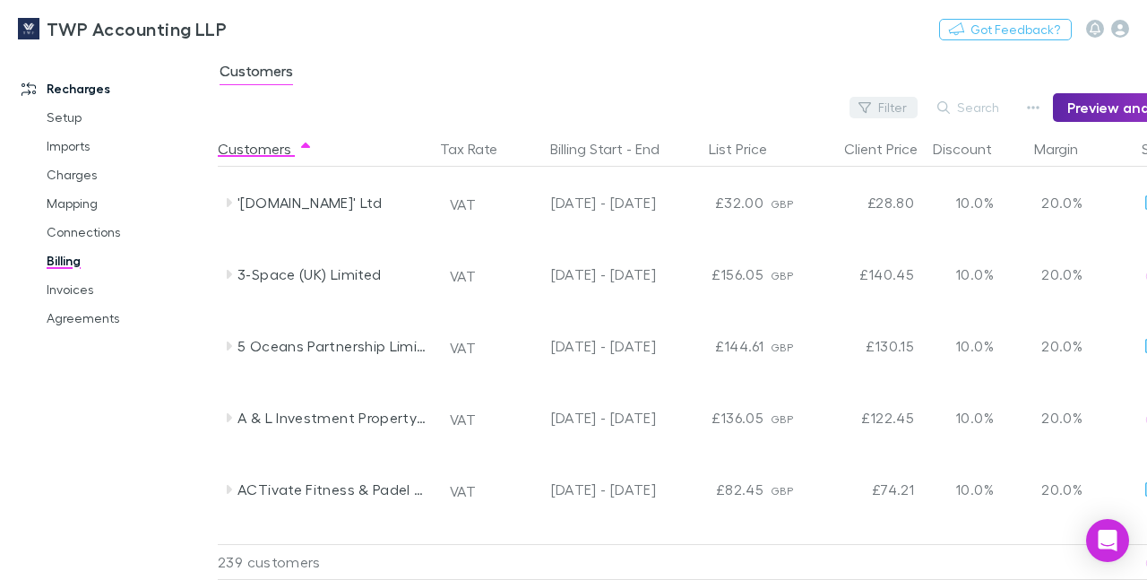
click at [902, 104] on button "Filter" at bounding box center [883, 107] width 68 height 21
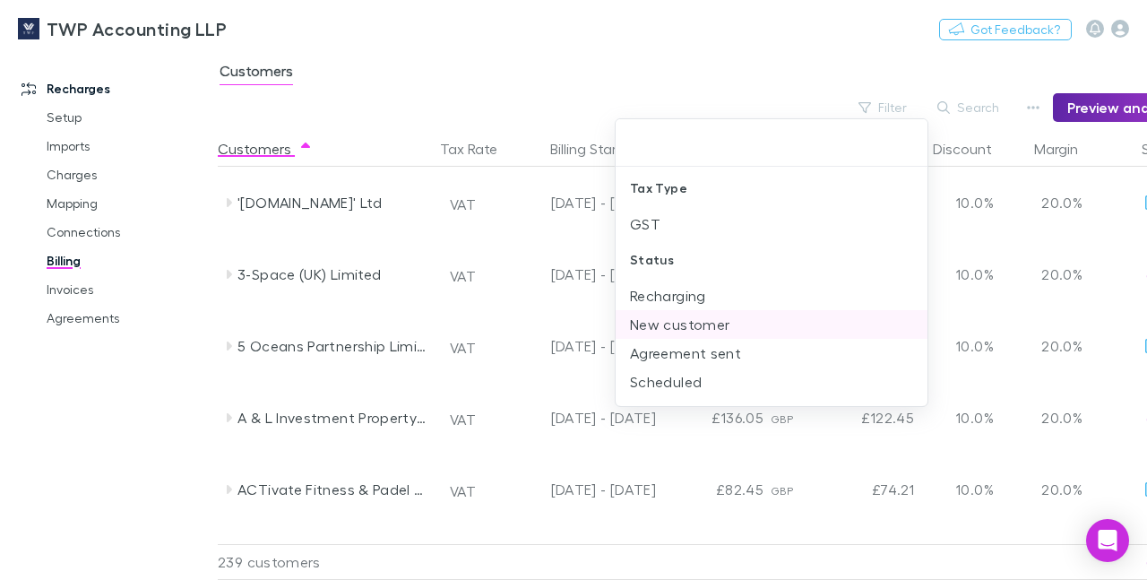
click at [716, 320] on li "New customer" at bounding box center [771, 324] width 312 height 29
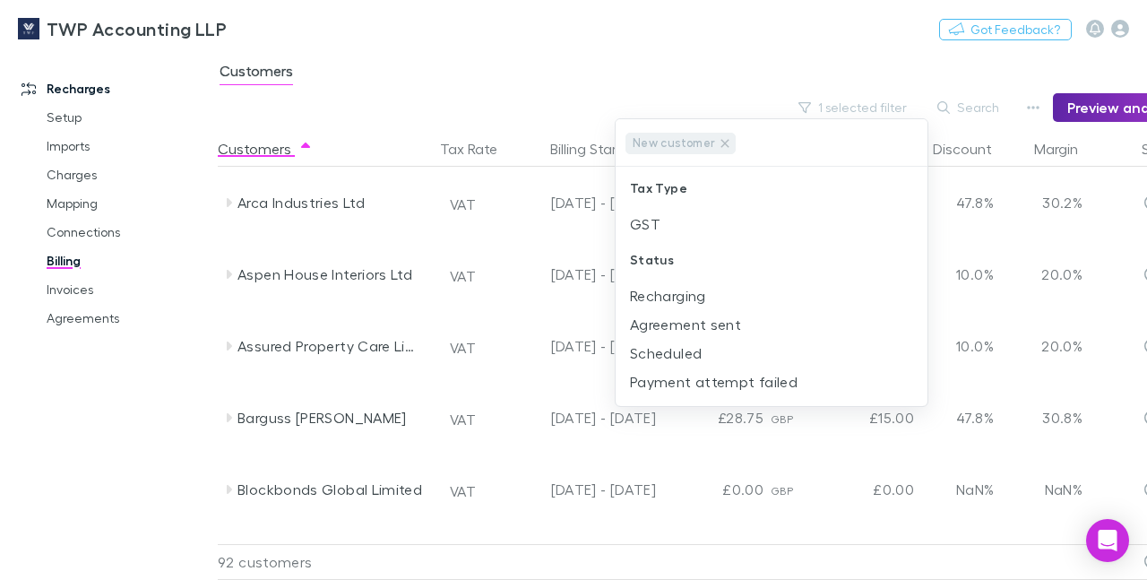
drag, startPoint x: 721, startPoint y: 566, endPoint x: 806, endPoint y: 571, distance: 85.2
click at [806, 571] on div at bounding box center [573, 290] width 1147 height 580
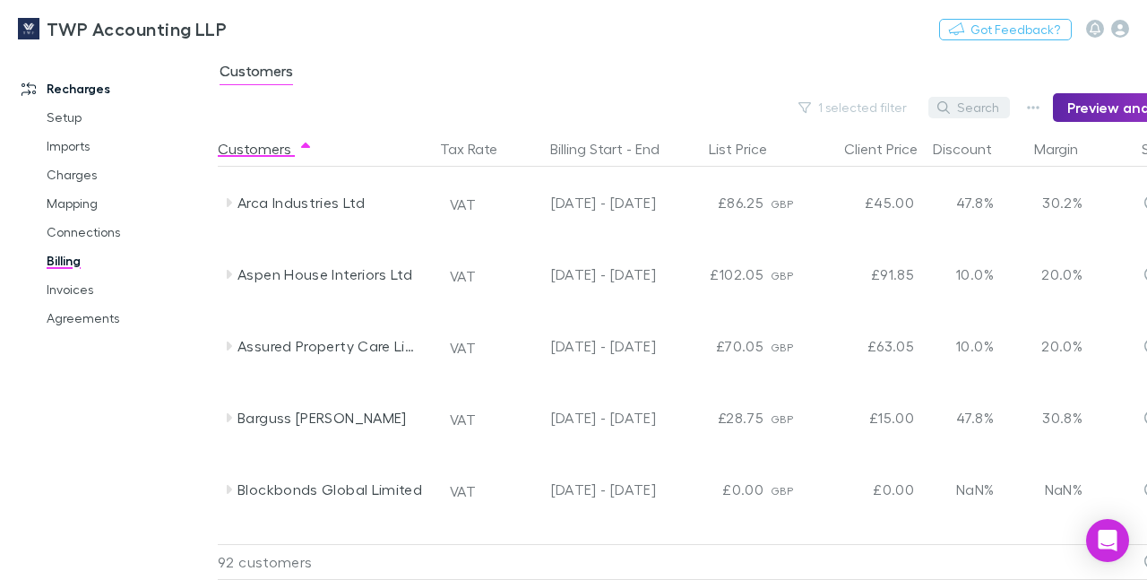
click at [979, 113] on button "Search" at bounding box center [969, 107] width 82 height 21
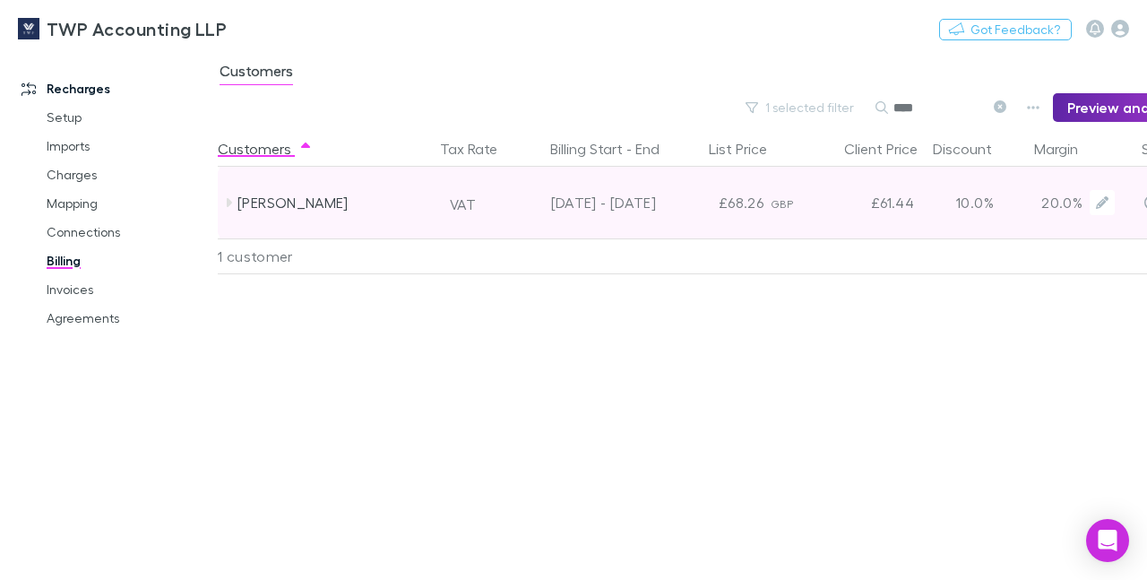
type input "****"
click at [267, 204] on div "[PERSON_NAME]" at bounding box center [332, 203] width 190 height 72
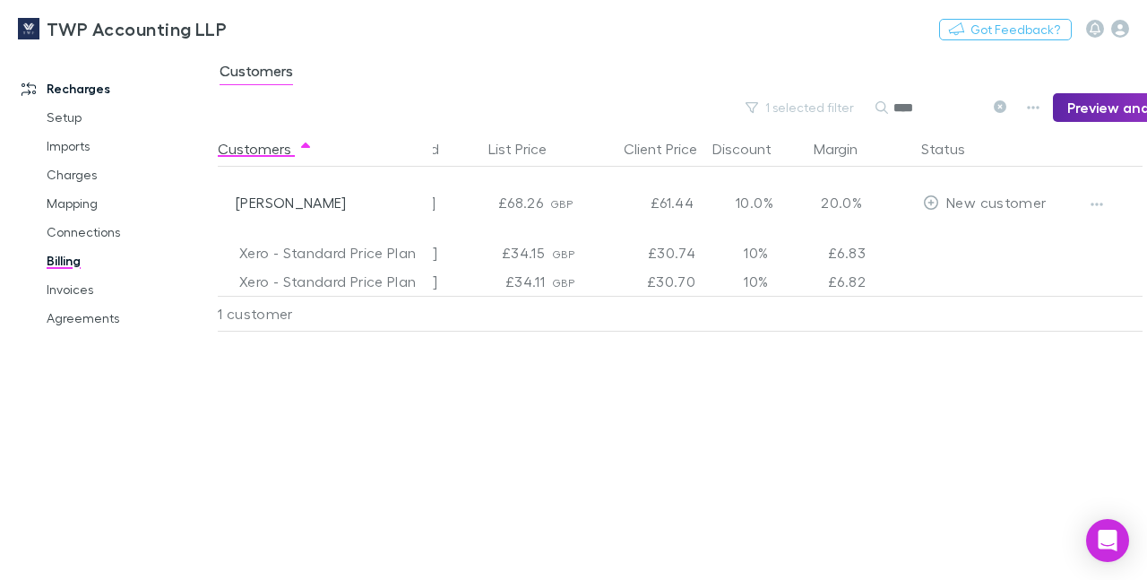
scroll to position [0, 225]
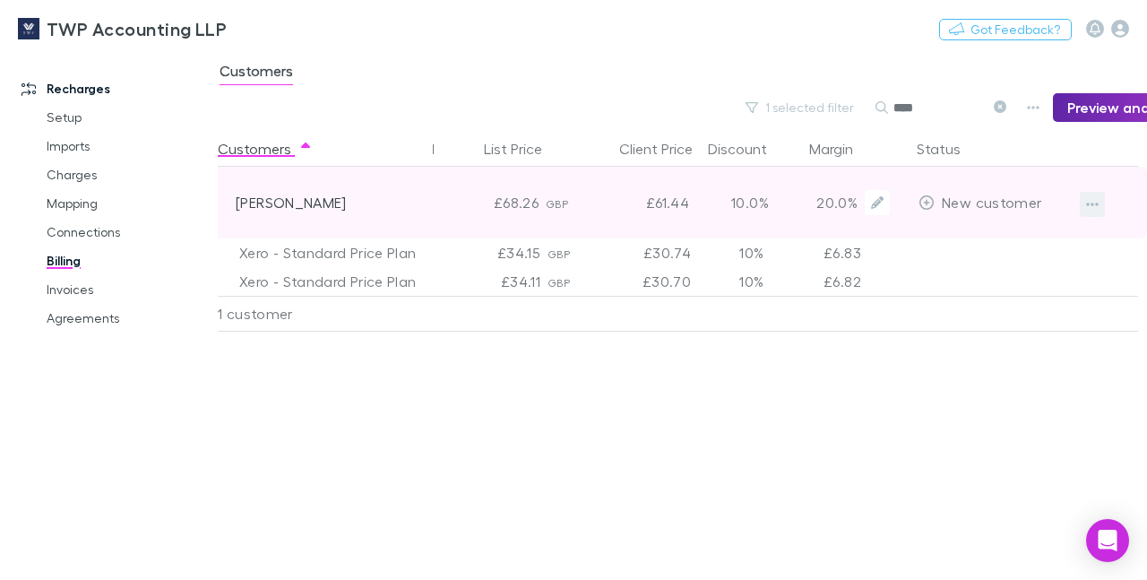
click at [1095, 204] on icon "button" at bounding box center [1092, 204] width 13 height 14
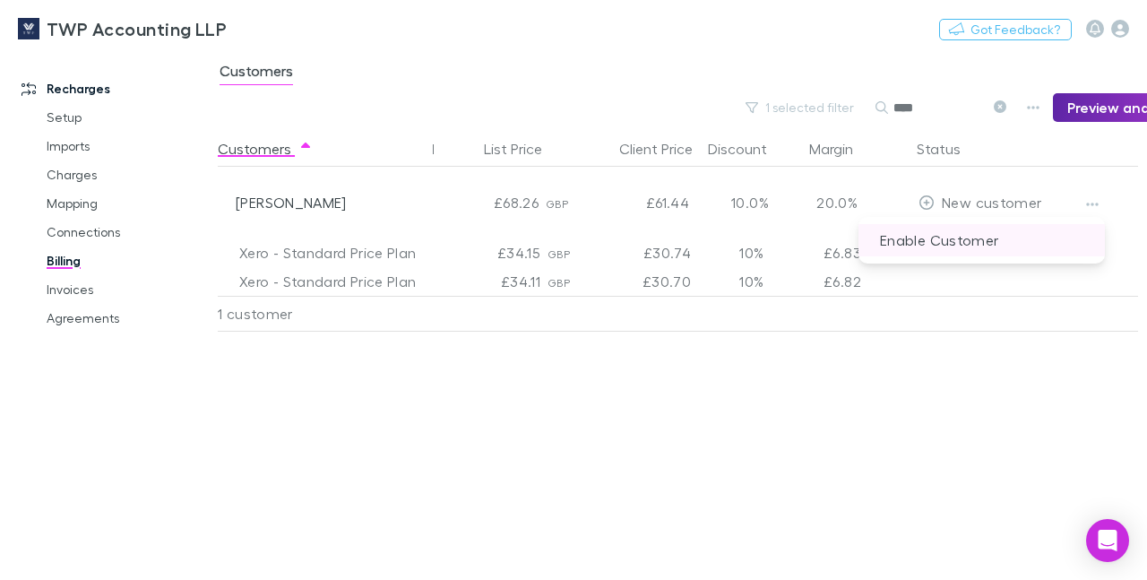
click at [944, 237] on p "Enable Customer" at bounding box center [981, 240] width 246 height 32
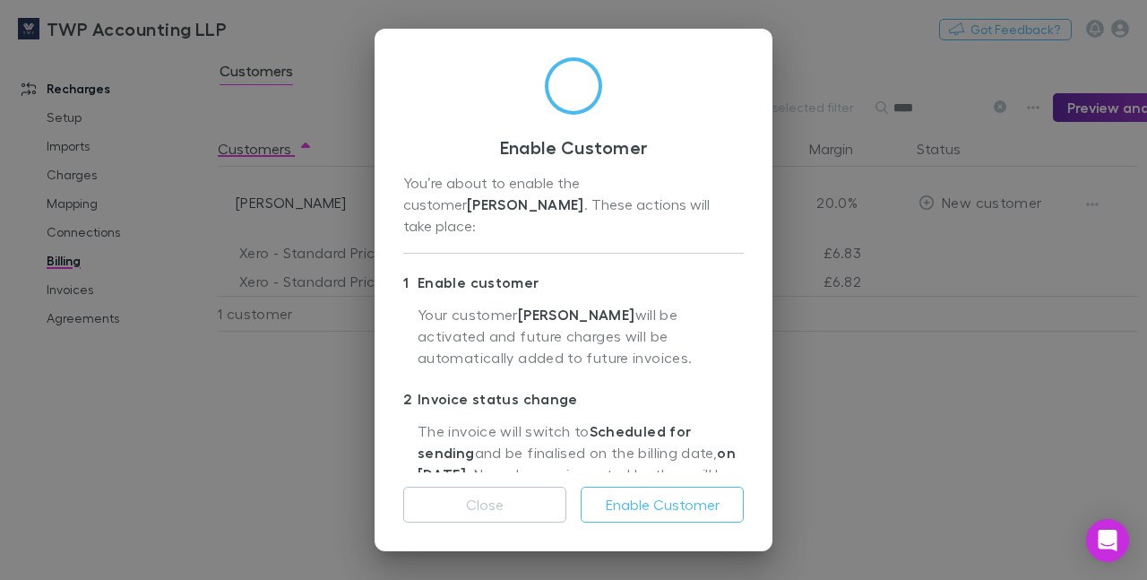
scroll to position [198, 0]
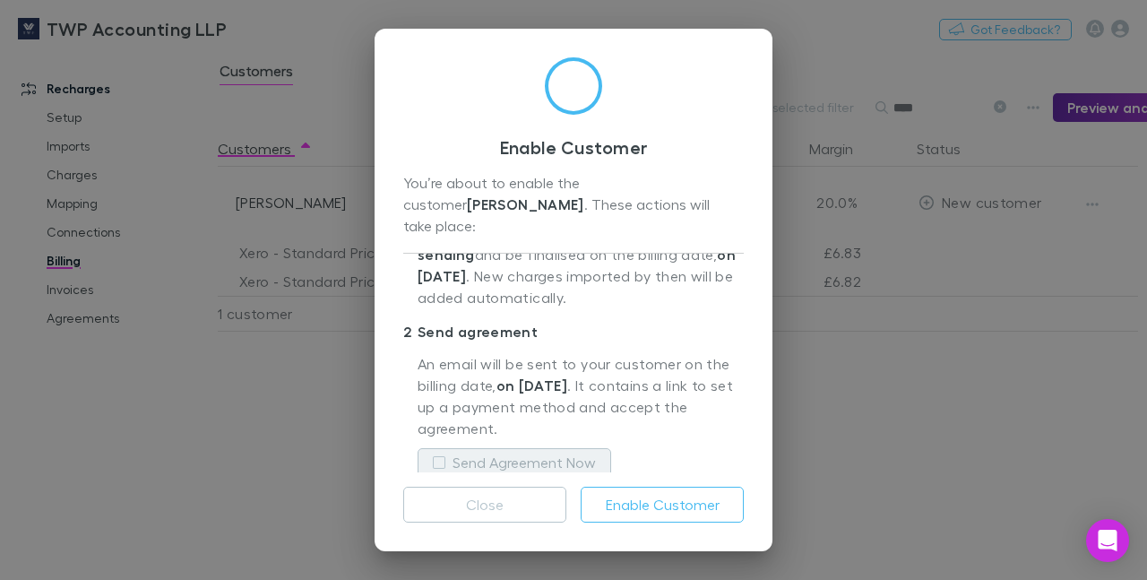
click at [504, 456] on button "Send Agreement Now" at bounding box center [513, 462] width 193 height 29
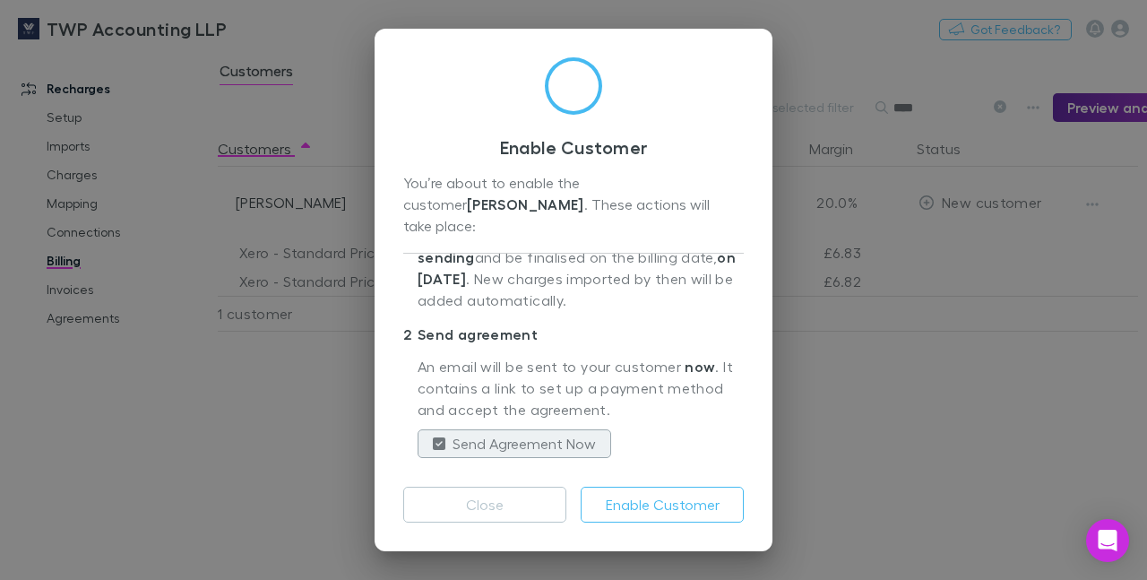
scroll to position [176, 0]
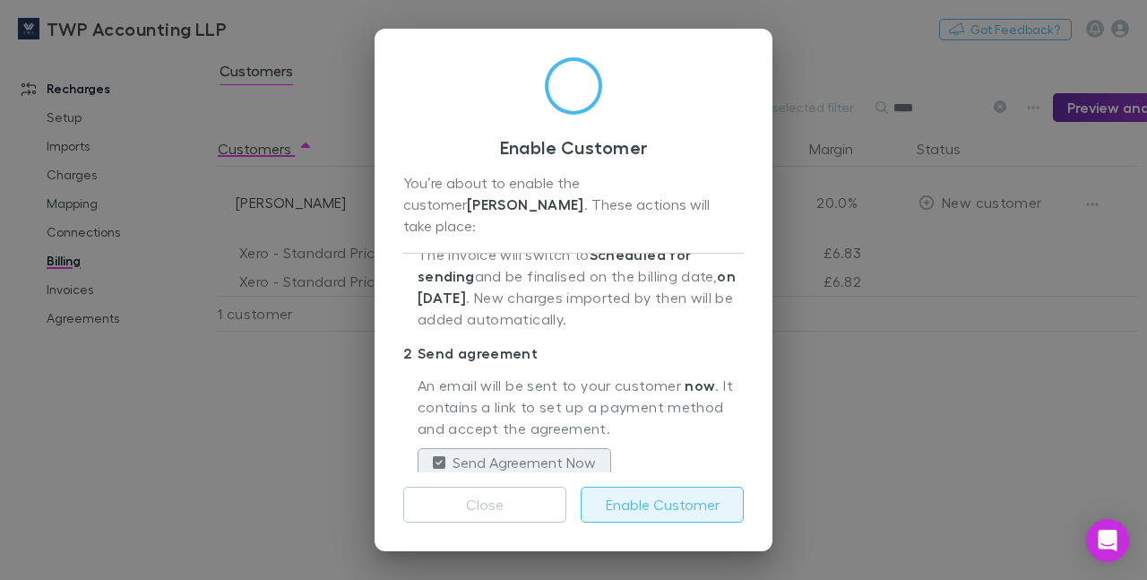
click at [634, 499] on button "Enable Customer" at bounding box center [661, 504] width 163 height 36
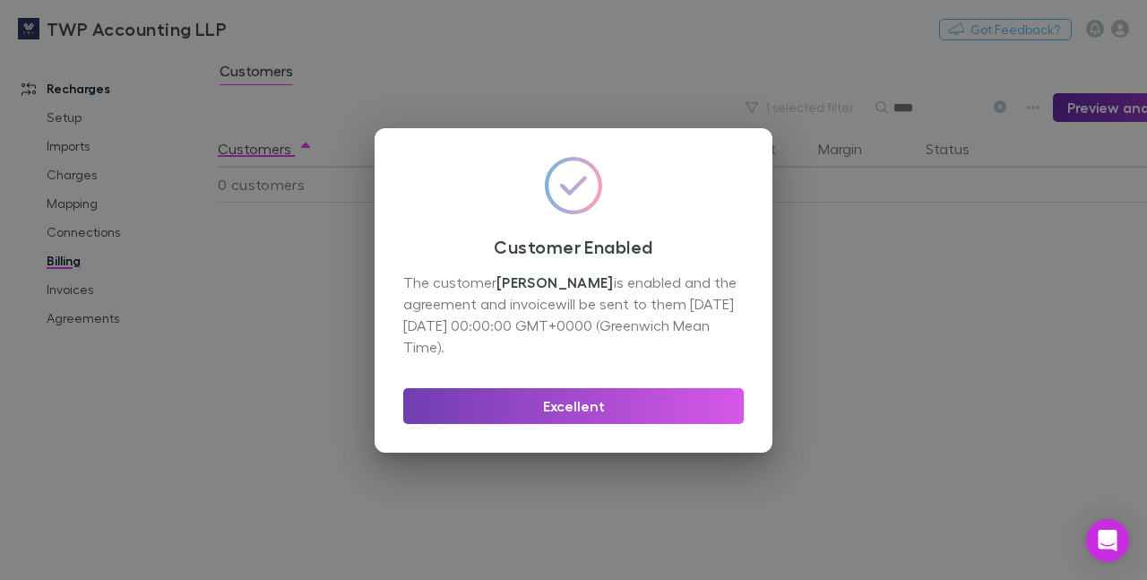
click at [526, 408] on button "Excellent" at bounding box center [573, 406] width 340 height 36
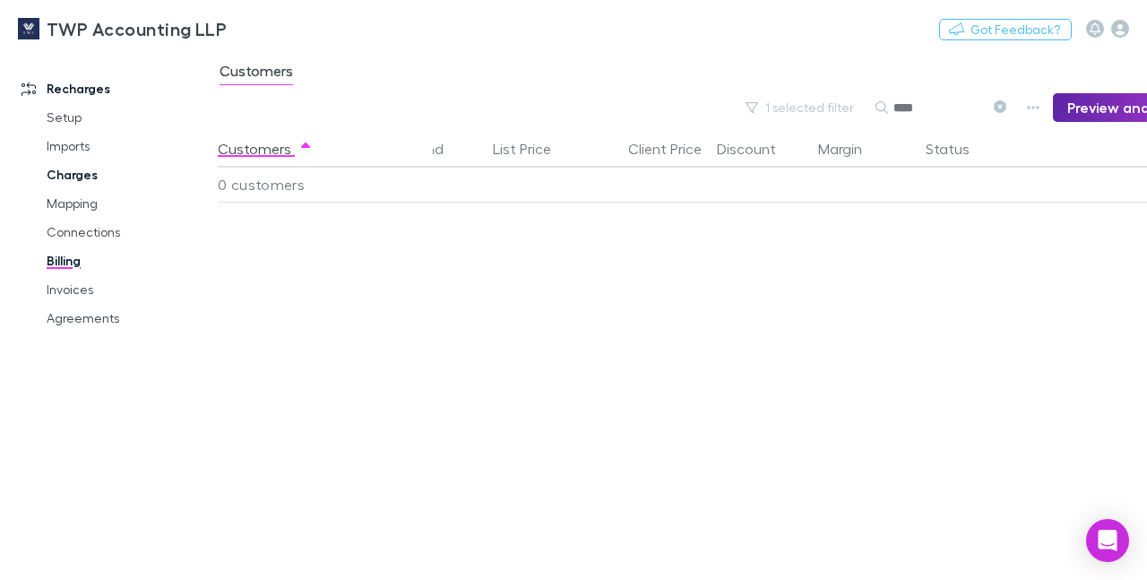
click at [68, 175] on link "Charges" at bounding box center [129, 174] width 201 height 29
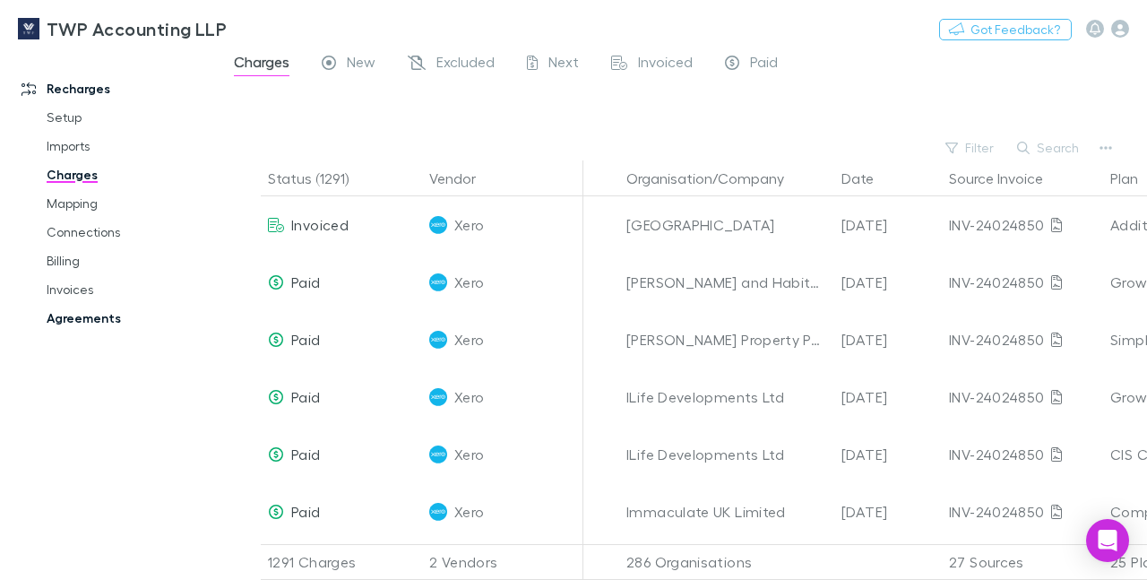
click at [70, 312] on link "Agreements" at bounding box center [129, 318] width 201 height 29
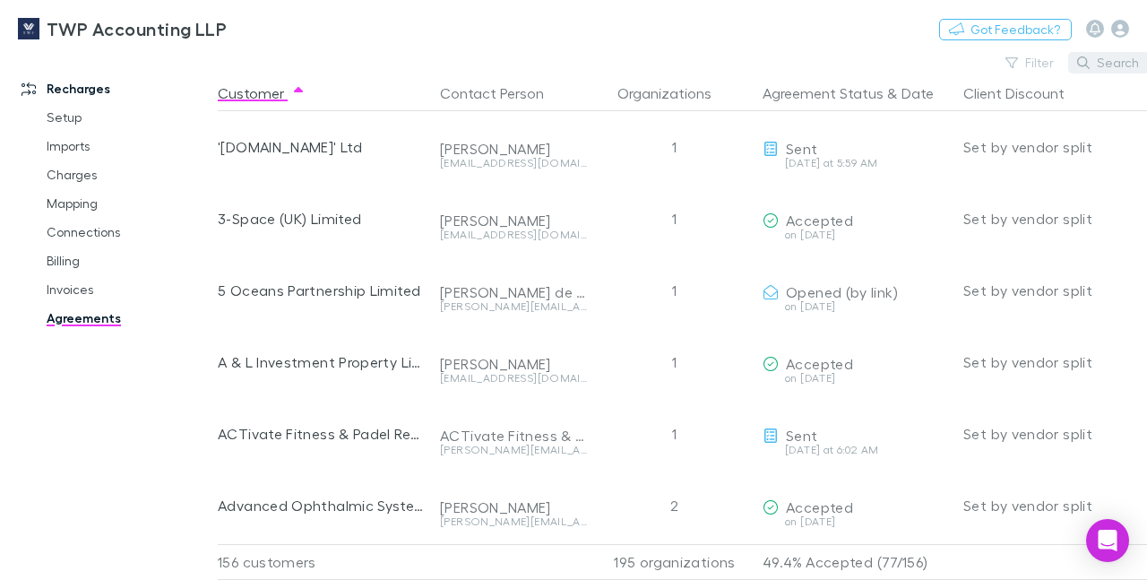
click at [1105, 62] on button "Search" at bounding box center [1109, 62] width 82 height 21
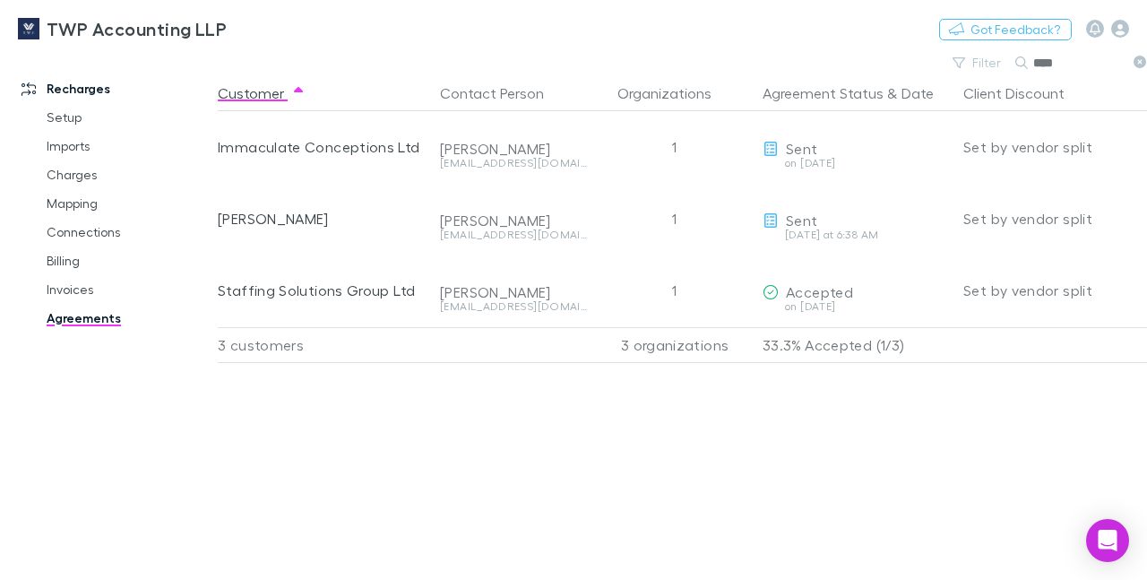
scroll to position [0, 25]
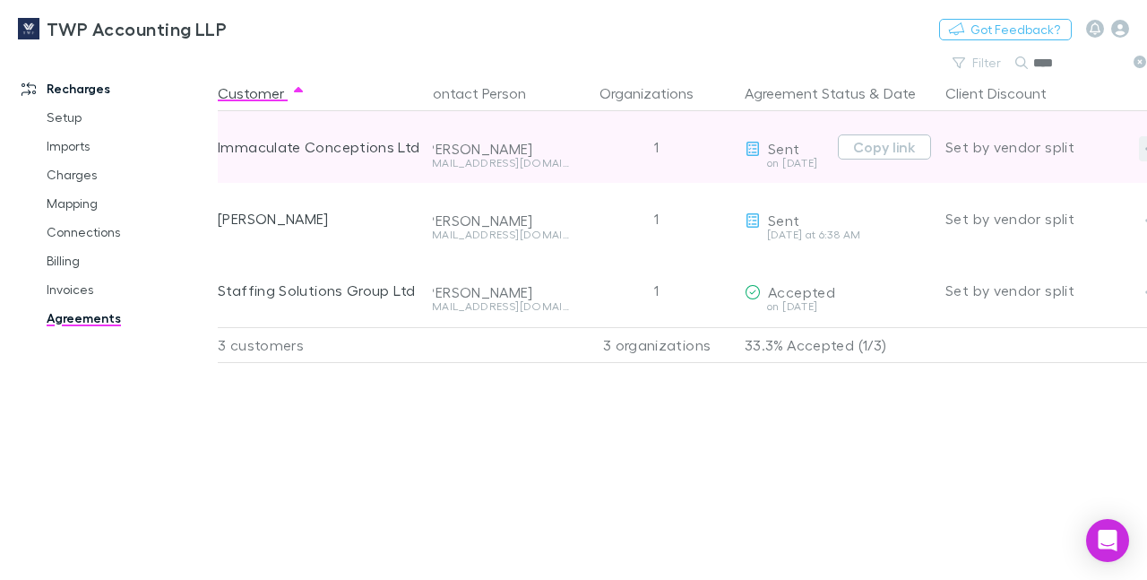
type input "****"
click at [1139, 150] on button "button" at bounding box center [1151, 148] width 25 height 25
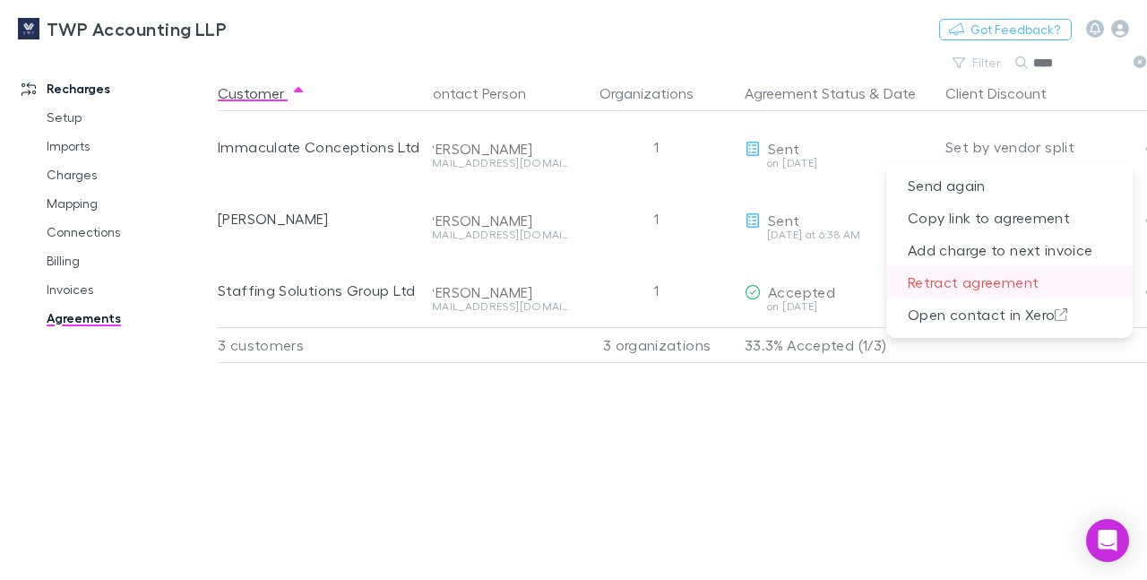
click at [975, 281] on p "Retract agreement" at bounding box center [1009, 282] width 246 height 32
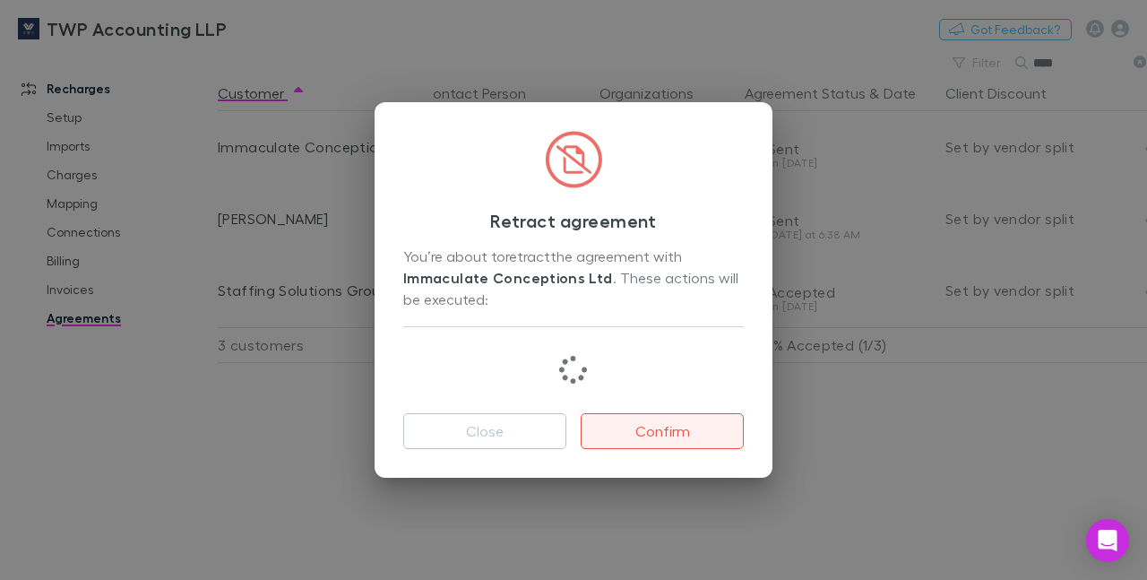
click at [649, 423] on button "Confirm" at bounding box center [661, 431] width 163 height 36
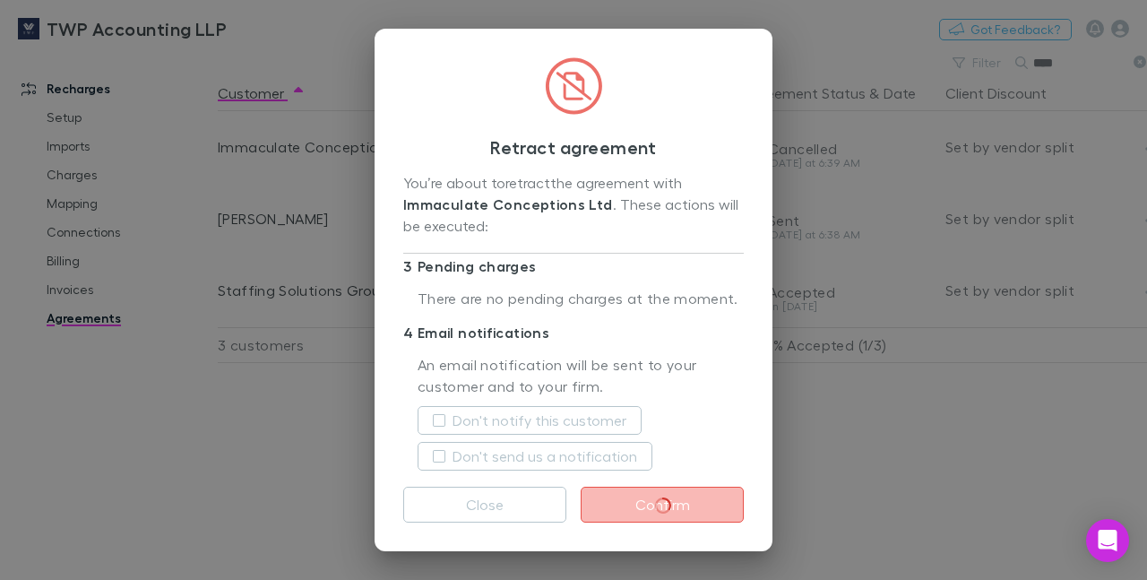
scroll to position [182, 0]
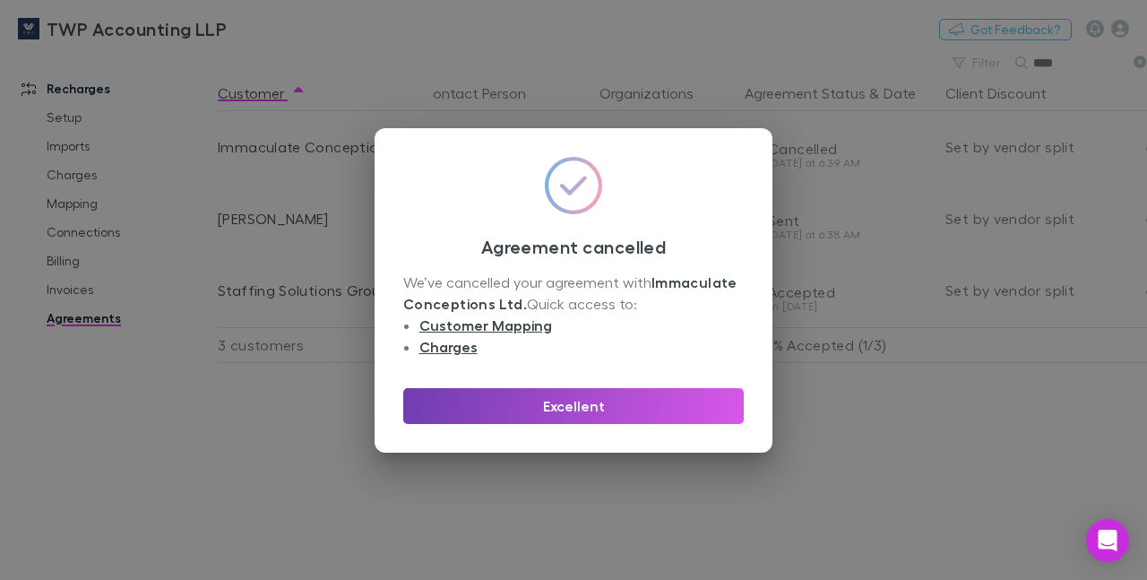
click at [574, 400] on button "Excellent" at bounding box center [573, 406] width 340 height 36
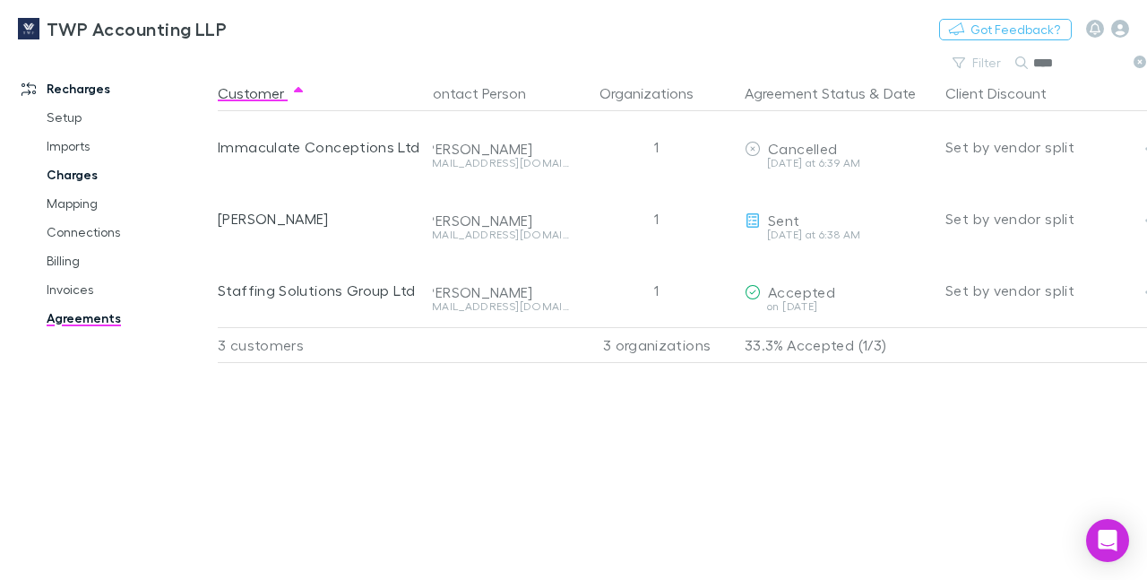
click at [74, 170] on link "Charges" at bounding box center [129, 174] width 201 height 29
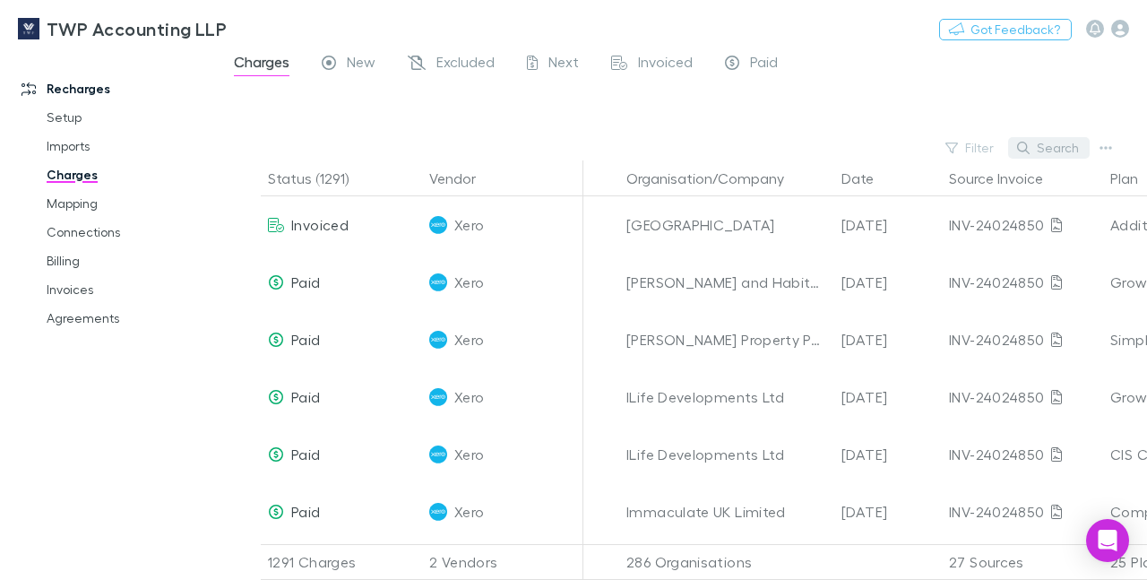
click at [1050, 153] on button "Search" at bounding box center [1049, 147] width 82 height 21
type input "**********"
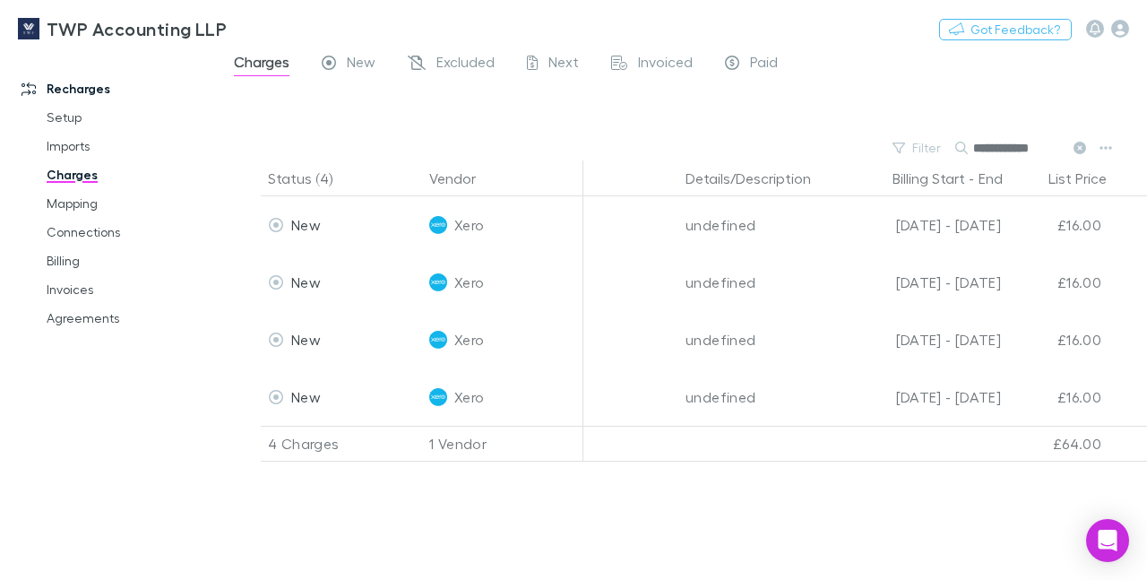
scroll to position [0, 718]
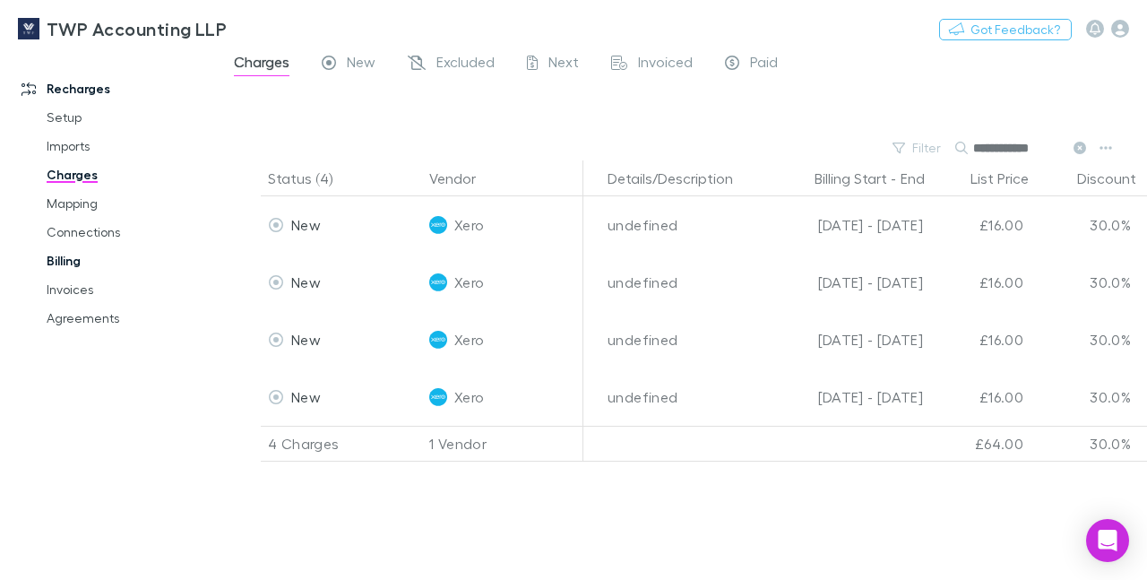
click at [53, 262] on link "Billing" at bounding box center [129, 260] width 201 height 29
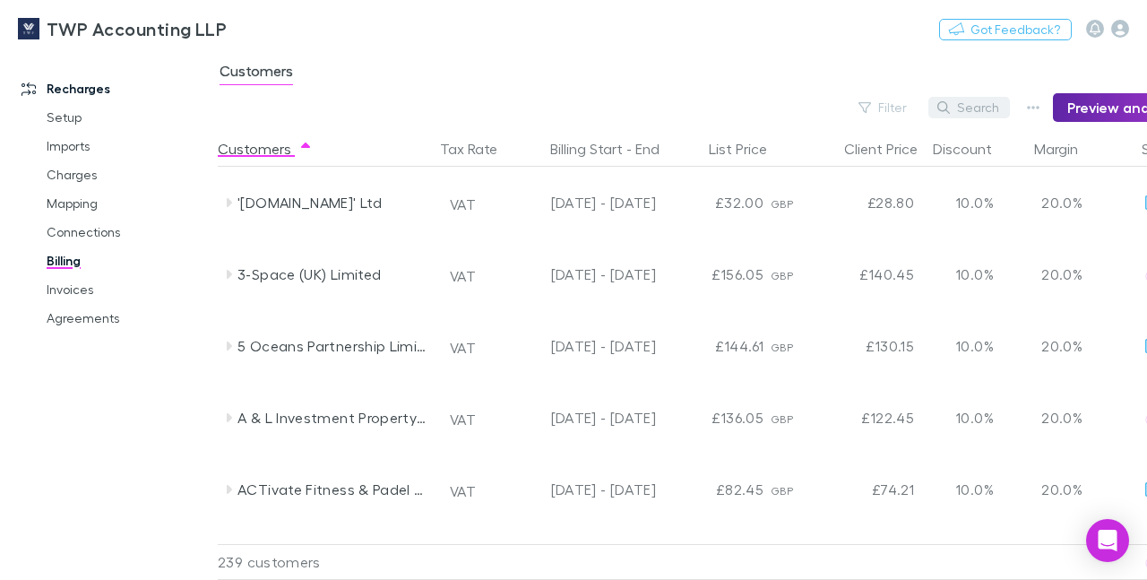
click at [980, 108] on button "Search" at bounding box center [969, 107] width 82 height 21
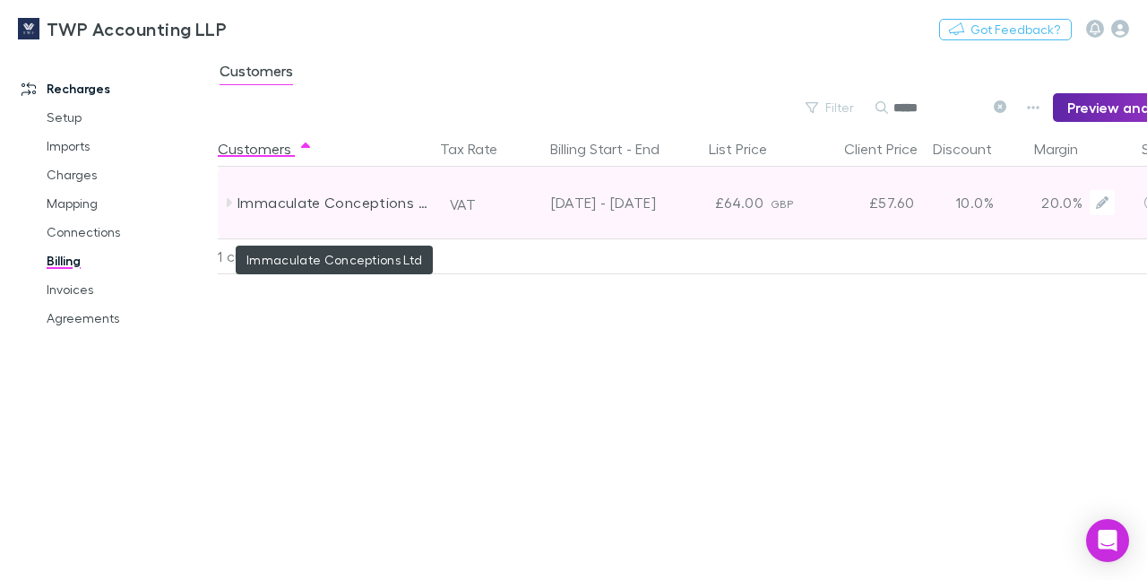
type input "*****"
click at [337, 207] on div "Immaculate Conceptions Ltd" at bounding box center [332, 203] width 190 height 72
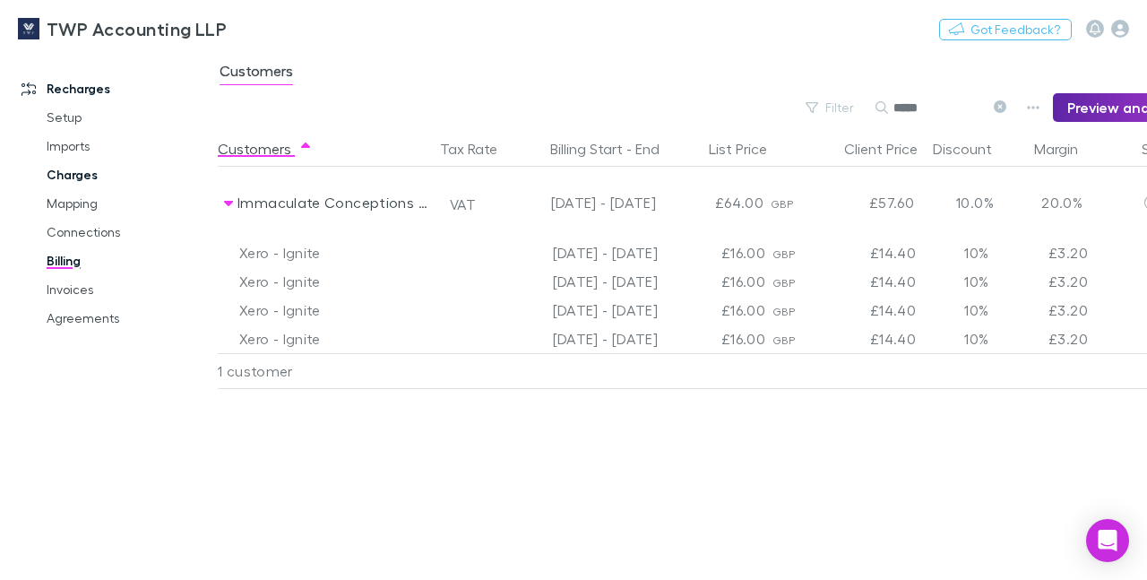
click at [67, 177] on link "Charges" at bounding box center [129, 174] width 201 height 29
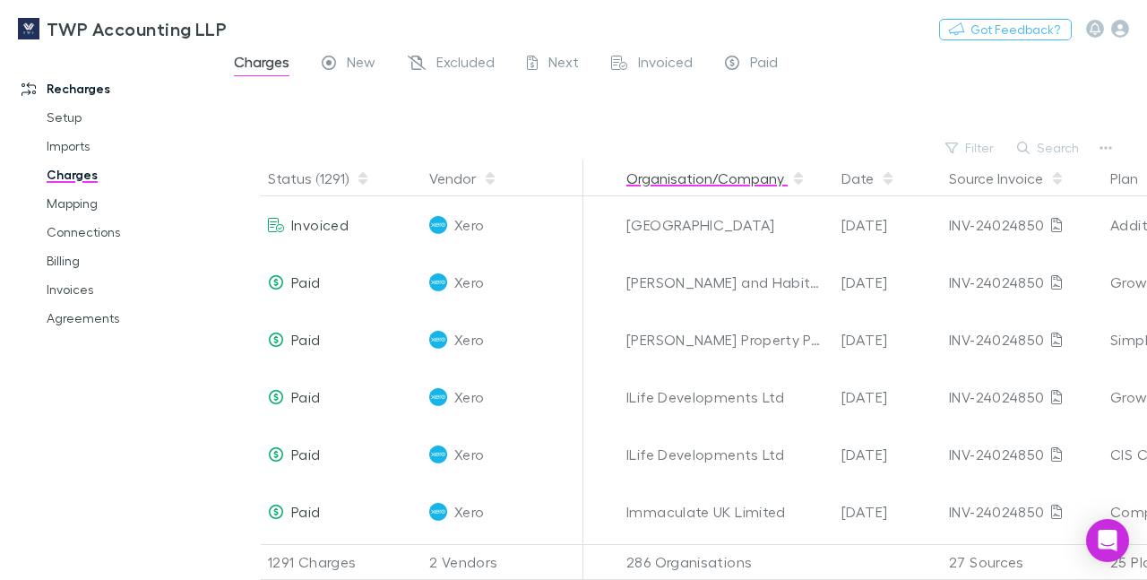
click at [694, 182] on button "Organisation/Company" at bounding box center [715, 178] width 179 height 36
click at [345, 63] on div "New" at bounding box center [349, 64] width 54 height 23
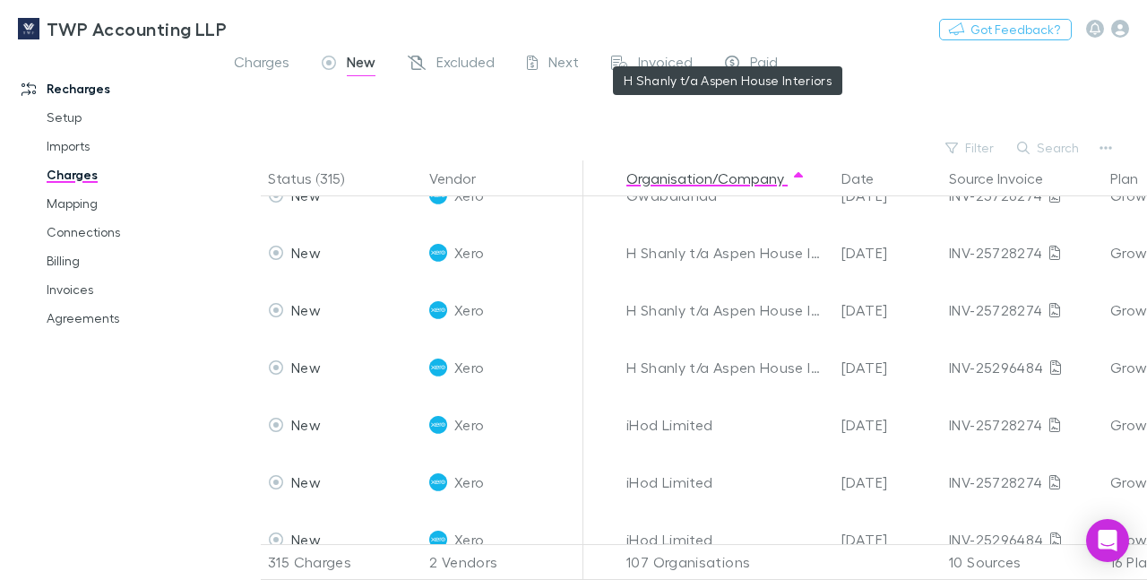
scroll to position [4150, 0]
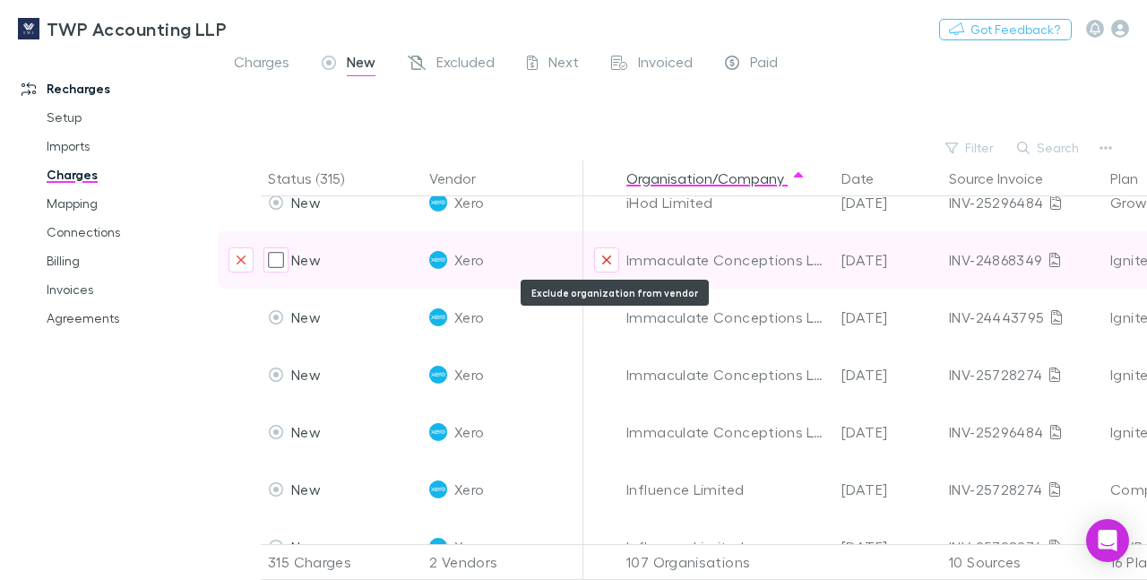
click at [606, 254] on icon "Exclude organization from vendor" at bounding box center [606, 260] width 11 height 14
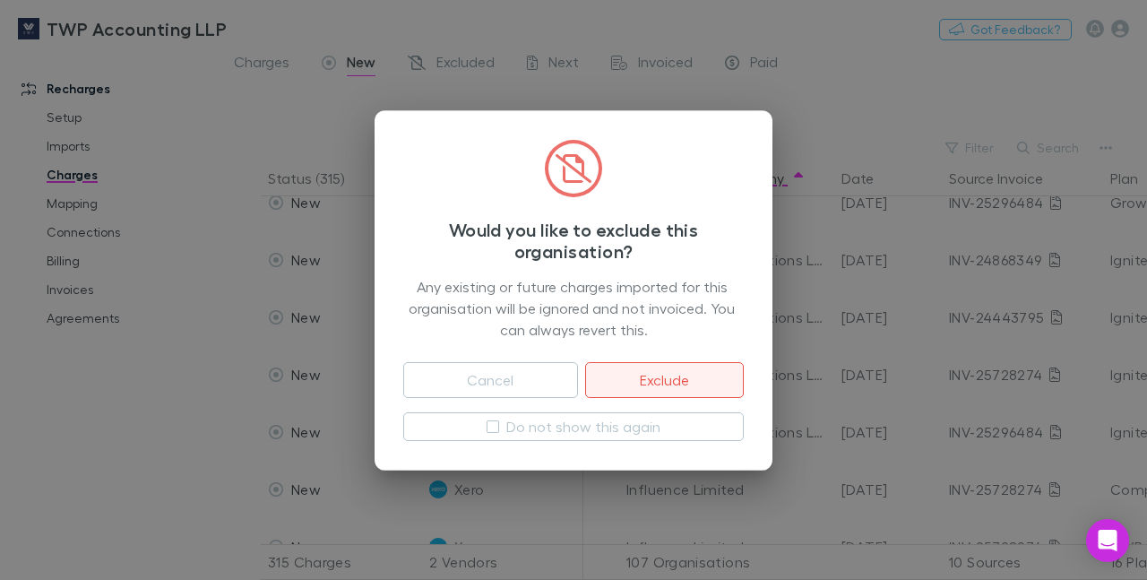
click at [632, 374] on button "Exclude" at bounding box center [664, 380] width 159 height 36
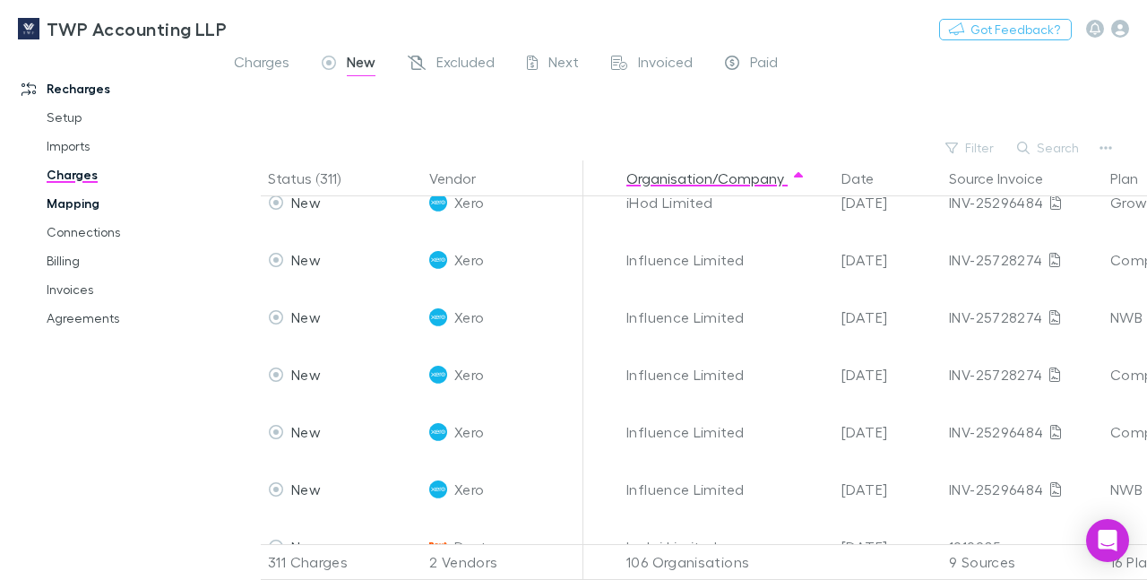
scroll to position [5372, 0]
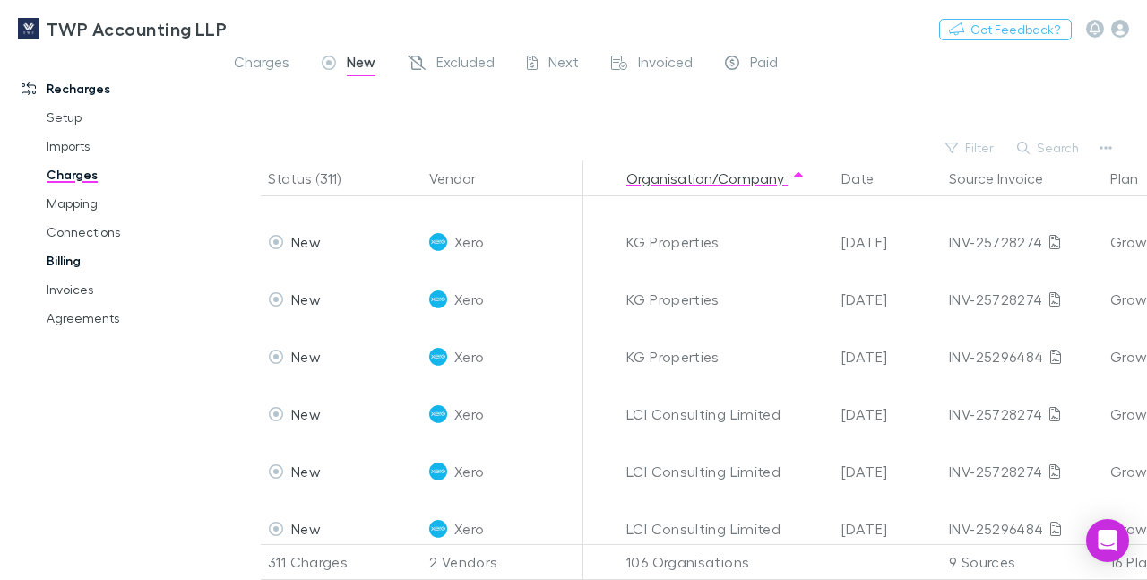
click at [66, 255] on link "Billing" at bounding box center [129, 260] width 201 height 29
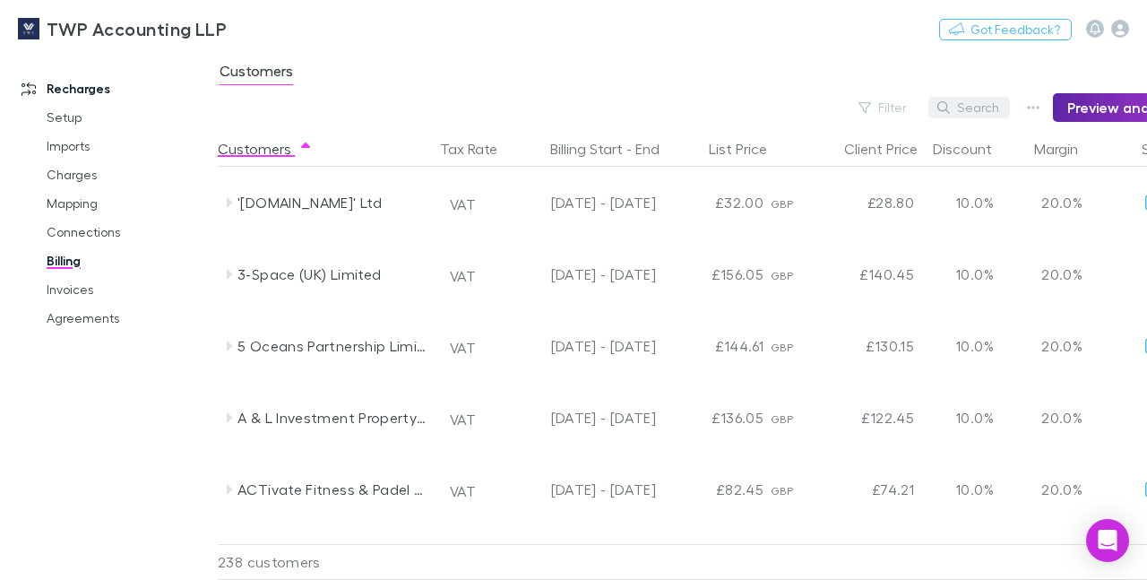
click at [980, 107] on button "Search" at bounding box center [969, 107] width 82 height 21
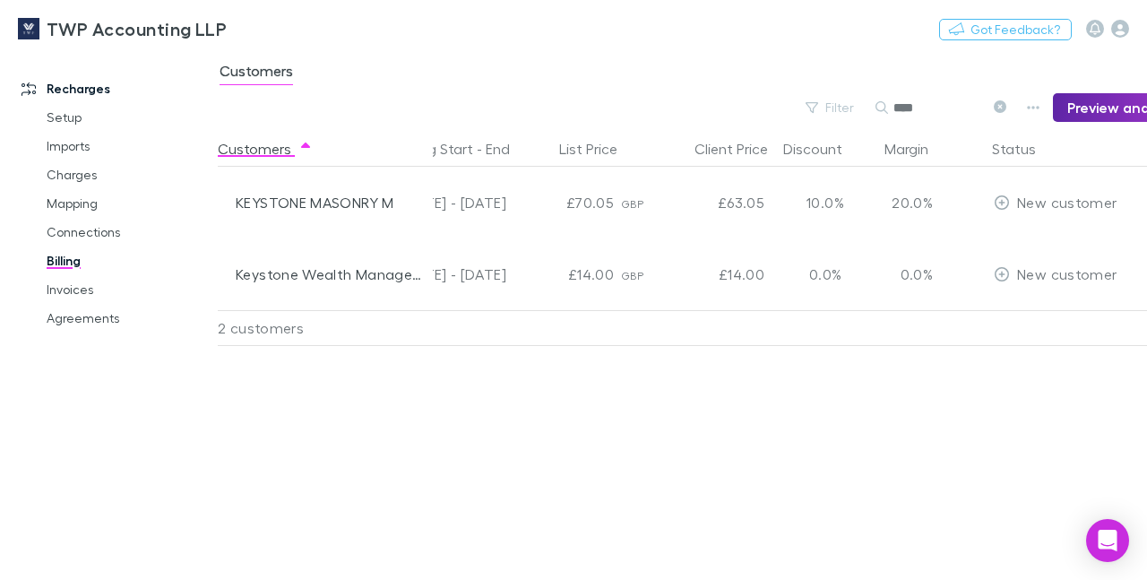
scroll to position [0, 225]
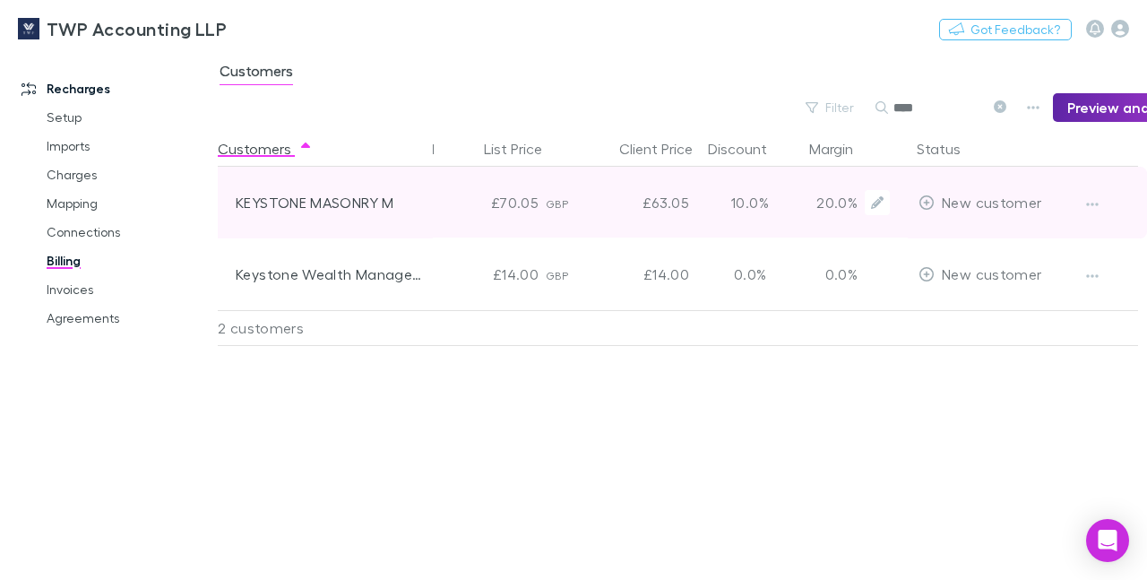
type input "****"
click at [1105, 204] on div at bounding box center [1105, 203] width 67 height 72
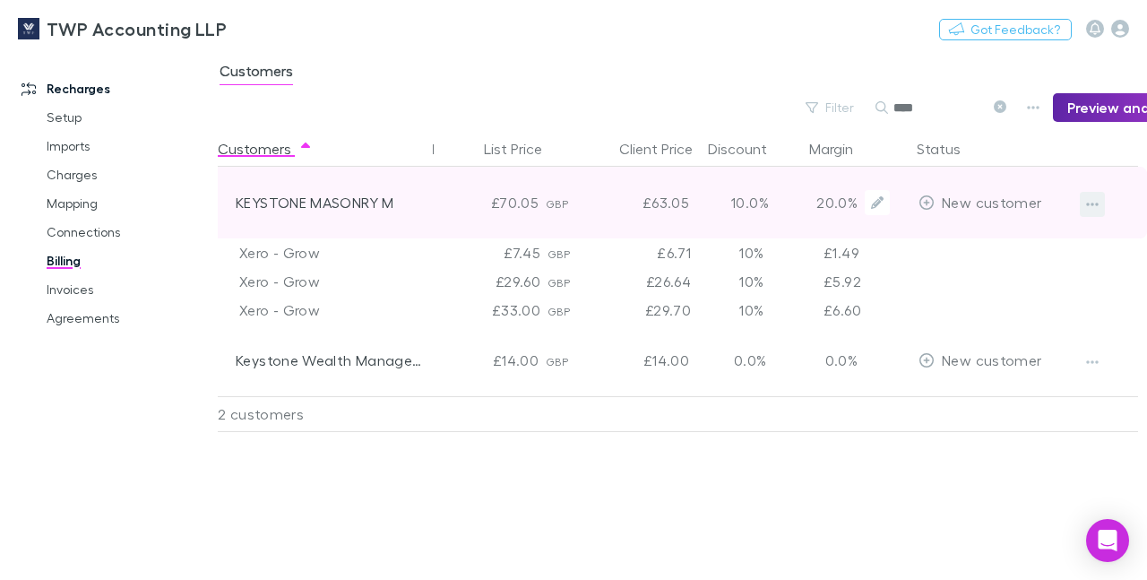
click at [1086, 203] on button "button" at bounding box center [1091, 204] width 25 height 25
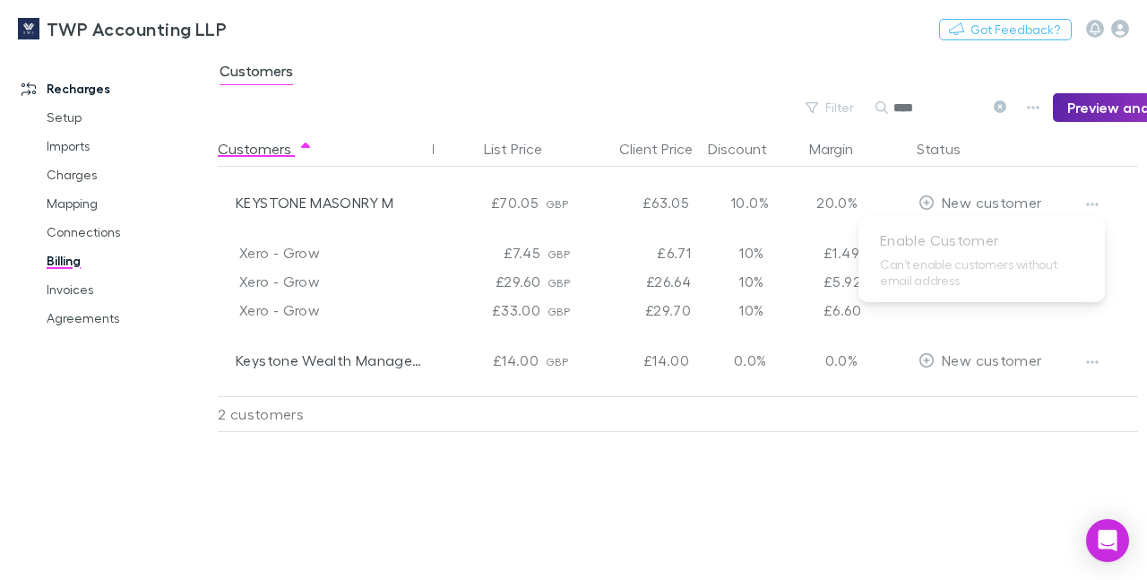
click at [970, 257] on ul "Enable Customer Can’t enable customers without email address" at bounding box center [981, 259] width 246 height 85
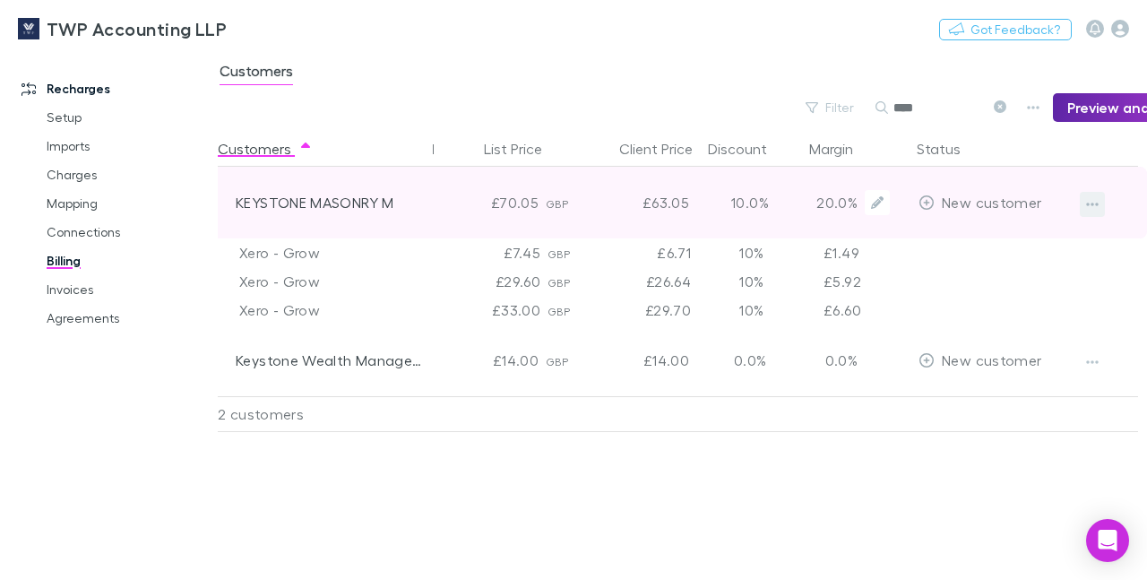
click at [1093, 203] on icon "button" at bounding box center [1092, 204] width 13 height 4
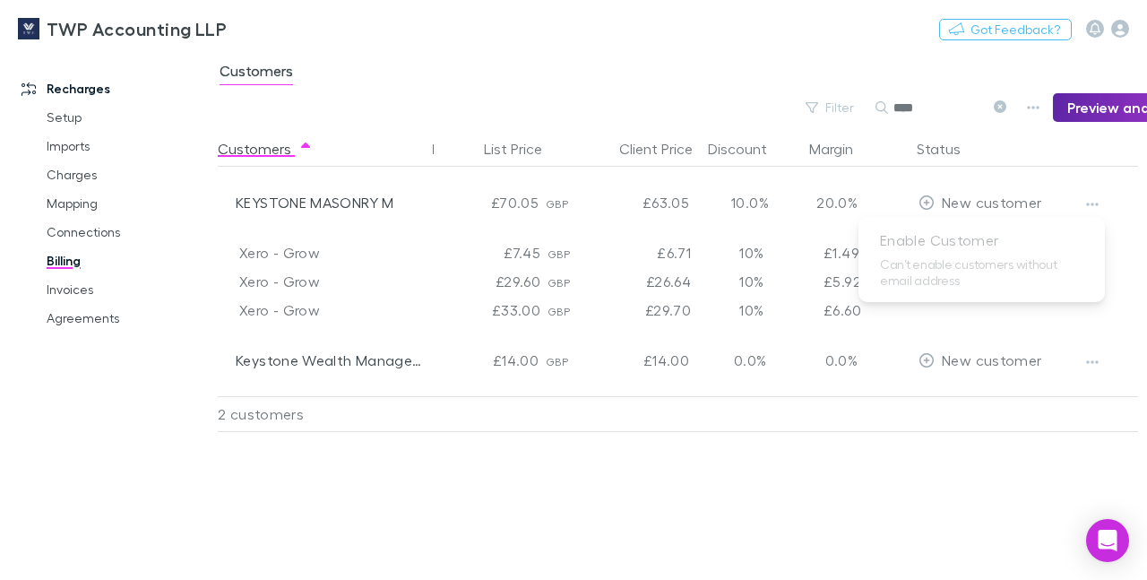
drag, startPoint x: 724, startPoint y: 570, endPoint x: 436, endPoint y: 577, distance: 287.6
click at [436, 577] on div at bounding box center [573, 290] width 1147 height 580
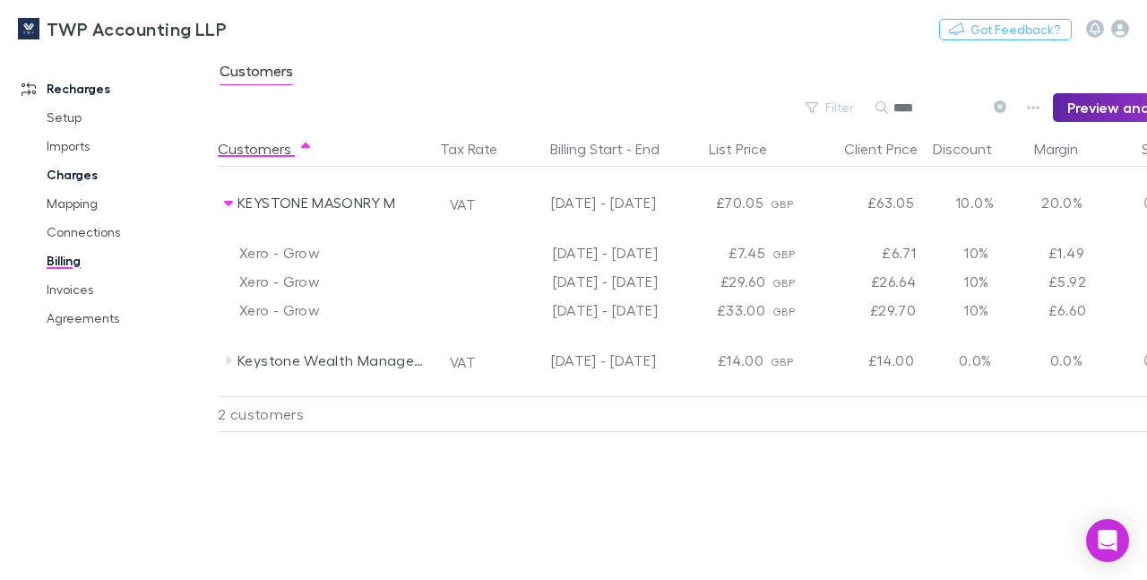
click at [77, 177] on link "Charges" at bounding box center [129, 174] width 201 height 29
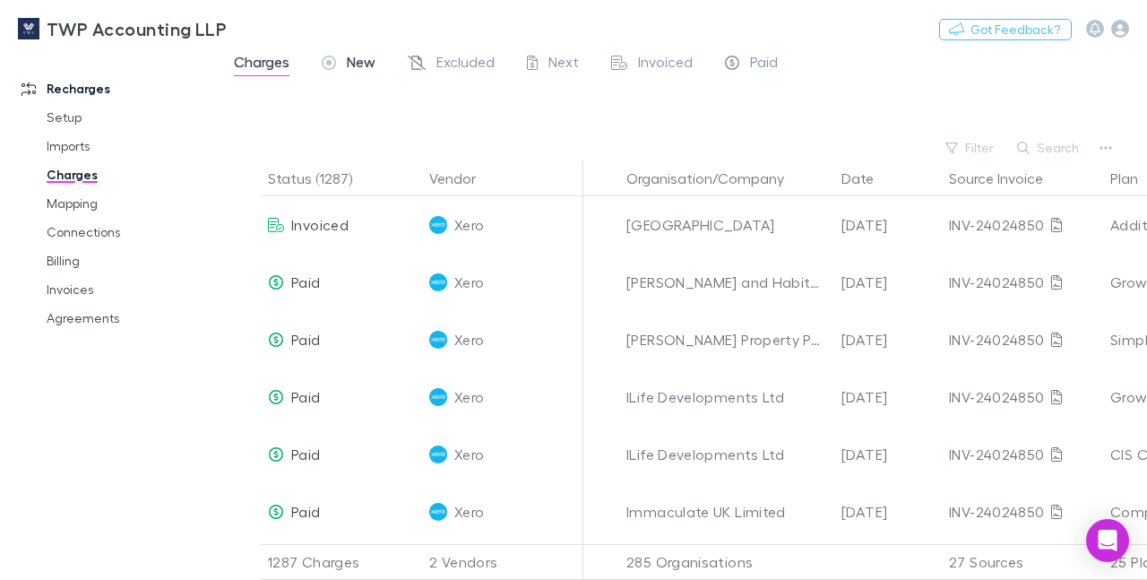
click at [348, 59] on span "New" at bounding box center [361, 64] width 29 height 23
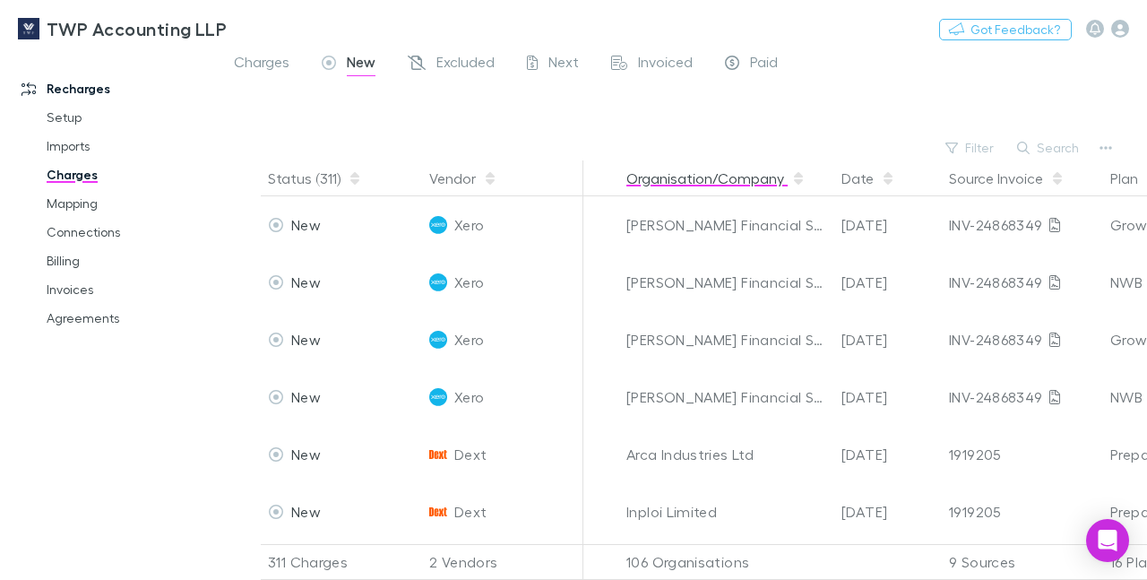
click at [721, 176] on button "Organisation/Company" at bounding box center [715, 178] width 179 height 36
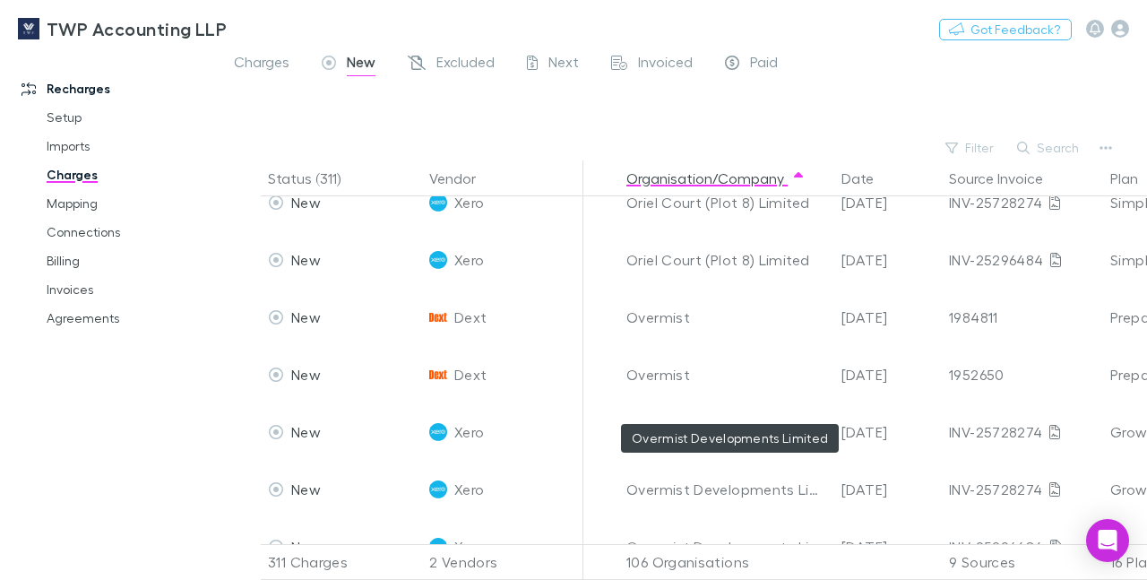
scroll to position [8494, 0]
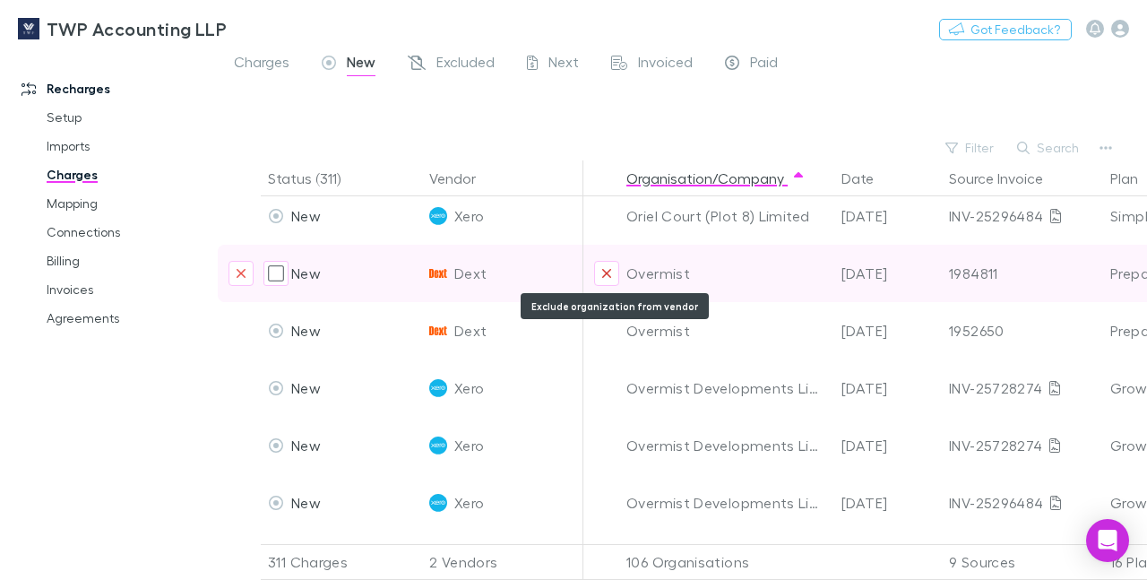
click at [604, 274] on icon "Exclude organization from vendor" at bounding box center [606, 273] width 11 height 14
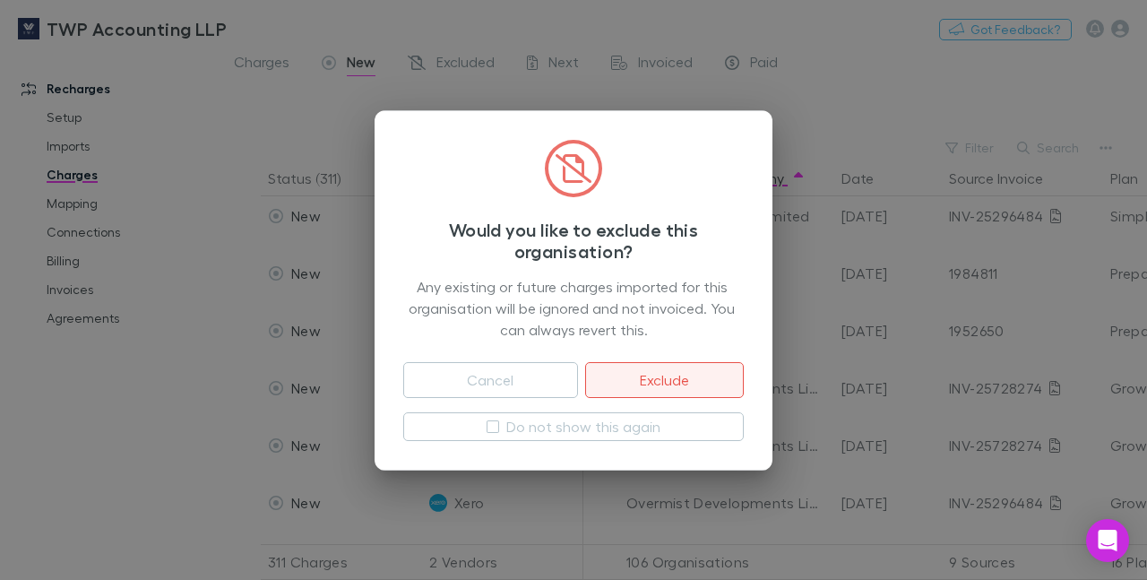
click at [643, 376] on button "Exclude" at bounding box center [664, 380] width 159 height 36
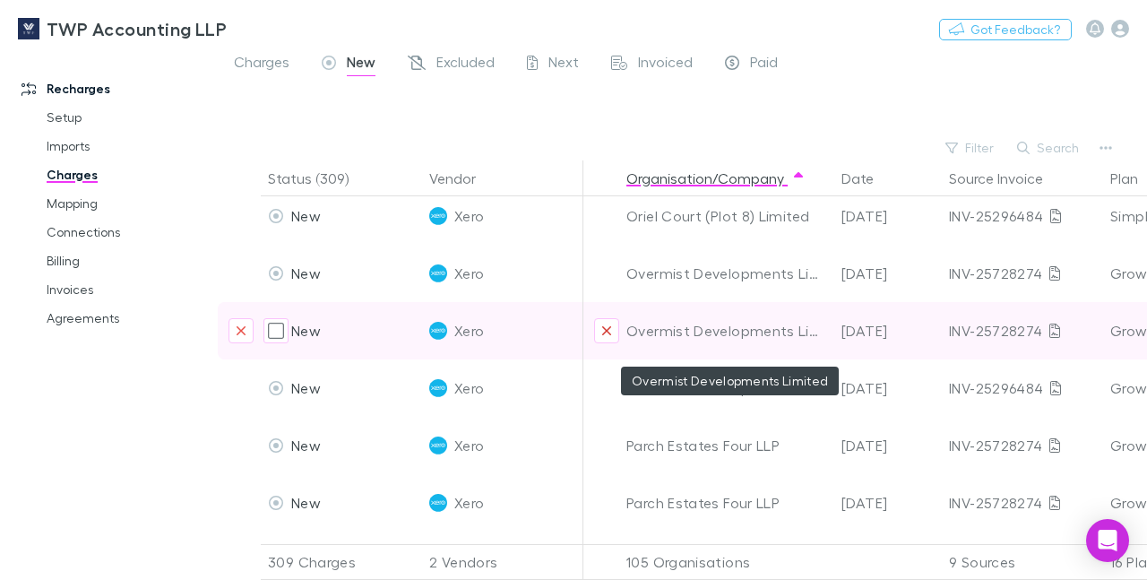
click at [605, 321] on button "Exclude organization from vendor" at bounding box center [606, 330] width 25 height 25
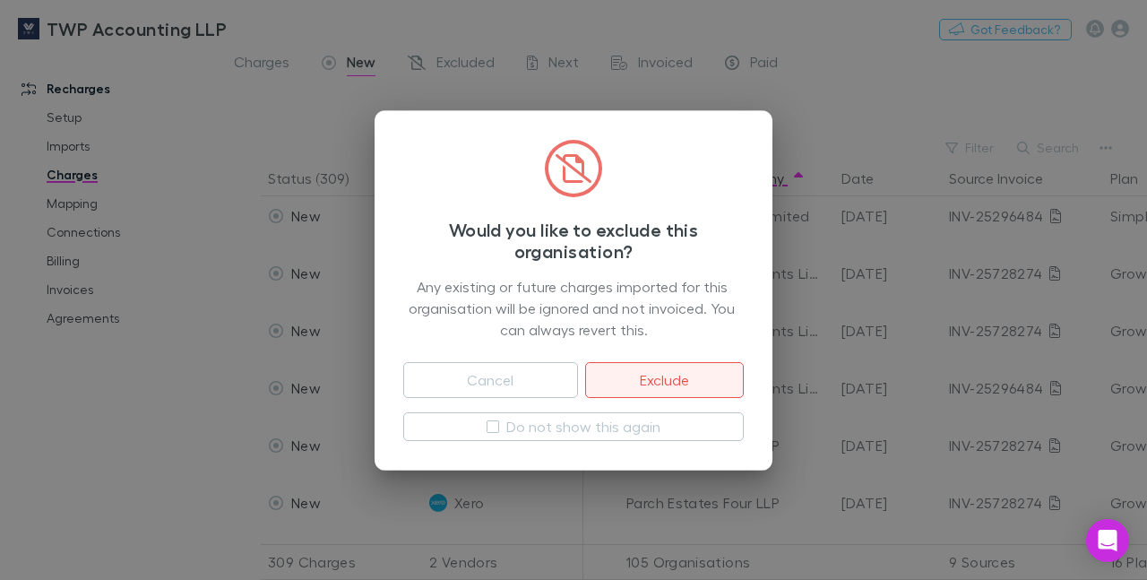
click at [618, 377] on button "Exclude" at bounding box center [664, 380] width 159 height 36
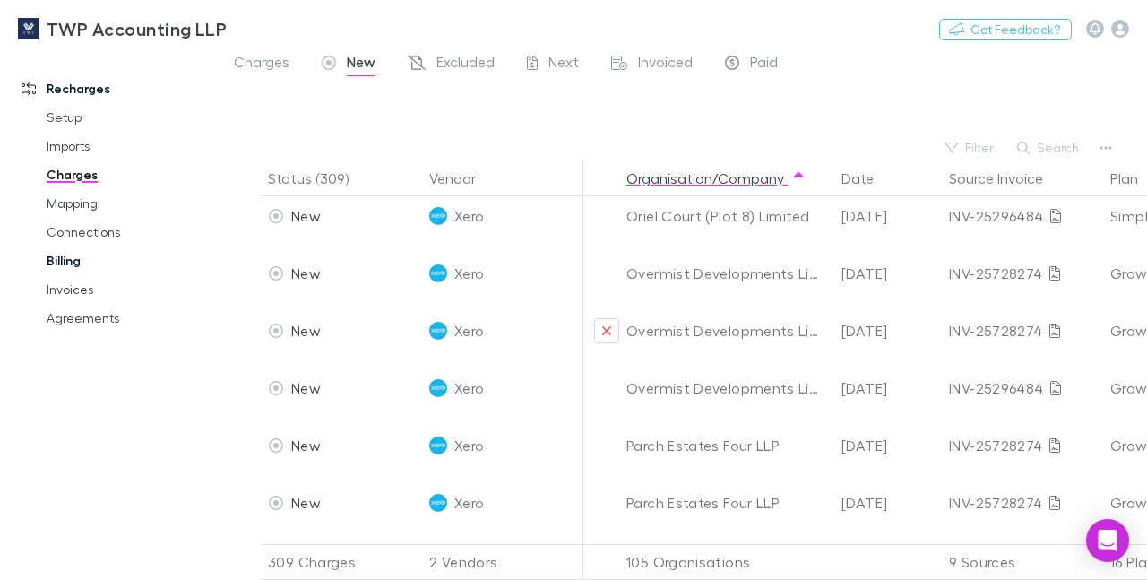
scroll to position [8756, 0]
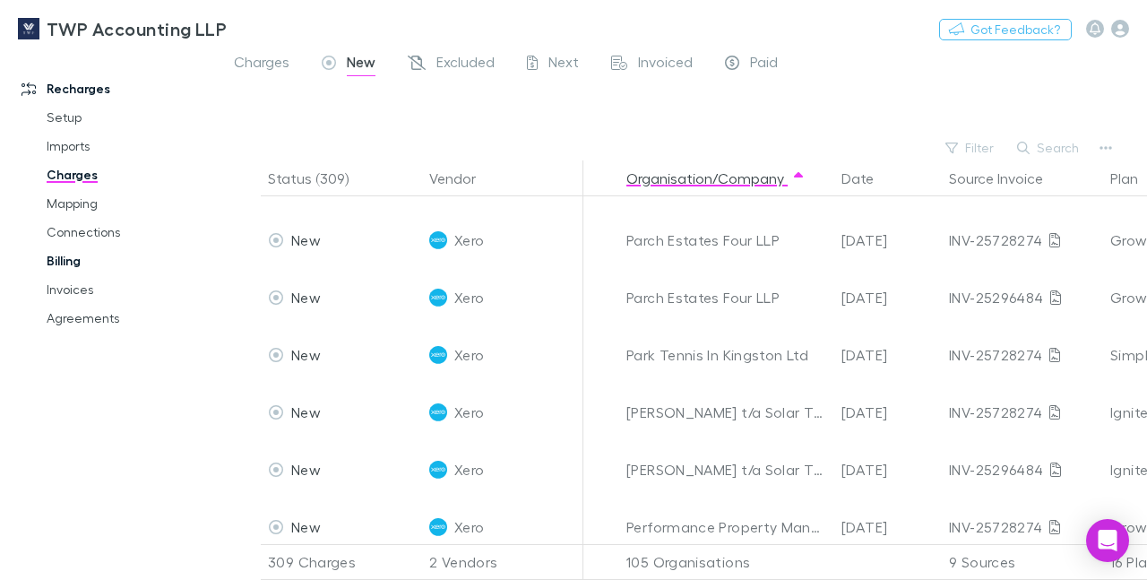
click at [71, 262] on link "Billing" at bounding box center [129, 260] width 201 height 29
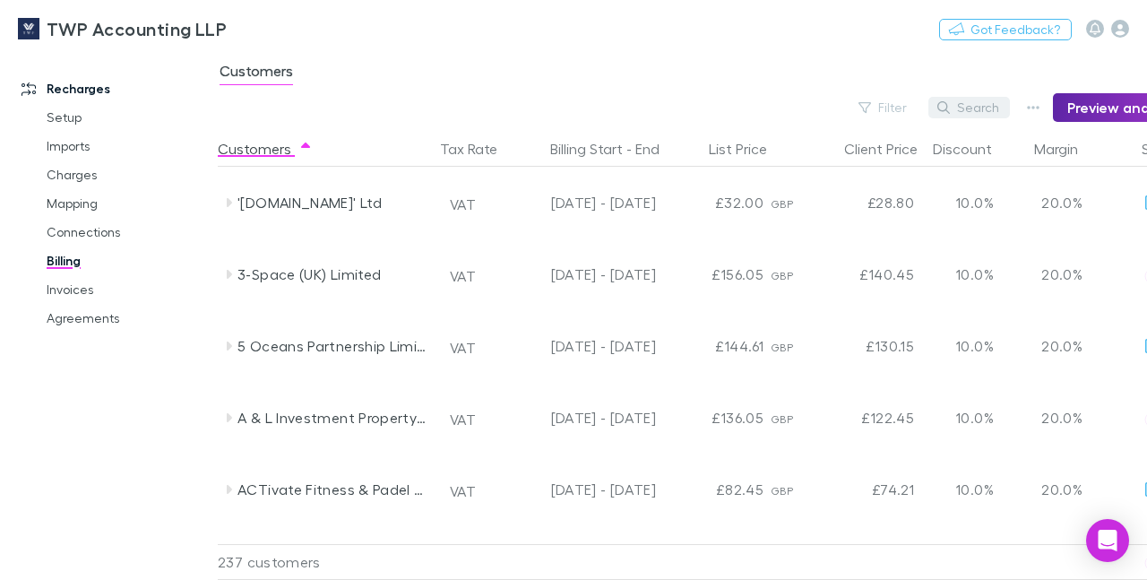
click at [986, 109] on button "Search" at bounding box center [969, 107] width 82 height 21
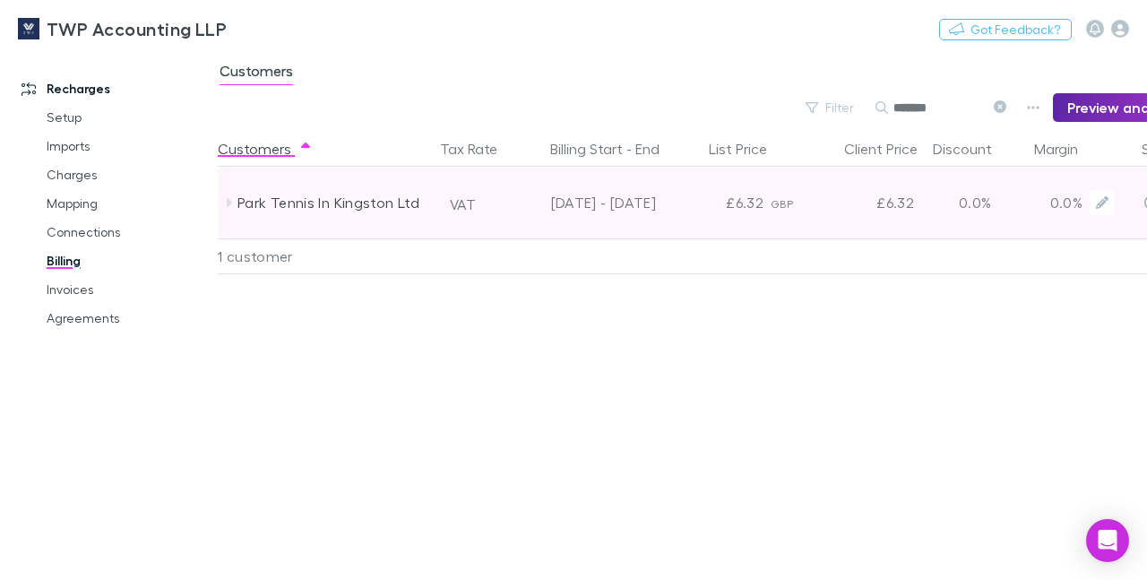
type input "*******"
click at [365, 202] on div "Park Tennis In Kingston Ltd" at bounding box center [332, 203] width 190 height 72
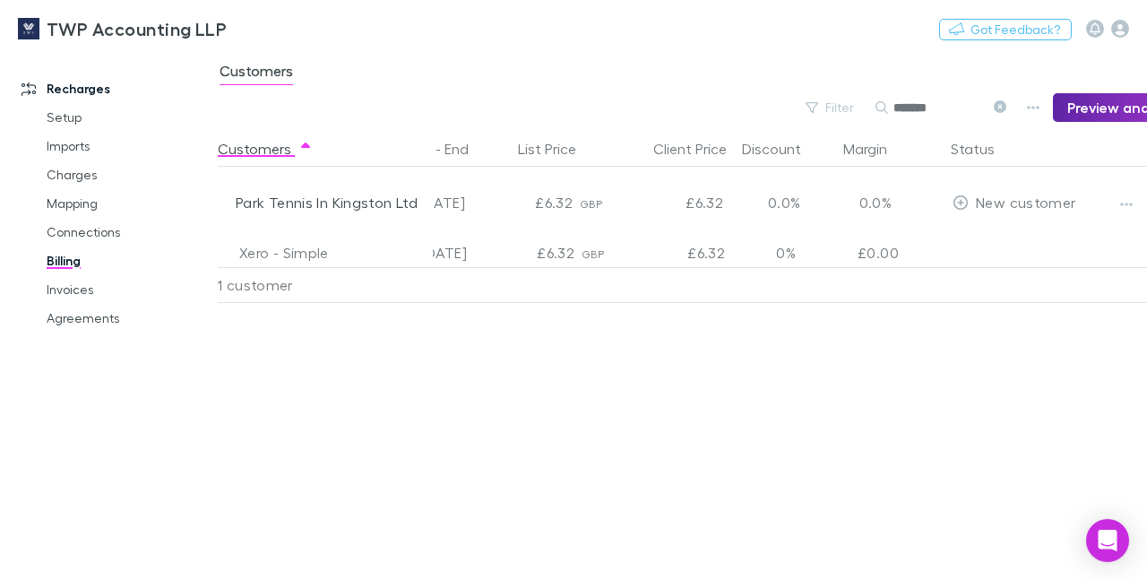
scroll to position [0, 225]
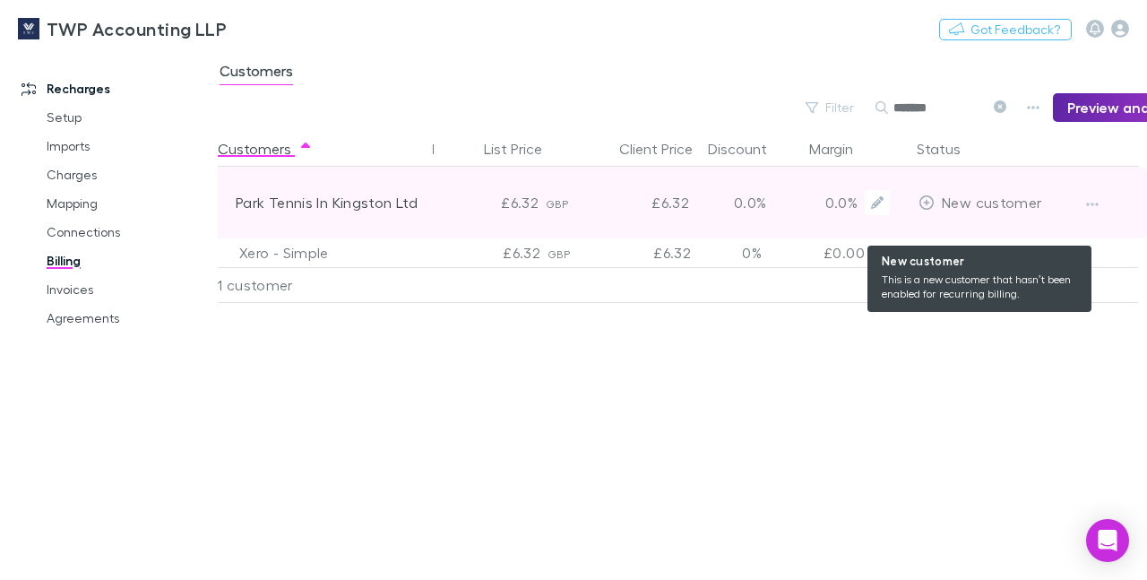
click at [974, 195] on span "New customer" at bounding box center [990, 201] width 99 height 17
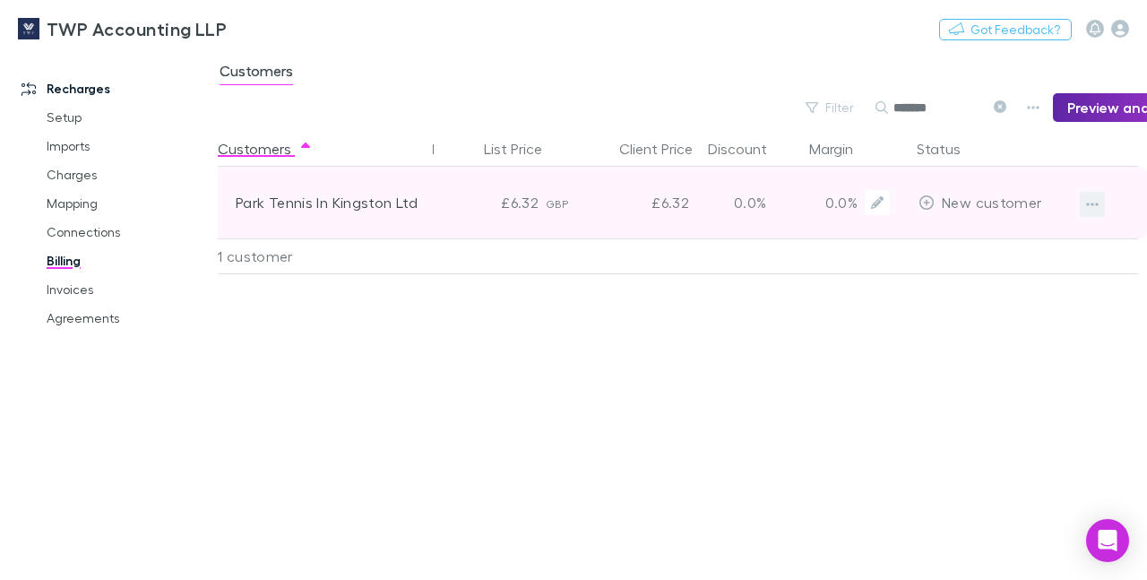
click at [1092, 201] on icon "button" at bounding box center [1092, 204] width 13 height 14
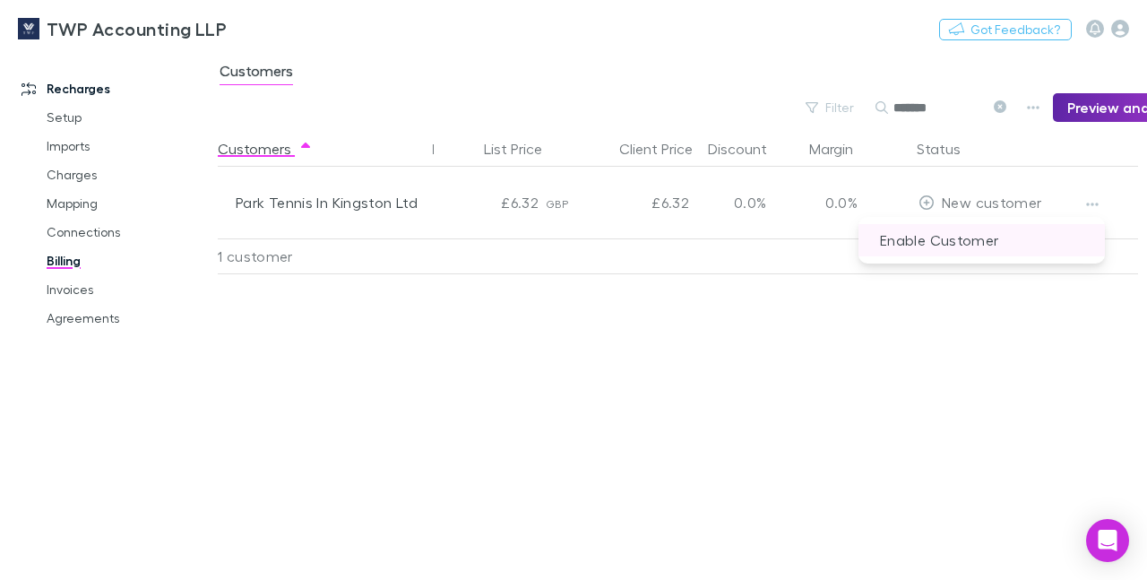
click at [991, 245] on p "Enable Customer" at bounding box center [981, 240] width 246 height 32
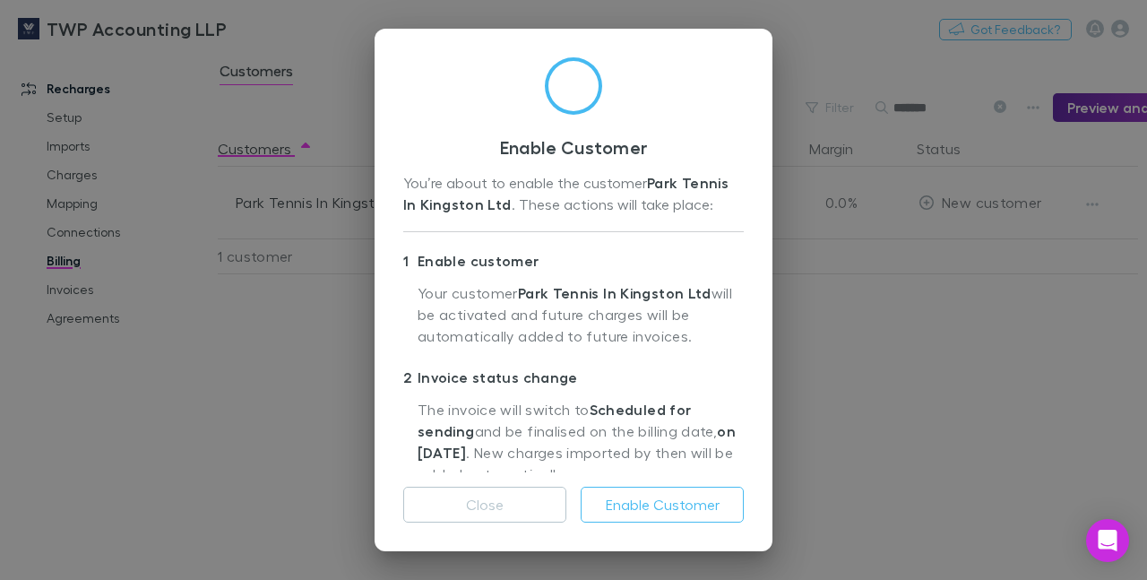
scroll to position [199, 0]
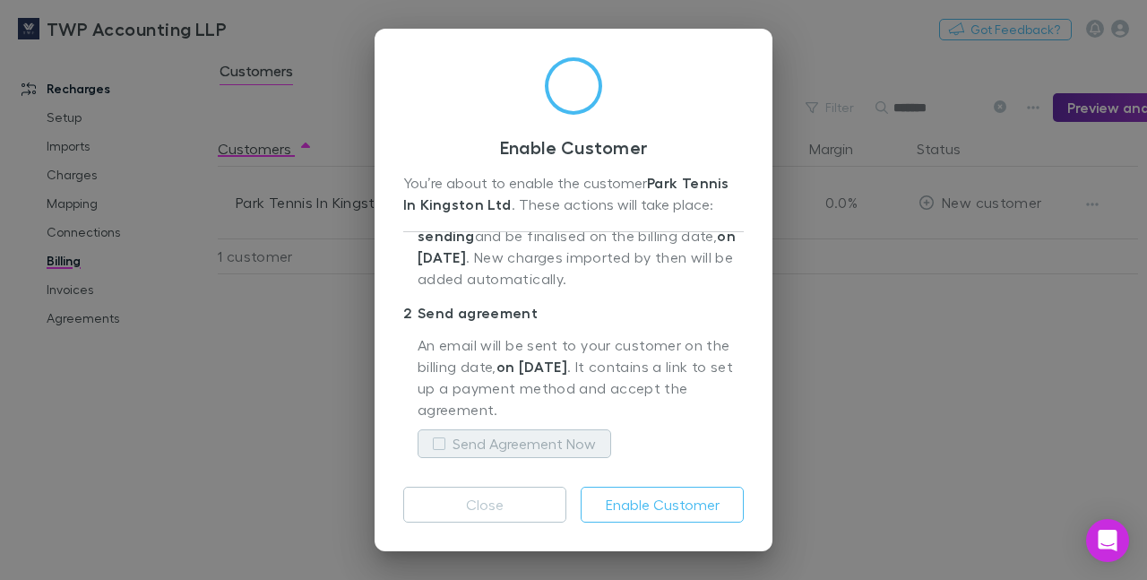
click at [529, 440] on label "Send Agreement Now" at bounding box center [523, 443] width 143 height 21
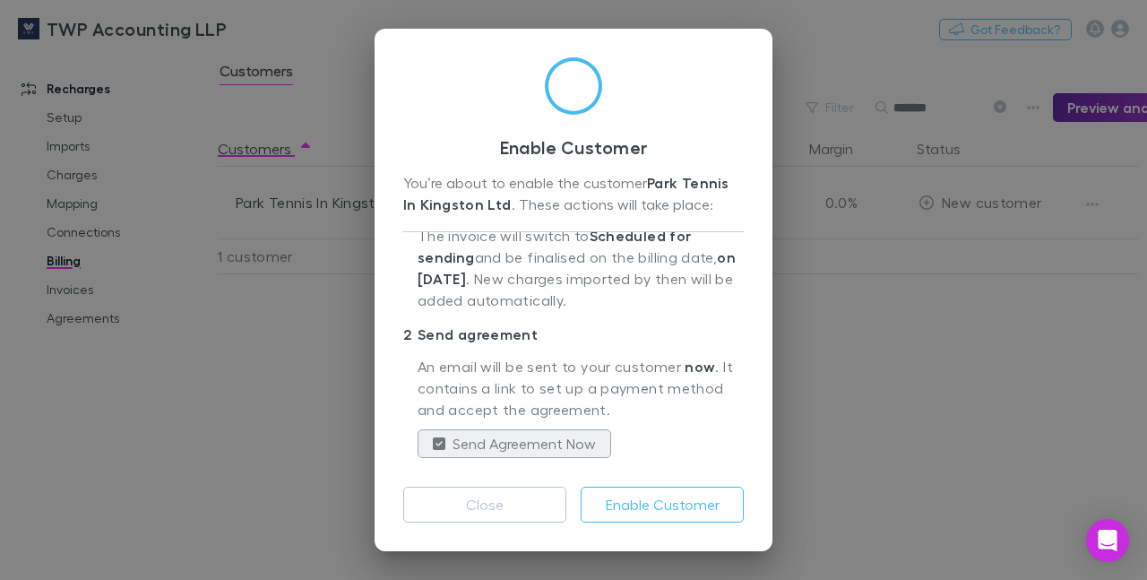
scroll to position [177, 0]
click at [649, 503] on button "Enable Customer" at bounding box center [661, 504] width 163 height 36
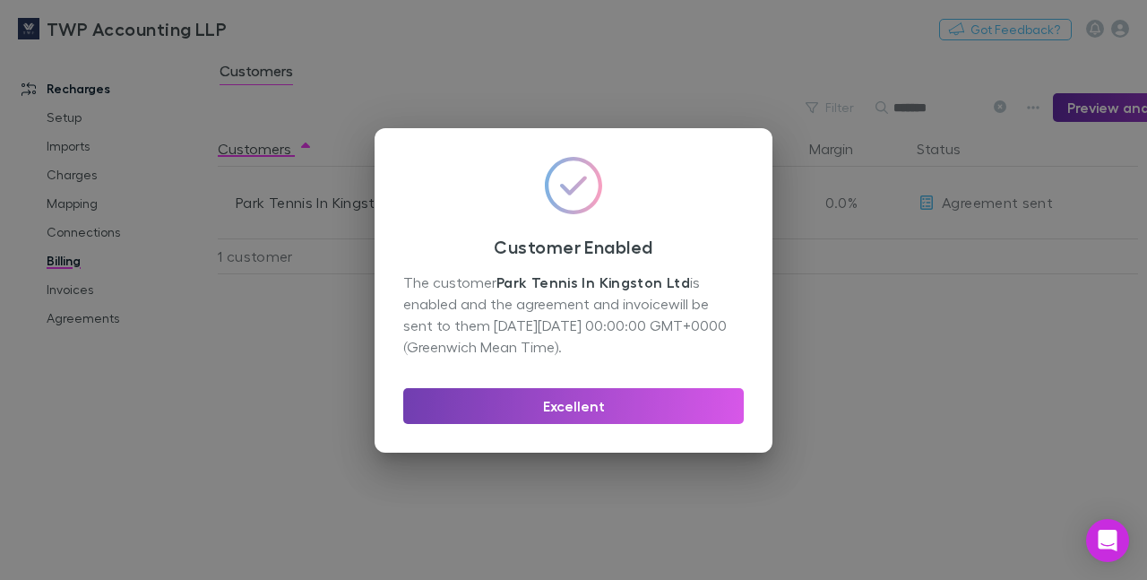
click at [586, 395] on button "Excellent" at bounding box center [573, 406] width 340 height 36
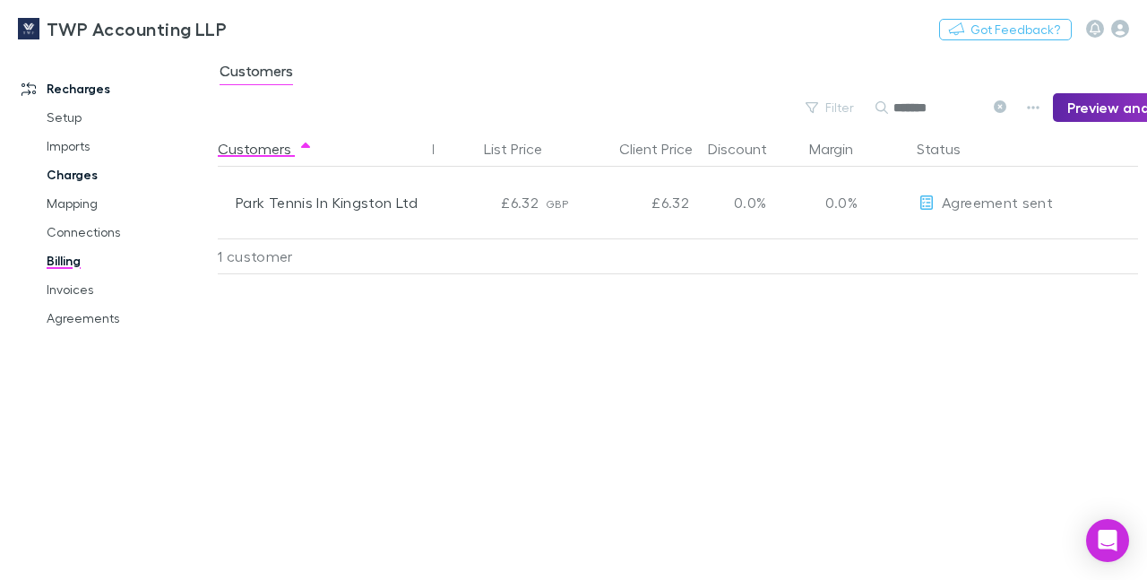
click at [58, 175] on link "Charges" at bounding box center [129, 174] width 201 height 29
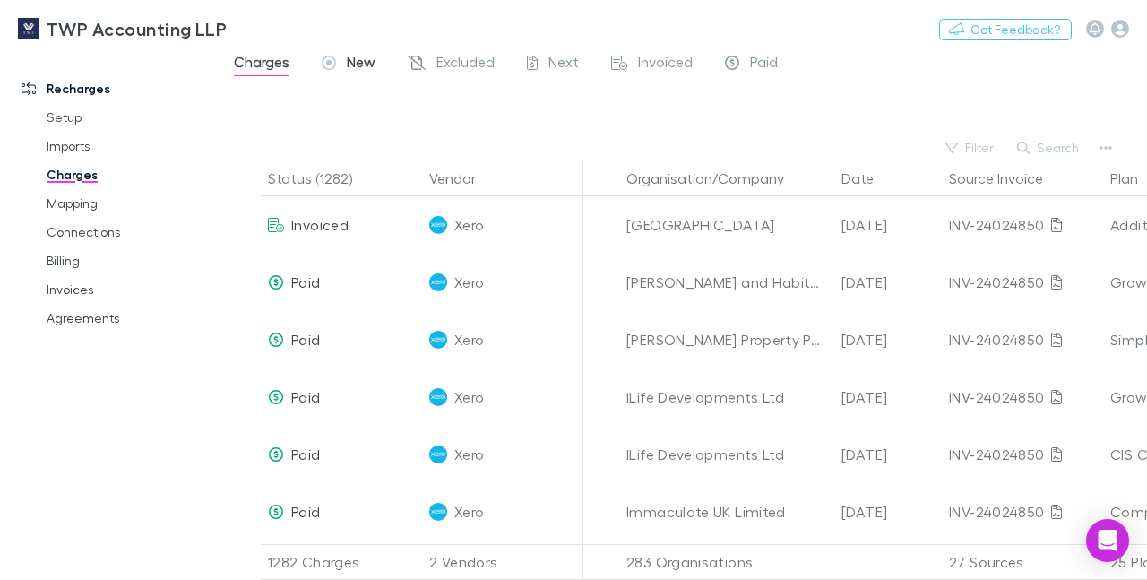
click at [357, 72] on span "New" at bounding box center [361, 64] width 29 height 23
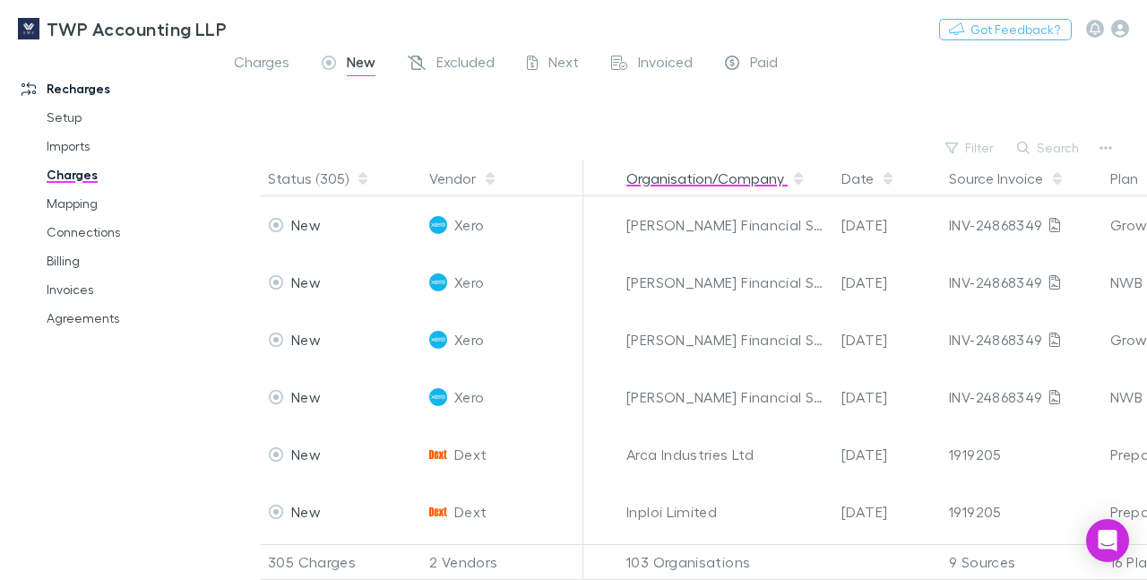
click at [704, 180] on button "Organisation/Company" at bounding box center [715, 178] width 179 height 36
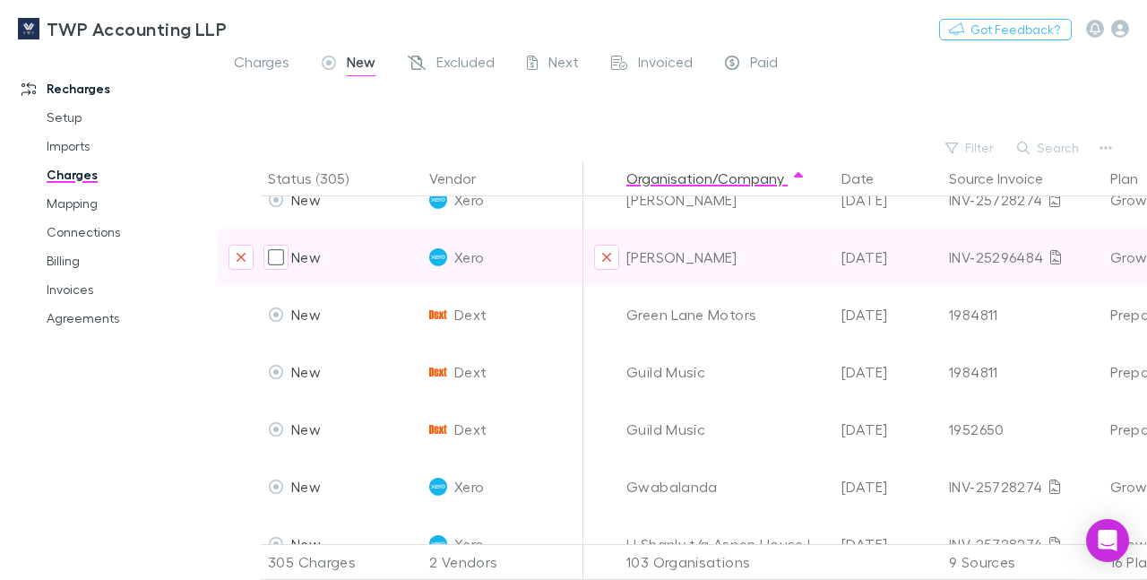
scroll to position [3543, 0]
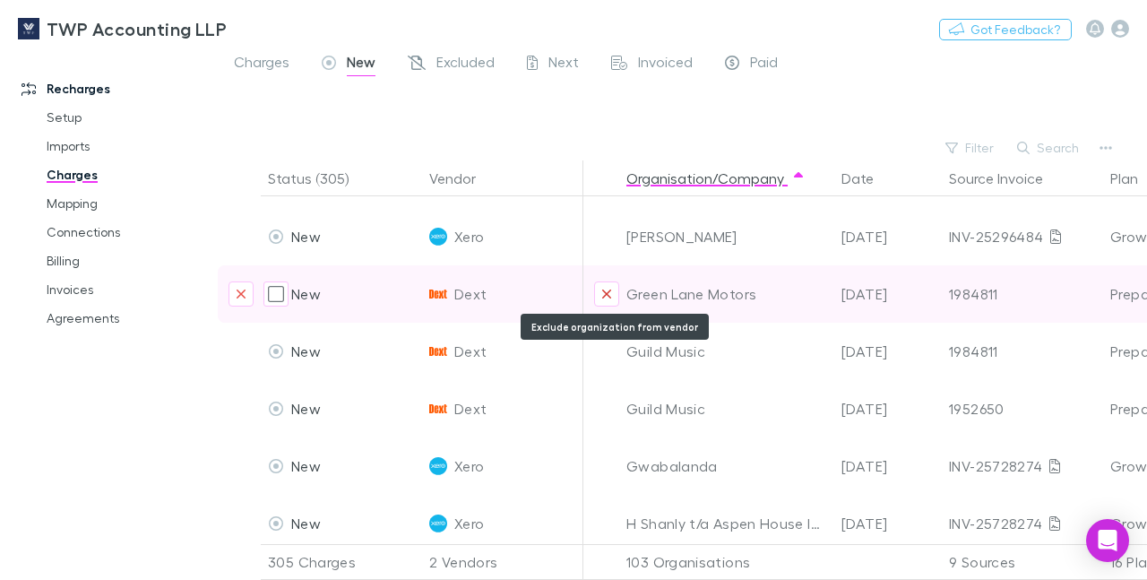
click at [606, 293] on icon "Exclude organization from vendor" at bounding box center [606, 293] width 9 height 9
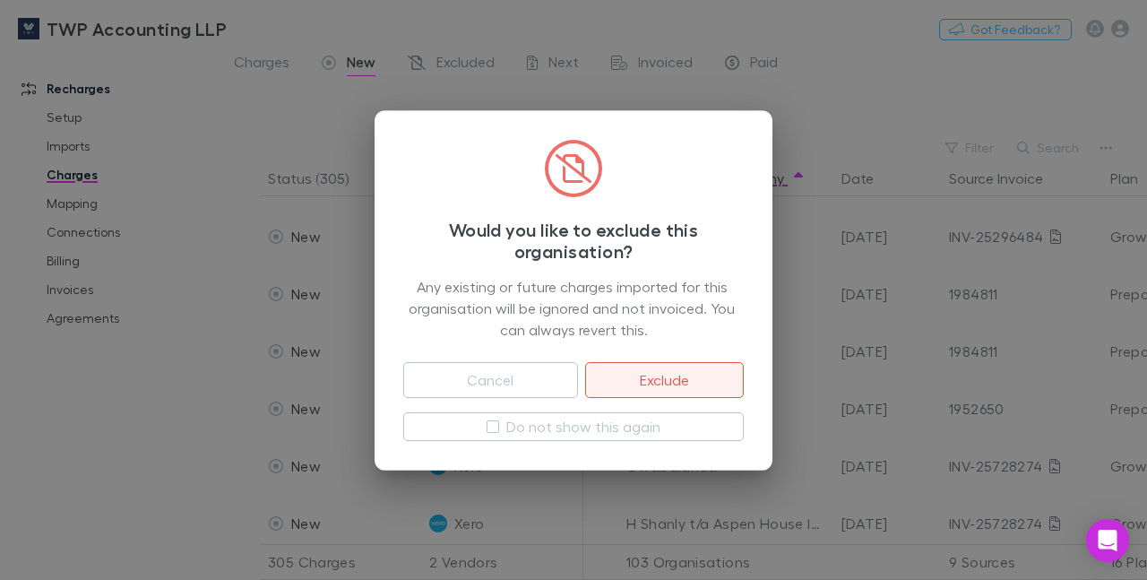
click at [649, 377] on button "Exclude" at bounding box center [664, 380] width 159 height 36
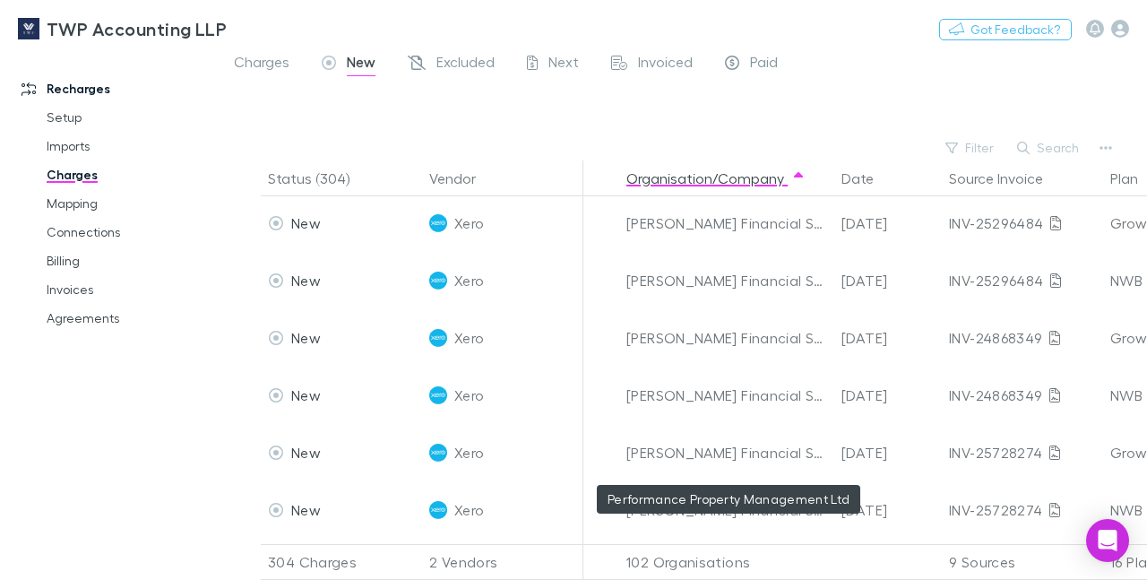
scroll to position [8548, 0]
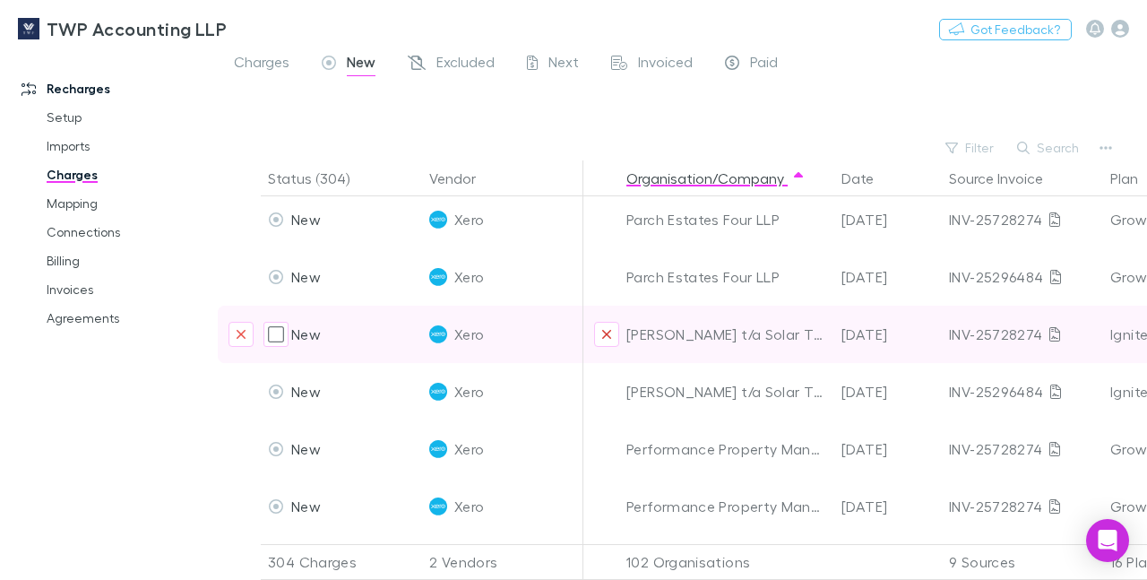
click at [609, 336] on icon "Exclude organization from vendor" at bounding box center [606, 334] width 9 height 9
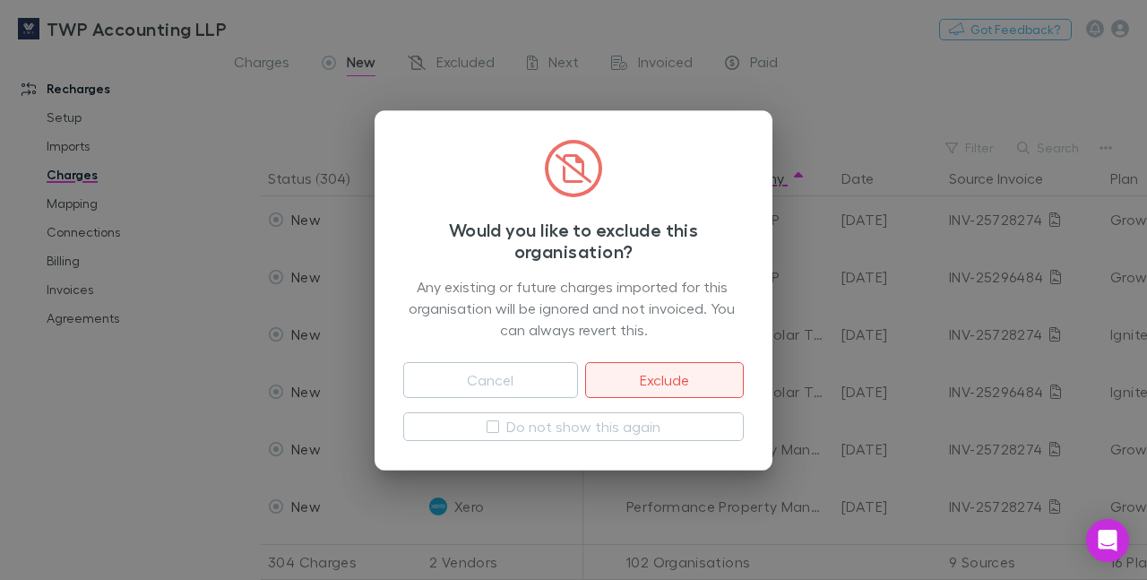
click at [640, 376] on button "Exclude" at bounding box center [664, 380] width 159 height 36
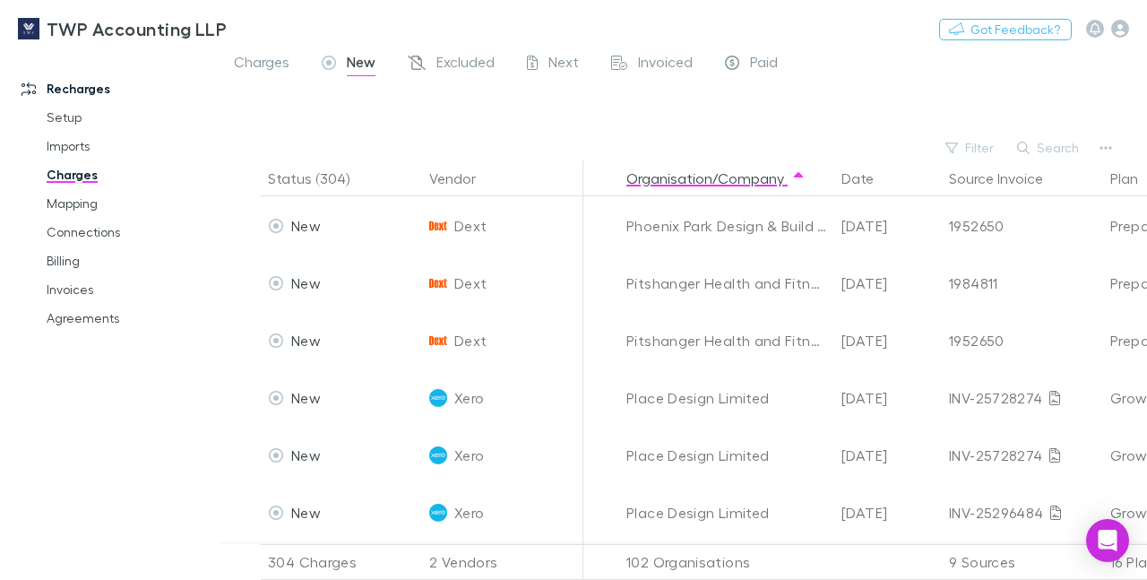
scroll to position [9412, 0]
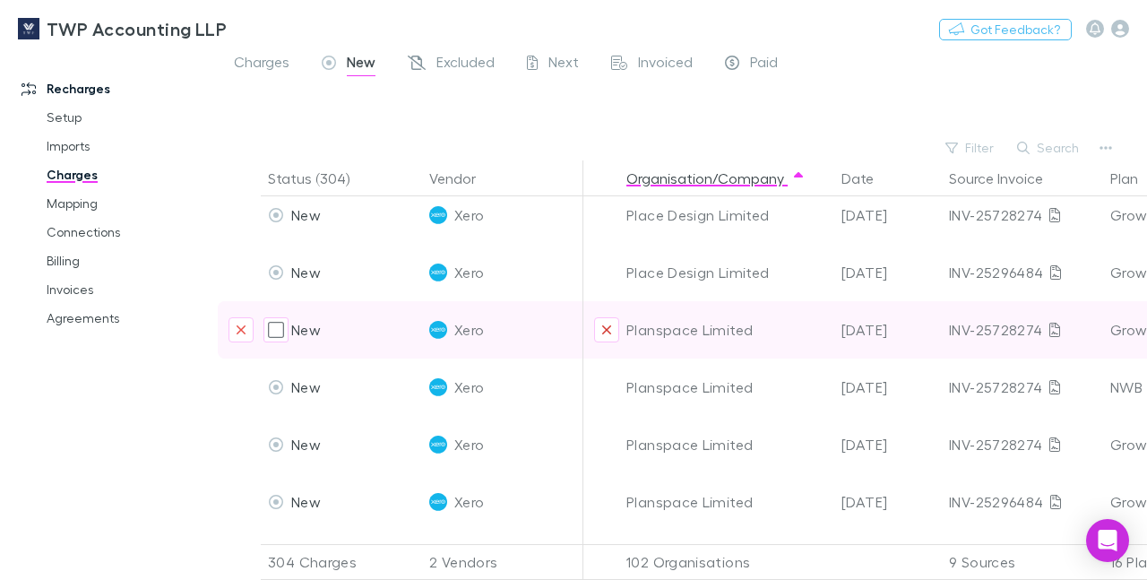
click at [605, 322] on icon "Exclude organization from vendor" at bounding box center [606, 329] width 11 height 14
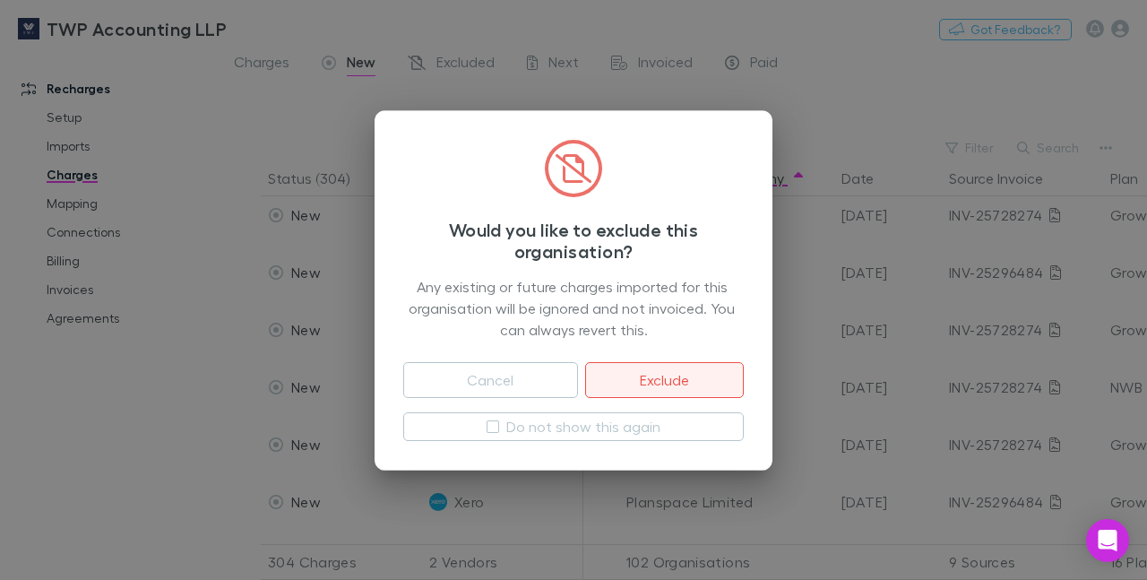
click at [650, 379] on button "Exclude" at bounding box center [664, 380] width 159 height 36
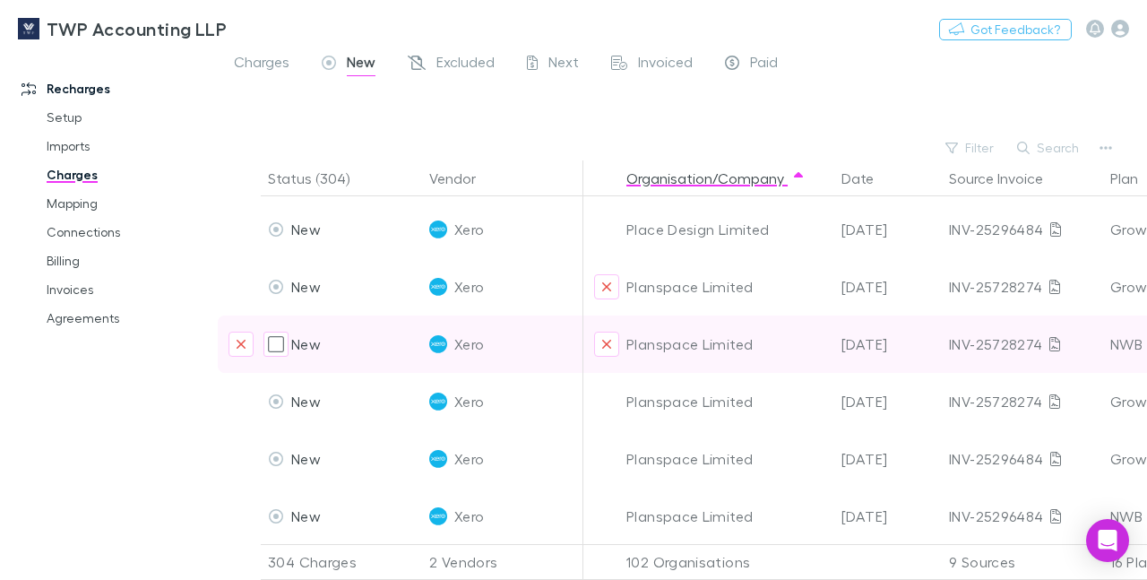
scroll to position [9985, 0]
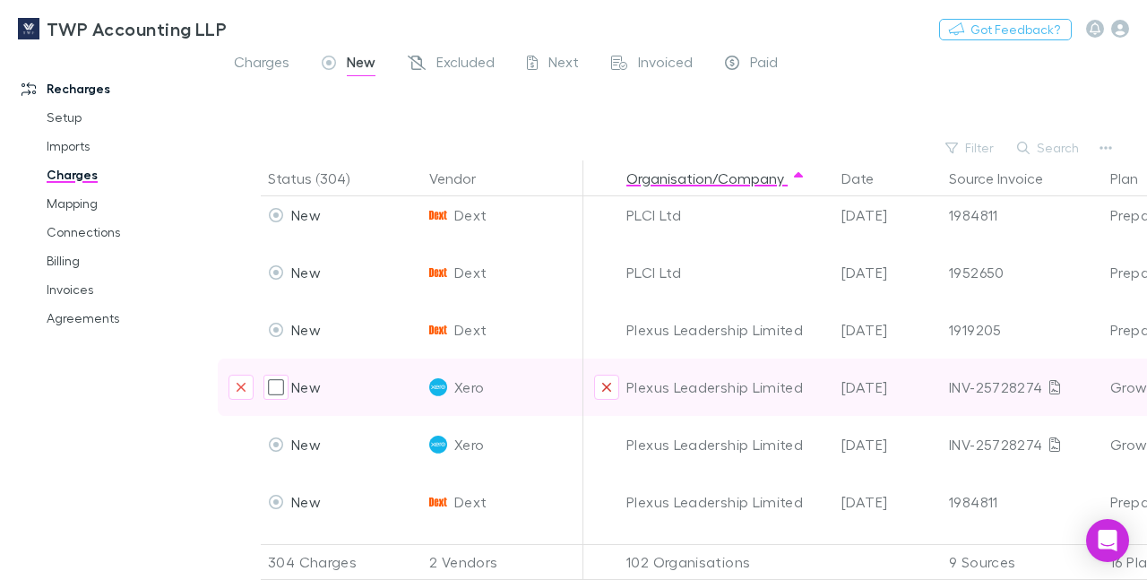
click at [607, 383] on icon "Exclude organization from vendor" at bounding box center [606, 387] width 9 height 9
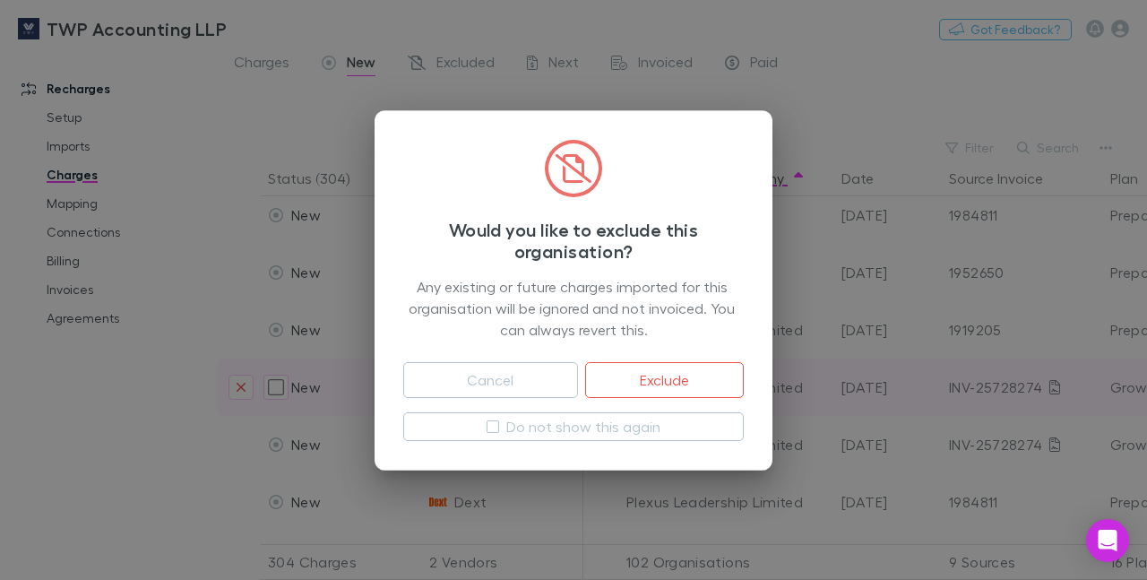
scroll to position [10050, 0]
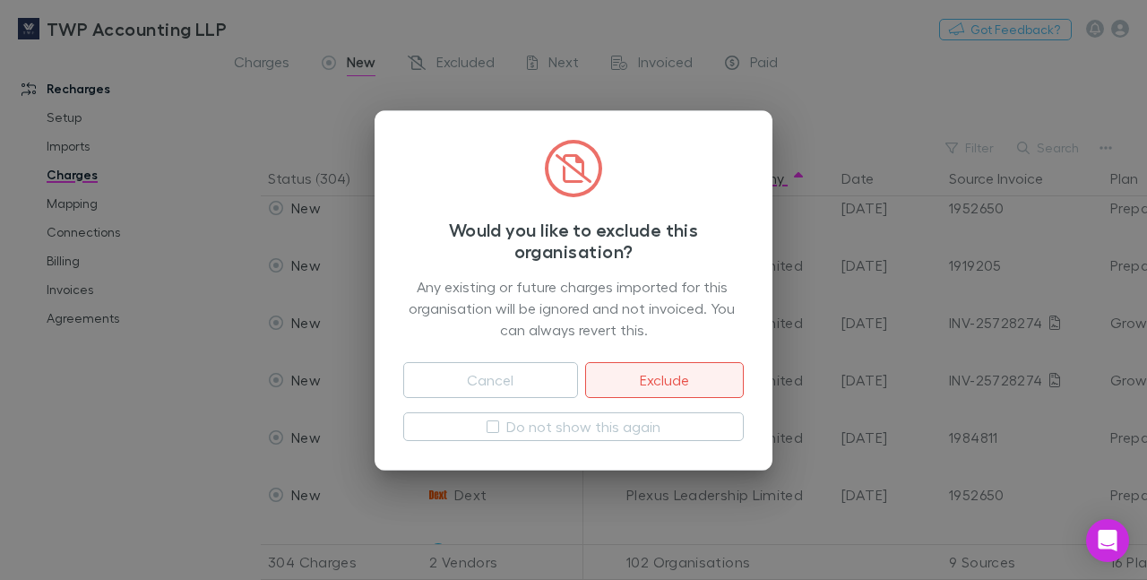
click at [626, 372] on button "Exclude" at bounding box center [664, 380] width 159 height 36
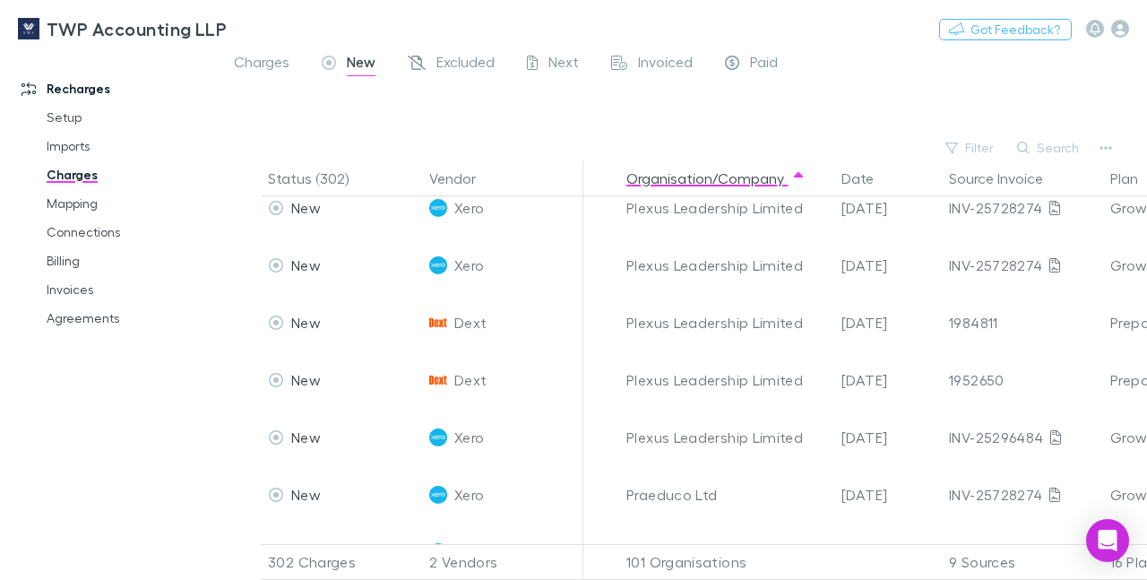
click at [601, 163] on button "Exclude organization from vendor" at bounding box center [606, 150] width 25 height 25
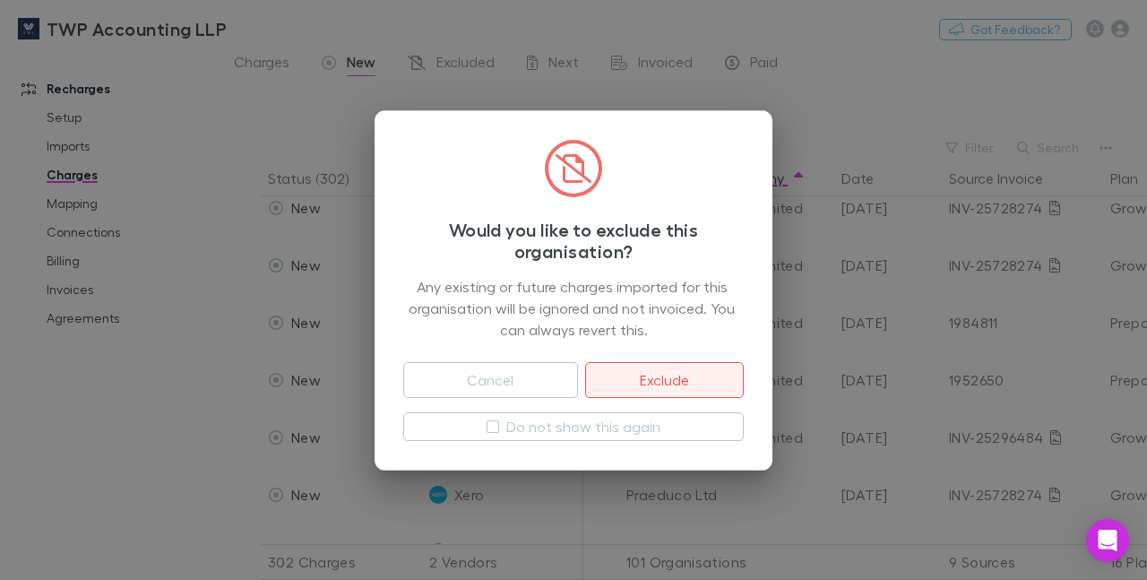
click at [635, 374] on button "Exclude" at bounding box center [664, 380] width 159 height 36
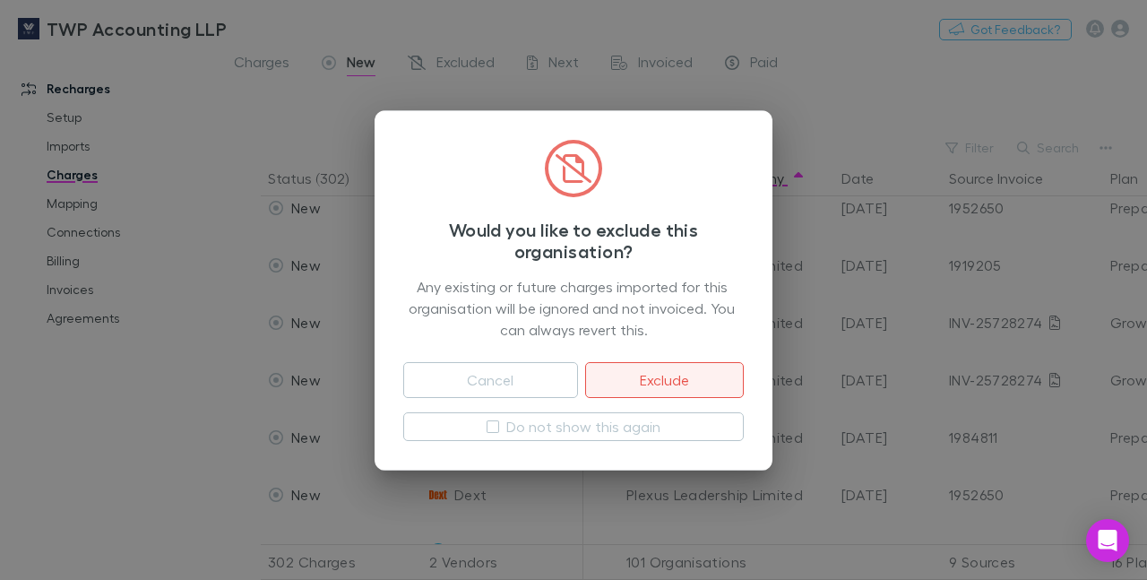
scroll to position [10534, 0]
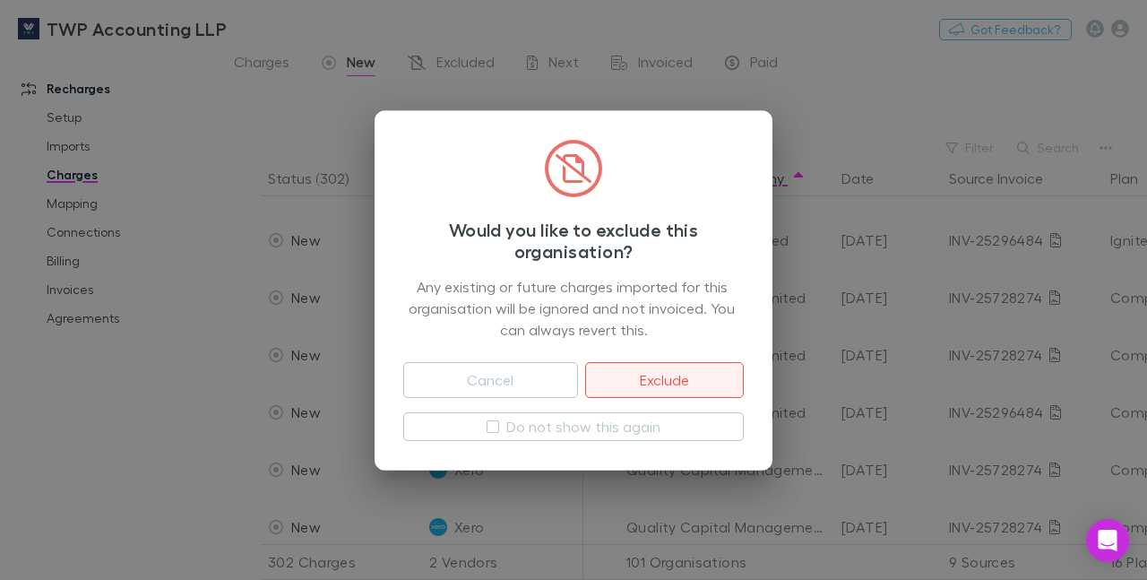
click at [636, 371] on button "Exclude" at bounding box center [664, 380] width 159 height 36
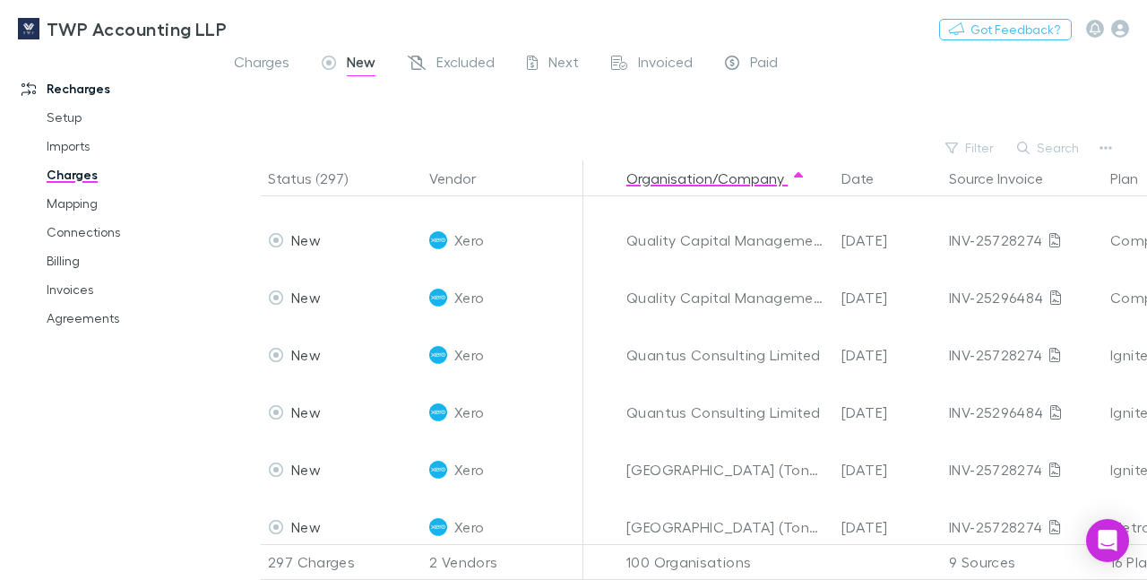
scroll to position [10247, 0]
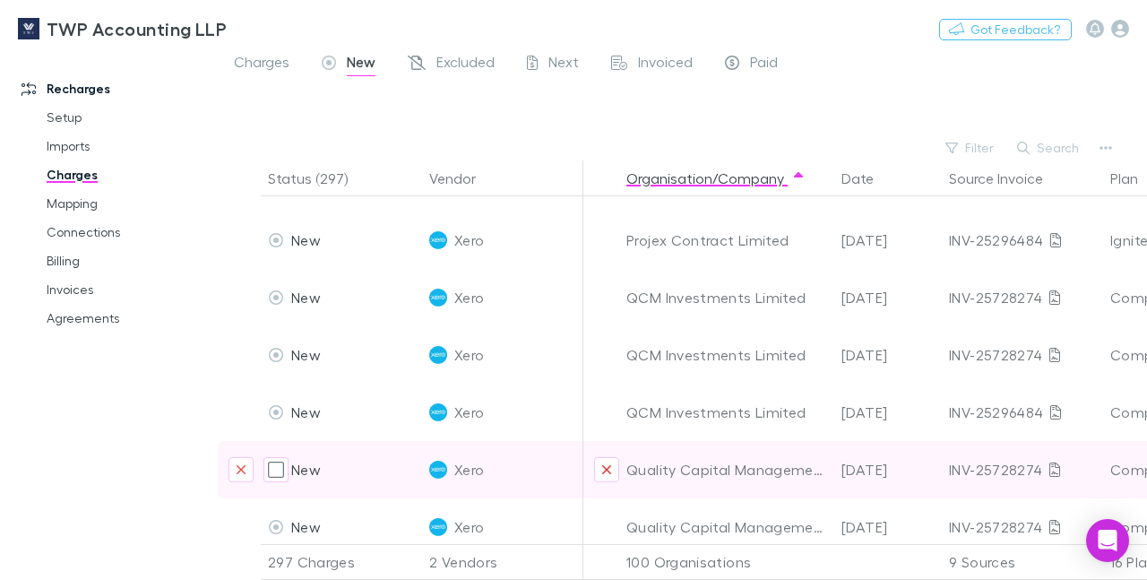
click at [603, 462] on icon "Exclude organization from vendor" at bounding box center [606, 469] width 11 height 14
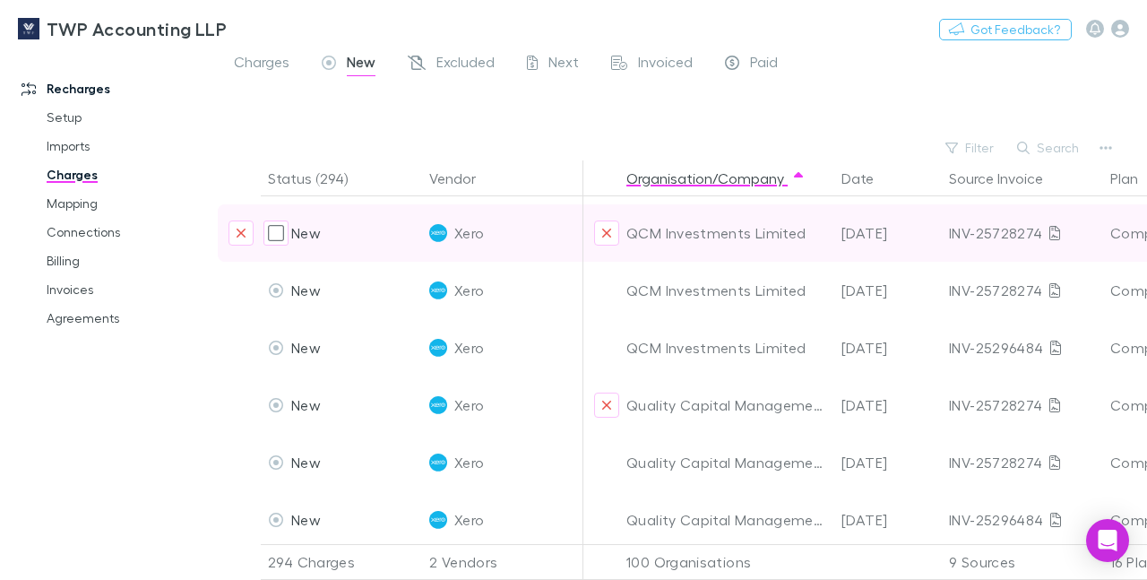
scroll to position [10142, 0]
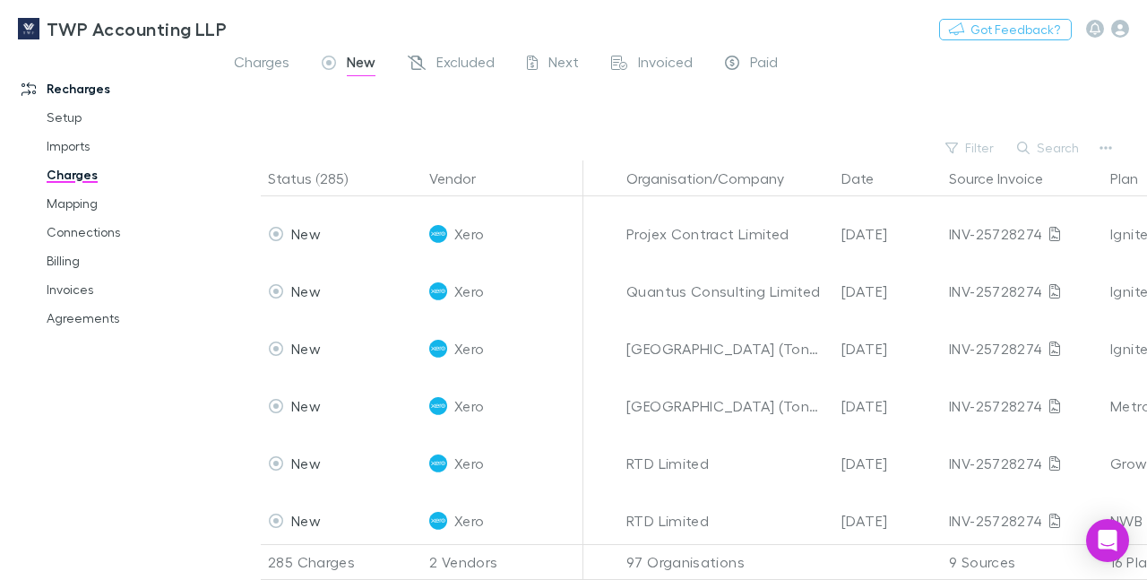
scroll to position [5368, 0]
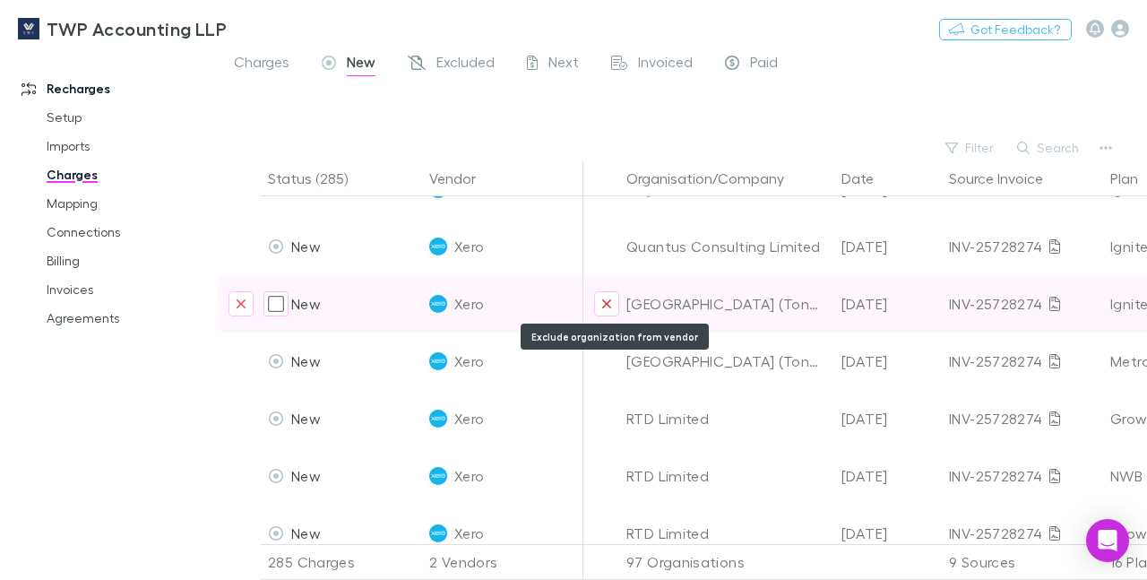
click at [604, 306] on icon "Exclude organization from vendor" at bounding box center [606, 303] width 9 height 9
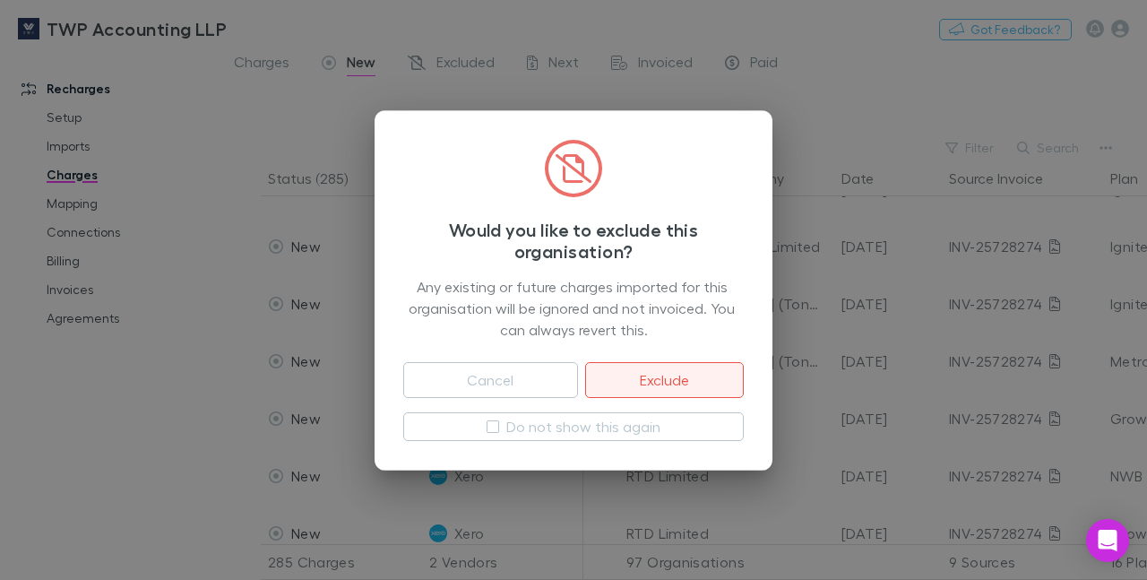
click at [642, 374] on button "Exclude" at bounding box center [664, 380] width 159 height 36
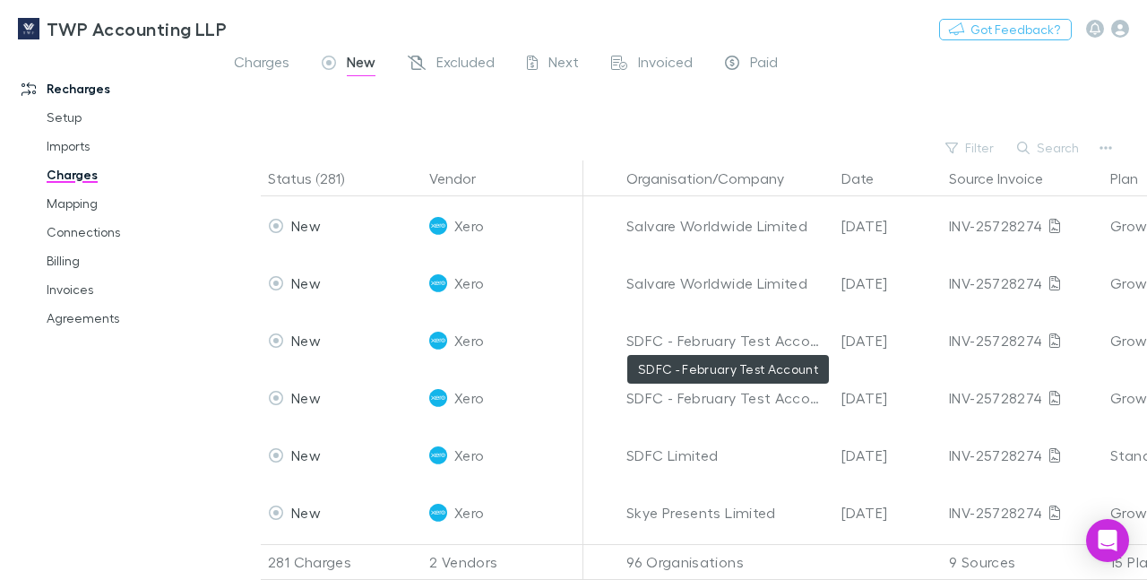
scroll to position [5868, 0]
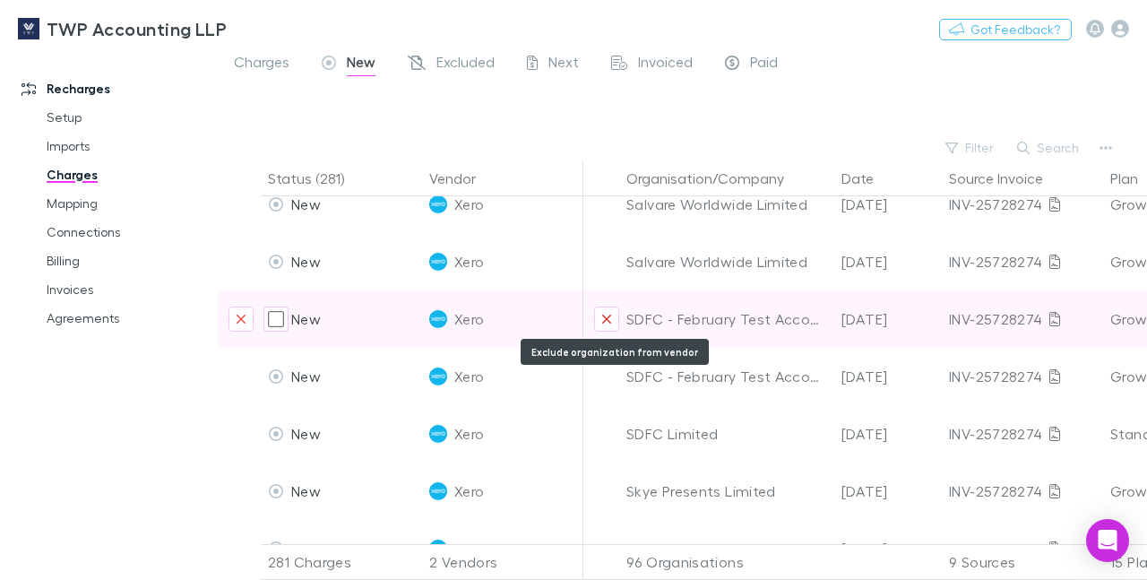
click at [602, 311] on button "Exclude organization from vendor" at bounding box center [606, 318] width 25 height 25
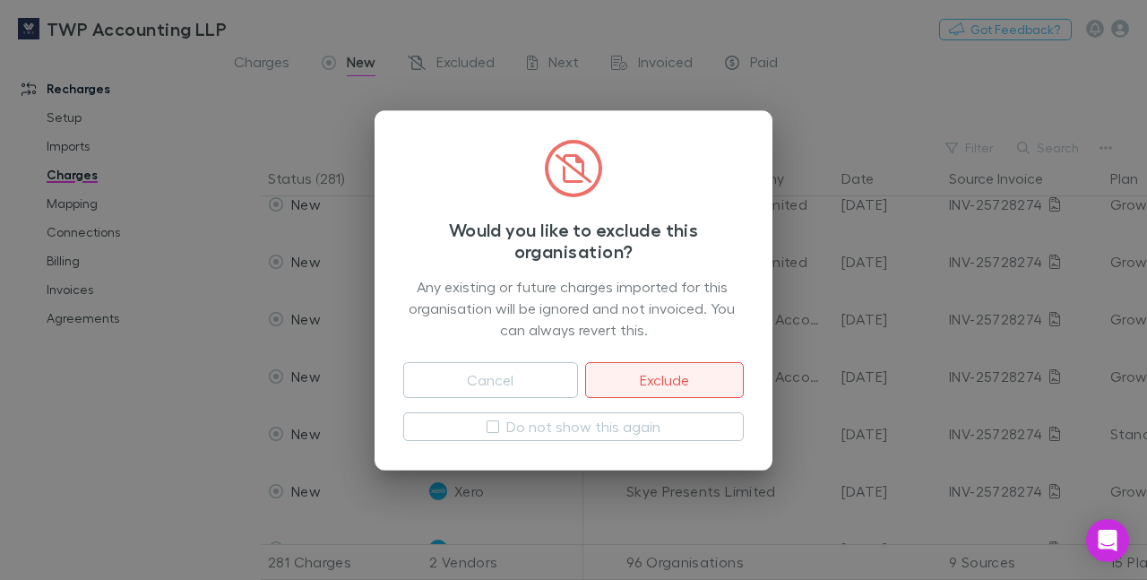
click at [644, 377] on button "Exclude" at bounding box center [664, 380] width 159 height 36
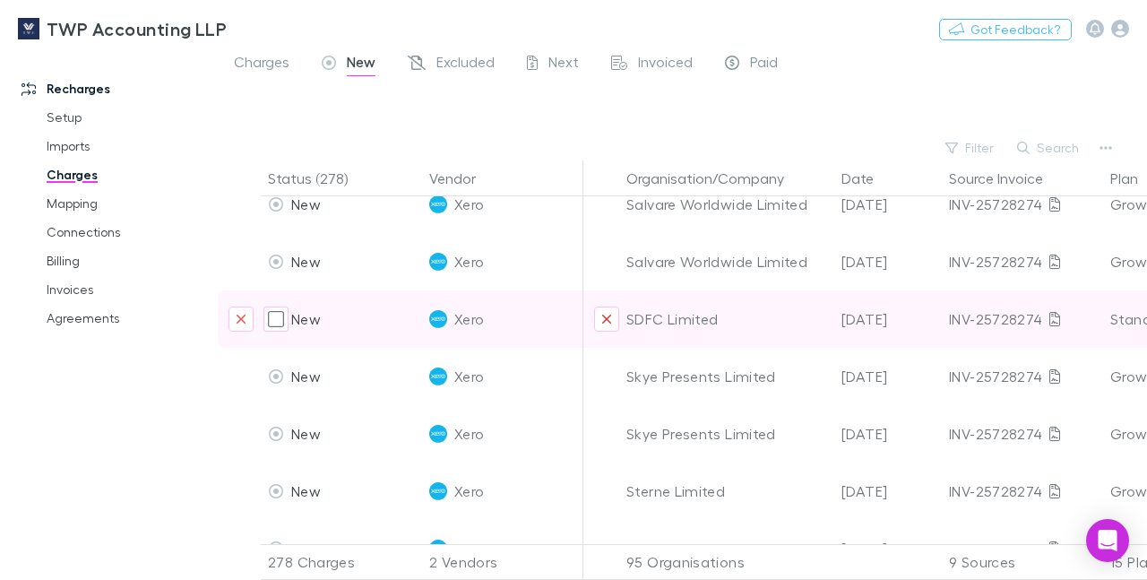
click at [610, 316] on icon "Exclude organization from vendor" at bounding box center [606, 318] width 9 height 9
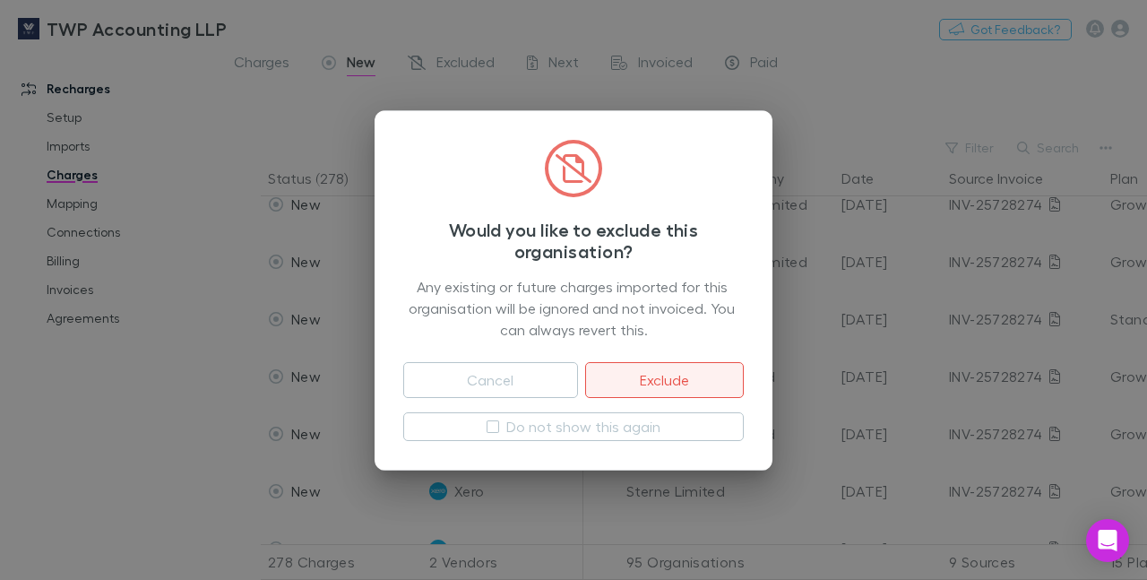
click at [638, 375] on button "Exclude" at bounding box center [664, 380] width 159 height 36
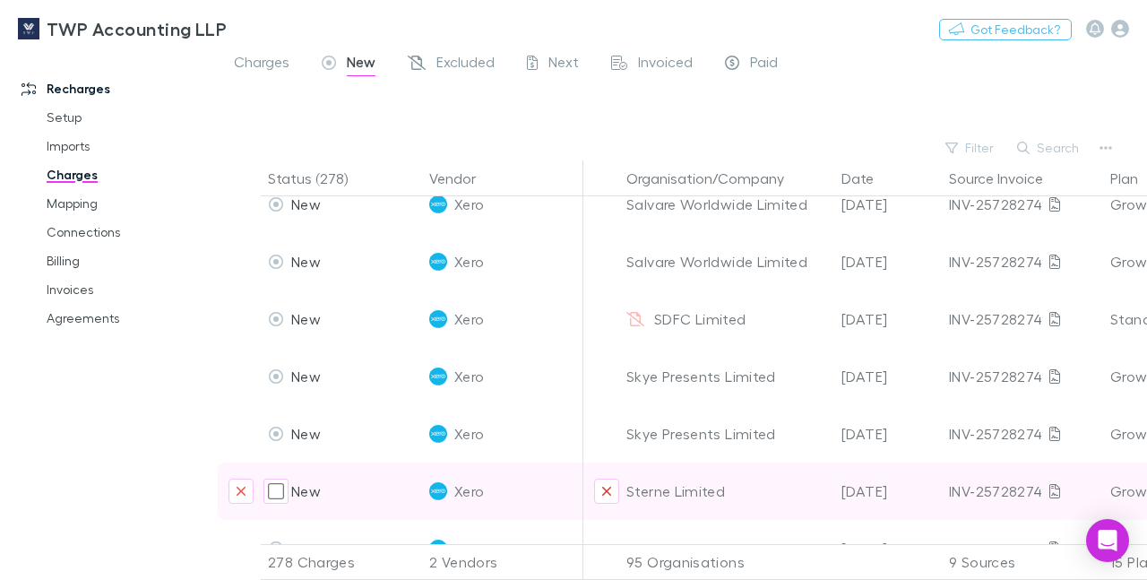
click at [606, 484] on icon "Exclude organization from vendor" at bounding box center [606, 491] width 11 height 14
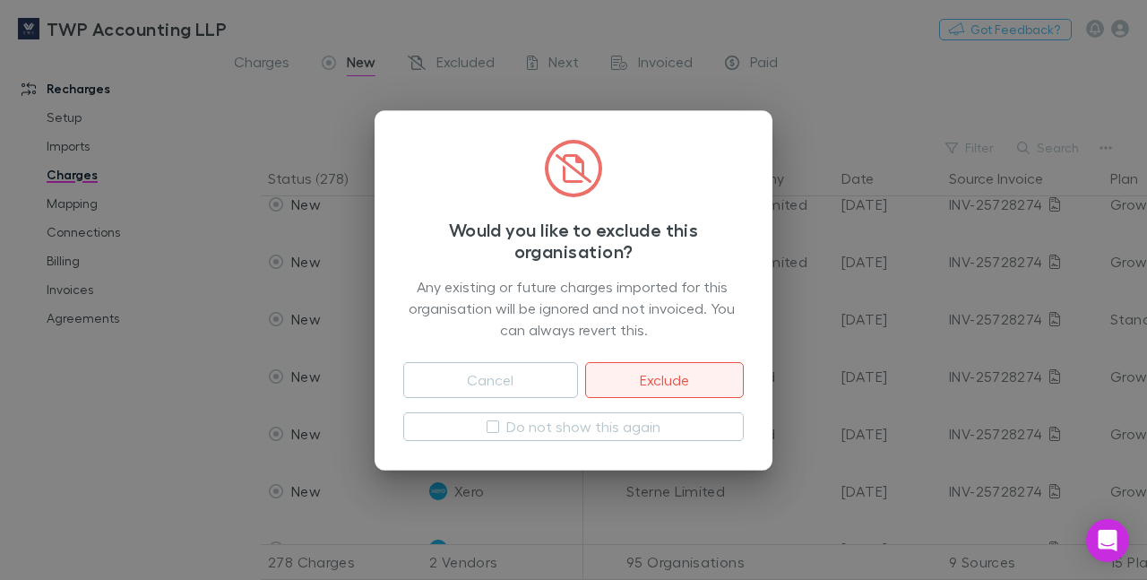
scroll to position [6018, 0]
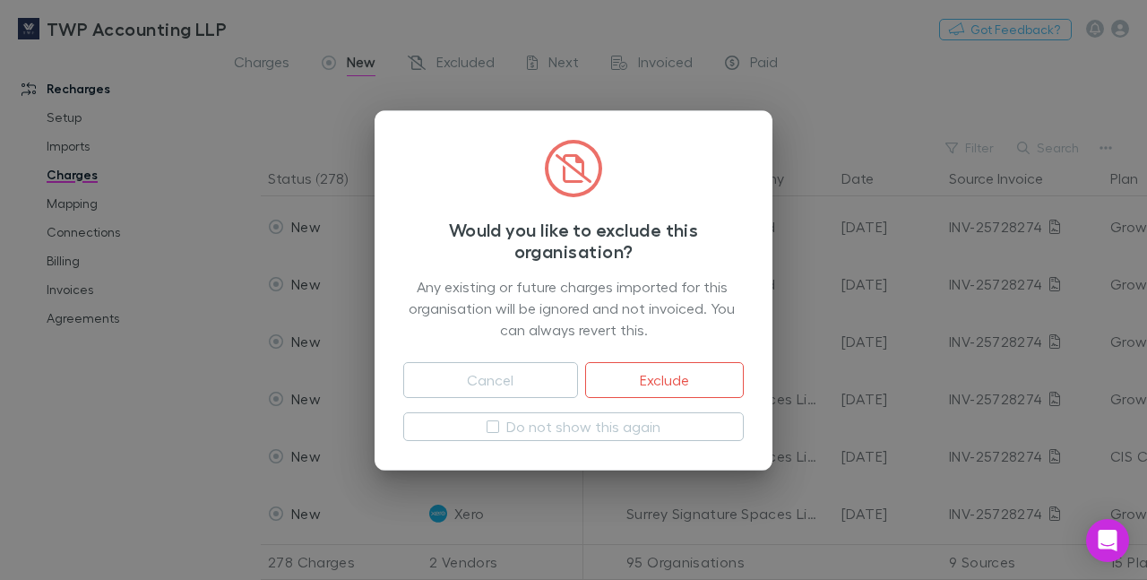
click at [635, 367] on button "Exclude" at bounding box center [664, 380] width 159 height 36
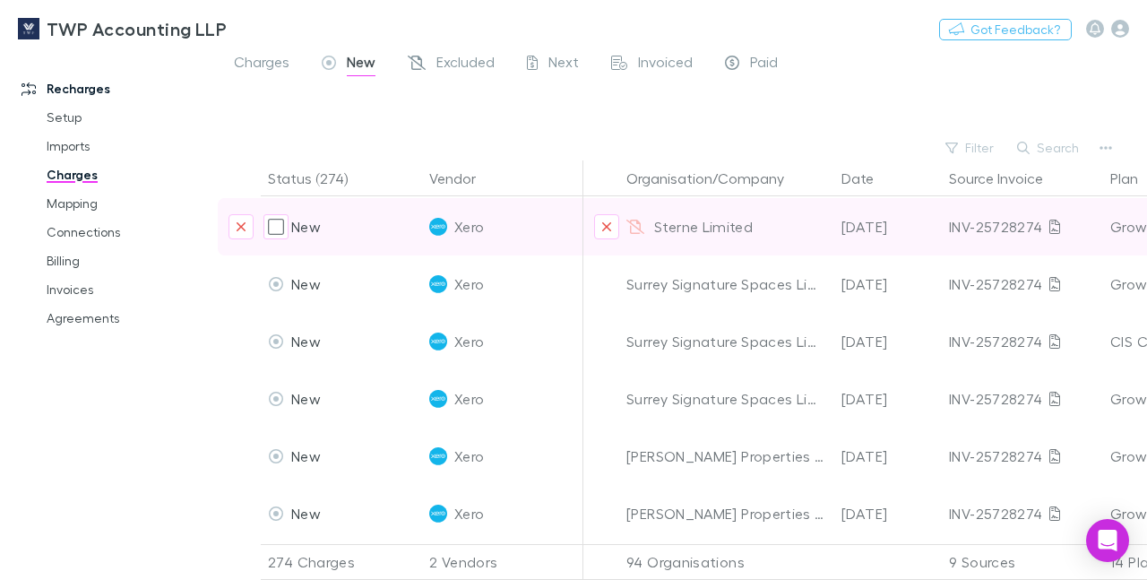
scroll to position [5903, 0]
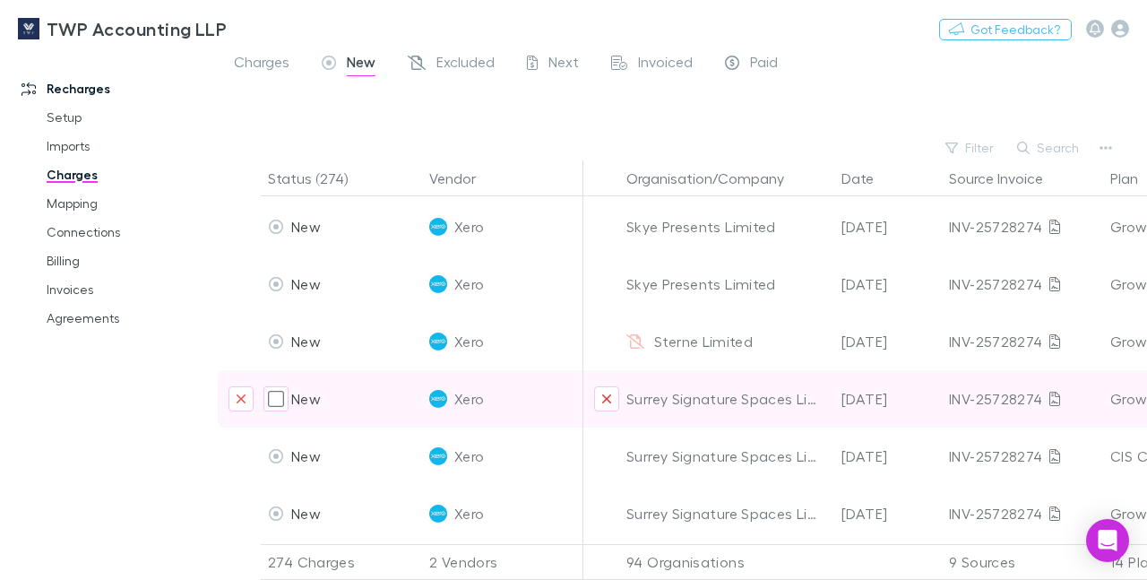
click at [606, 391] on icon "Exclude organization from vendor" at bounding box center [606, 398] width 11 height 14
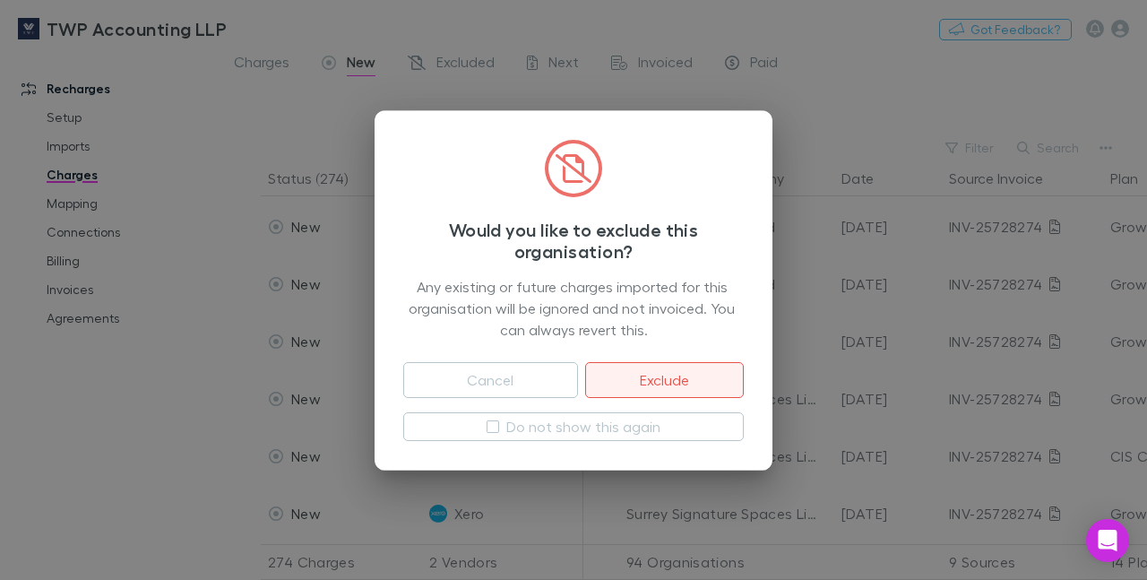
click at [640, 397] on button "Exclude" at bounding box center [664, 380] width 159 height 36
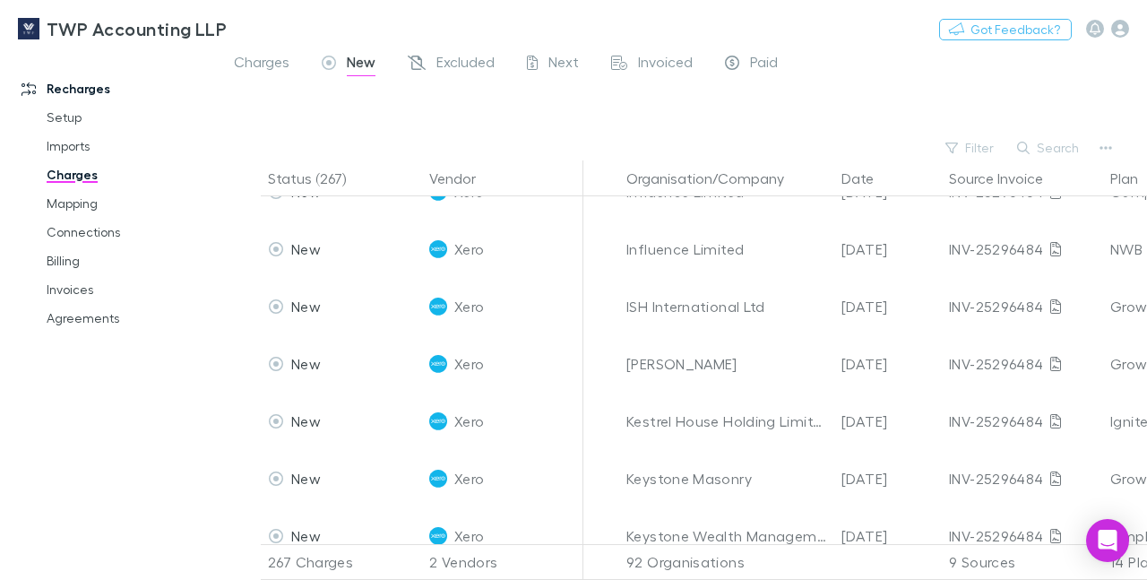
scroll to position [11061, 0]
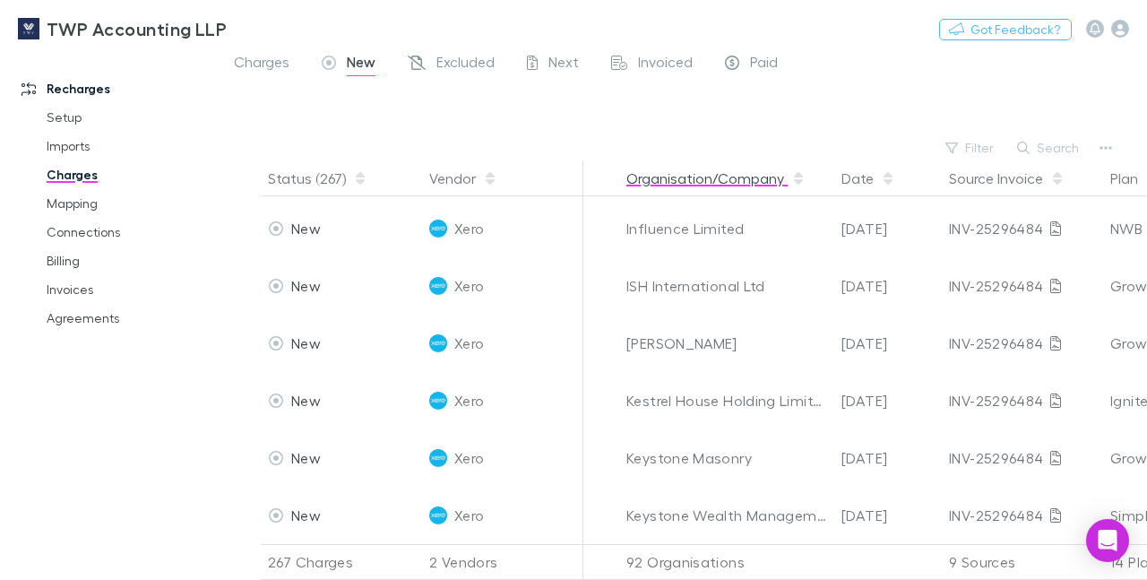
click at [713, 184] on button "Organisation/Company" at bounding box center [715, 178] width 179 height 36
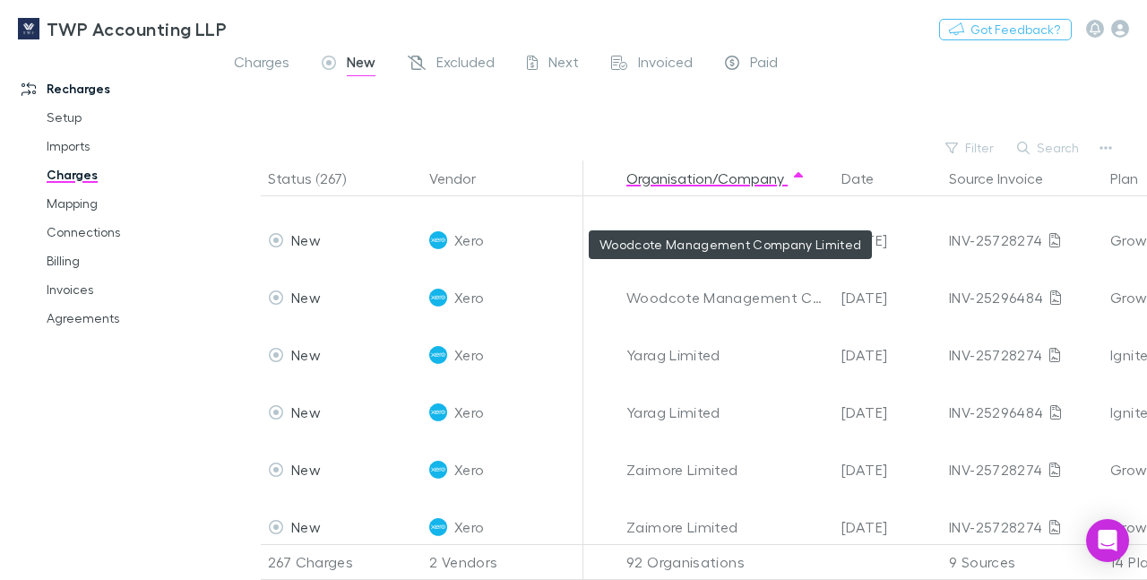
scroll to position [14979, 0]
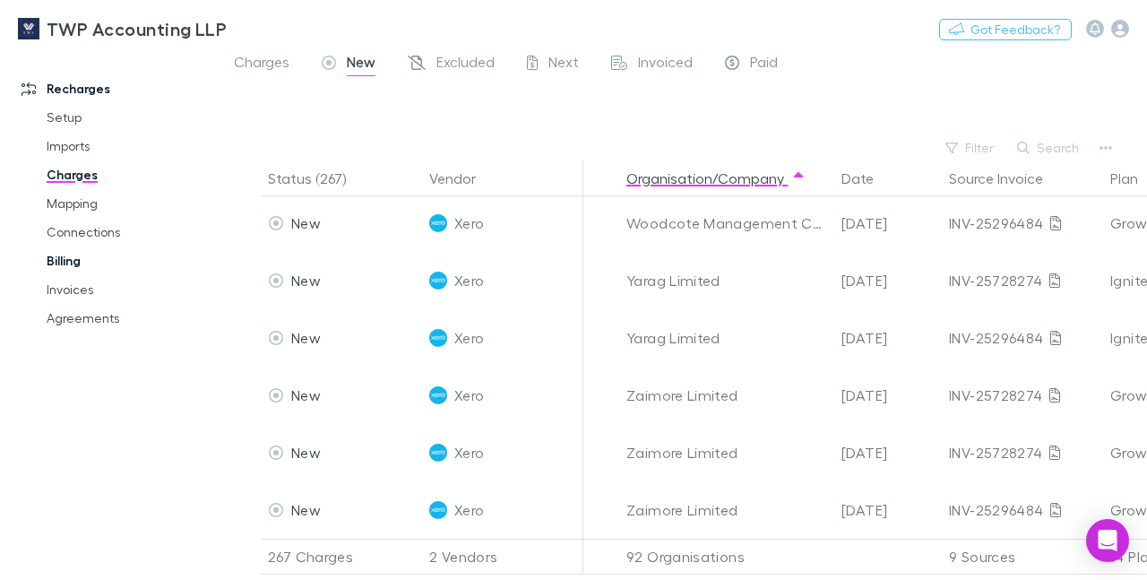
click at [76, 261] on link "Billing" at bounding box center [129, 260] width 201 height 29
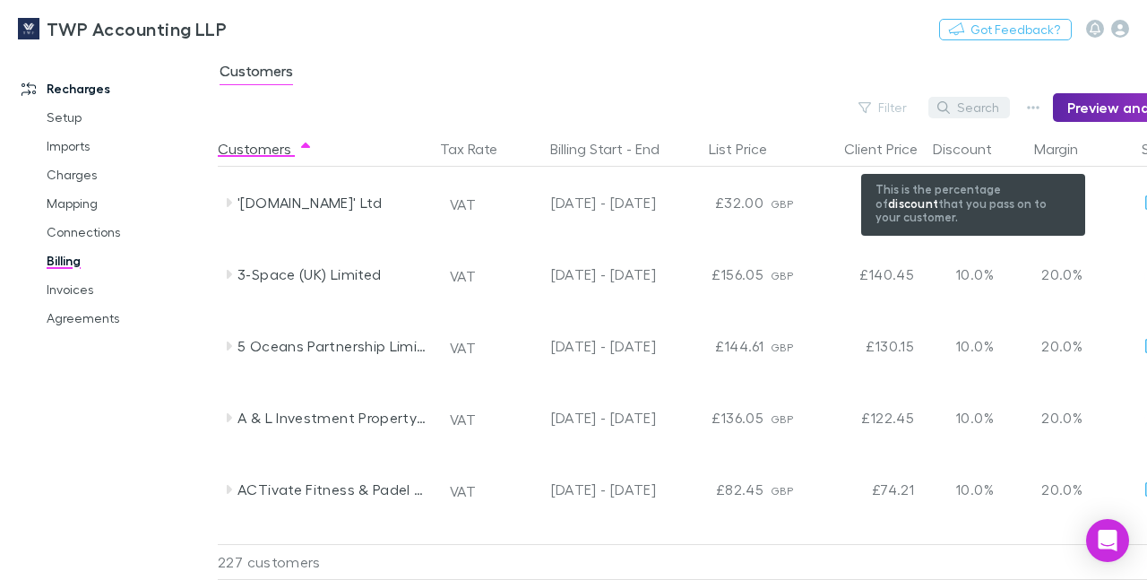
click at [978, 109] on button "Search" at bounding box center [969, 107] width 82 height 21
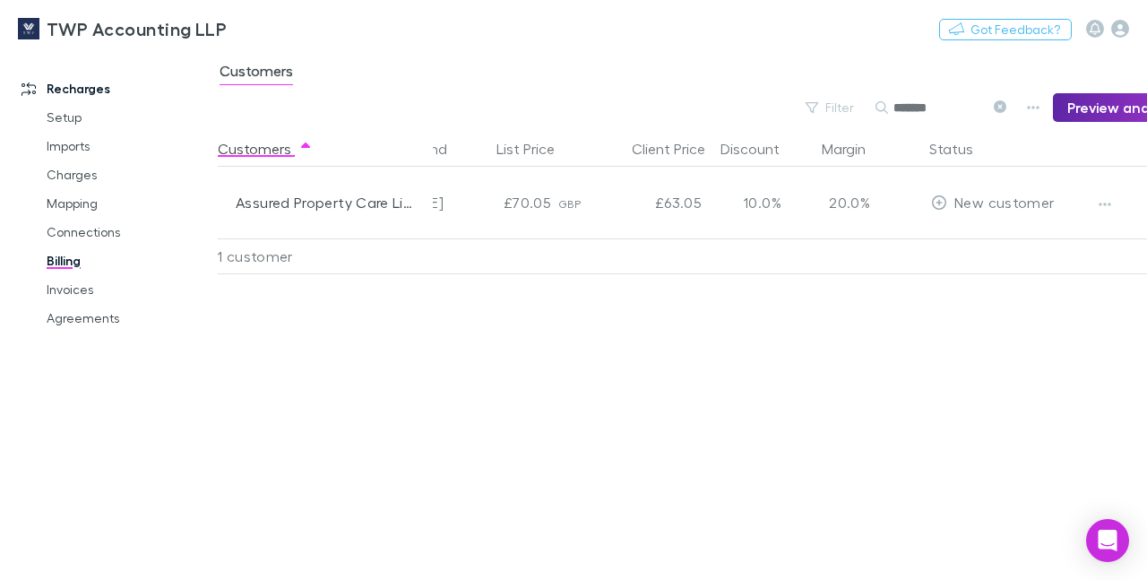
scroll to position [0, 225]
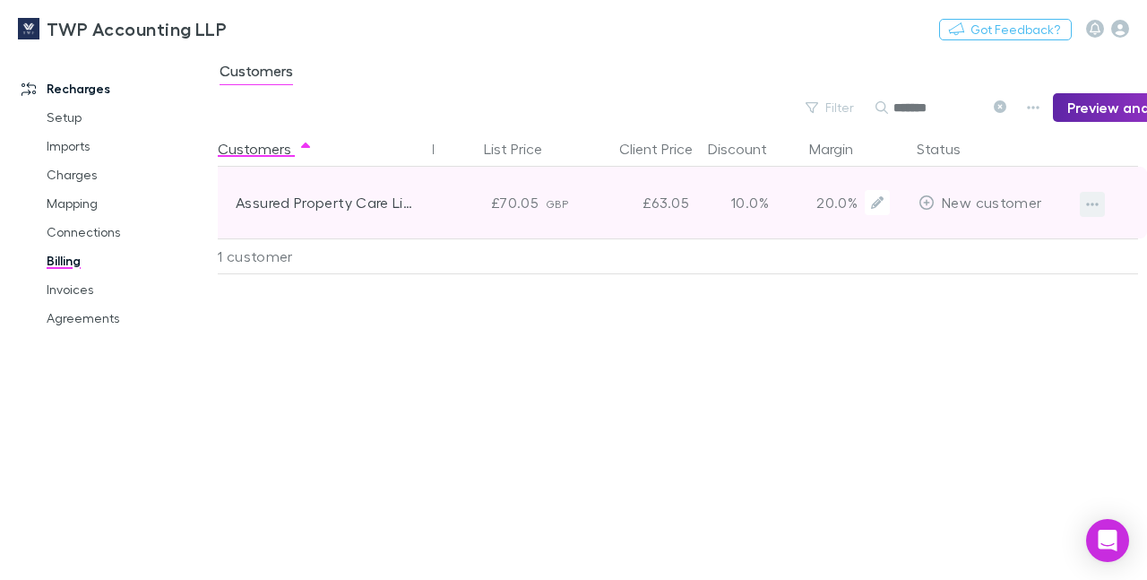
type input "*******"
click at [1093, 203] on icon "button" at bounding box center [1092, 204] width 13 height 4
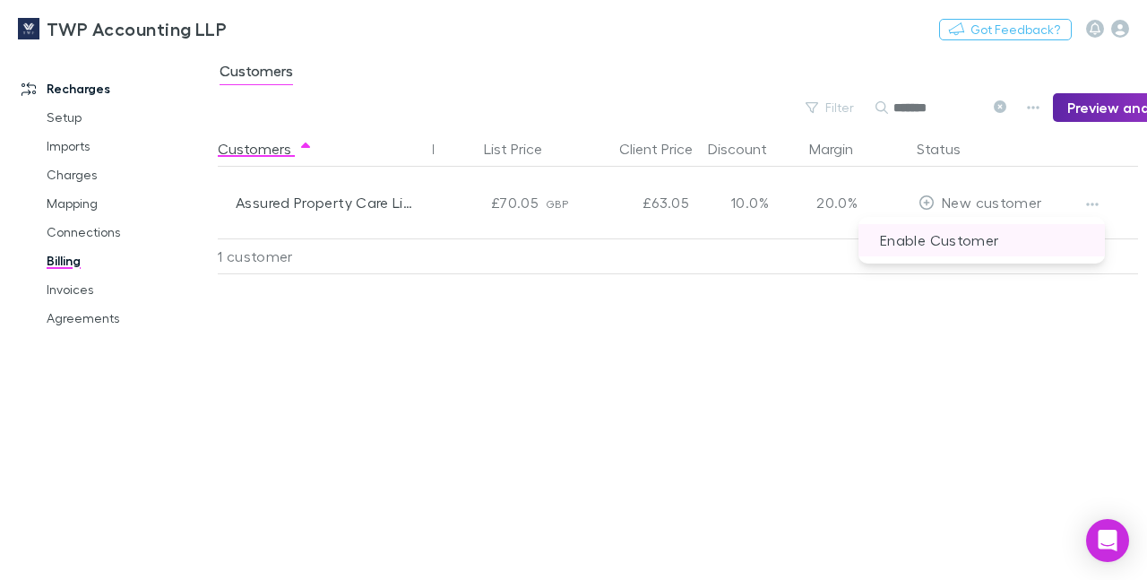
click at [984, 245] on p "Enable Customer" at bounding box center [981, 240] width 246 height 32
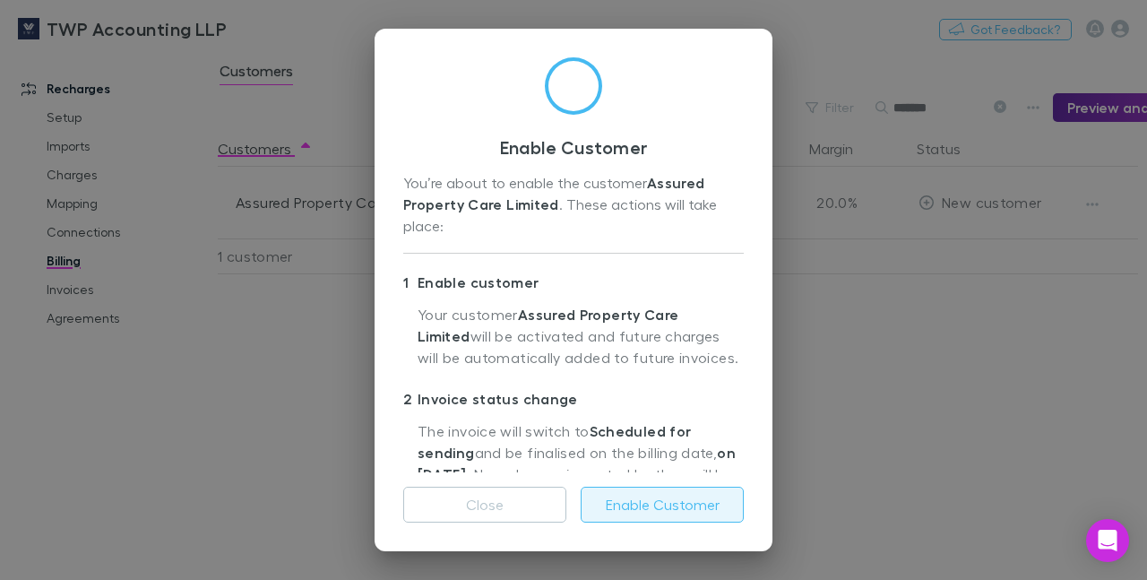
click at [645, 498] on button "Enable Customer" at bounding box center [661, 504] width 163 height 36
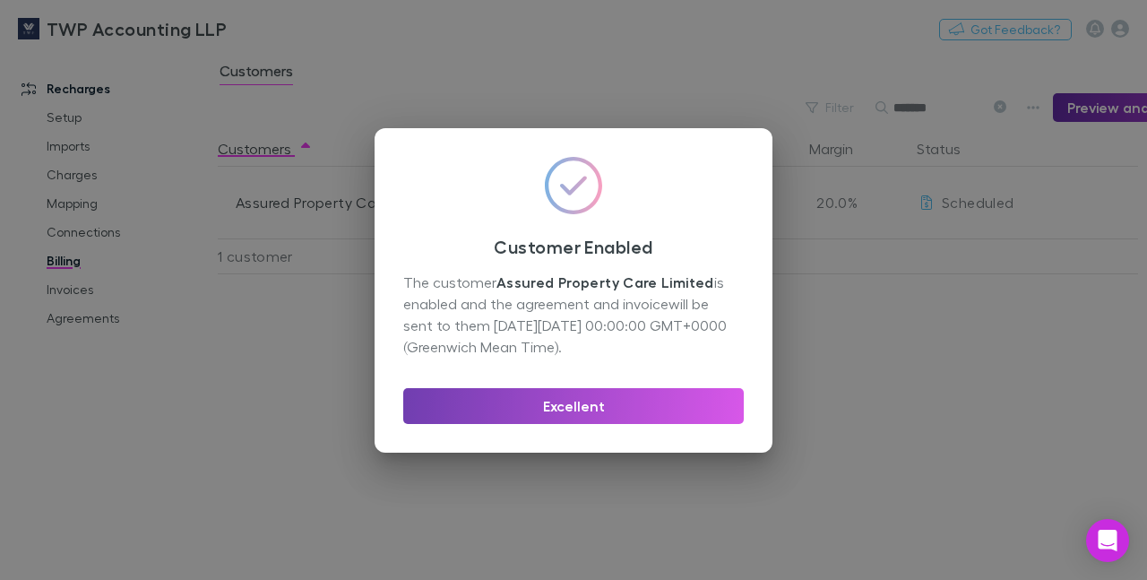
click at [564, 405] on button "Excellent" at bounding box center [573, 406] width 340 height 36
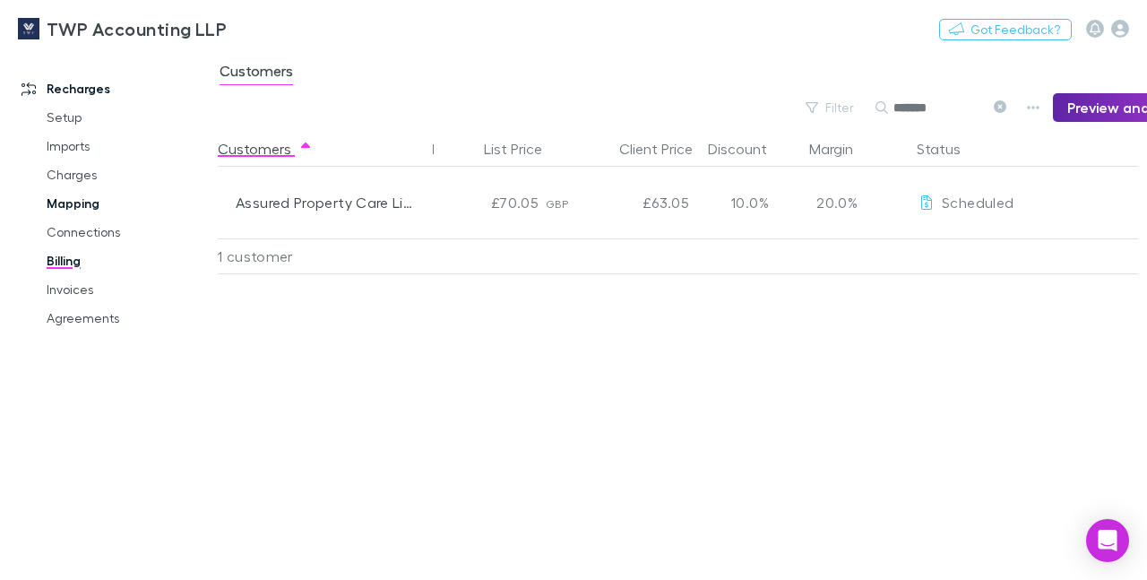
click at [81, 206] on link "Mapping" at bounding box center [129, 203] width 201 height 29
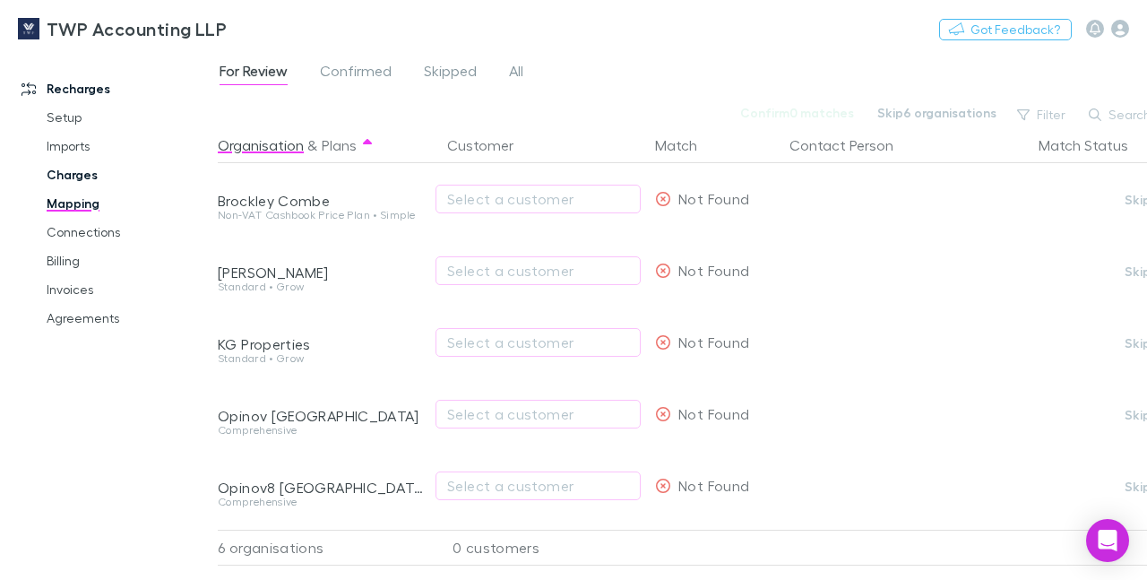
click at [72, 178] on link "Charges" at bounding box center [129, 174] width 201 height 29
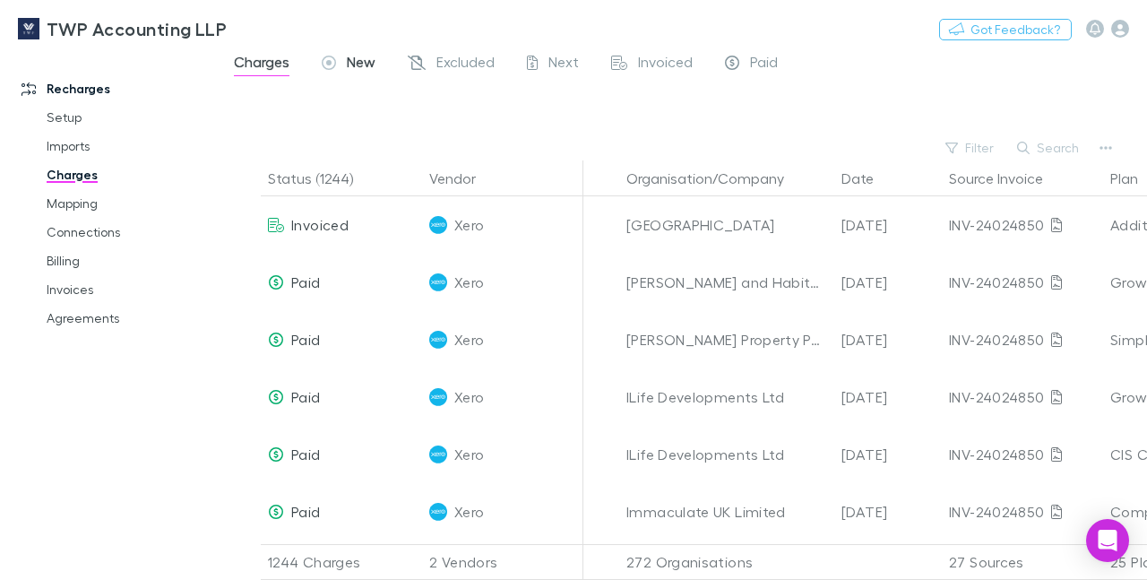
click at [357, 61] on span "New" at bounding box center [361, 64] width 29 height 23
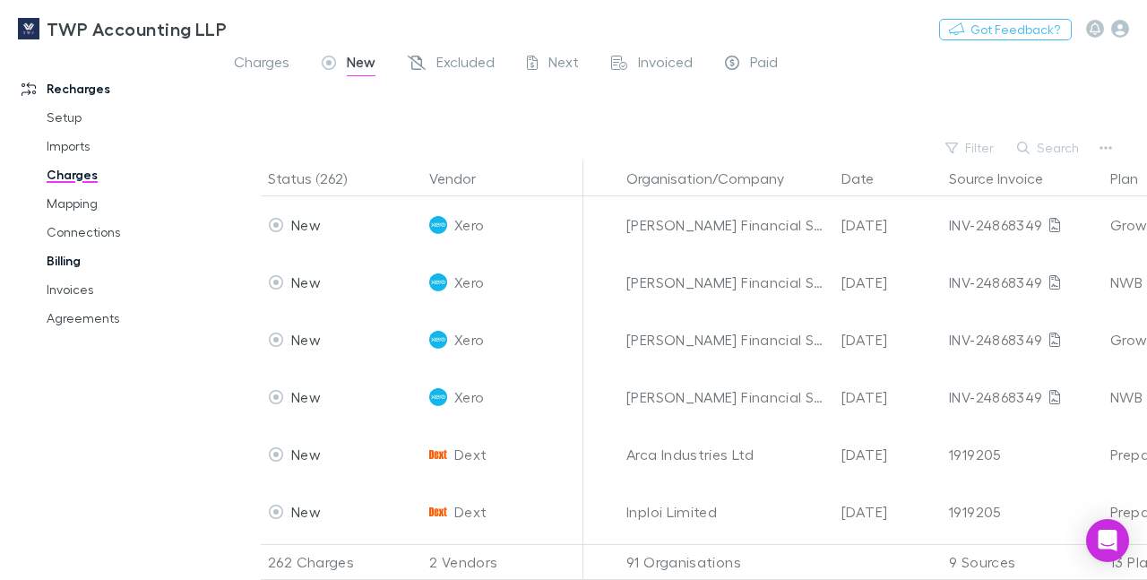
click at [72, 260] on link "Billing" at bounding box center [129, 260] width 201 height 29
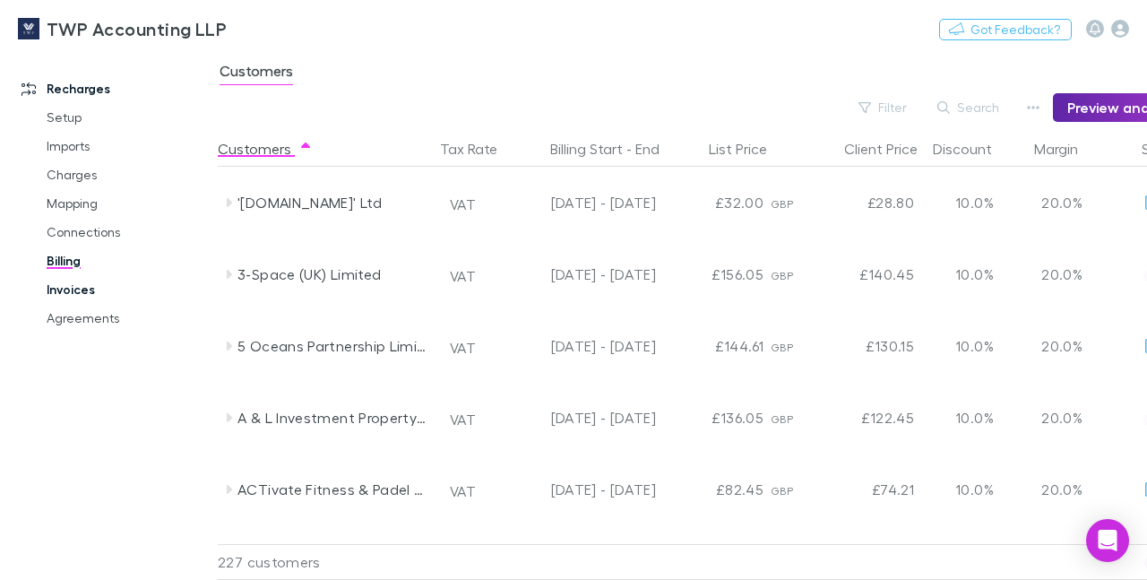
click at [73, 288] on link "Invoices" at bounding box center [129, 289] width 201 height 29
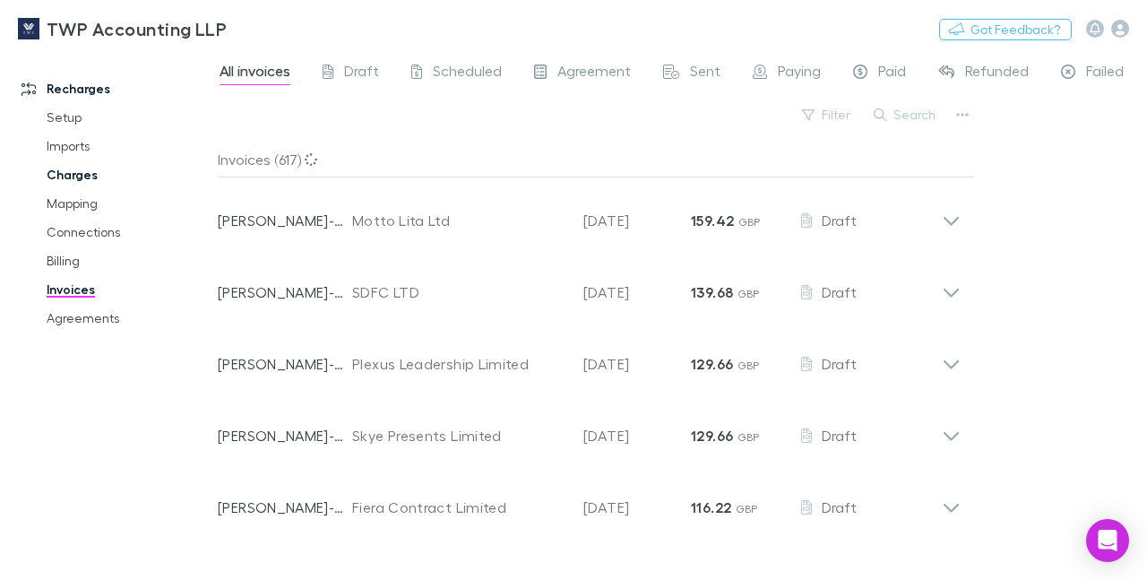
click at [66, 171] on link "Charges" at bounding box center [129, 174] width 201 height 29
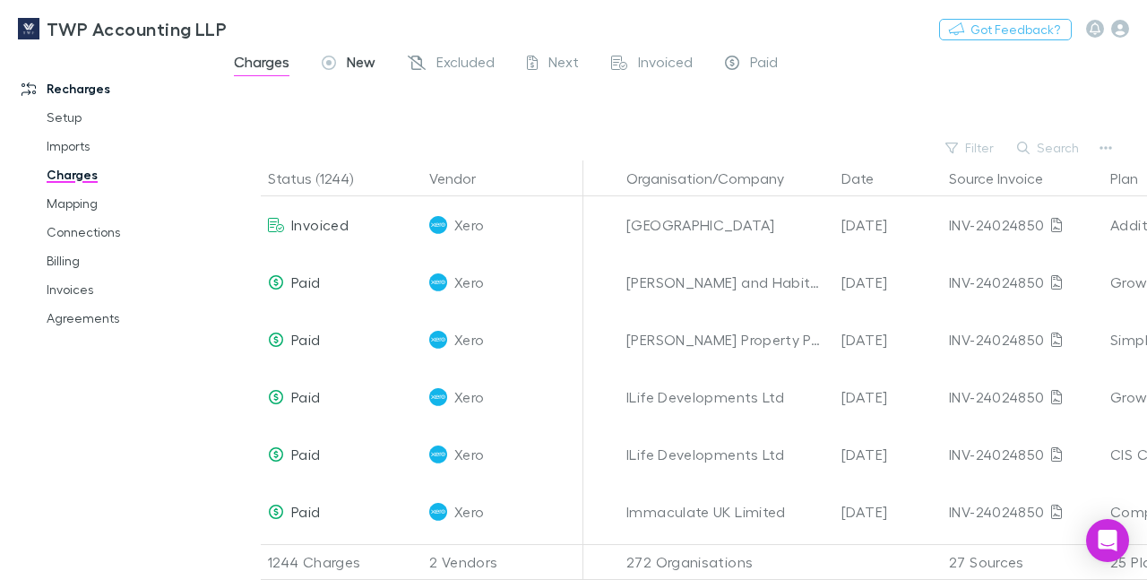
click at [348, 58] on span "New" at bounding box center [361, 64] width 29 height 23
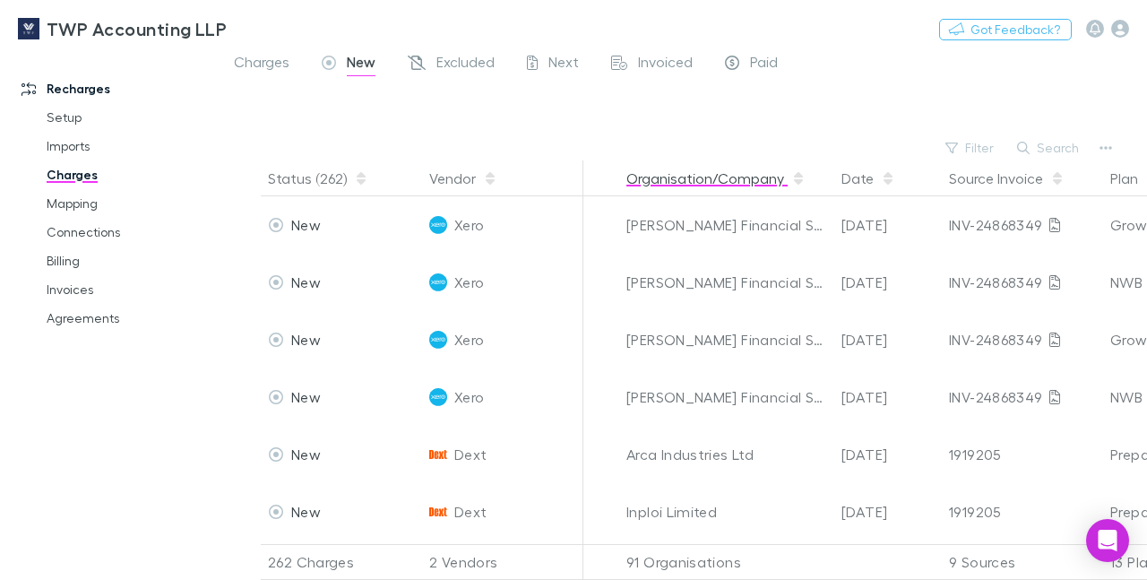
click at [704, 182] on button "Organisation/Company" at bounding box center [715, 178] width 179 height 36
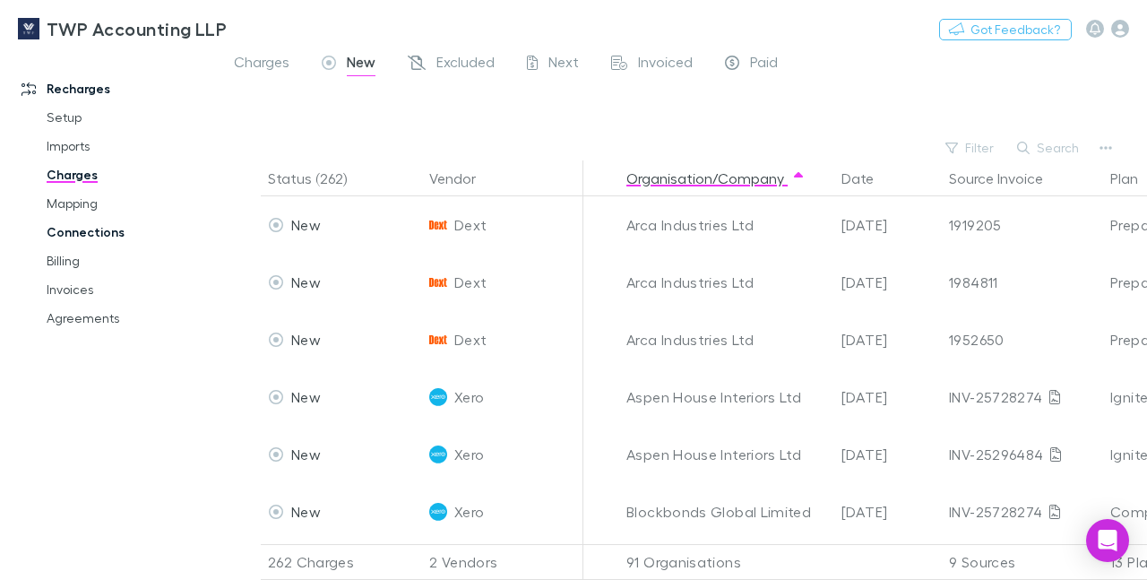
click at [74, 229] on link "Connections" at bounding box center [129, 232] width 201 height 29
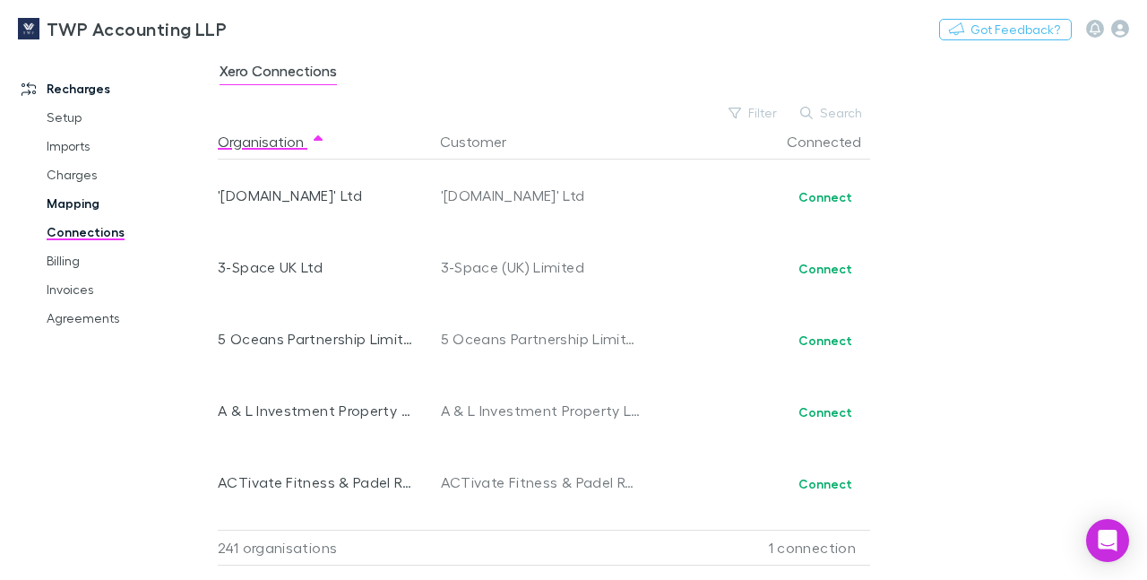
click at [66, 208] on link "Mapping" at bounding box center [129, 203] width 201 height 29
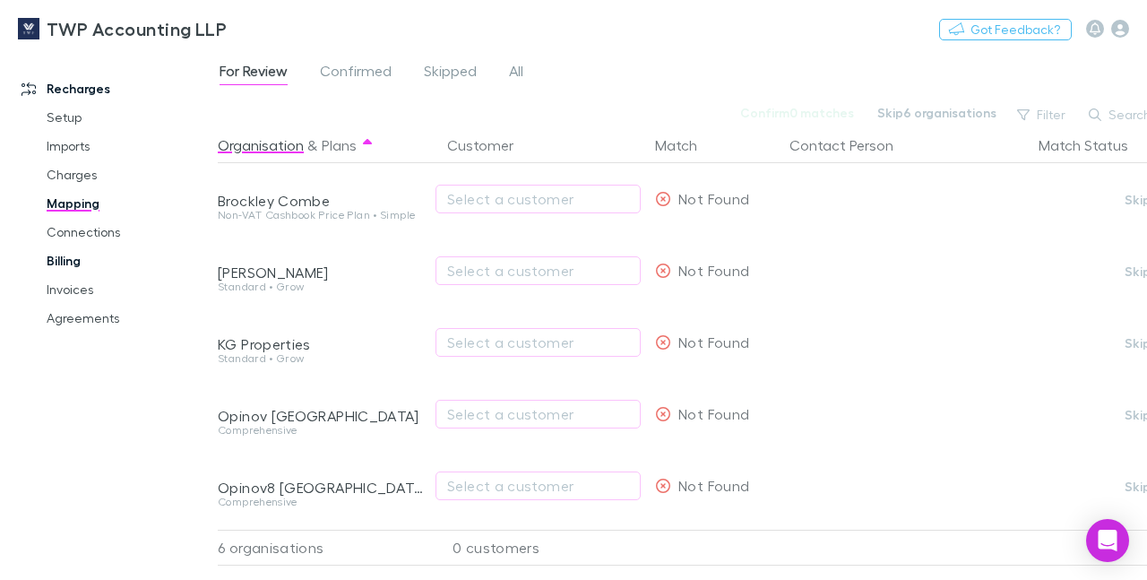
click at [74, 260] on link "Billing" at bounding box center [129, 260] width 201 height 29
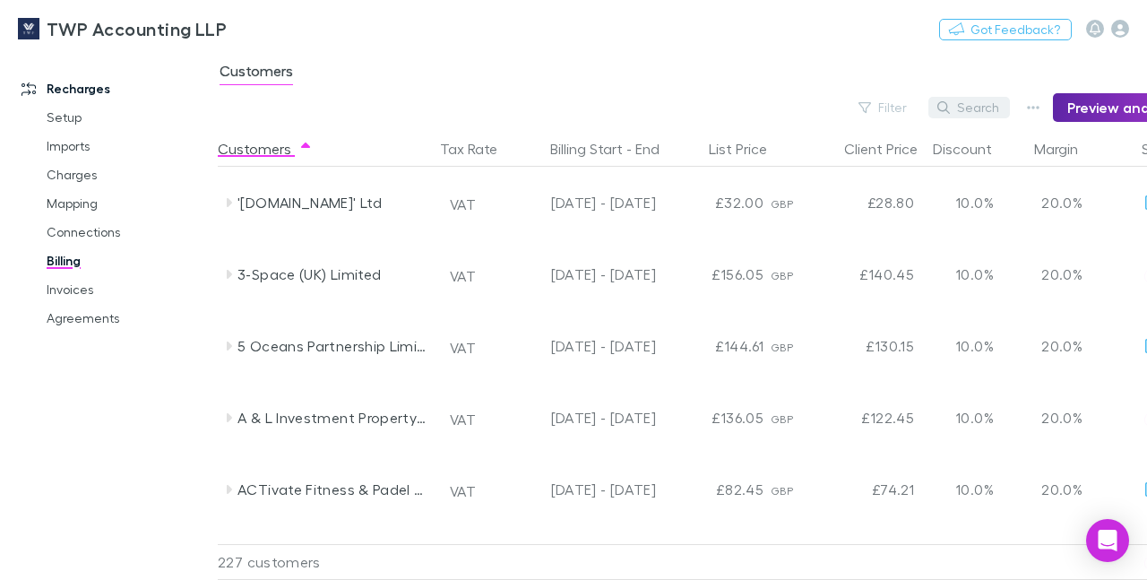
click at [980, 107] on button "Search" at bounding box center [969, 107] width 82 height 21
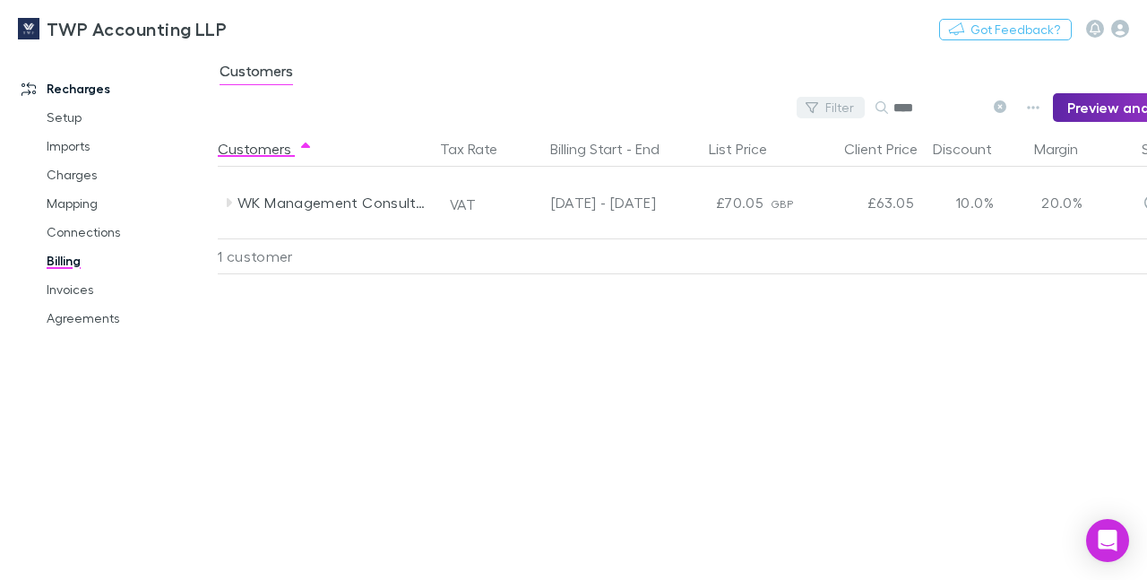
type input "****"
click at [843, 103] on button "Filter" at bounding box center [830, 107] width 68 height 21
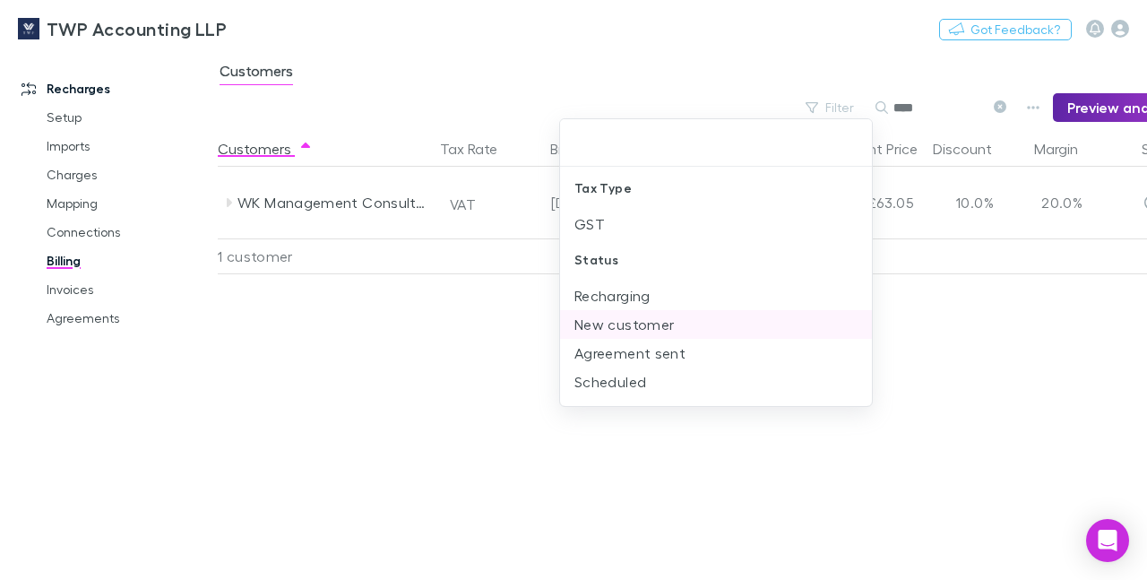
click at [633, 322] on li "New customer" at bounding box center [716, 324] width 312 height 29
click at [958, 343] on div at bounding box center [573, 290] width 1147 height 580
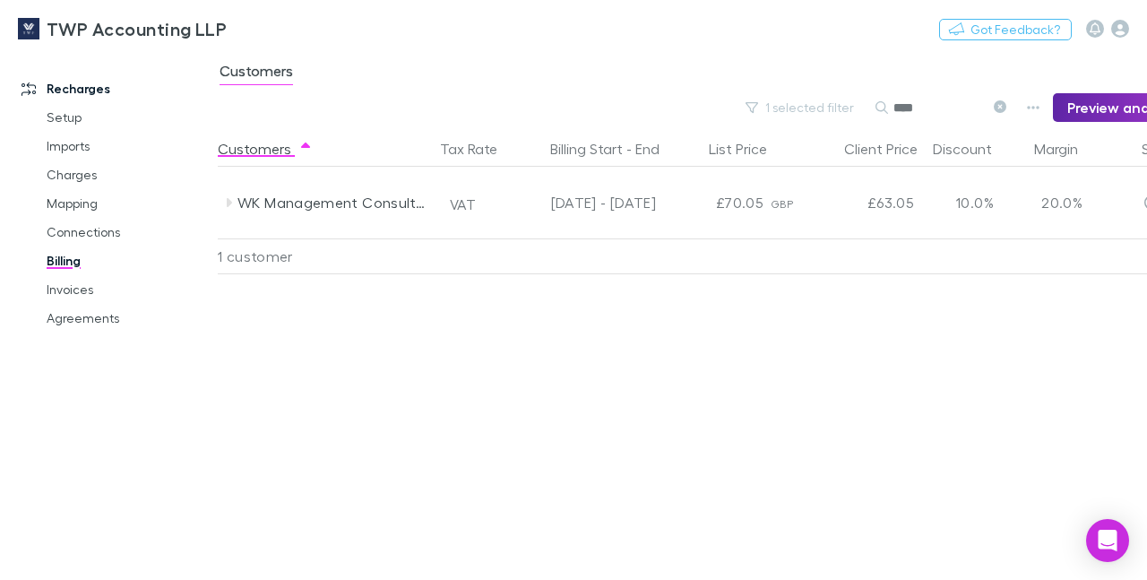
click at [1006, 107] on icon at bounding box center [999, 106] width 13 height 13
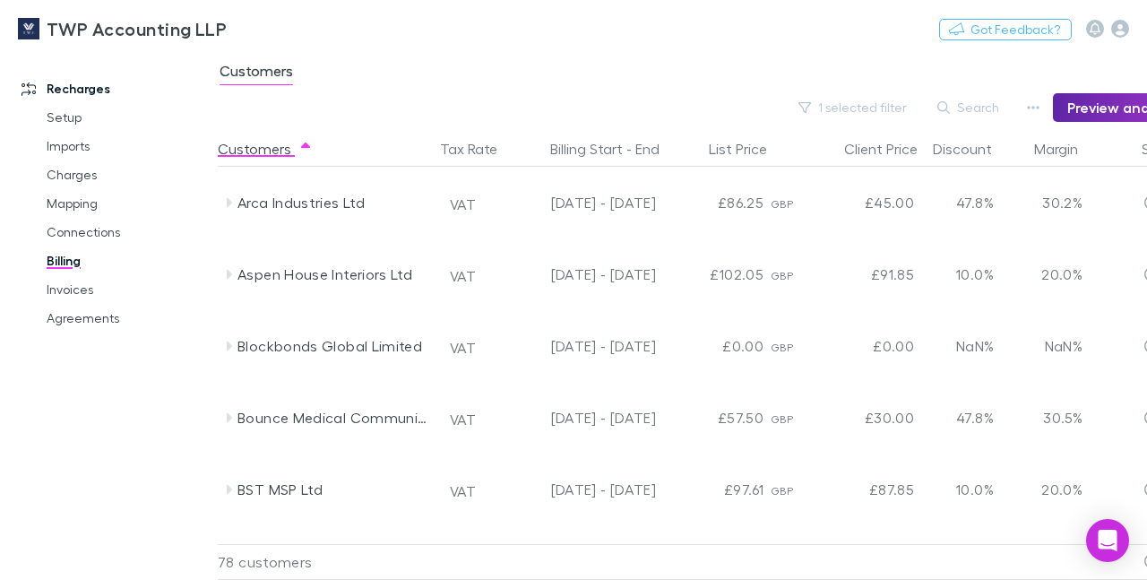
click at [1007, 107] on button "Search" at bounding box center [969, 107] width 82 height 21
click at [972, 105] on button "Search" at bounding box center [969, 107] width 82 height 21
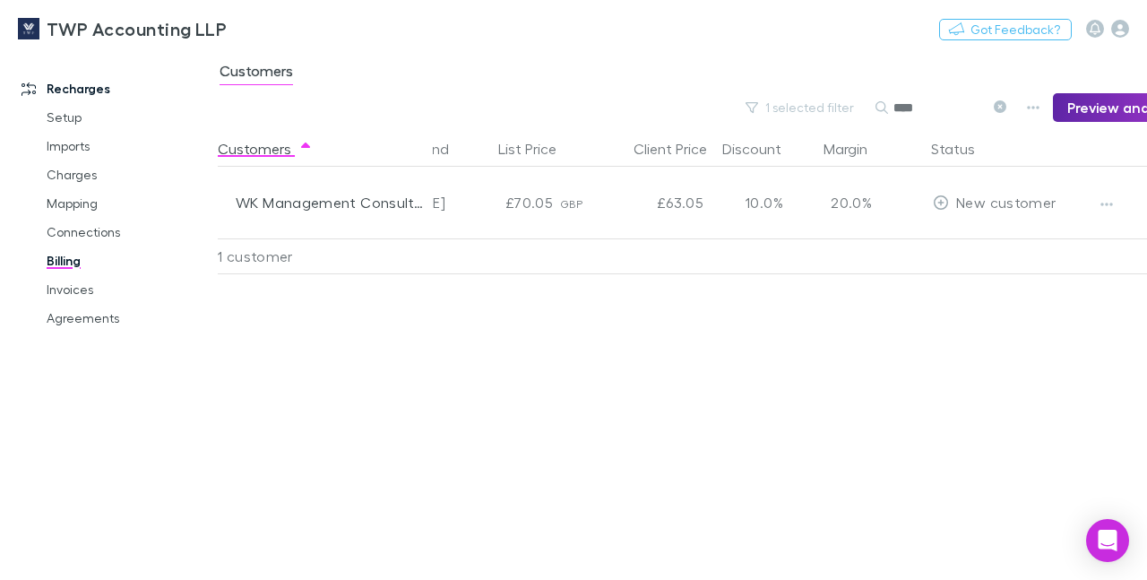
scroll to position [0, 225]
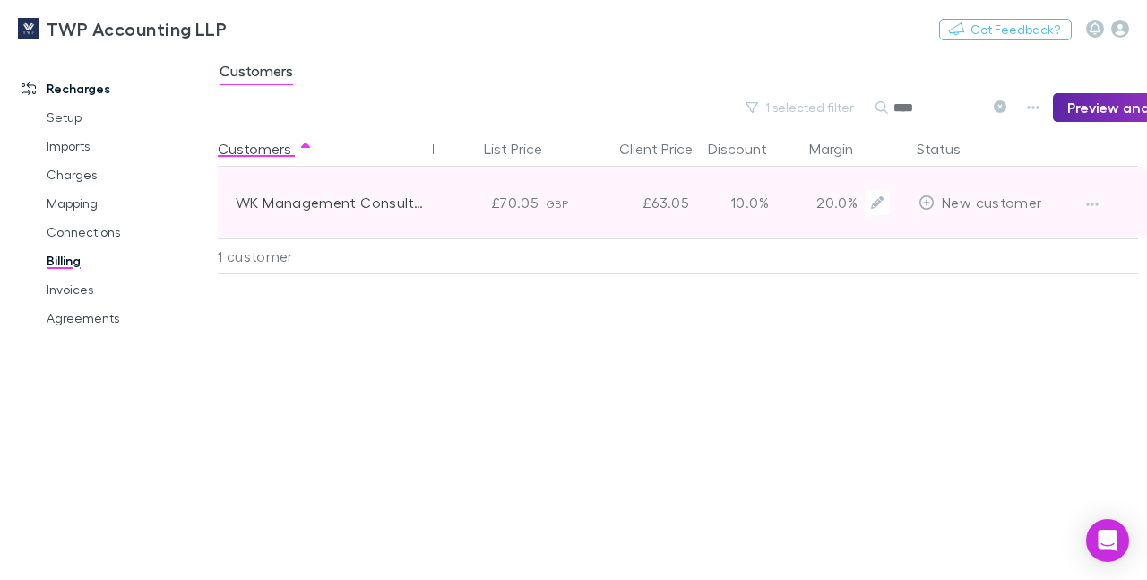
click at [546, 211] on div "£70.05" at bounding box center [491, 203] width 107 height 72
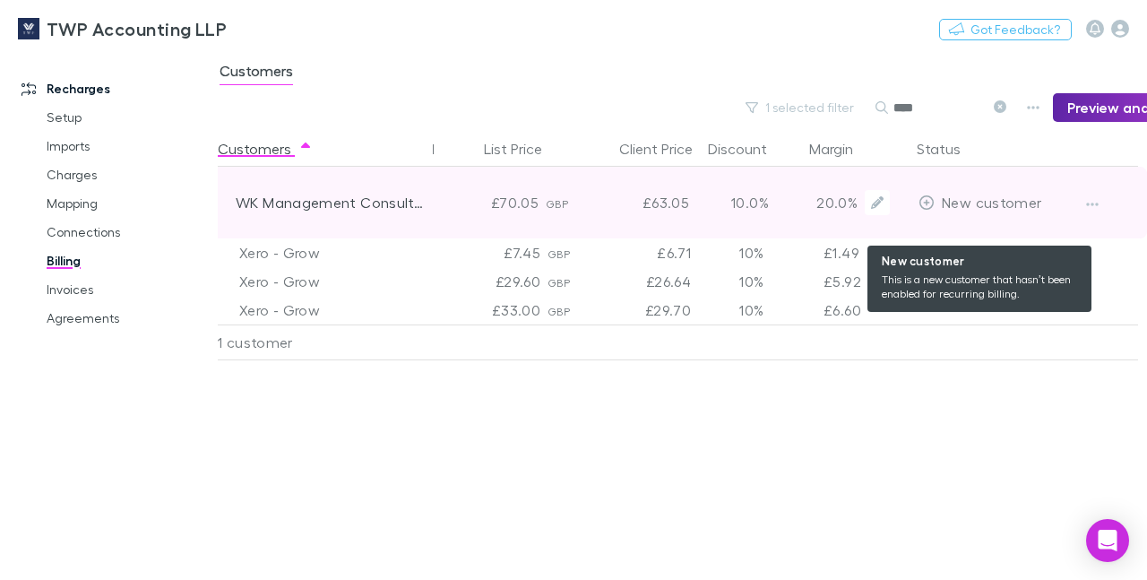
click at [993, 194] on span "New customer" at bounding box center [990, 201] width 99 height 17
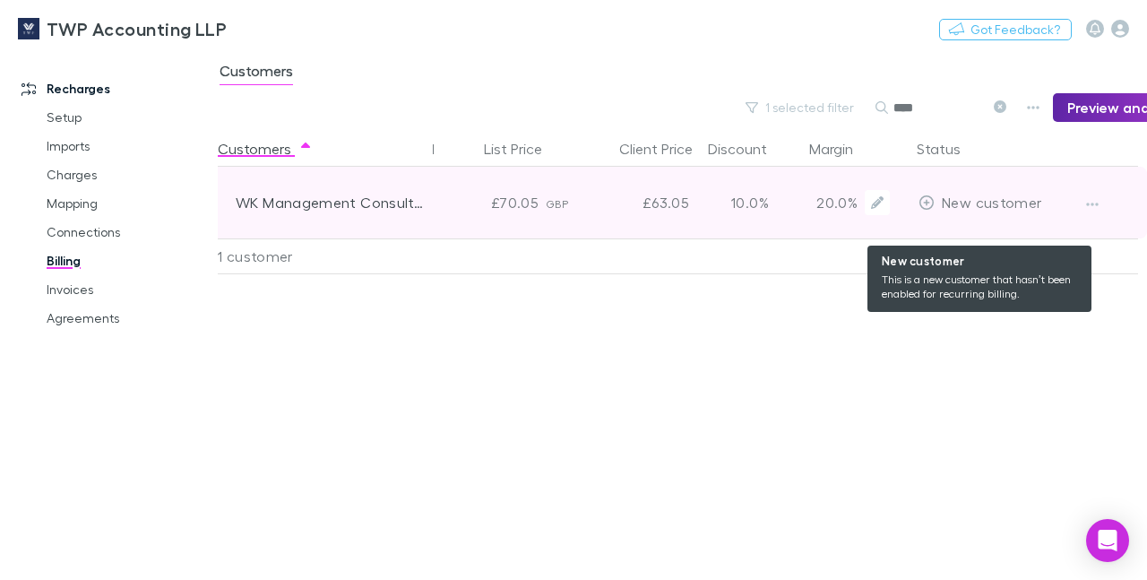
click at [961, 203] on span "New customer" at bounding box center [990, 201] width 99 height 17
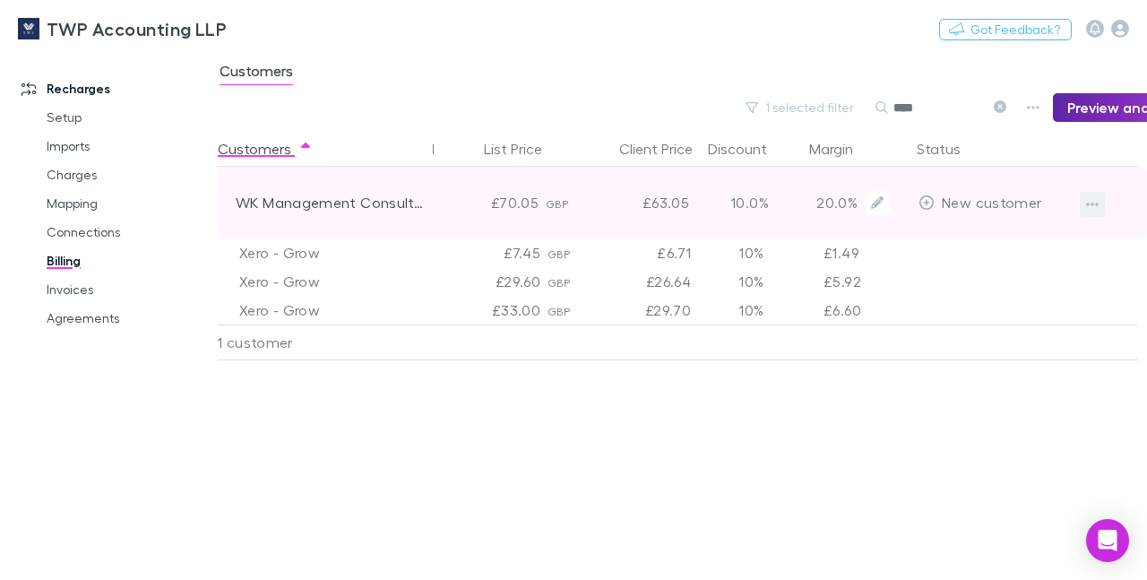
click at [1088, 206] on icon "button" at bounding box center [1092, 204] width 13 height 14
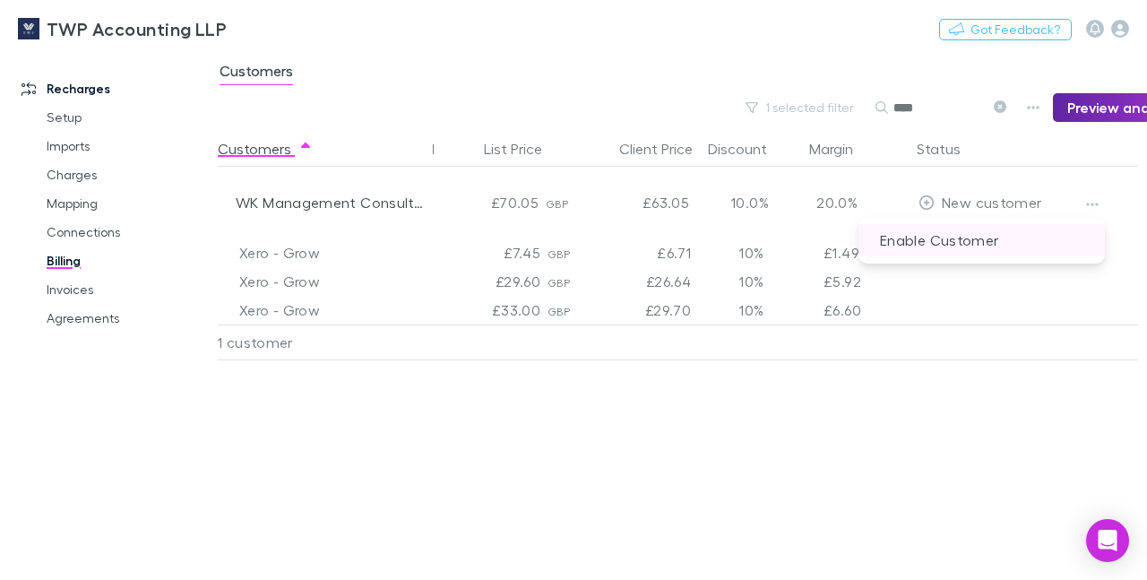
click at [958, 249] on p "Enable Customer" at bounding box center [981, 240] width 246 height 32
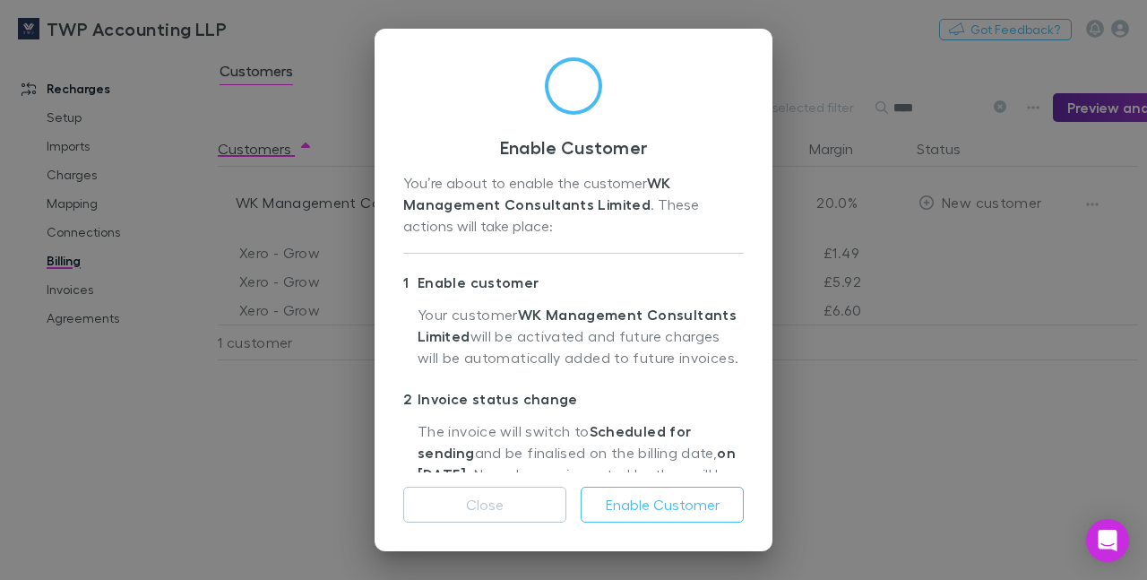
scroll to position [220, 0]
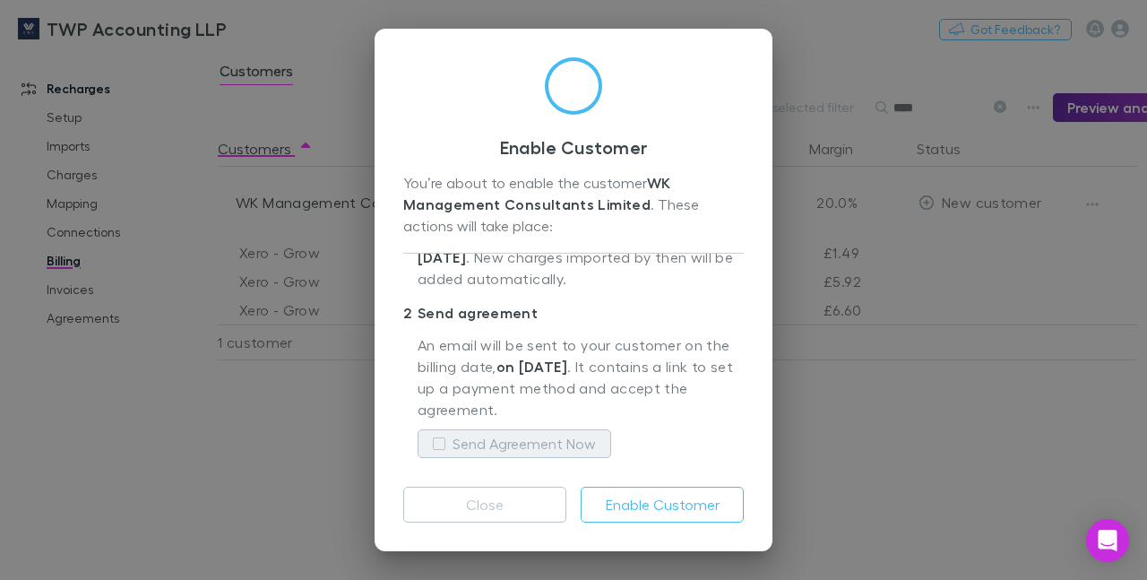
click at [576, 434] on label "Send Agreement Now" at bounding box center [523, 443] width 143 height 21
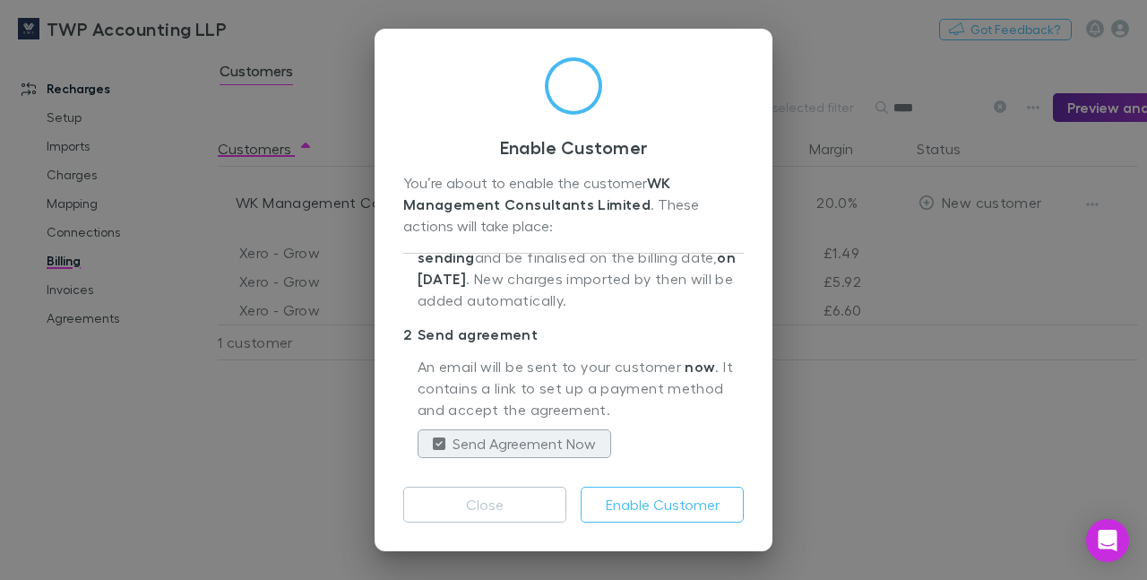
scroll to position [199, 0]
click at [640, 499] on button "Enable Customer" at bounding box center [661, 504] width 163 height 36
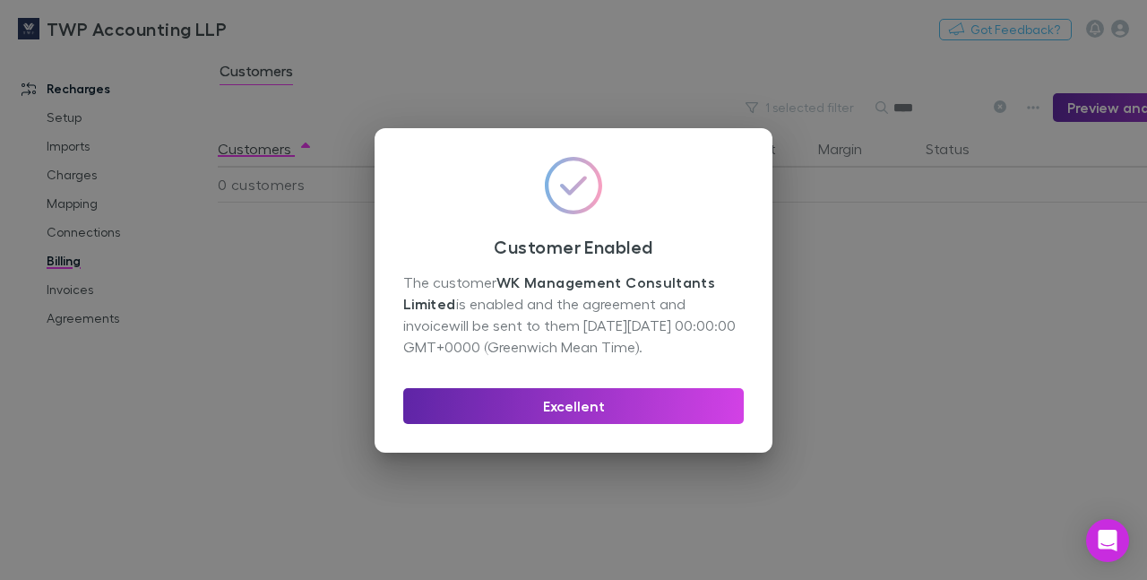
scroll to position [0, 216]
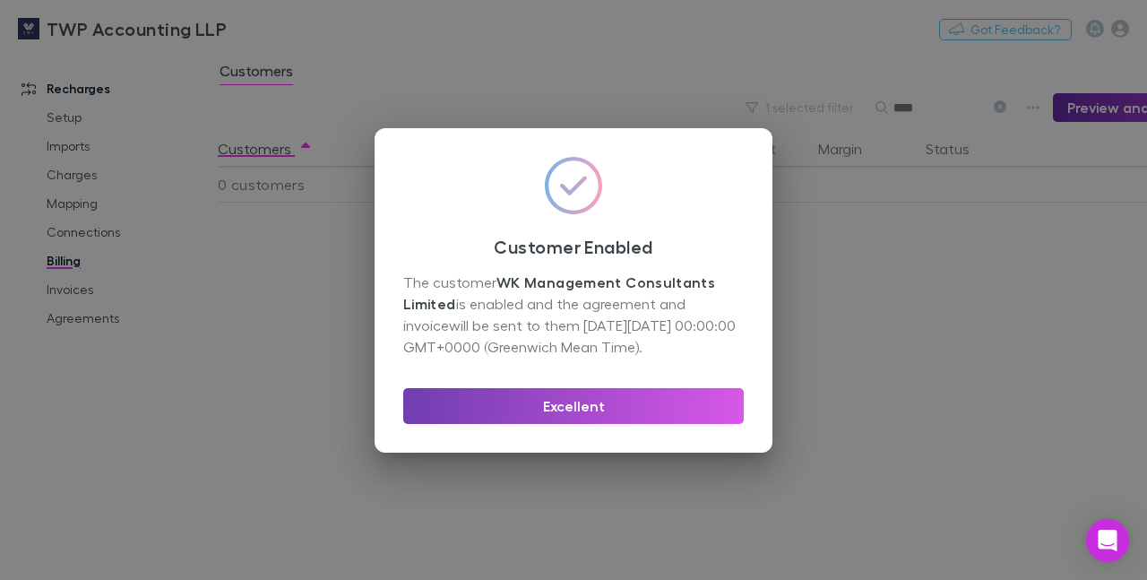
click at [574, 399] on button "Excellent" at bounding box center [573, 406] width 340 height 36
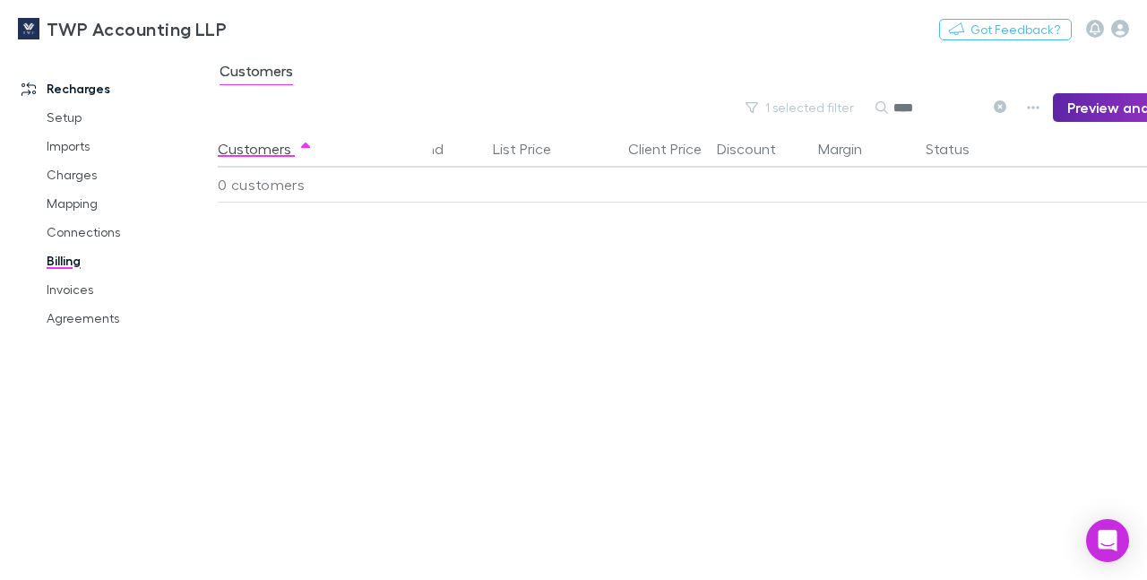
click at [956, 107] on input "****" at bounding box center [938, 107] width 90 height 25
type input "*"
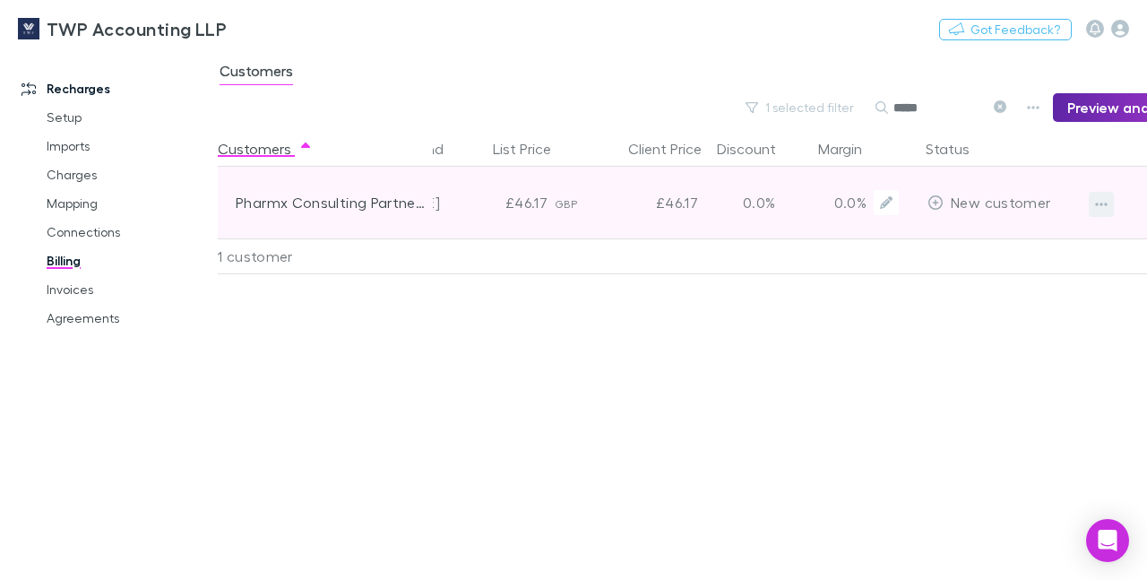
click at [1097, 205] on icon "button" at bounding box center [1101, 204] width 13 height 4
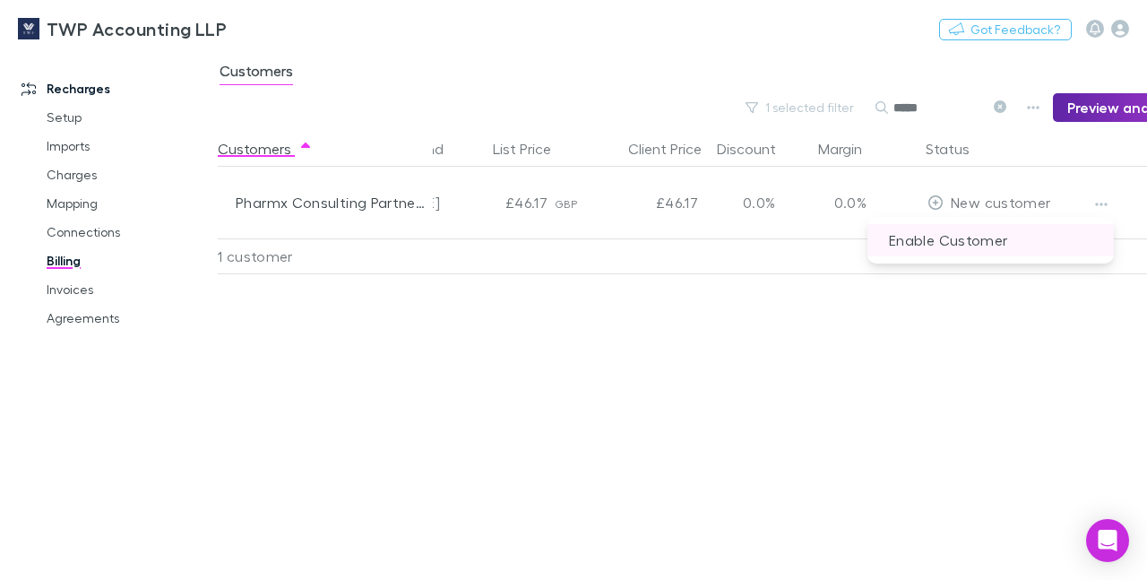
click at [979, 252] on p "Enable Customer" at bounding box center [990, 240] width 246 height 32
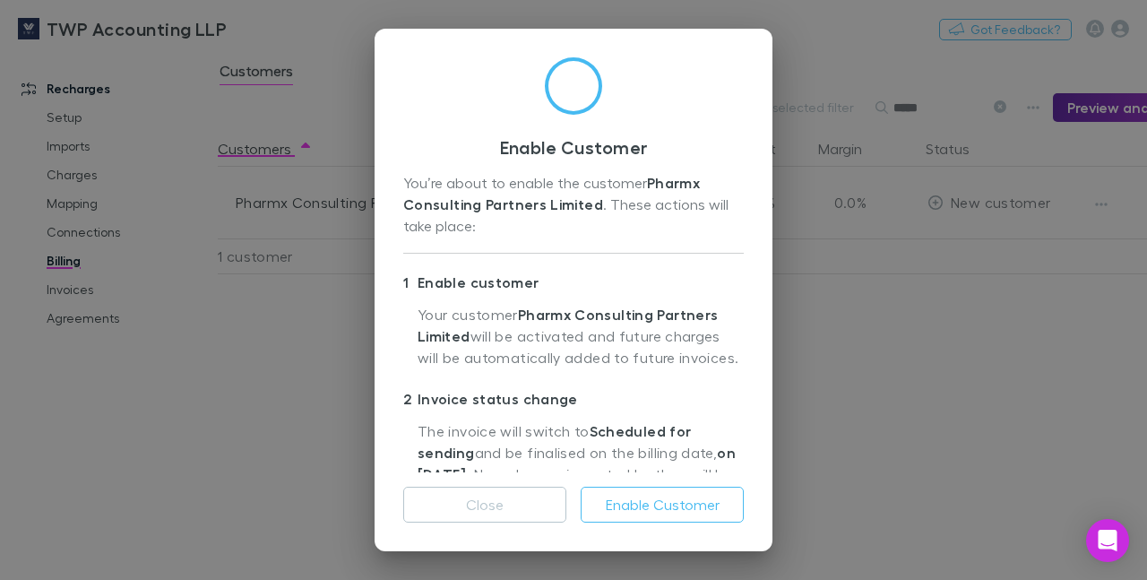
scroll to position [220, 0]
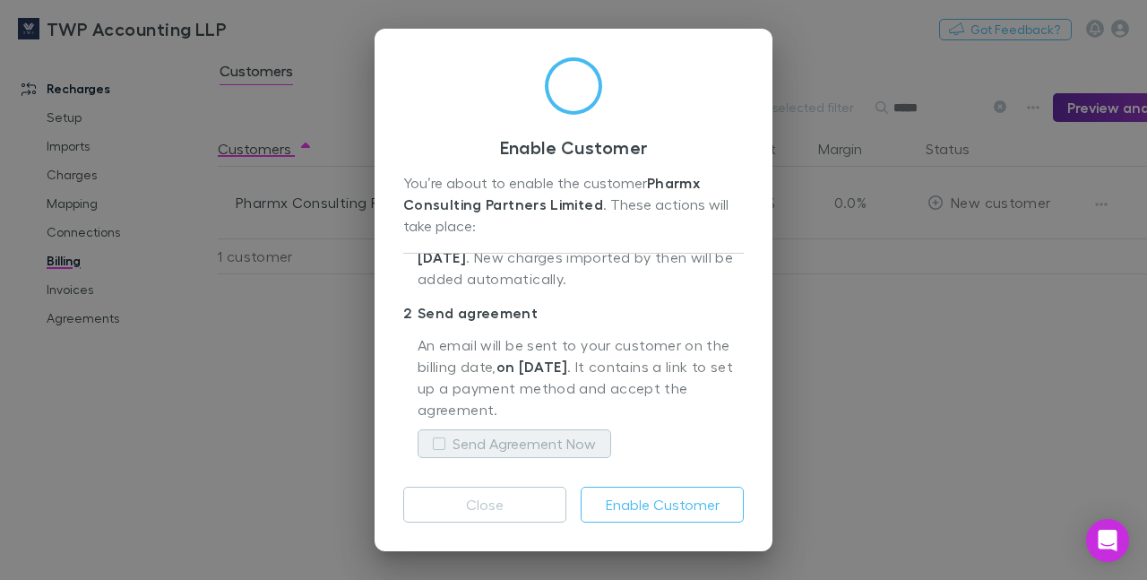
click at [487, 441] on label "Send Agreement Now" at bounding box center [523, 443] width 143 height 21
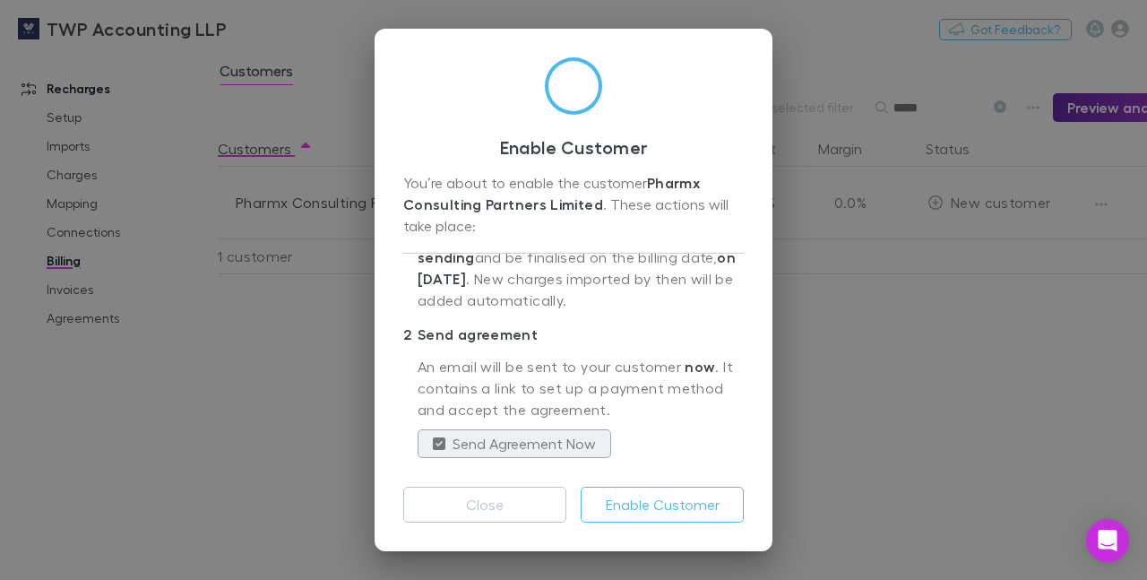
scroll to position [199, 0]
click at [642, 503] on button "Enable Customer" at bounding box center [661, 504] width 163 height 36
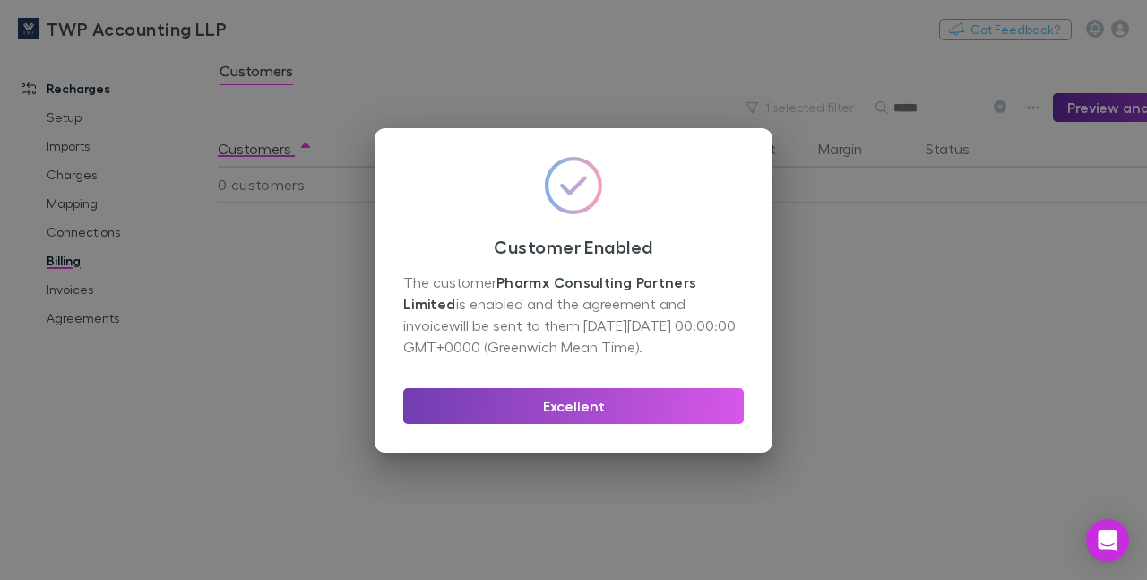
click at [607, 397] on button "Excellent" at bounding box center [573, 406] width 340 height 36
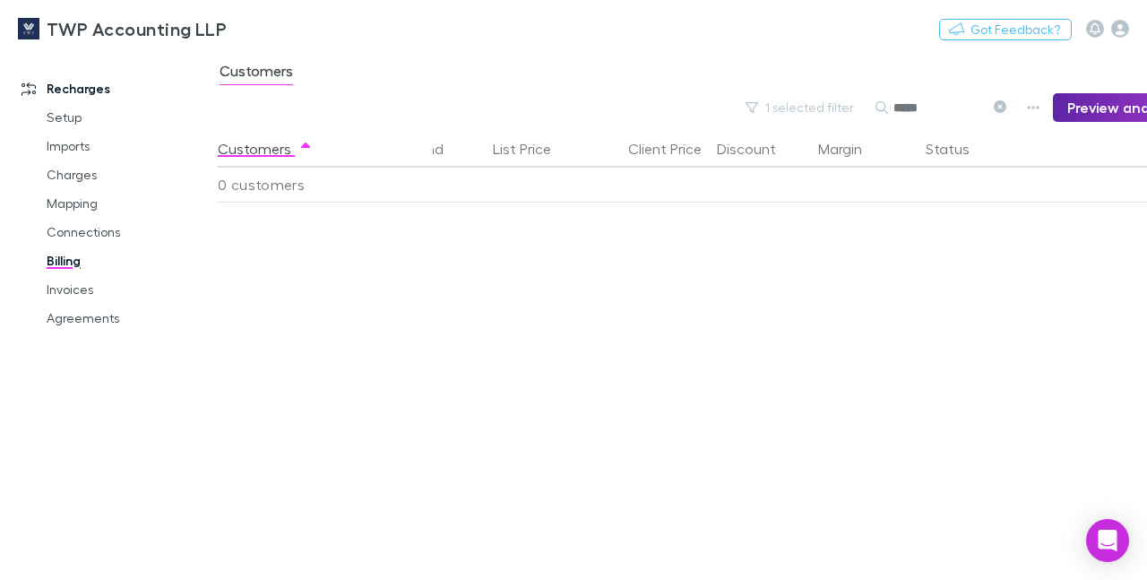
click at [949, 107] on input "*****" at bounding box center [938, 107] width 90 height 25
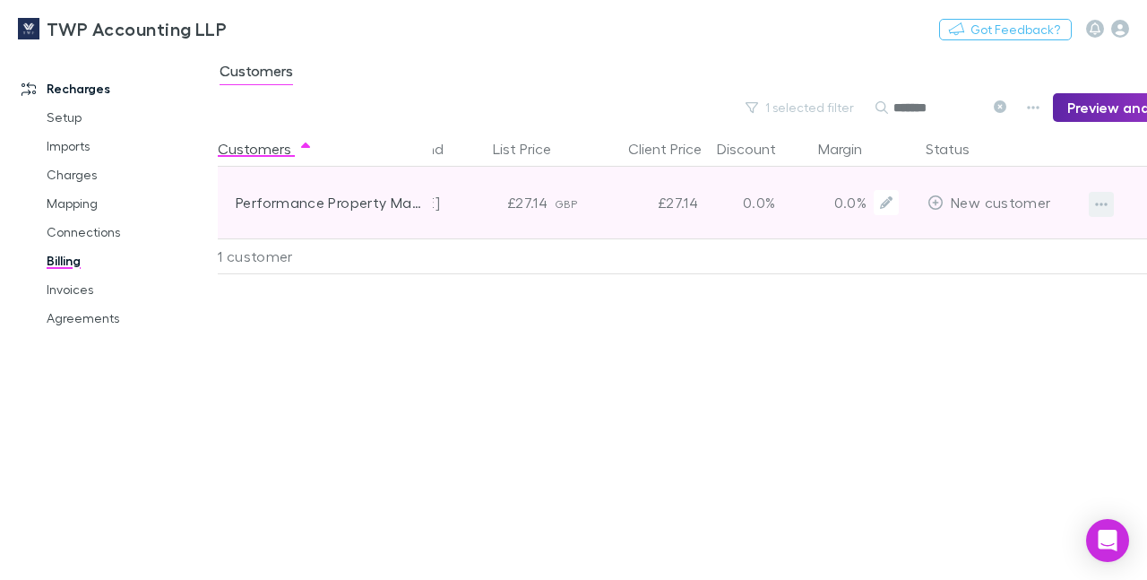
click at [1103, 206] on icon "button" at bounding box center [1101, 204] width 13 height 14
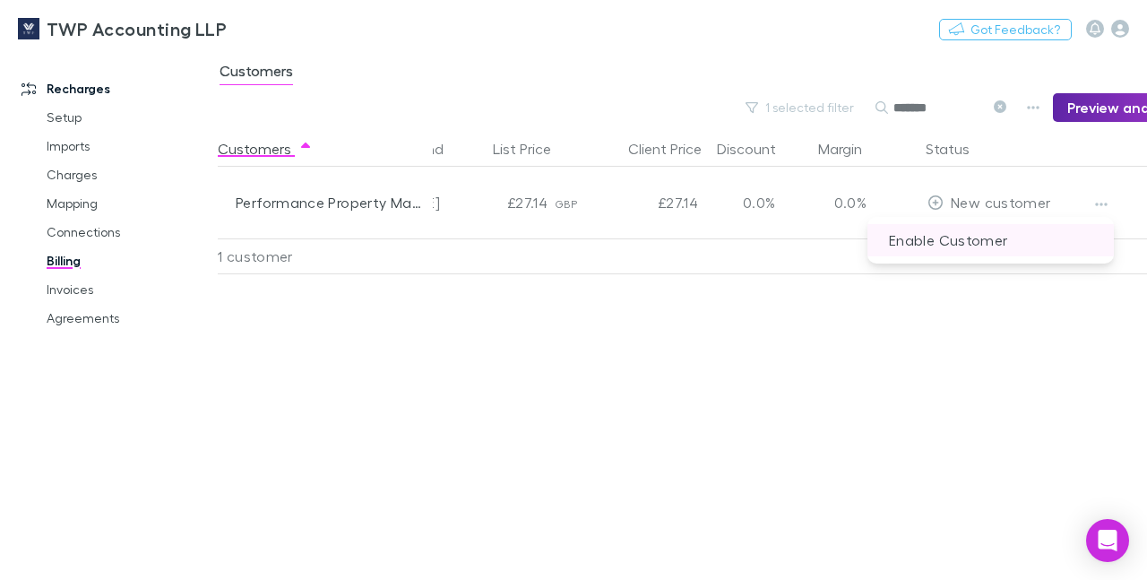
click at [1025, 247] on p "Enable Customer" at bounding box center [990, 240] width 246 height 32
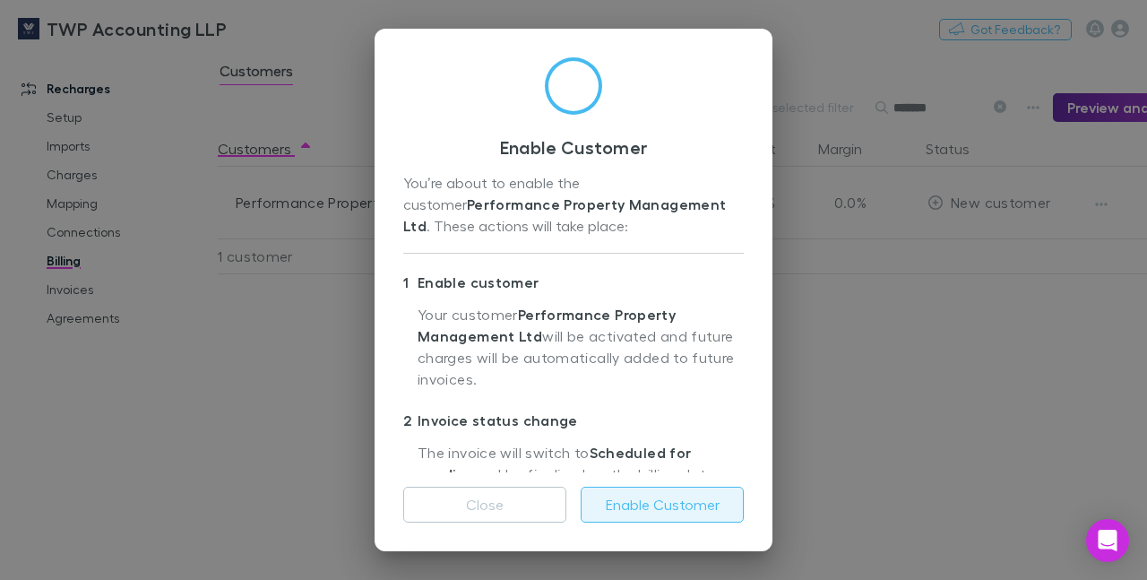
click at [632, 502] on button "Enable Customer" at bounding box center [661, 504] width 163 height 36
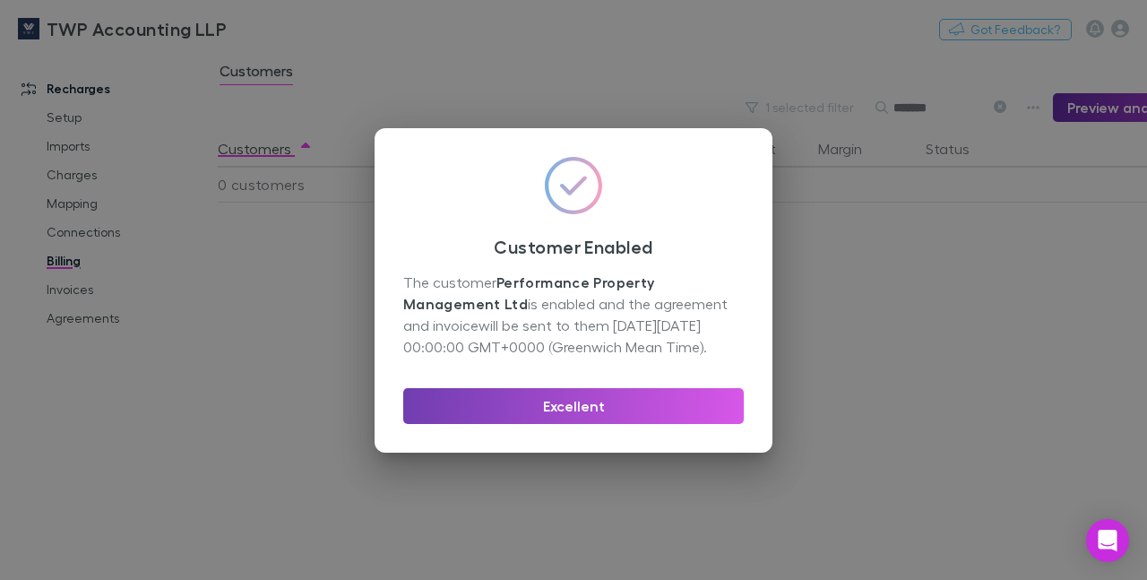
click at [603, 412] on button "Excellent" at bounding box center [573, 406] width 340 height 36
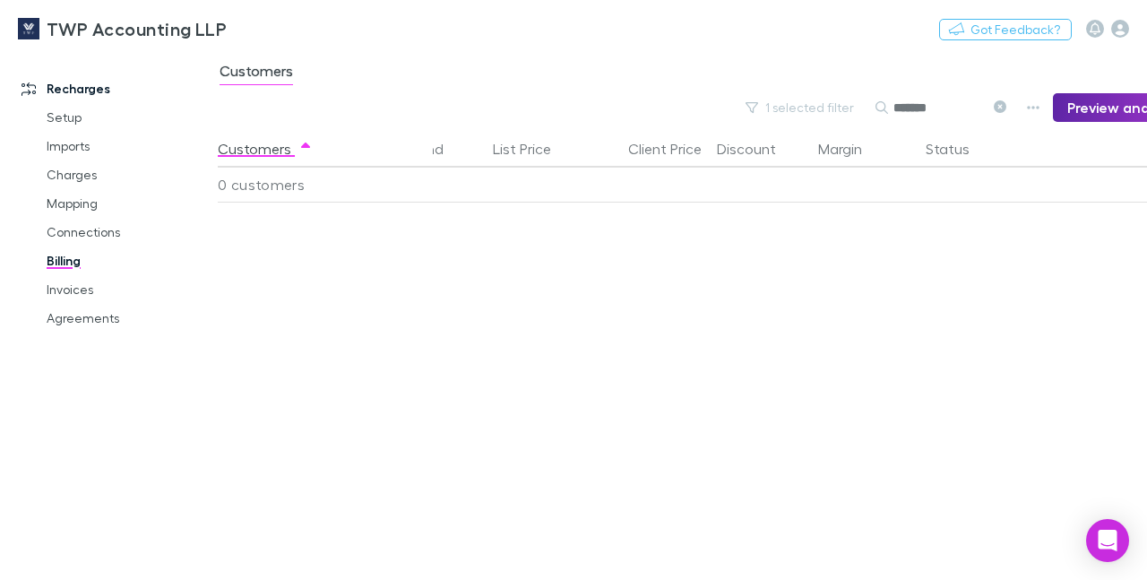
click at [949, 104] on input "*******" at bounding box center [938, 107] width 90 height 25
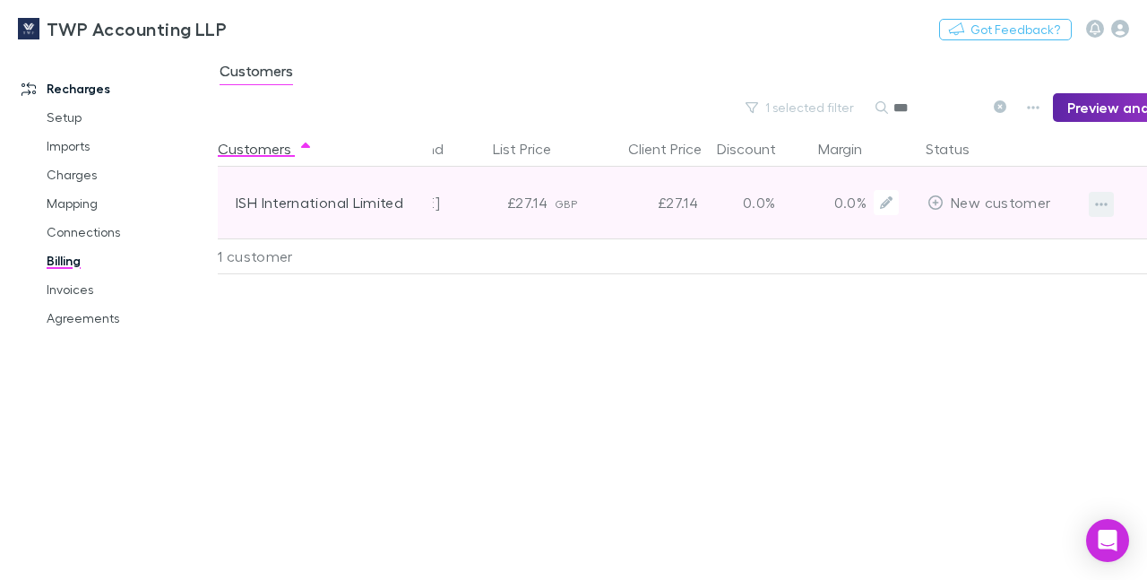
click at [1105, 205] on icon "button" at bounding box center [1101, 204] width 13 height 4
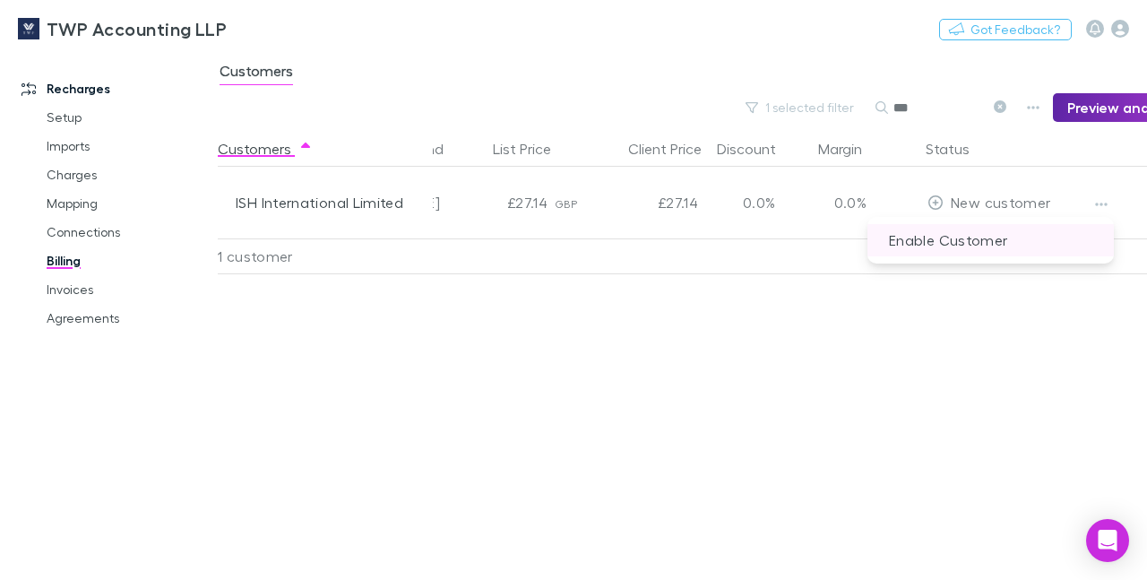
click at [922, 237] on p "Enable Customer" at bounding box center [990, 240] width 246 height 32
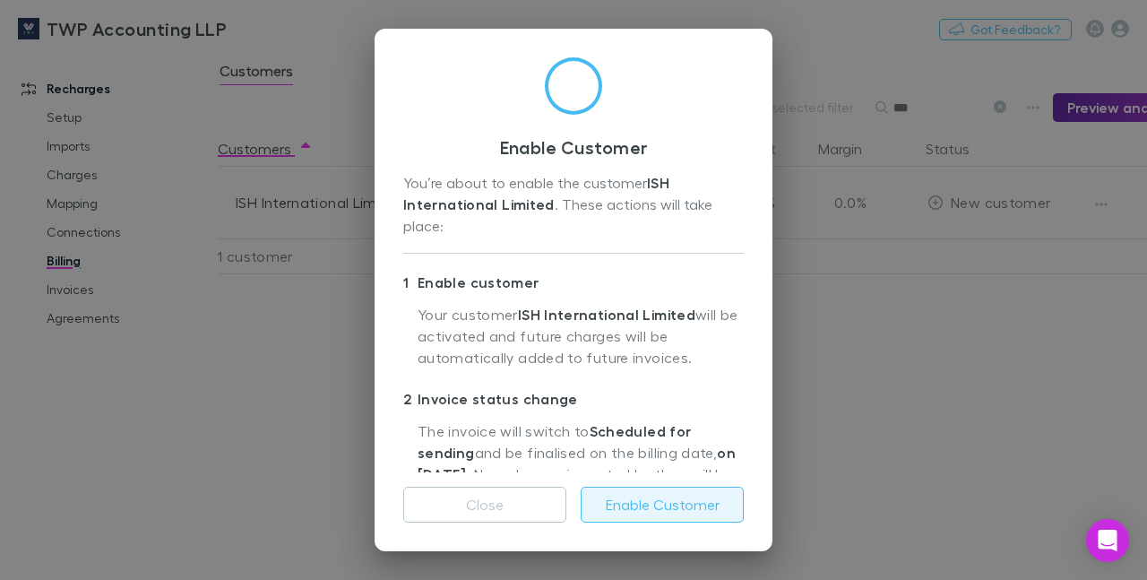
click at [625, 504] on button "Enable Customer" at bounding box center [661, 504] width 163 height 36
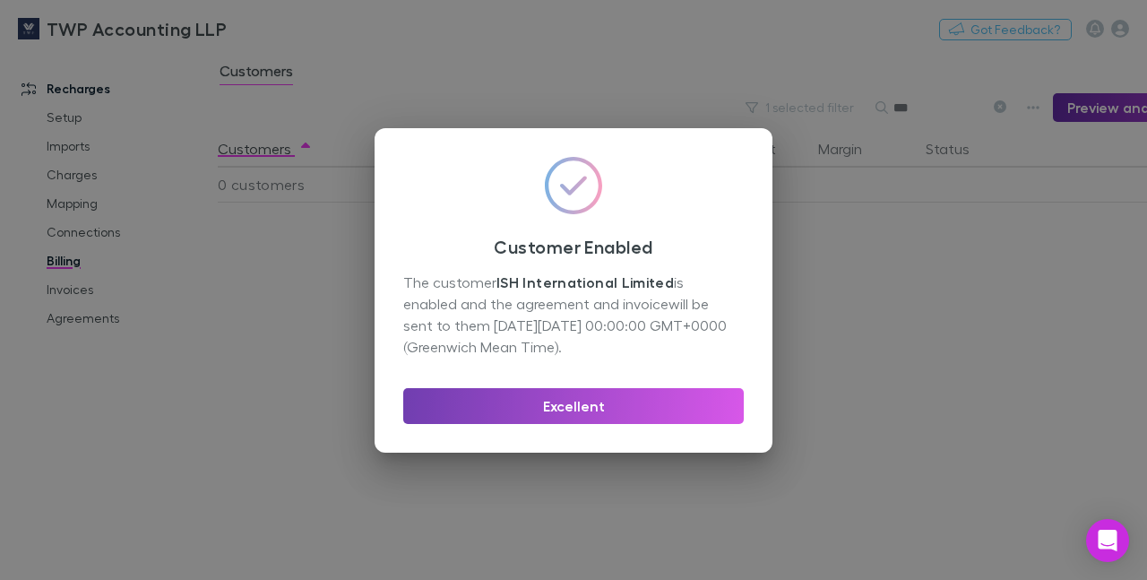
click at [591, 398] on button "Excellent" at bounding box center [573, 406] width 340 height 36
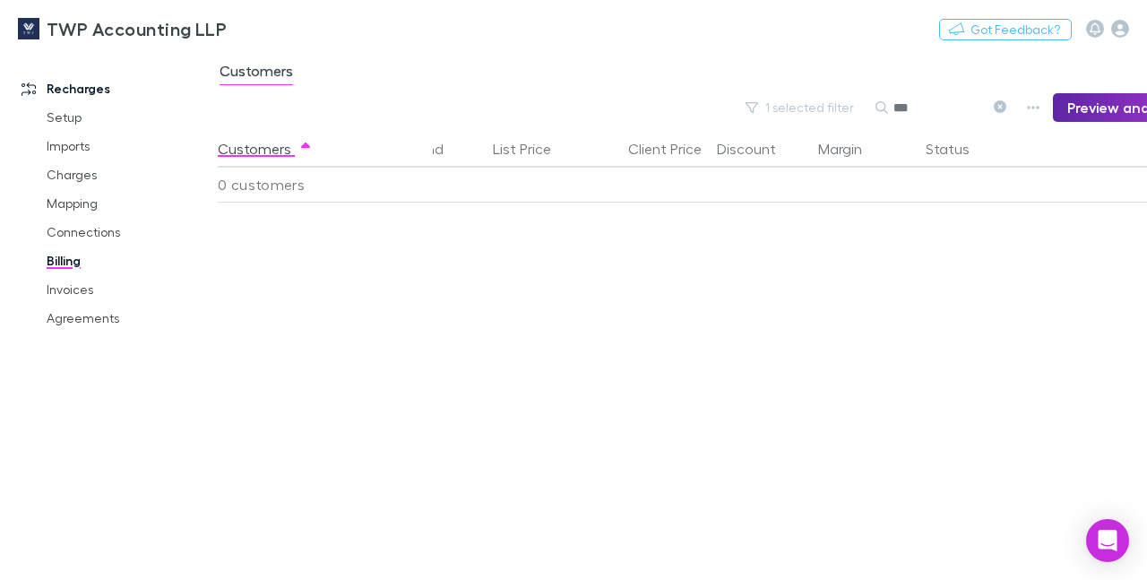
click at [935, 108] on input "***" at bounding box center [938, 107] width 90 height 25
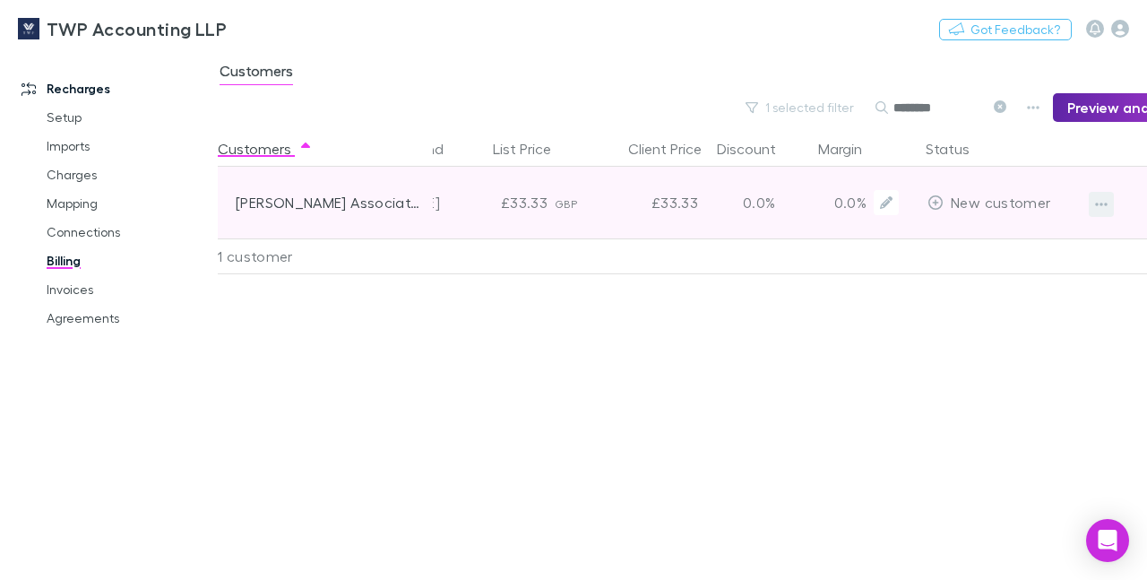
type input "********"
click at [1111, 206] on button "button" at bounding box center [1100, 204] width 25 height 25
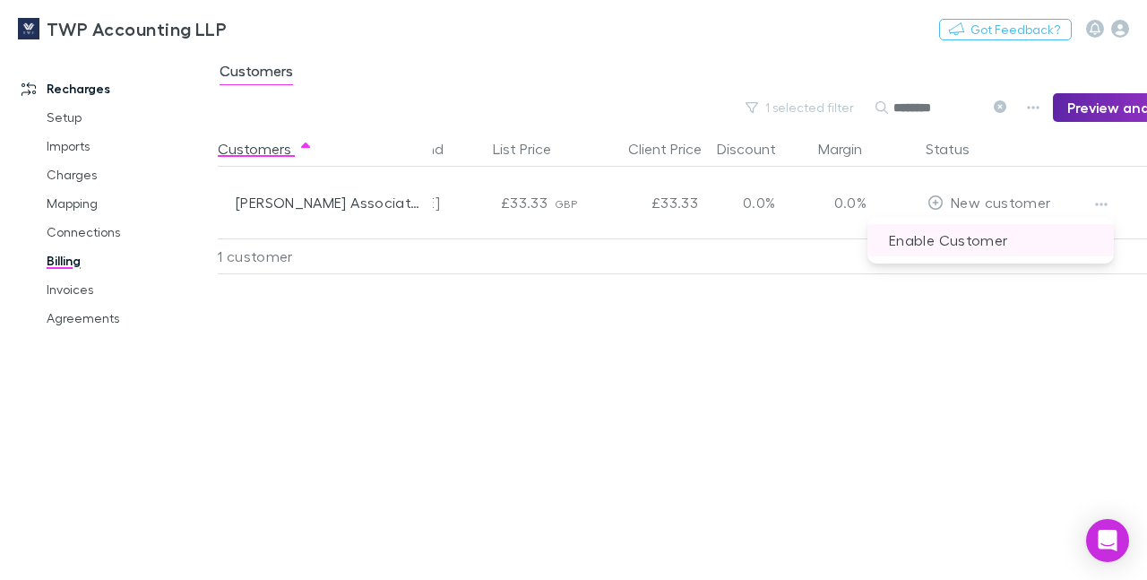
click at [980, 237] on p "Enable Customer" at bounding box center [990, 240] width 246 height 32
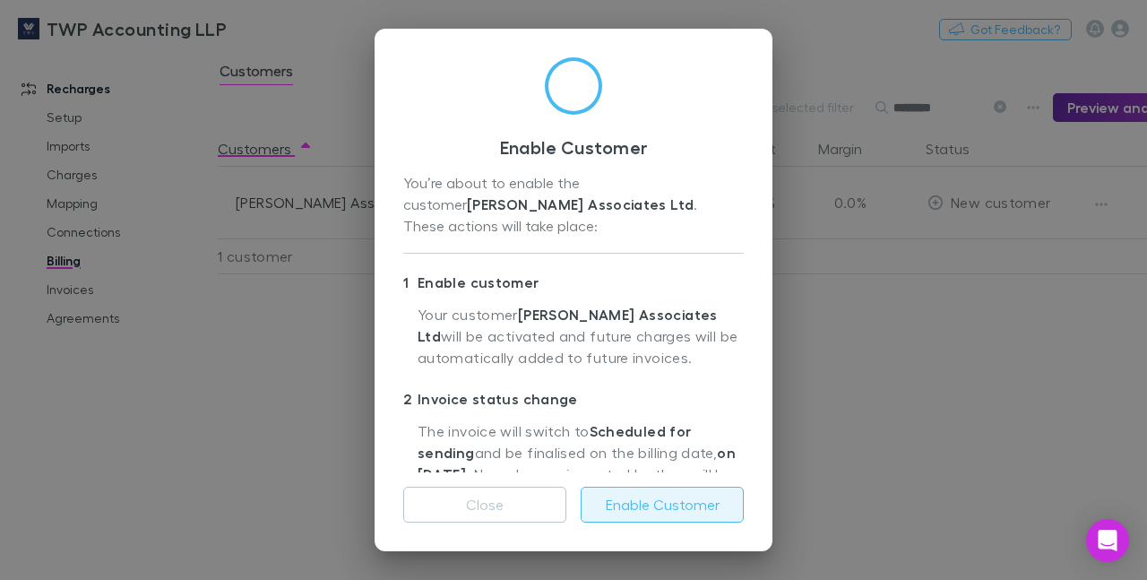
click at [661, 497] on button "Enable Customer" at bounding box center [661, 504] width 163 height 36
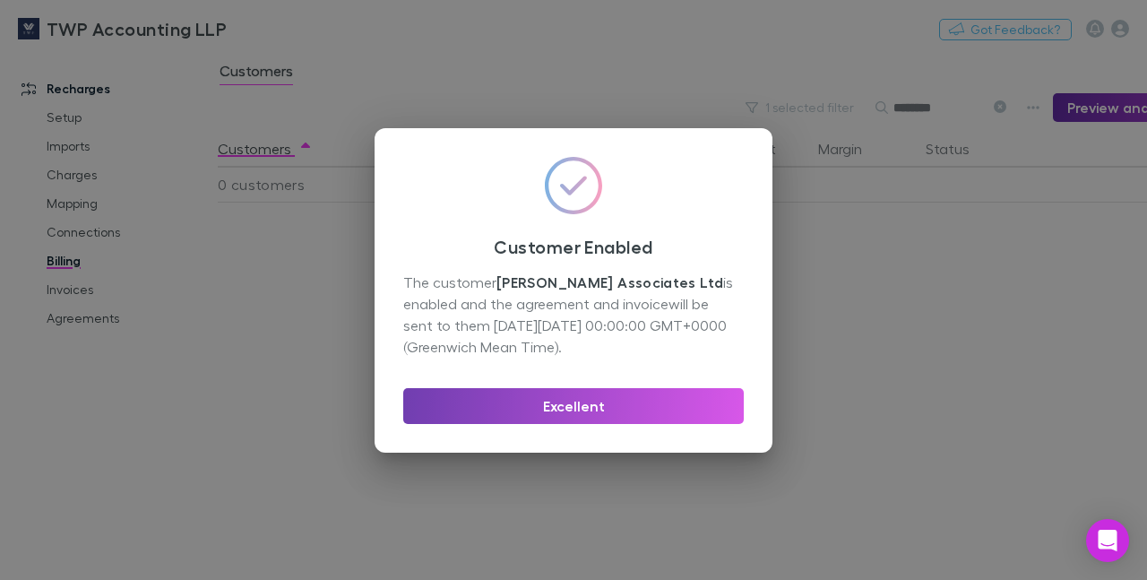
click at [574, 408] on button "Excellent" at bounding box center [573, 406] width 340 height 36
